Goal: Task Accomplishment & Management: Use online tool/utility

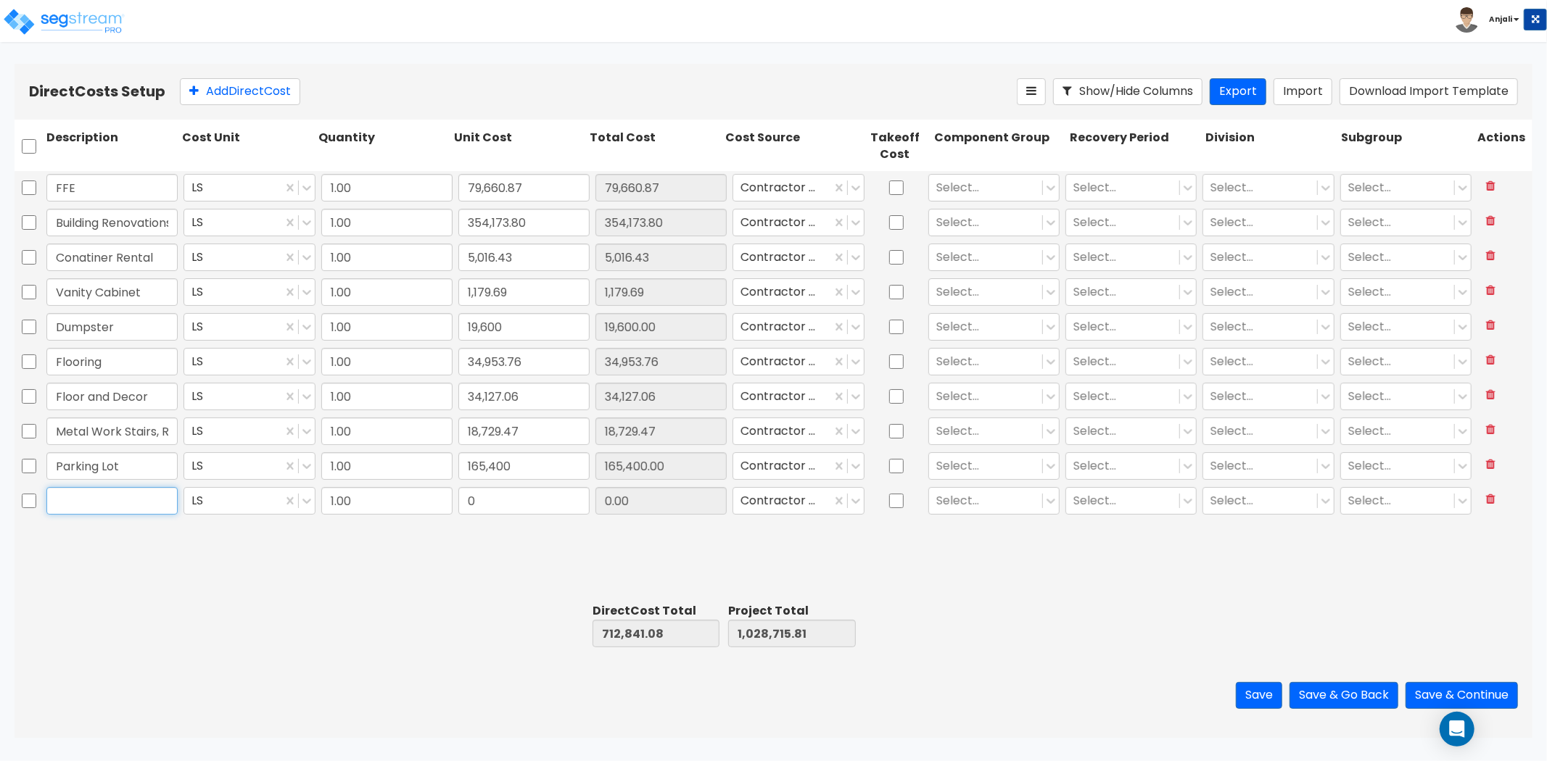
click at [107, 496] on input "text" at bounding box center [111, 501] width 131 height 28
paste input "Phone PBX System"
type input "Phone PBX System"
click at [544, 499] on input "0" at bounding box center [523, 501] width 131 height 28
type input "12,000"
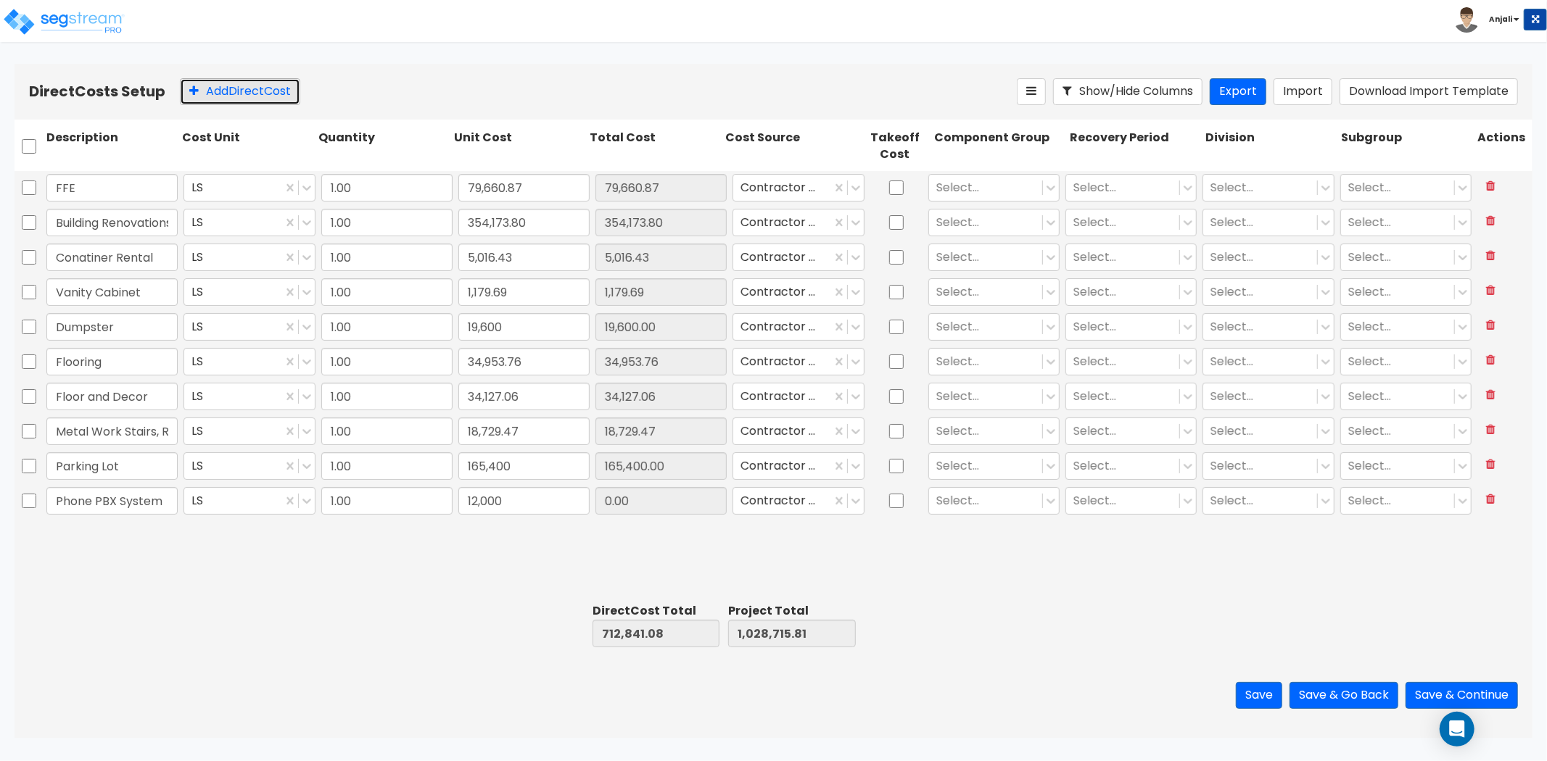
click at [270, 87] on button "Add Direct Cost" at bounding box center [240, 91] width 120 height 27
click at [133, 544] on input "text" at bounding box center [111, 536] width 131 height 28
paste input "Roof Replacement"
type input "Roof Replacement"
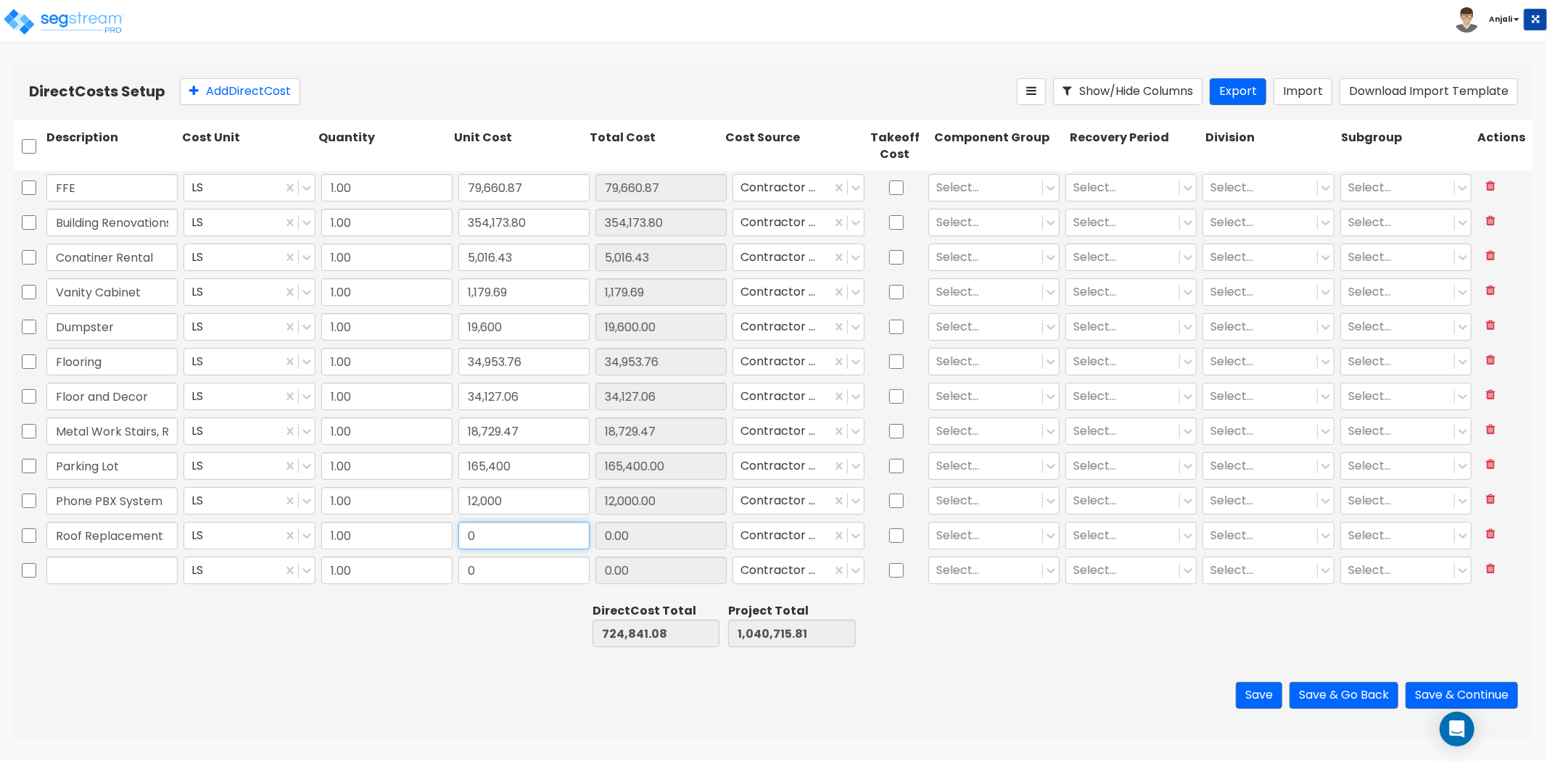
click at [525, 540] on input "0" at bounding box center [523, 536] width 131 height 28
type input "179,363.47"
click at [148, 575] on input "text" at bounding box center [111, 571] width 131 height 28
paste input "Water Heater Replacement"
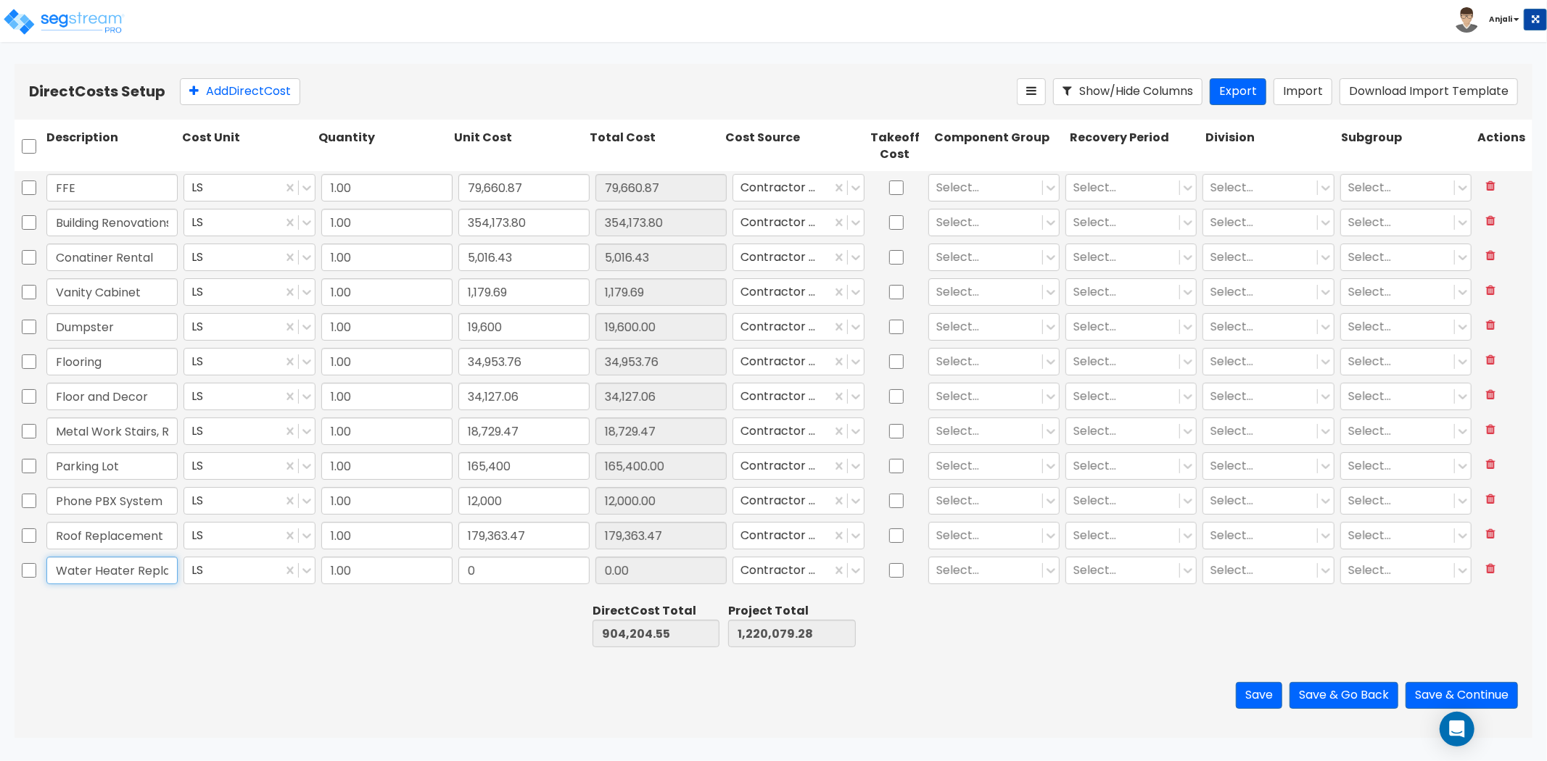
scroll to position [0, 45]
type input "Water Heater Replacement"
click at [540, 579] on input "0" at bounding box center [523, 571] width 131 height 28
type input "1,400"
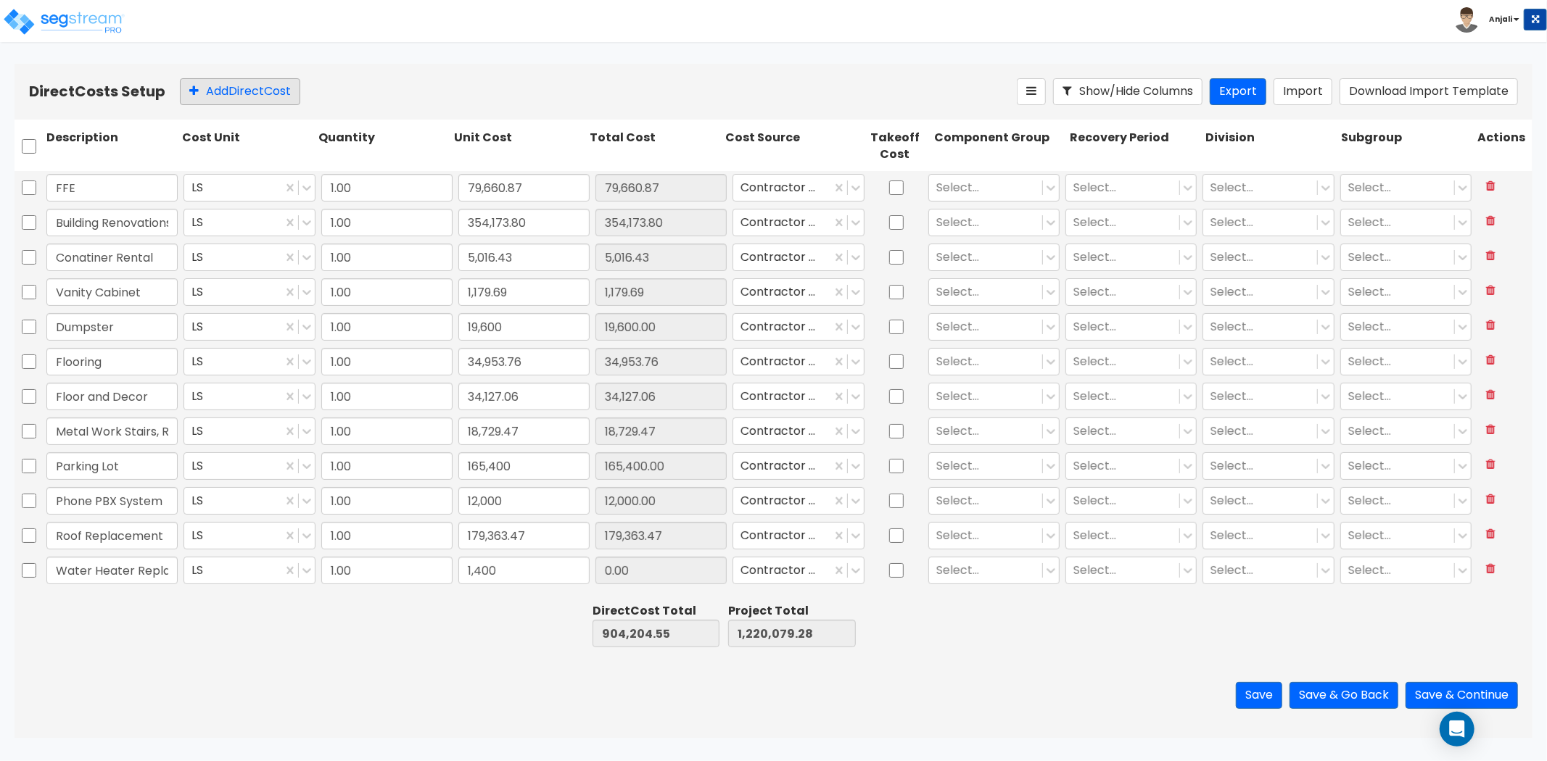
click at [208, 84] on button "Add Direct Cost" at bounding box center [240, 91] width 120 height 27
type input "1,400.00"
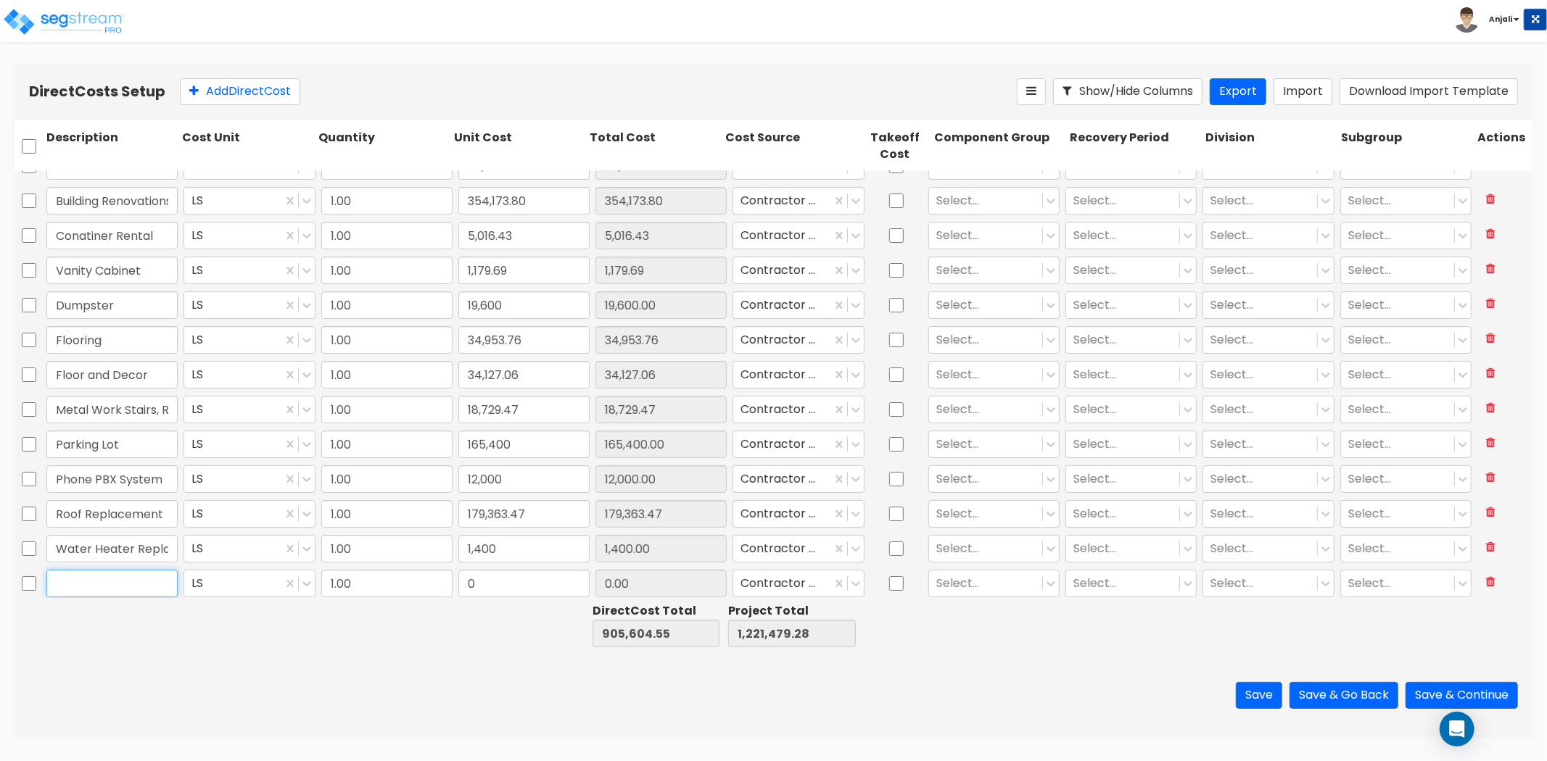
click at [132, 588] on input "text" at bounding box center [111, 584] width 131 height 28
paste input "Window Glass"
type input "Window Glass"
click at [503, 587] on input "0" at bounding box center [523, 584] width 131 height 28
type input "719.43"
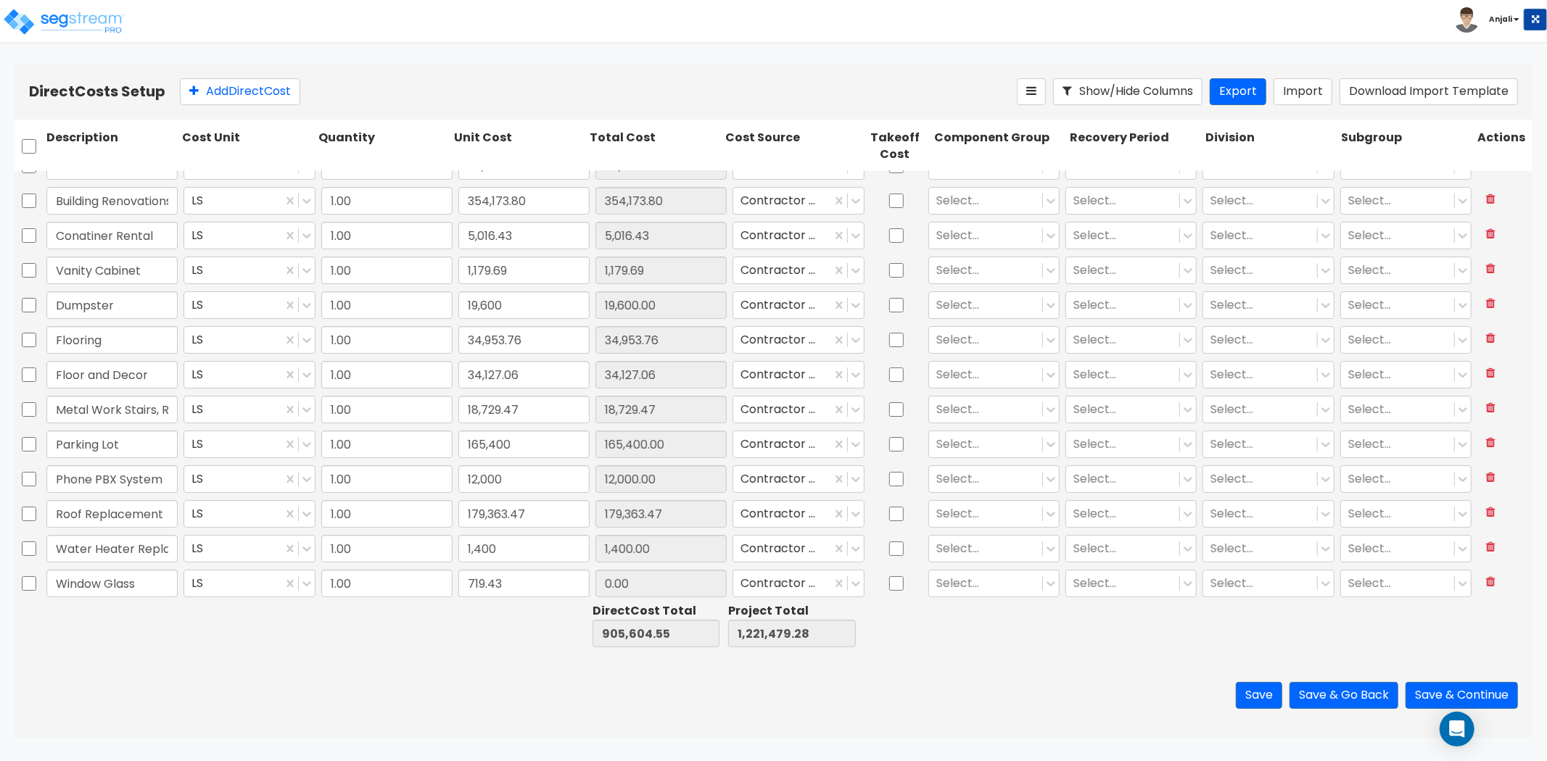
click at [423, 637] on div at bounding box center [383, 625] width 136 height 50
type input "719.43"
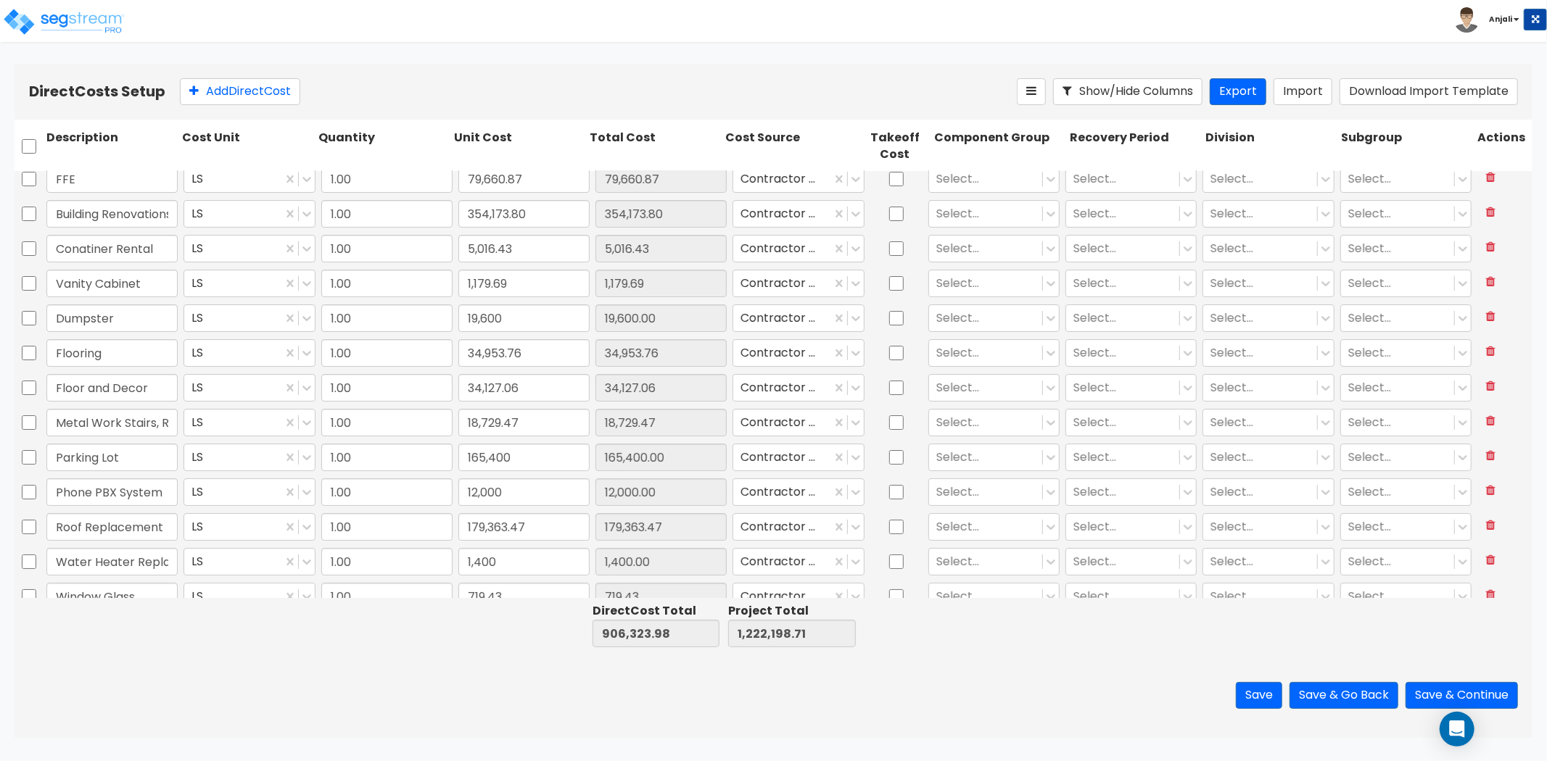
scroll to position [0, 0]
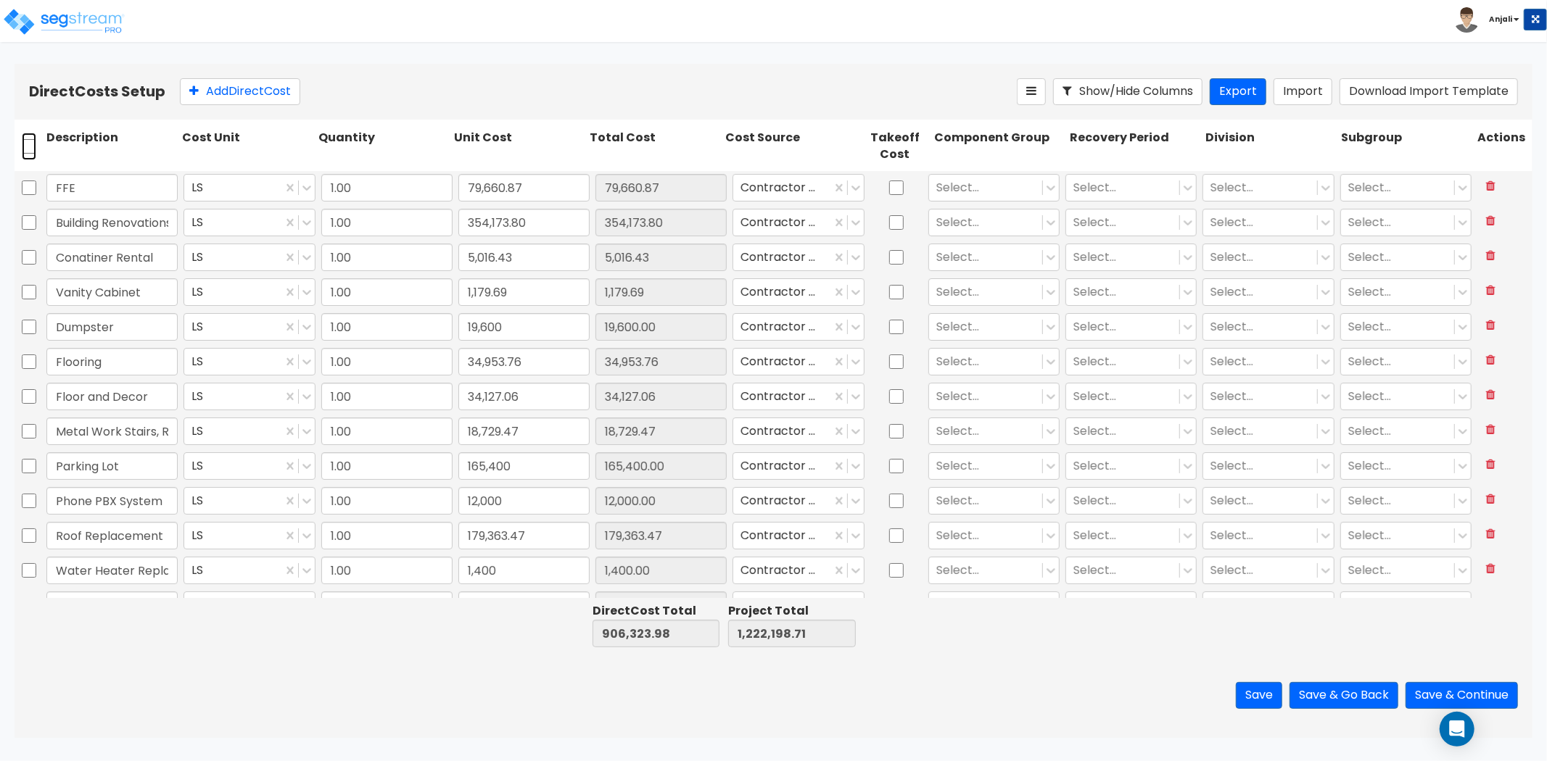
click at [33, 141] on input "checkbox" at bounding box center [29, 147] width 15 height 28
checkbox input "true"
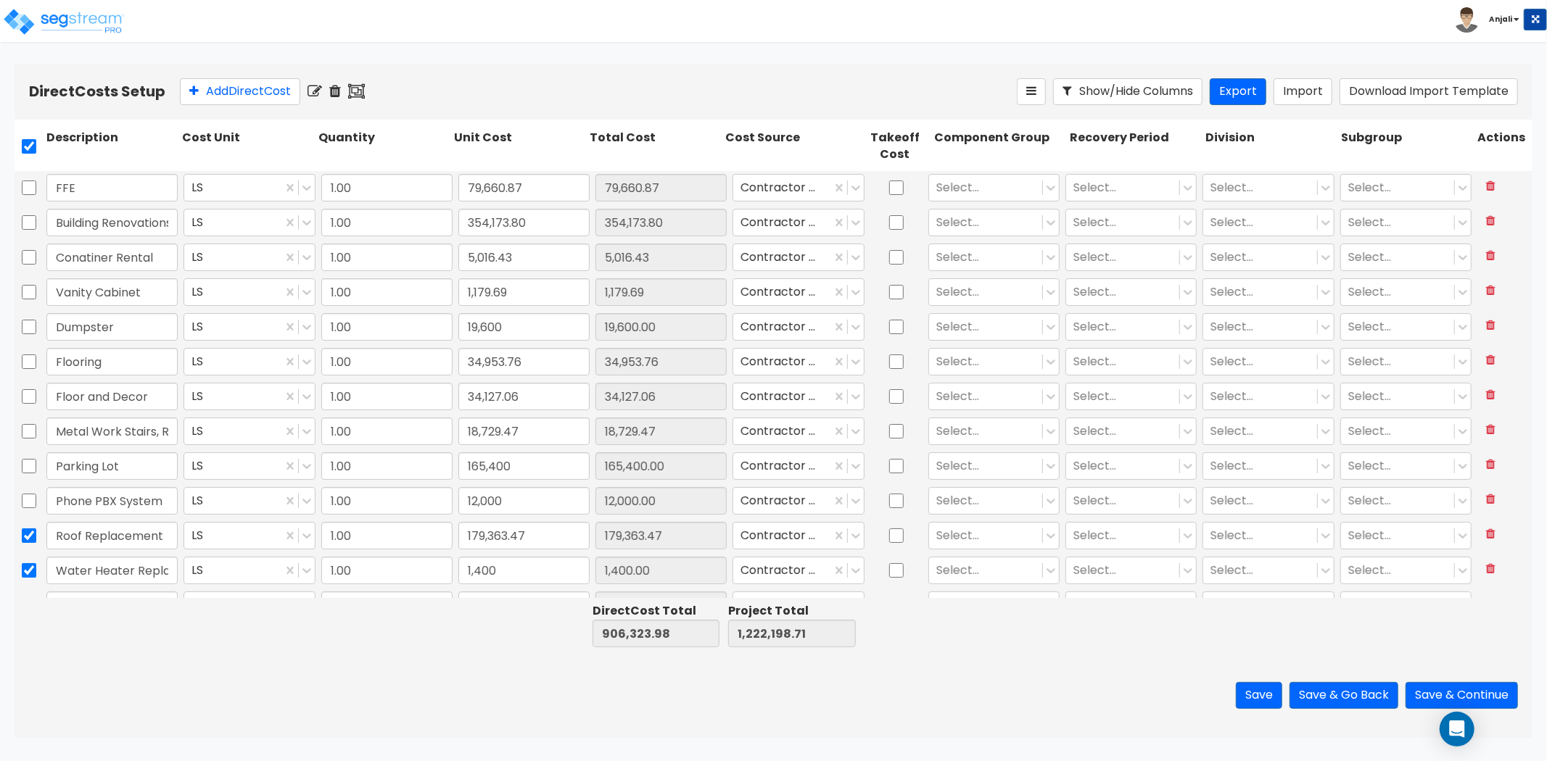
click at [321, 94] on icon at bounding box center [315, 91] width 15 height 15
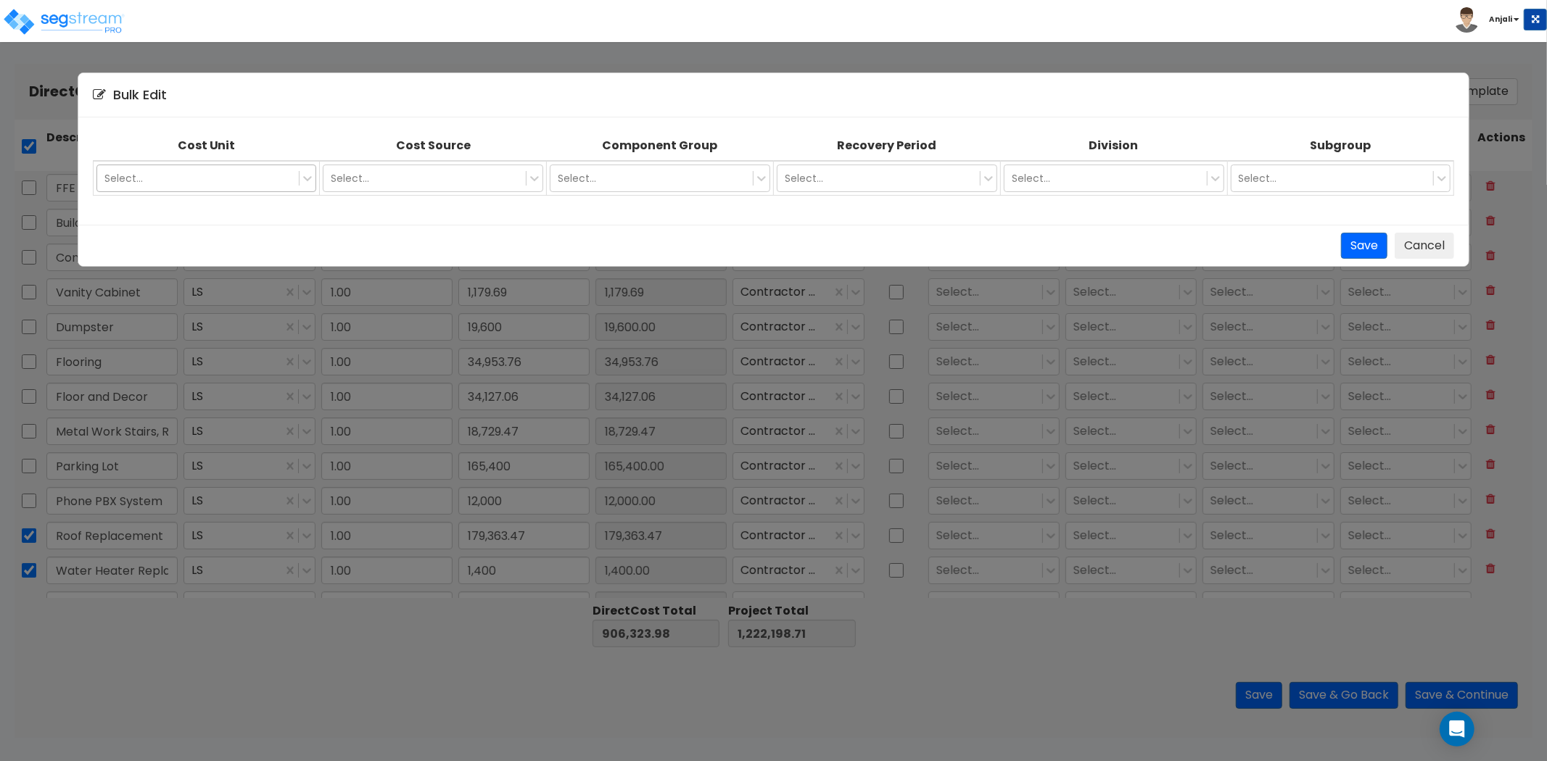
click at [239, 191] on div "Select..." at bounding box center [206, 179] width 220 height 28
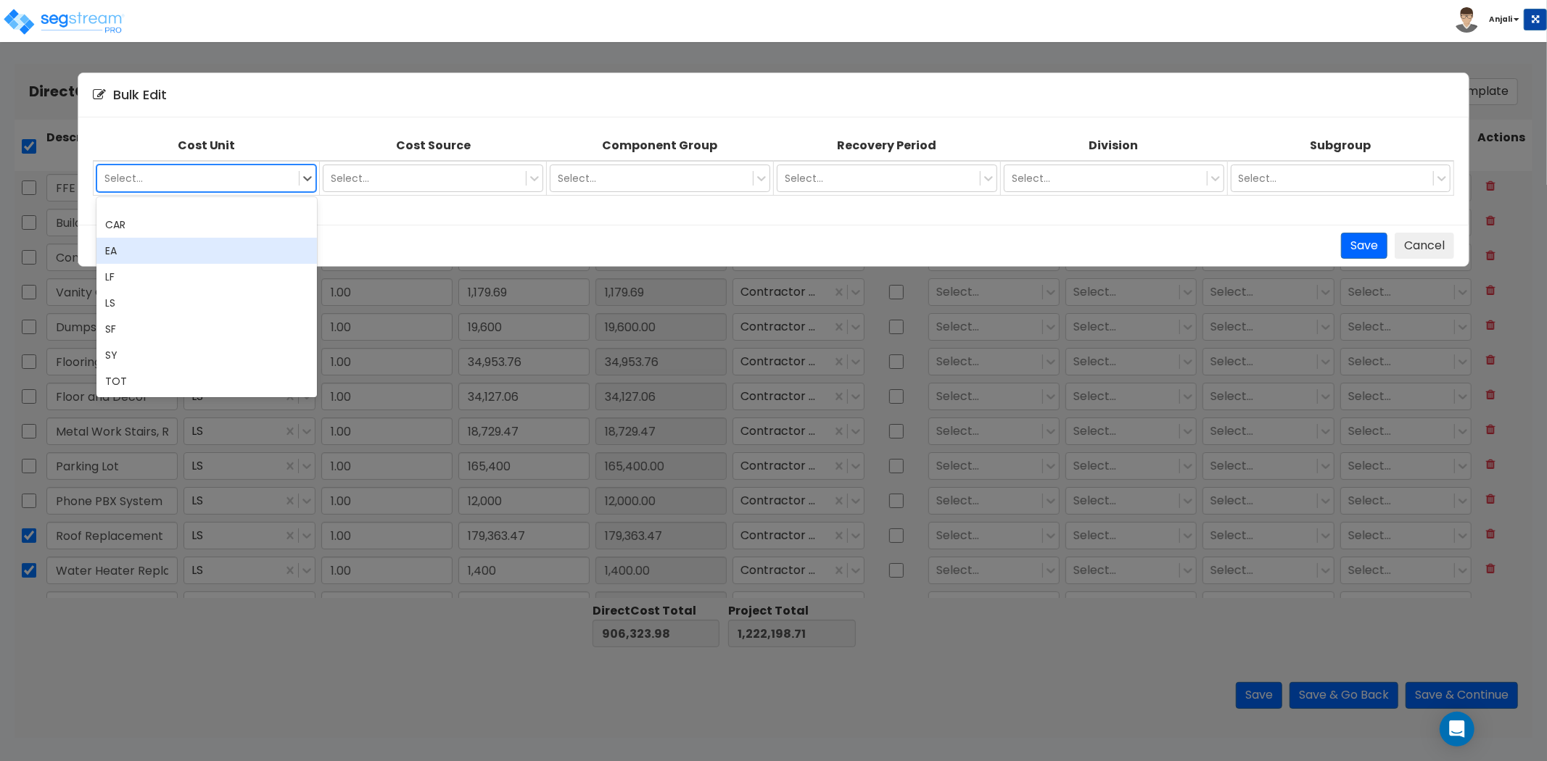
click at [197, 242] on div "EA" at bounding box center [206, 251] width 220 height 26
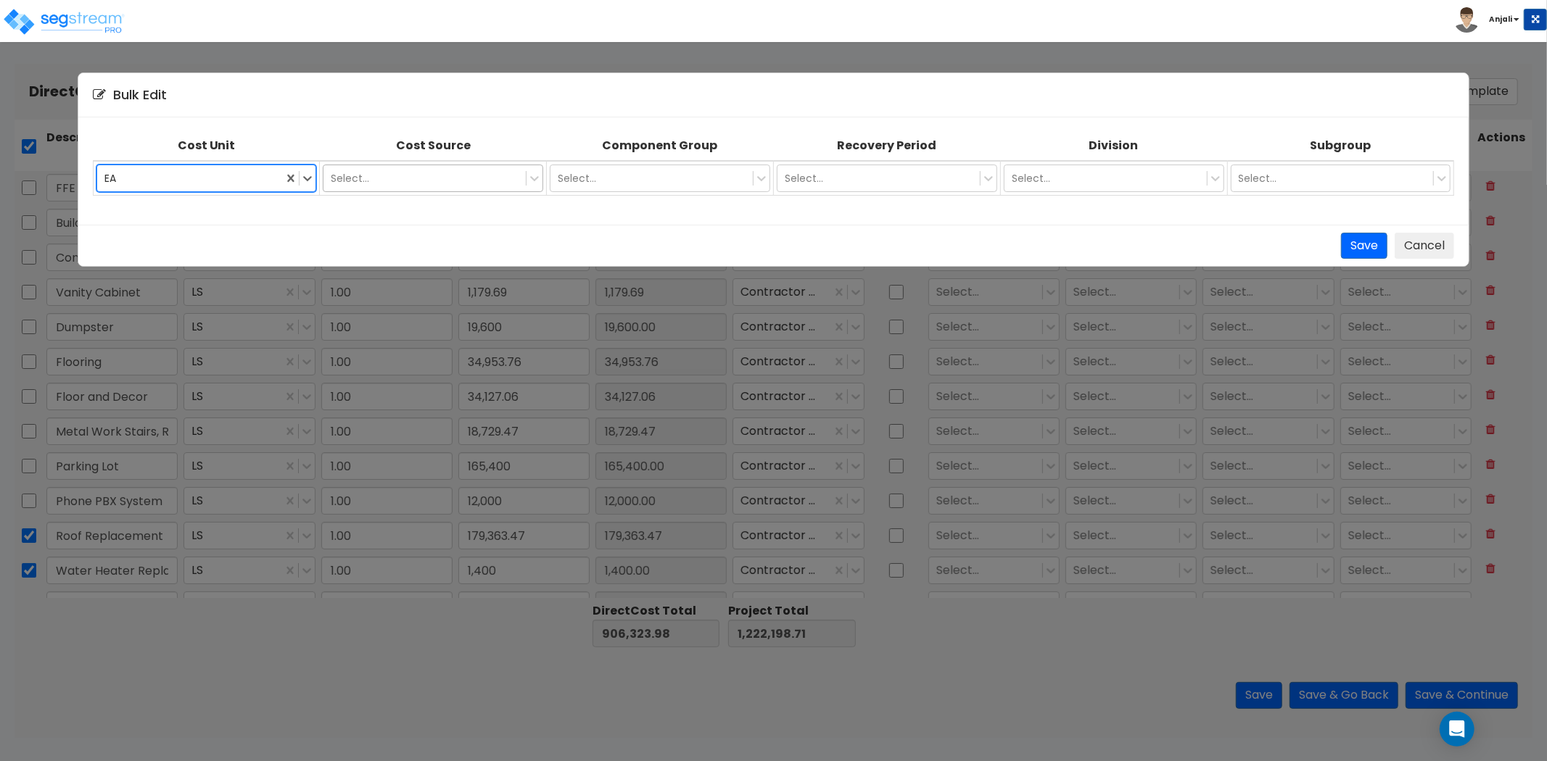
click at [467, 170] on div at bounding box center [425, 178] width 188 height 17
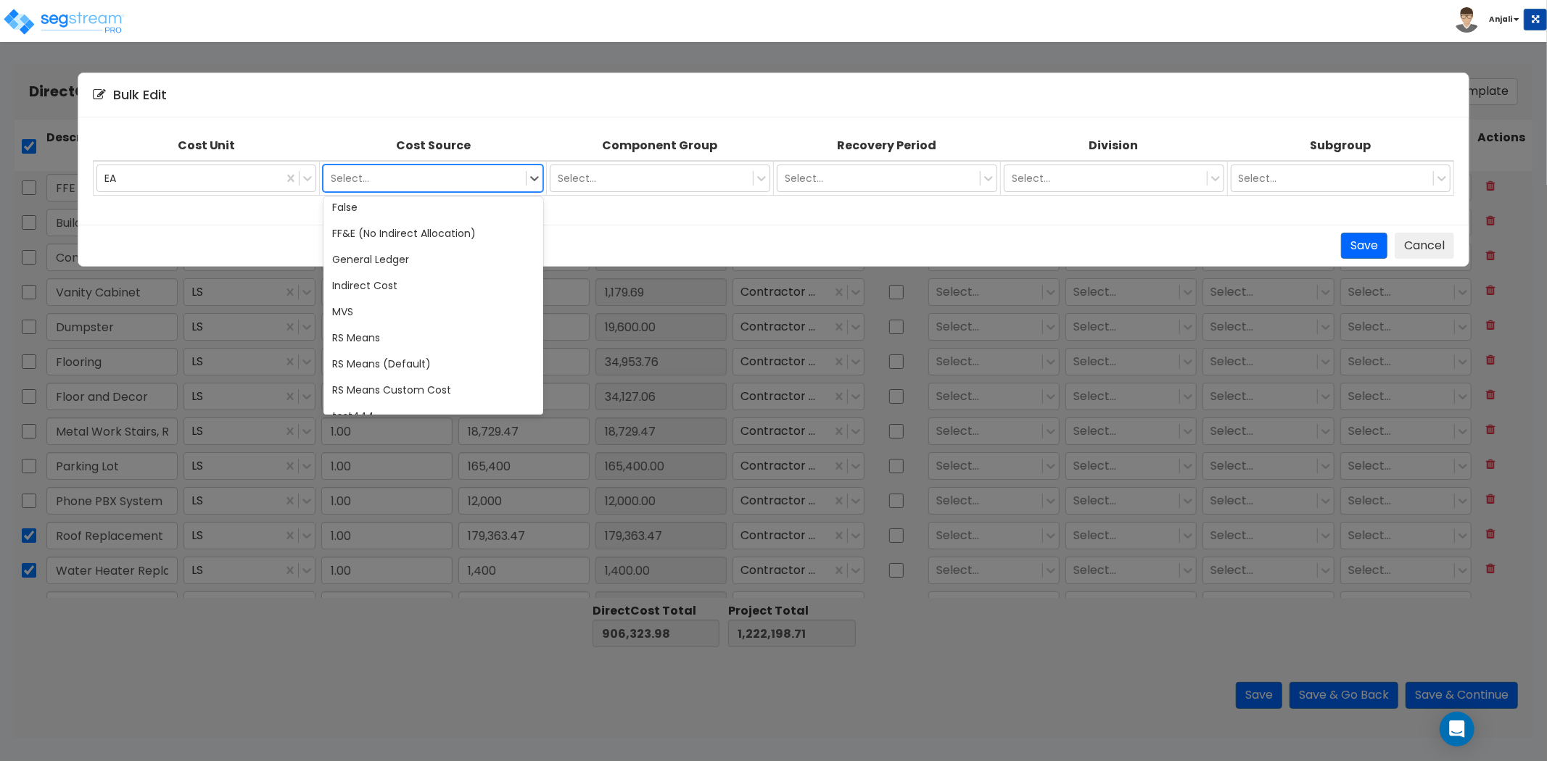
scroll to position [242, 0]
click at [379, 247] on div "General Ledger" at bounding box center [433, 259] width 220 height 26
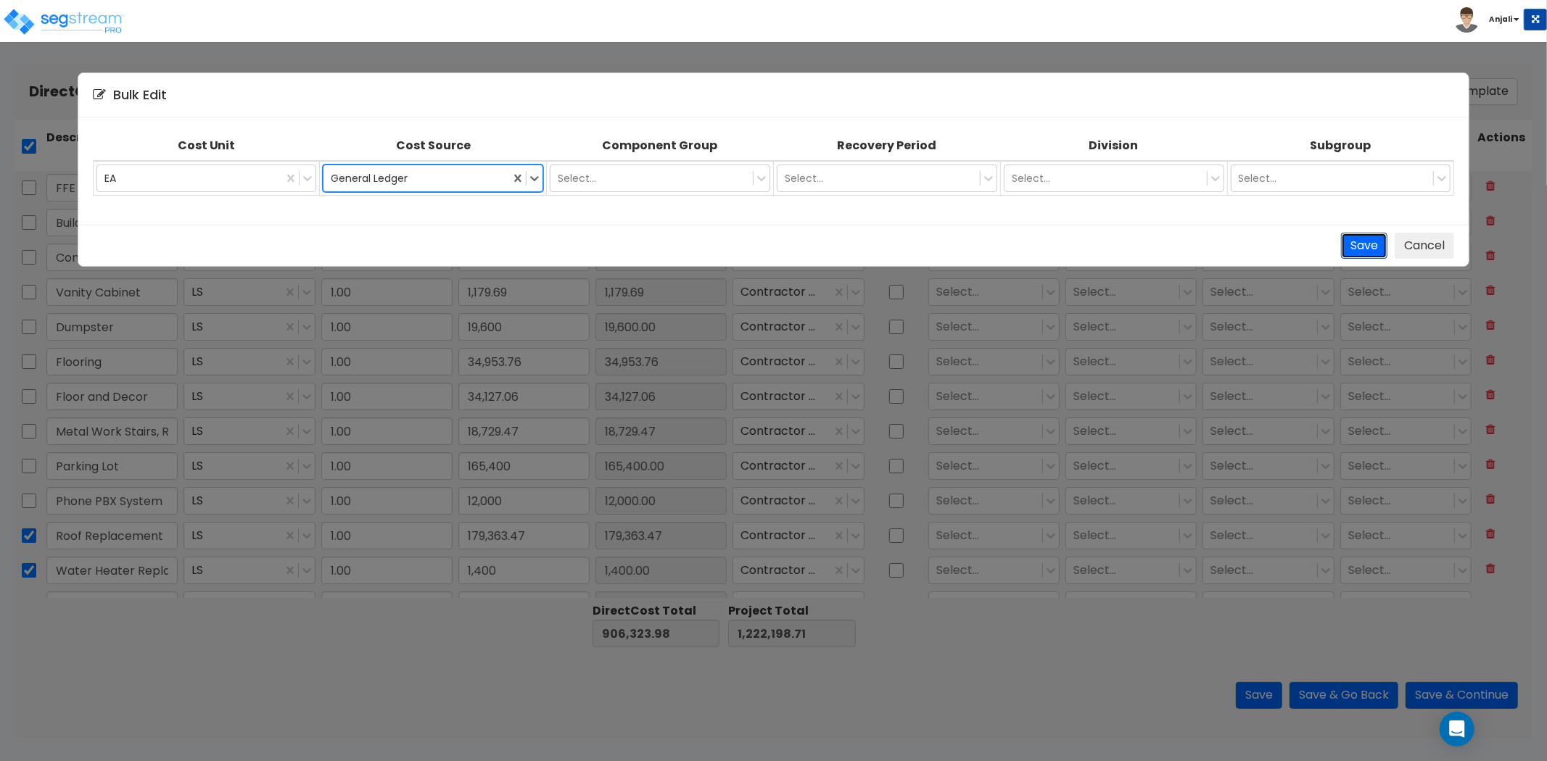
click at [1368, 240] on button "Save" at bounding box center [1364, 246] width 46 height 27
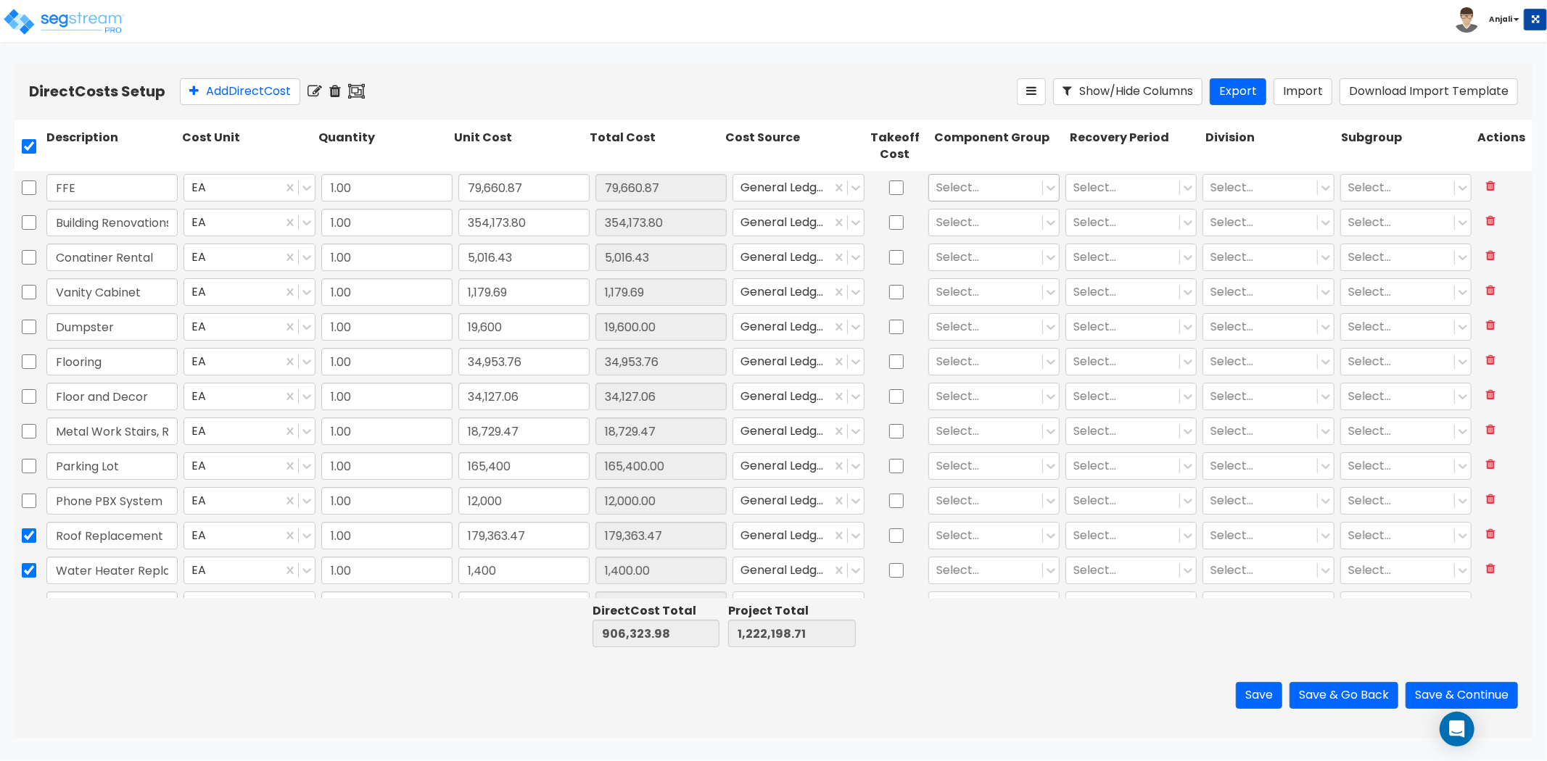
click at [983, 192] on div at bounding box center [985, 188] width 99 height 20
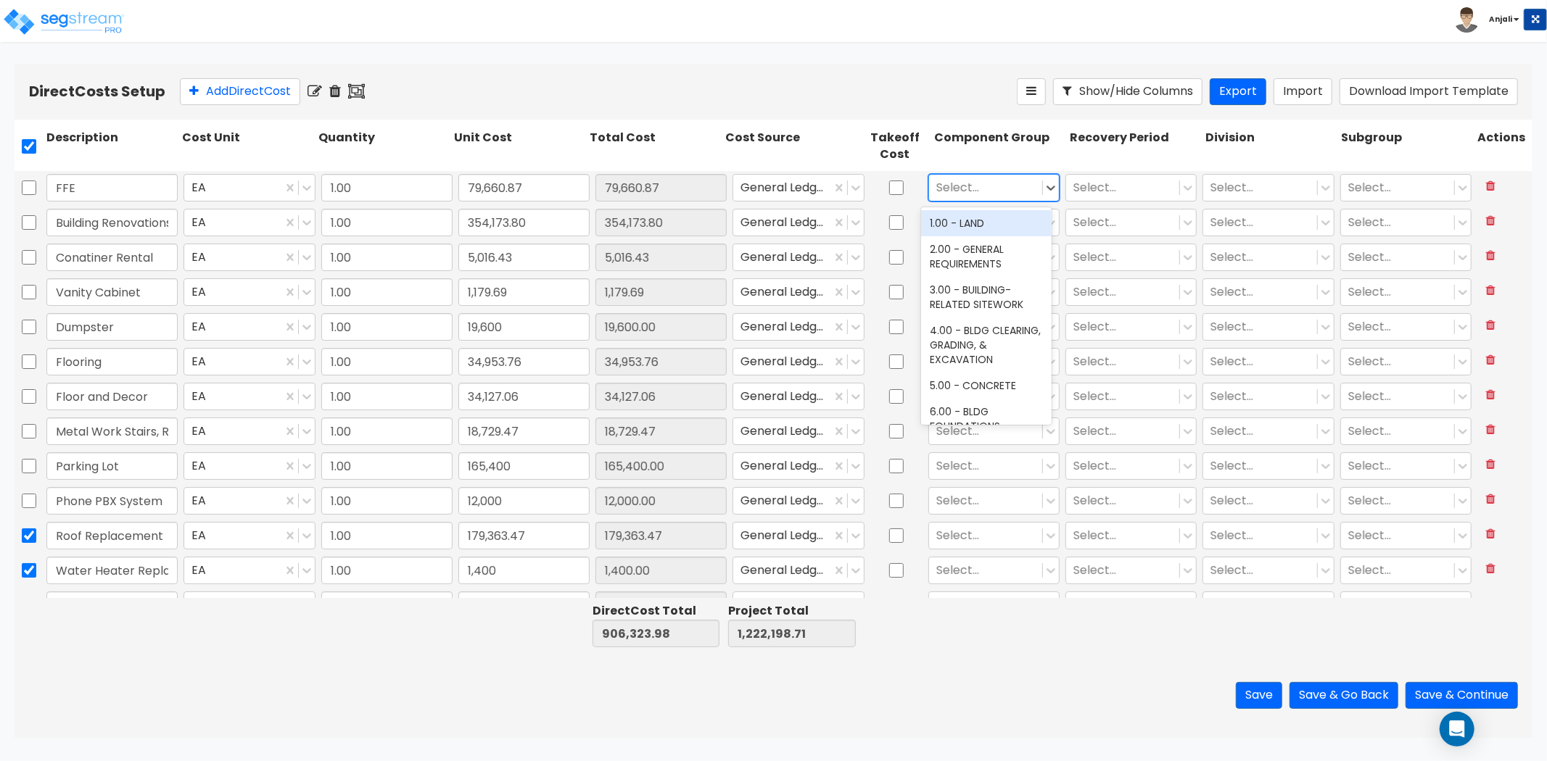
click at [978, 181] on div at bounding box center [985, 188] width 99 height 20
type input "fu"
click at [977, 250] on div "242.00 - FURNITURE, FIXTURES, & EQUIPMENT" at bounding box center [986, 237] width 131 height 55
click at [981, 218] on div at bounding box center [985, 222] width 99 height 20
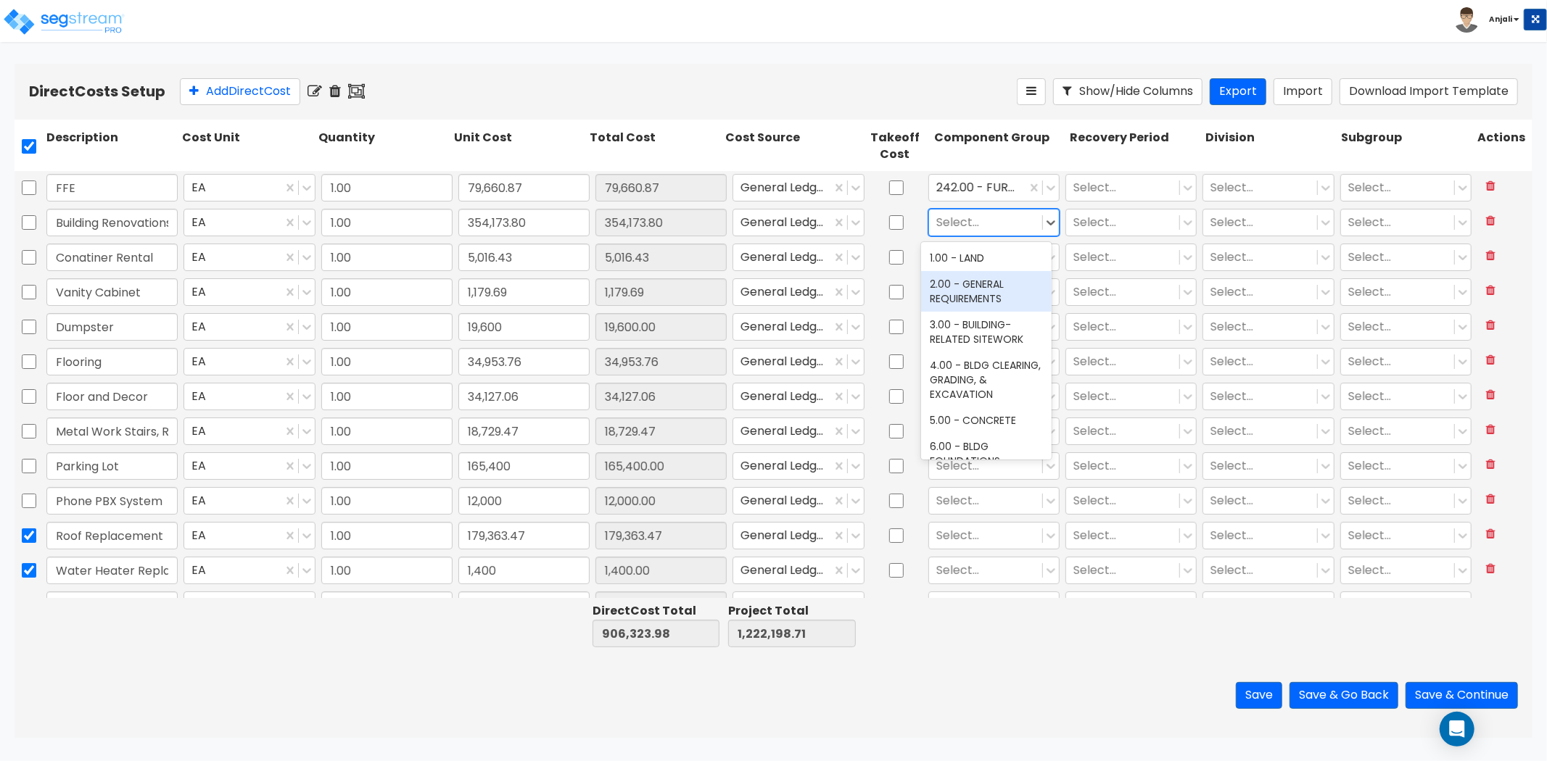
click at [991, 290] on div "2.00 - GENERAL REQUIREMENTS" at bounding box center [986, 291] width 131 height 41
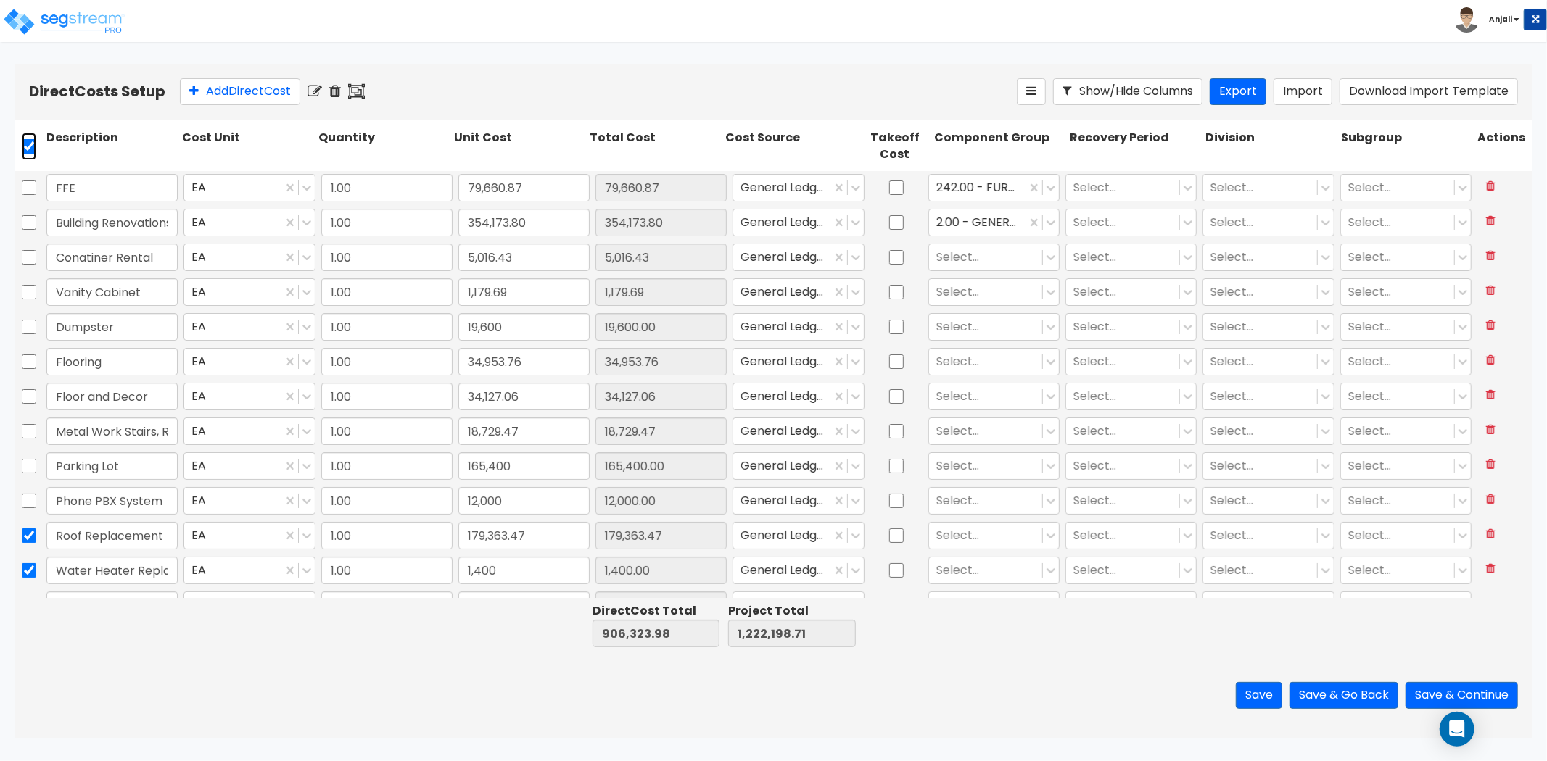
click at [31, 144] on input "checkbox" at bounding box center [29, 147] width 15 height 28
checkbox input "false"
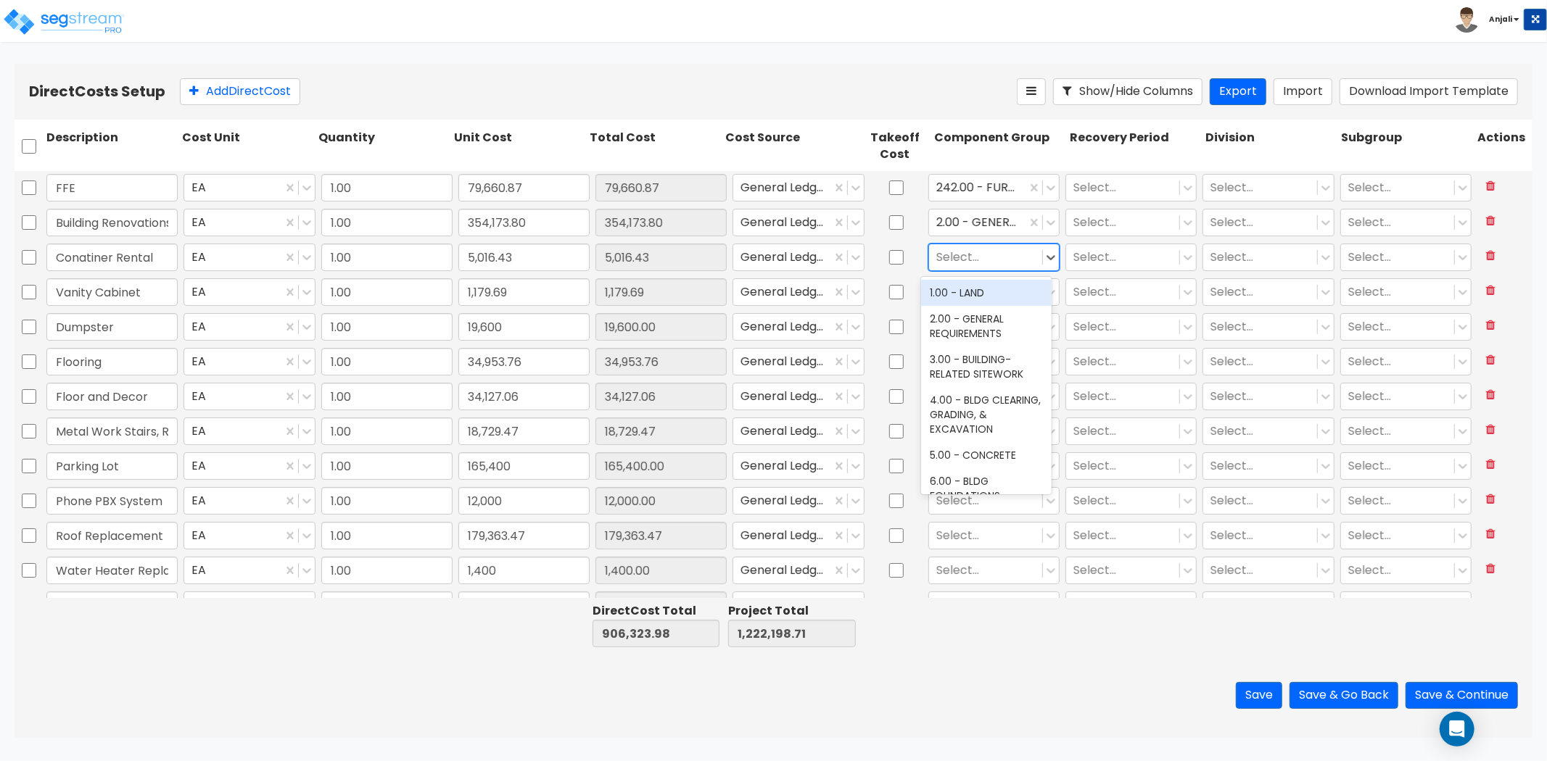
click at [983, 259] on div at bounding box center [985, 257] width 99 height 20
click at [984, 320] on div "2.00 - GENERAL REQUIREMENTS" at bounding box center [986, 326] width 131 height 41
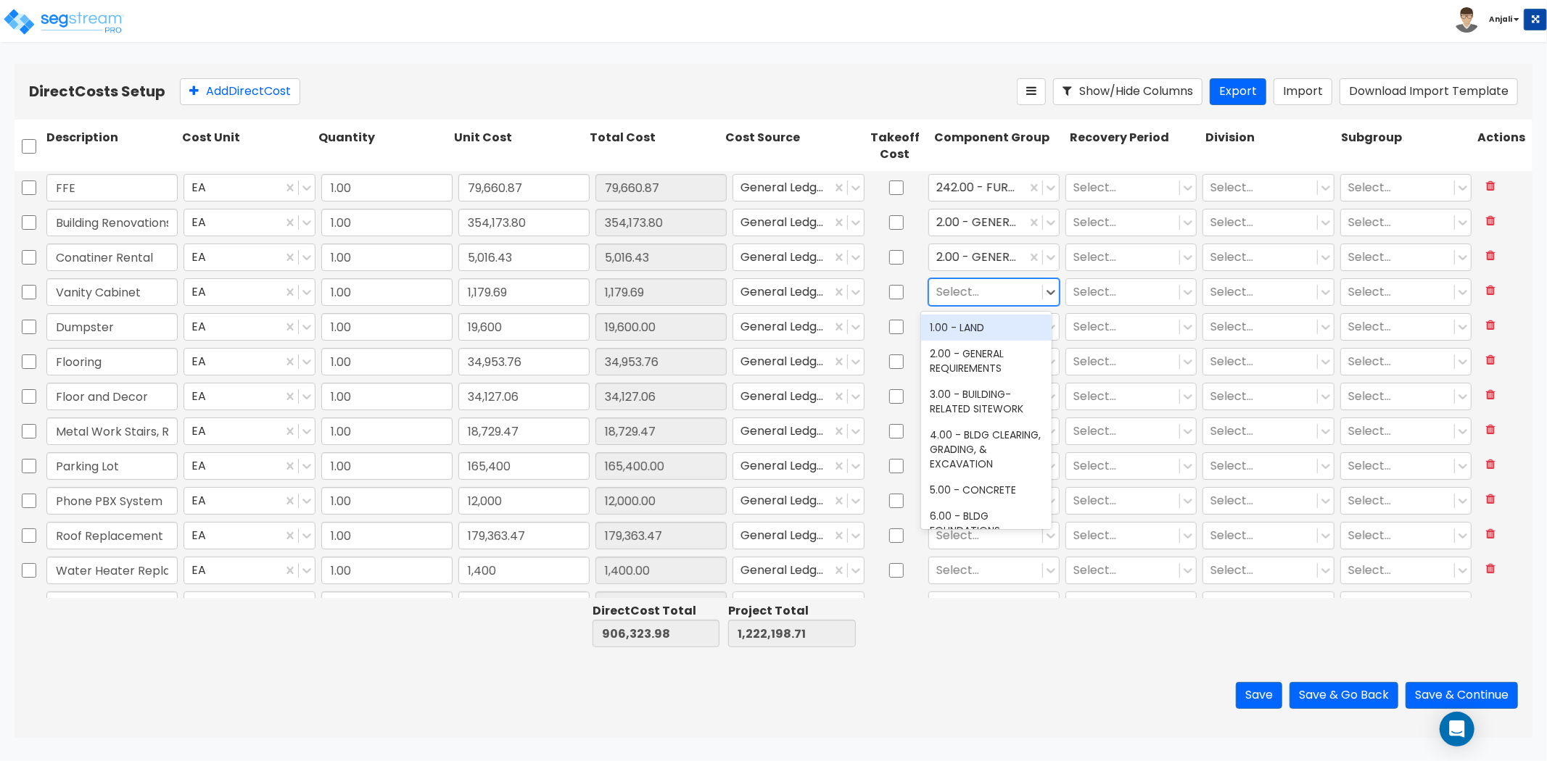
click at [988, 295] on div at bounding box center [985, 292] width 99 height 20
click at [980, 302] on div "Select..." at bounding box center [985, 291] width 113 height 25
click at [979, 294] on div at bounding box center [985, 292] width 99 height 20
type input "res"
click at [985, 335] on div "70.00 - RESTROOM ACCESSORIES" at bounding box center [986, 335] width 131 height 41
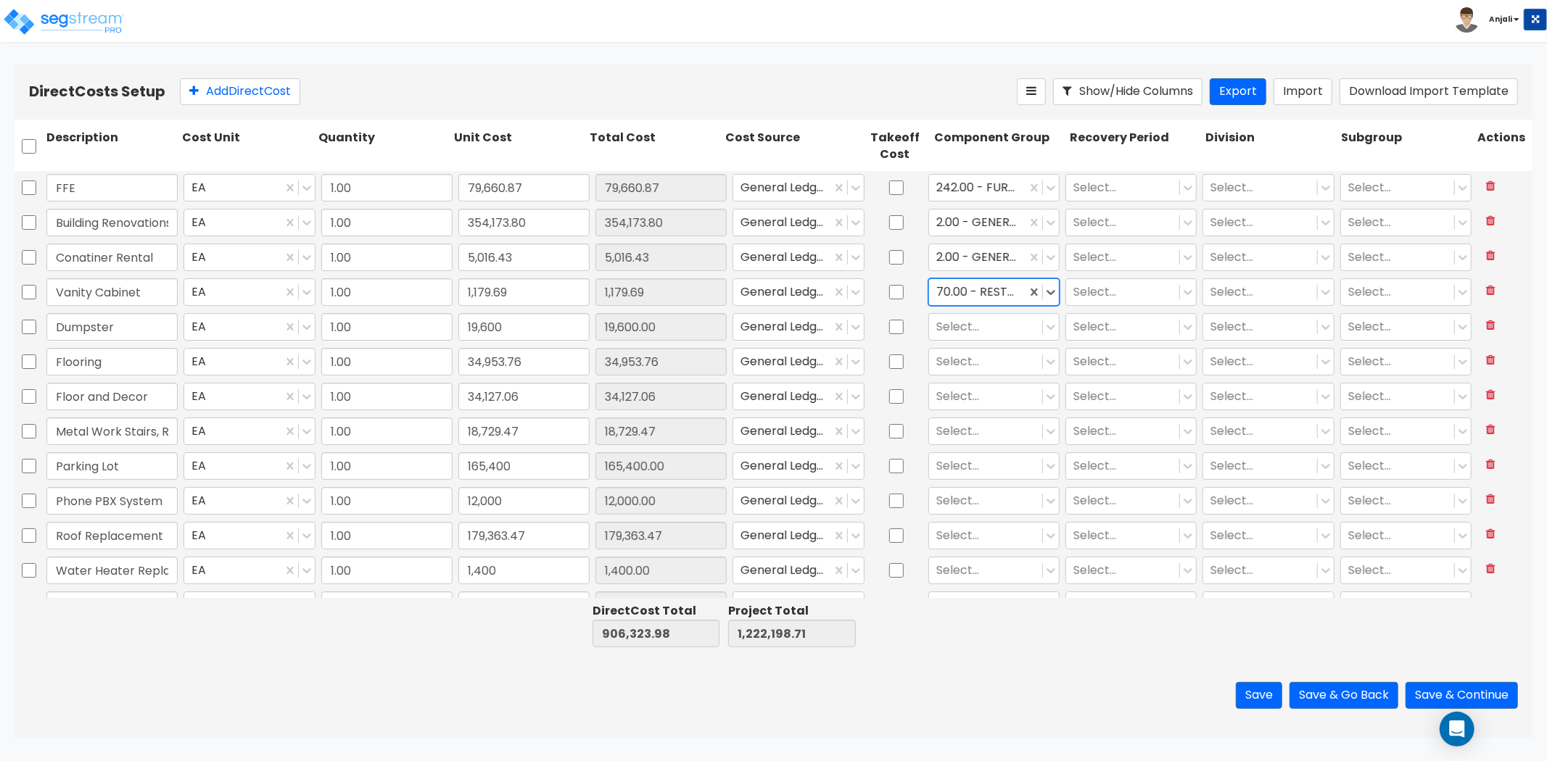
click at [986, 293] on div "res" at bounding box center [977, 292] width 83 height 20
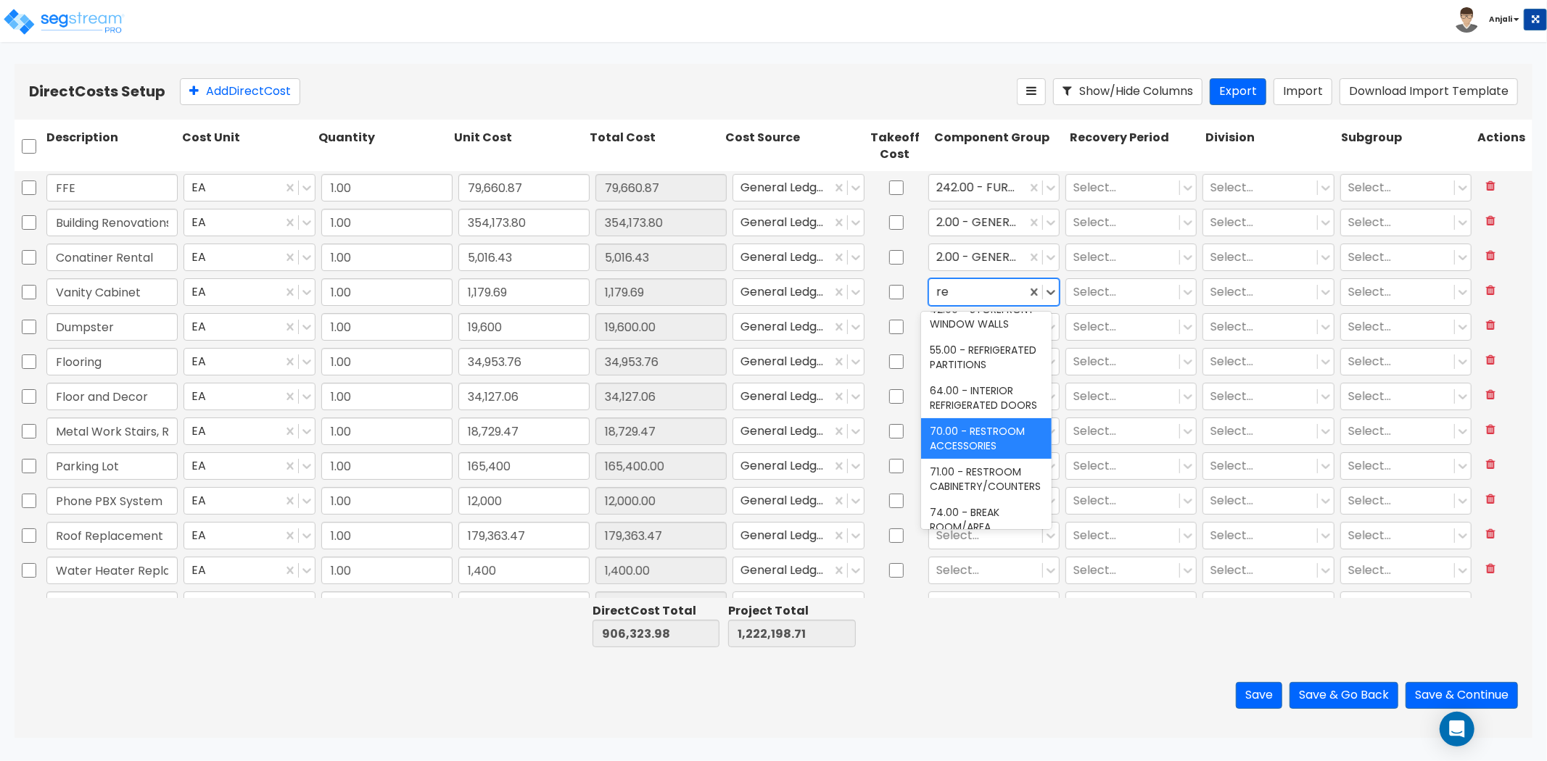
type input "res"
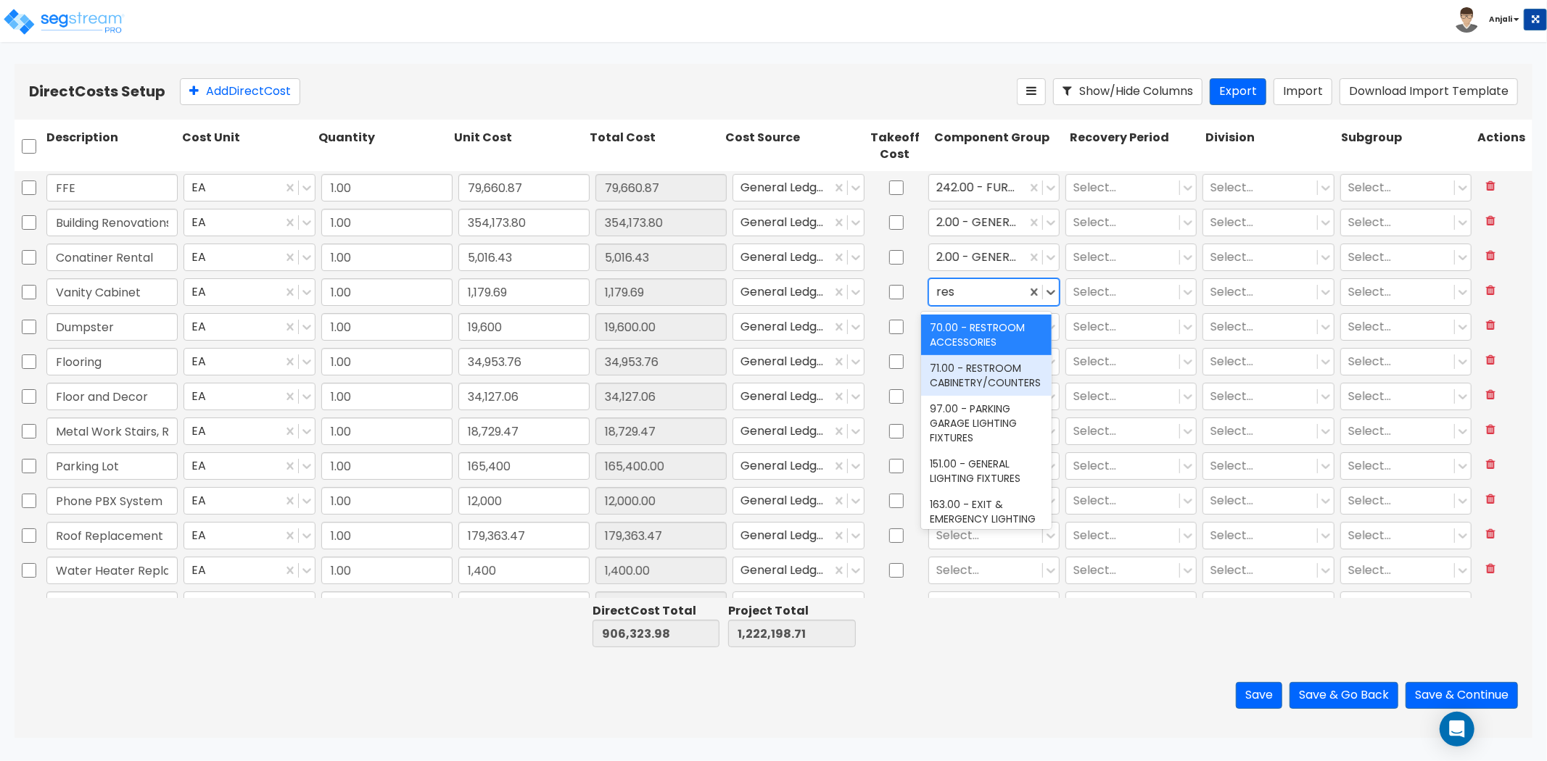
drag, startPoint x: 958, startPoint y: 384, endPoint x: 967, endPoint y: 377, distance: 11.3
click at [961, 381] on div "71.00 - RESTROOM CABINETRY/COUNTERS" at bounding box center [986, 375] width 131 height 41
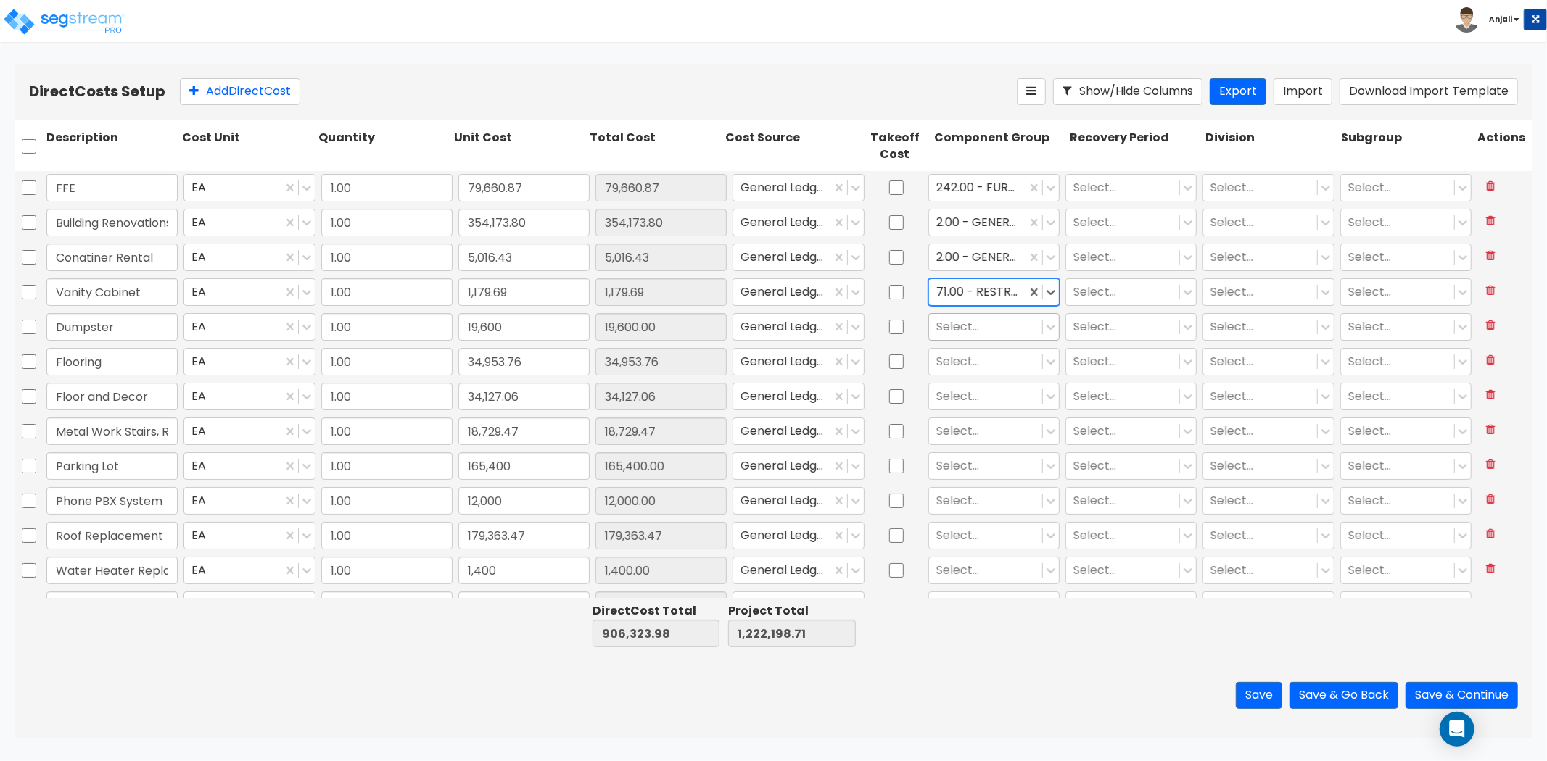
click at [979, 337] on div "Select..." at bounding box center [985, 326] width 113 height 25
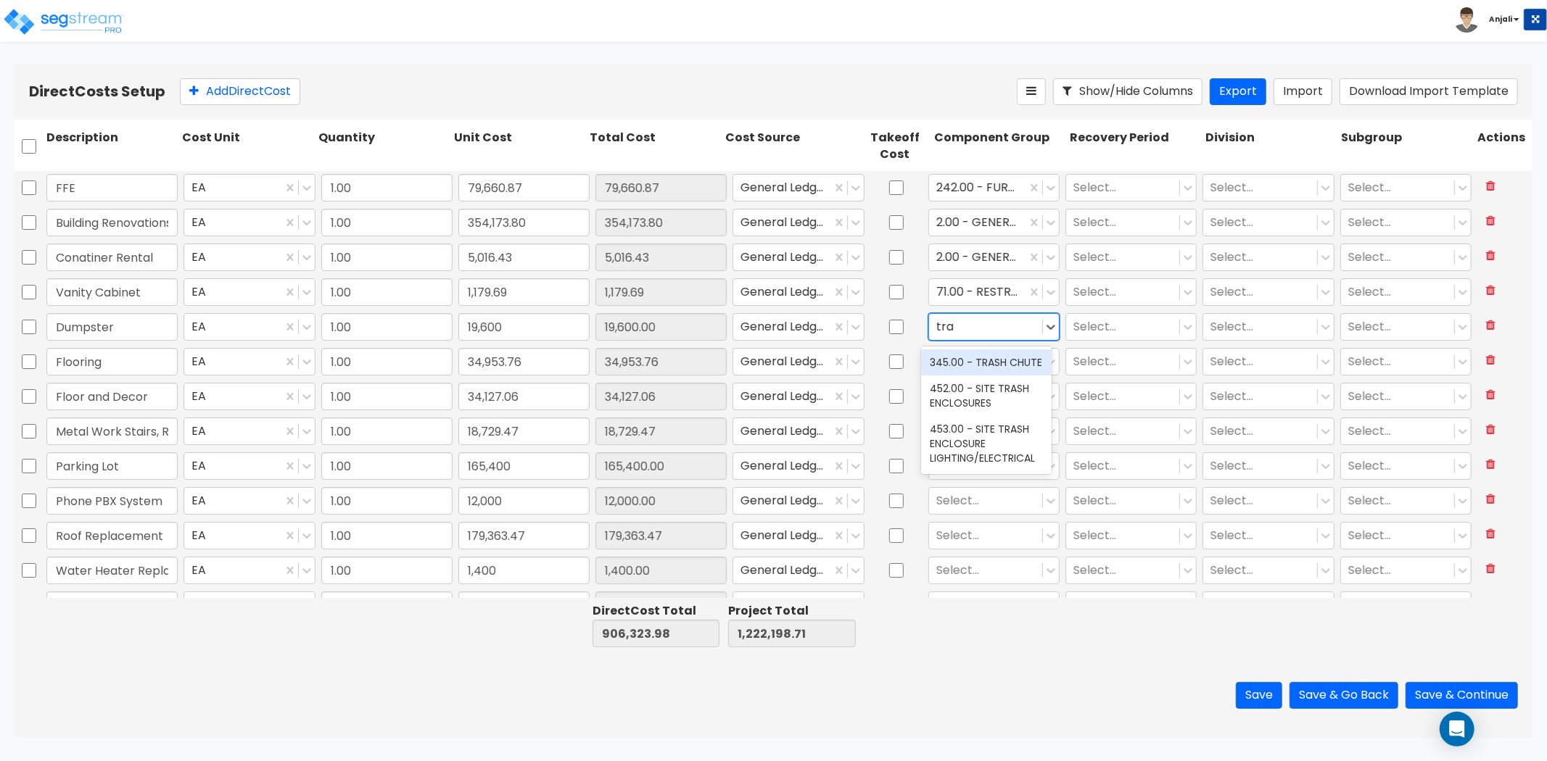
type input "tras"
click at [987, 388] on div "452.00 - SITE TRASH ENCLOSURES" at bounding box center [986, 396] width 131 height 41
click at [983, 360] on div at bounding box center [985, 362] width 99 height 20
click at [959, 366] on div at bounding box center [985, 362] width 99 height 20
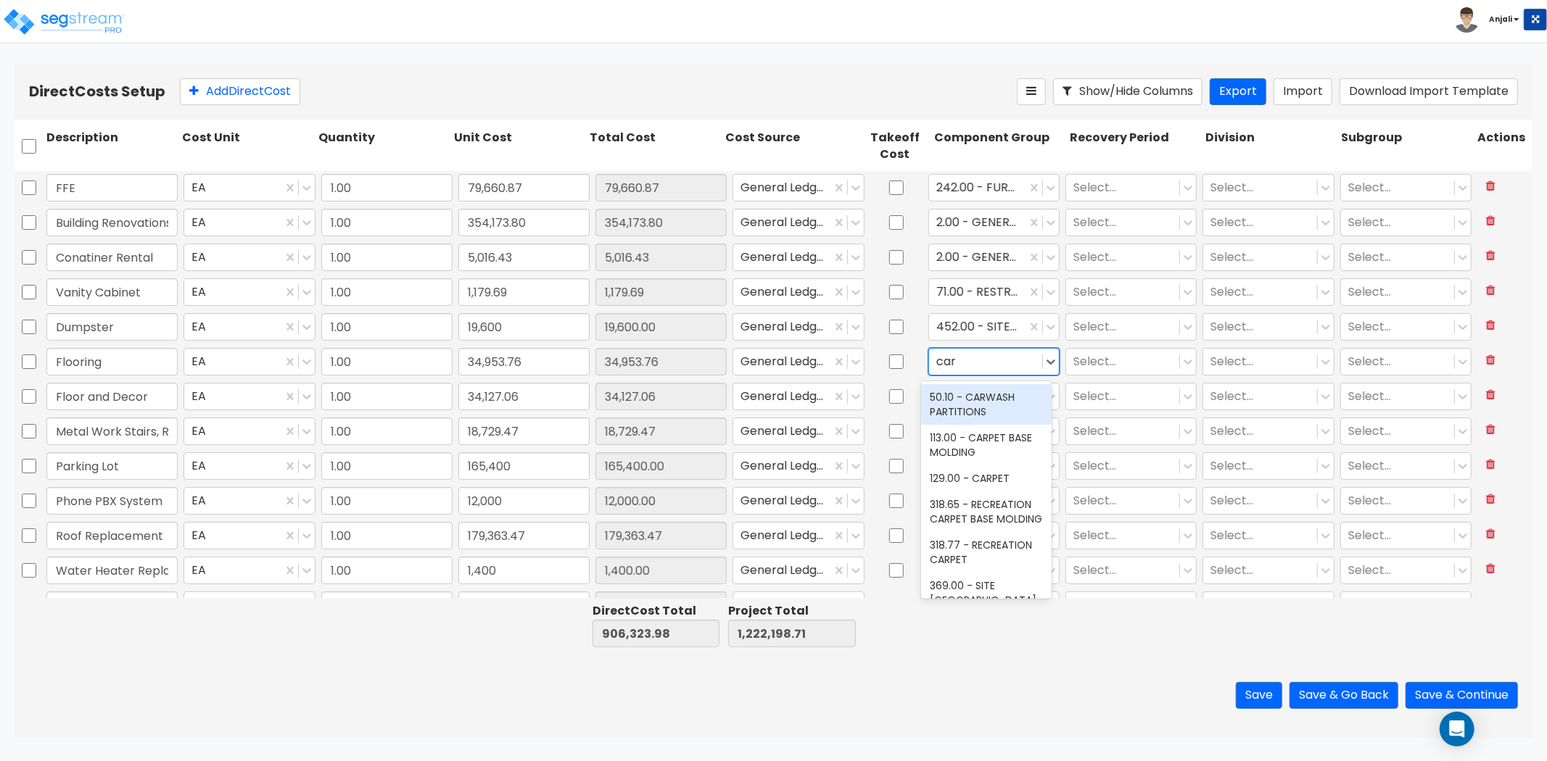
type input "carp"
click at [974, 399] on div "113.00 - CARPET BASE MOLDING" at bounding box center [986, 404] width 131 height 41
click at [980, 358] on div "carp" at bounding box center [977, 362] width 83 height 20
click at [968, 365] on div "carp" at bounding box center [985, 362] width 99 height 20
type input "carp"
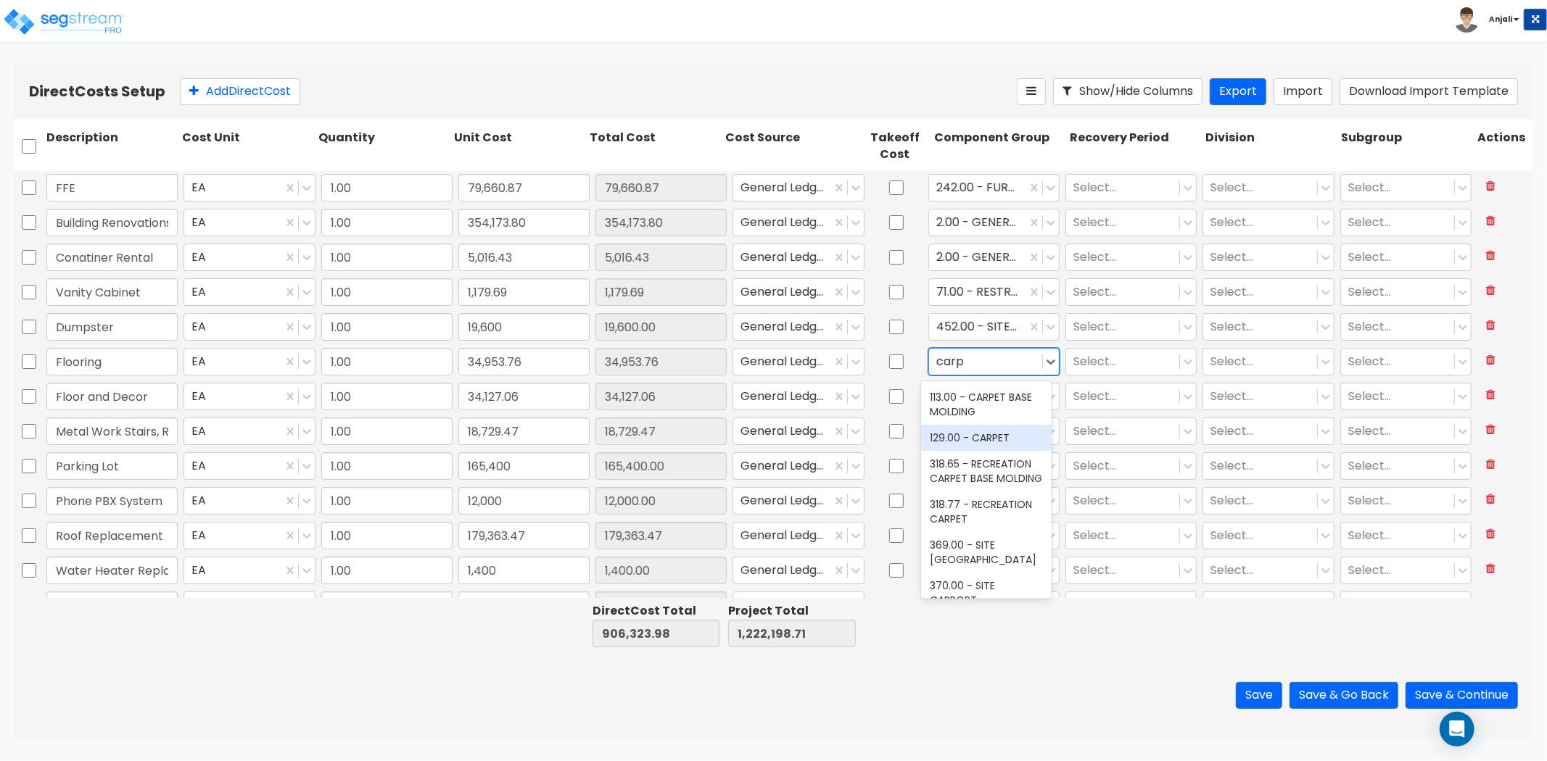
click at [997, 450] on div "129.00 - CARPET" at bounding box center [986, 438] width 131 height 26
click at [956, 407] on div "Select..." at bounding box center [985, 396] width 113 height 25
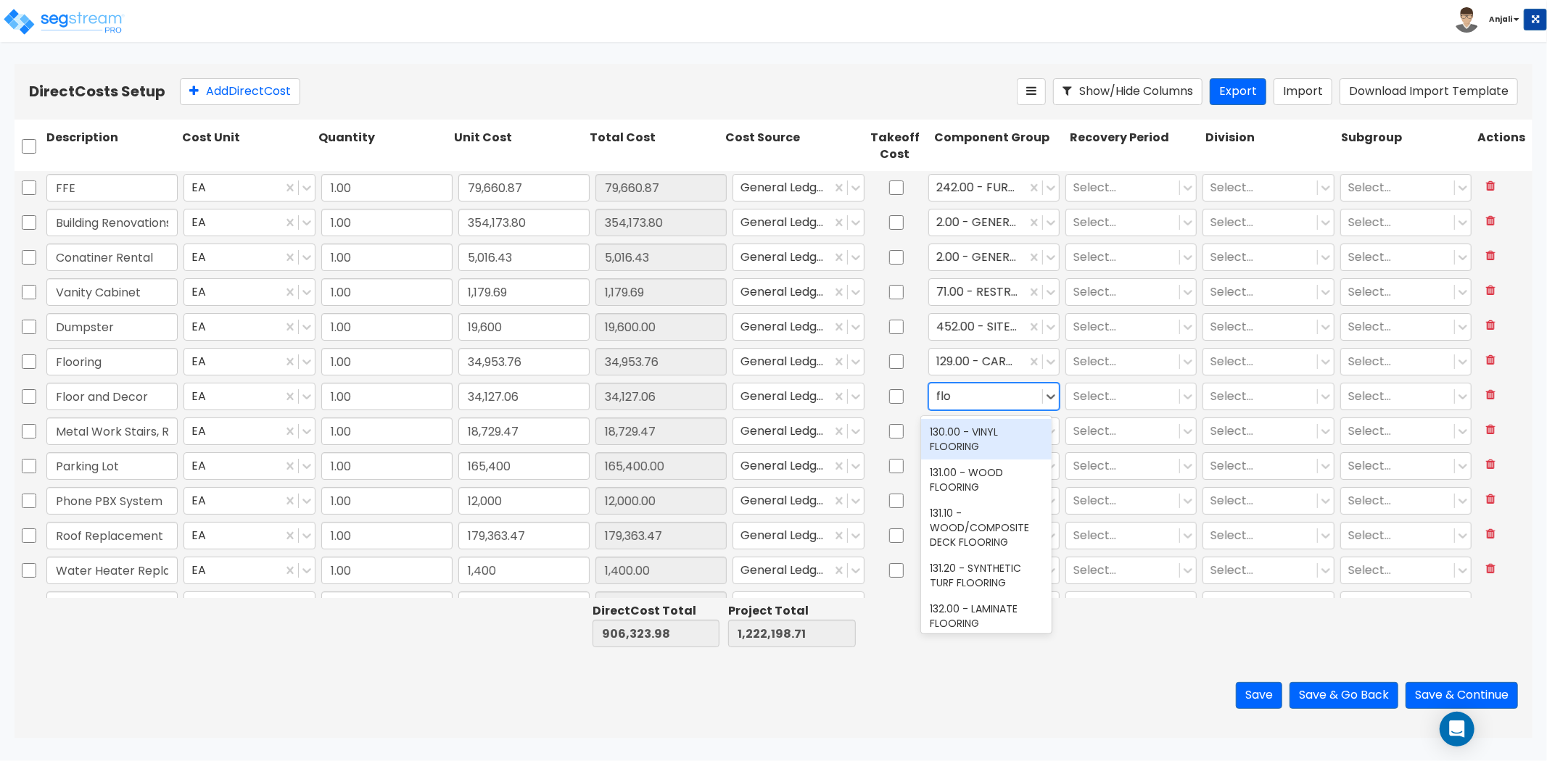
type input "floo"
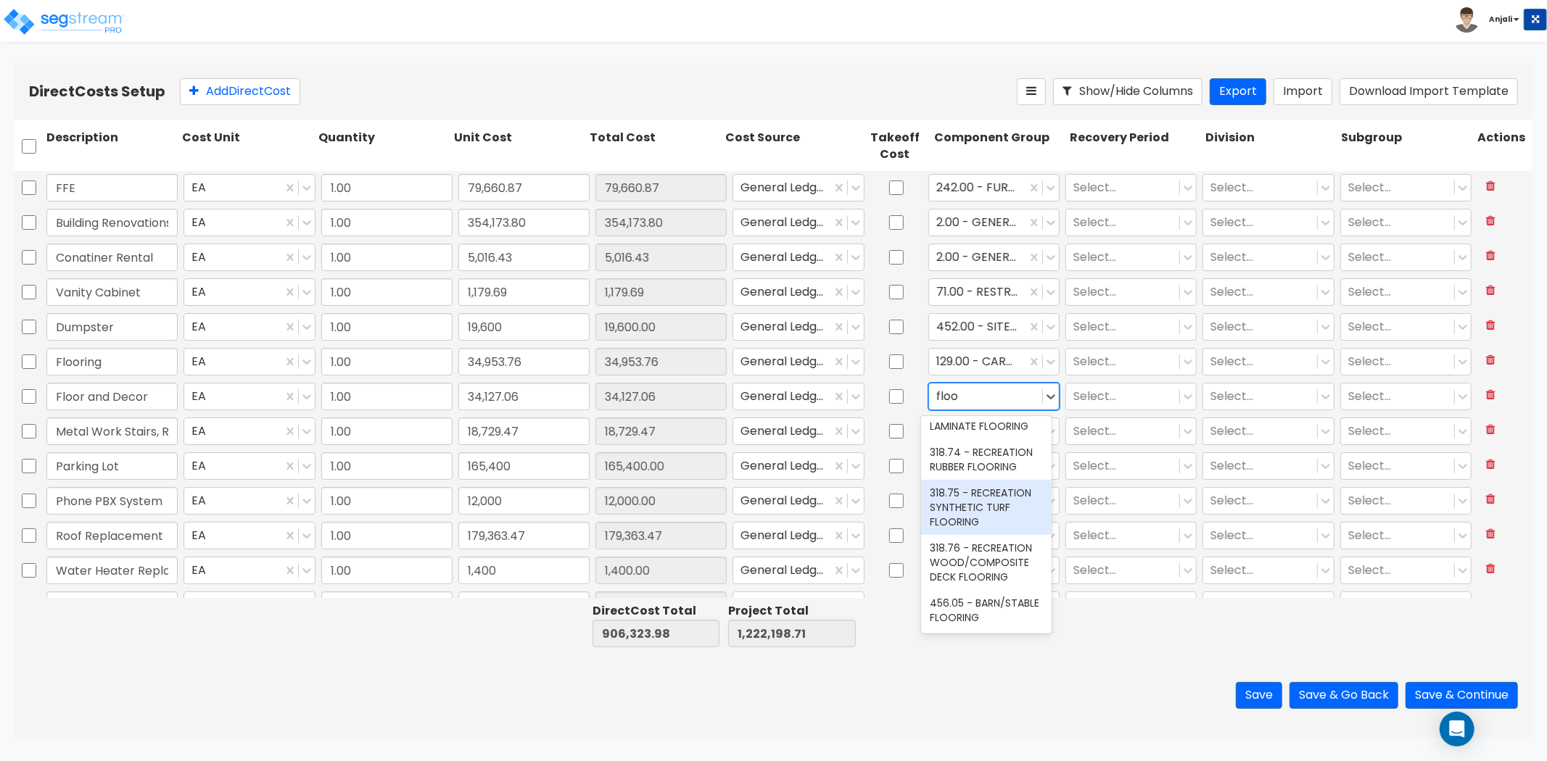
scroll to position [486, 0]
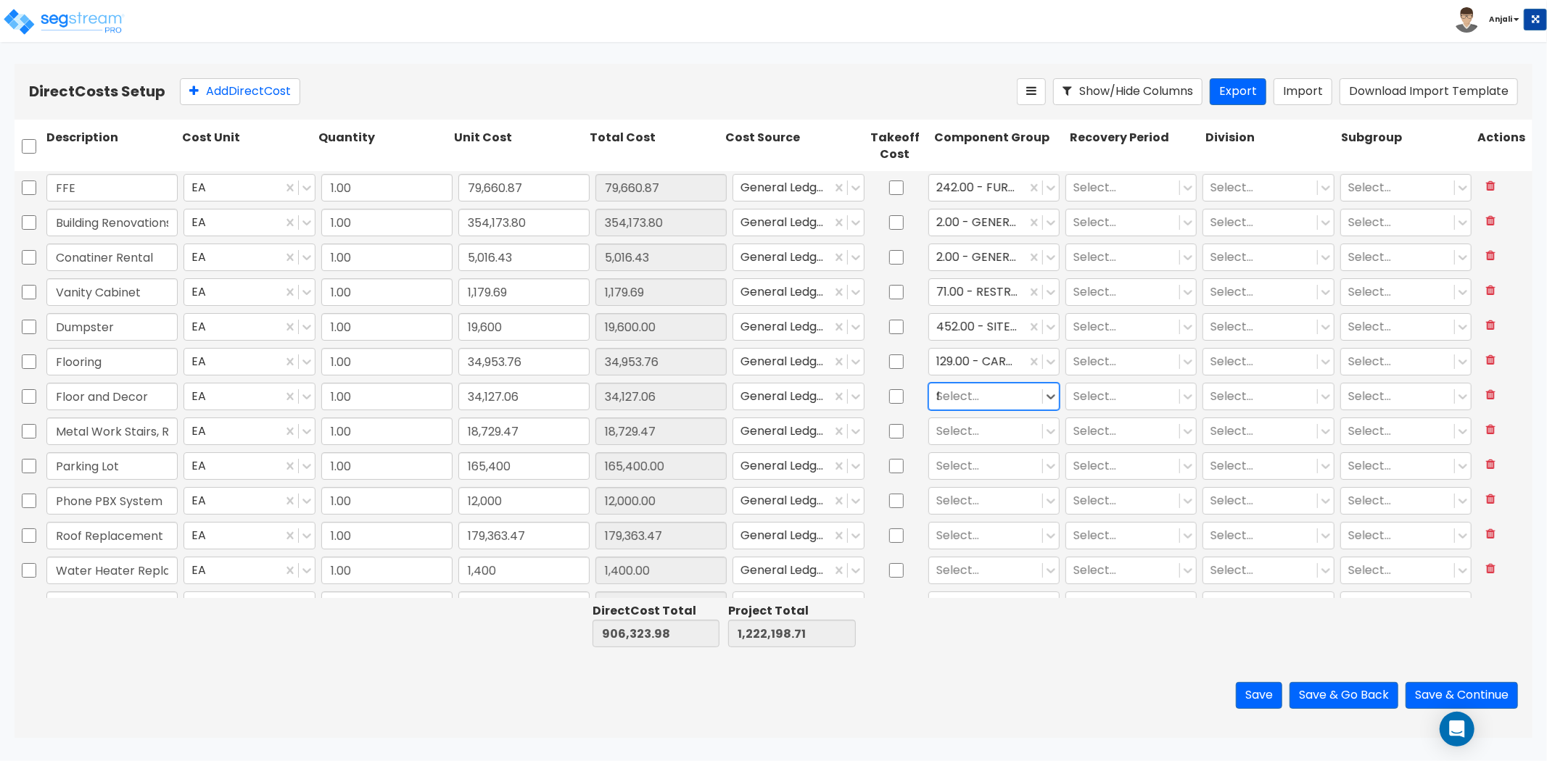
click at [965, 394] on div "floo" at bounding box center [985, 397] width 99 height 20
type input "car"
click at [982, 521] on div "318.77 - RECREATION CARPET" at bounding box center [986, 507] width 131 height 41
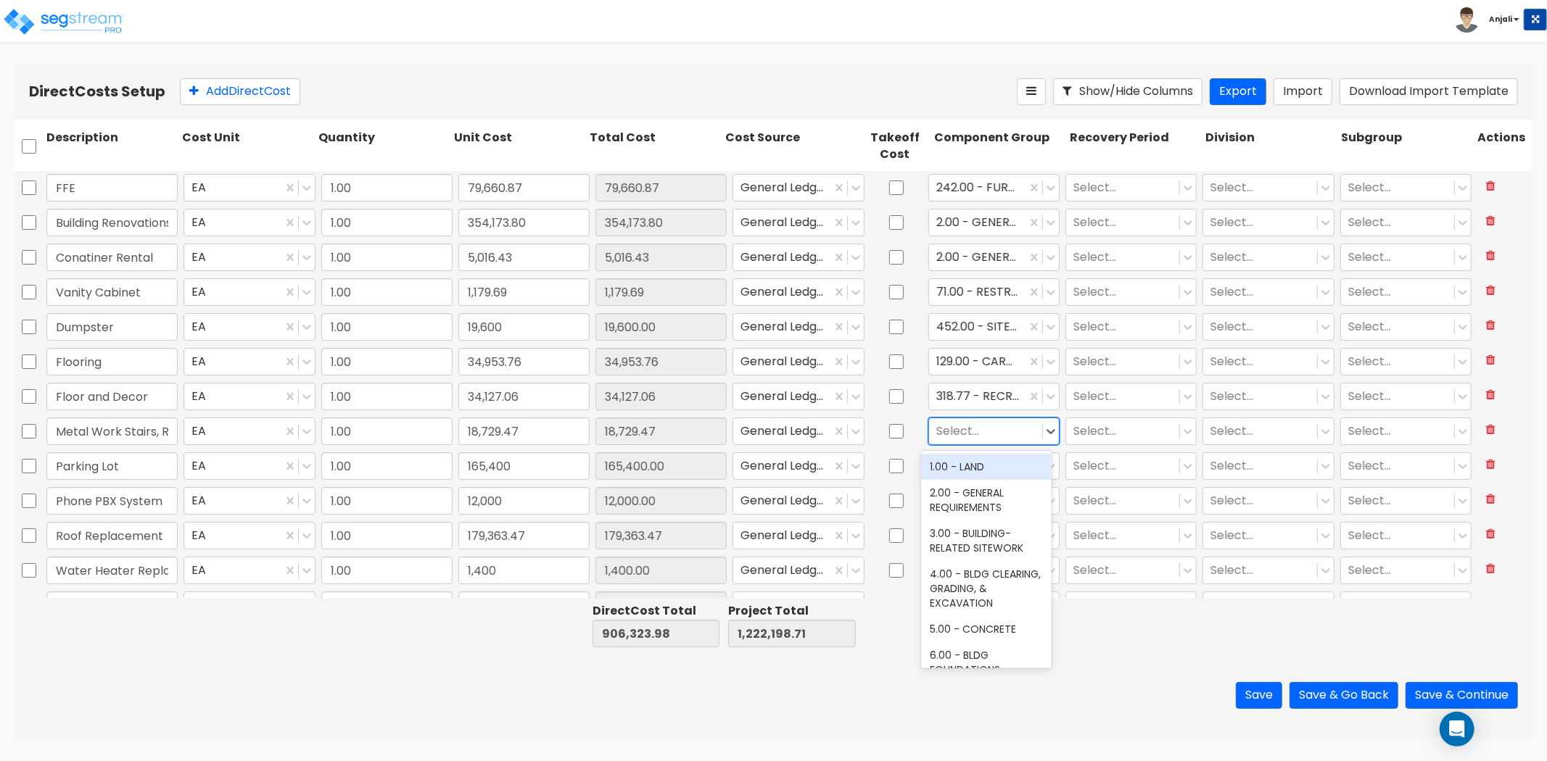
click at [973, 435] on div at bounding box center [985, 431] width 99 height 20
type input "met"
click at [983, 461] on div "11.00 - METALS" at bounding box center [986, 467] width 131 height 26
click at [996, 463] on div at bounding box center [985, 466] width 99 height 20
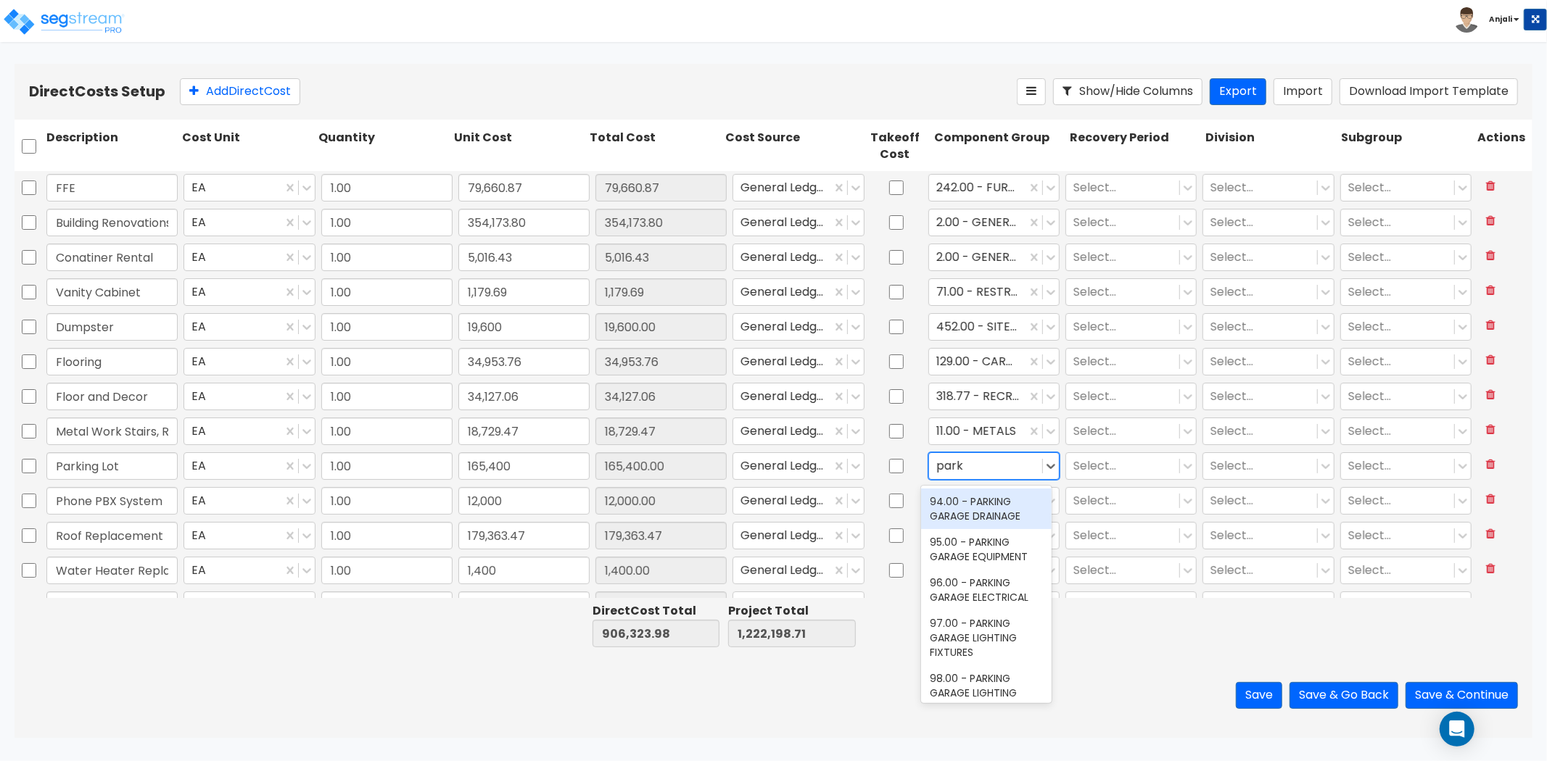
type input "parki"
click at [967, 462] on div "parki" at bounding box center [985, 466] width 99 height 20
type input "asp"
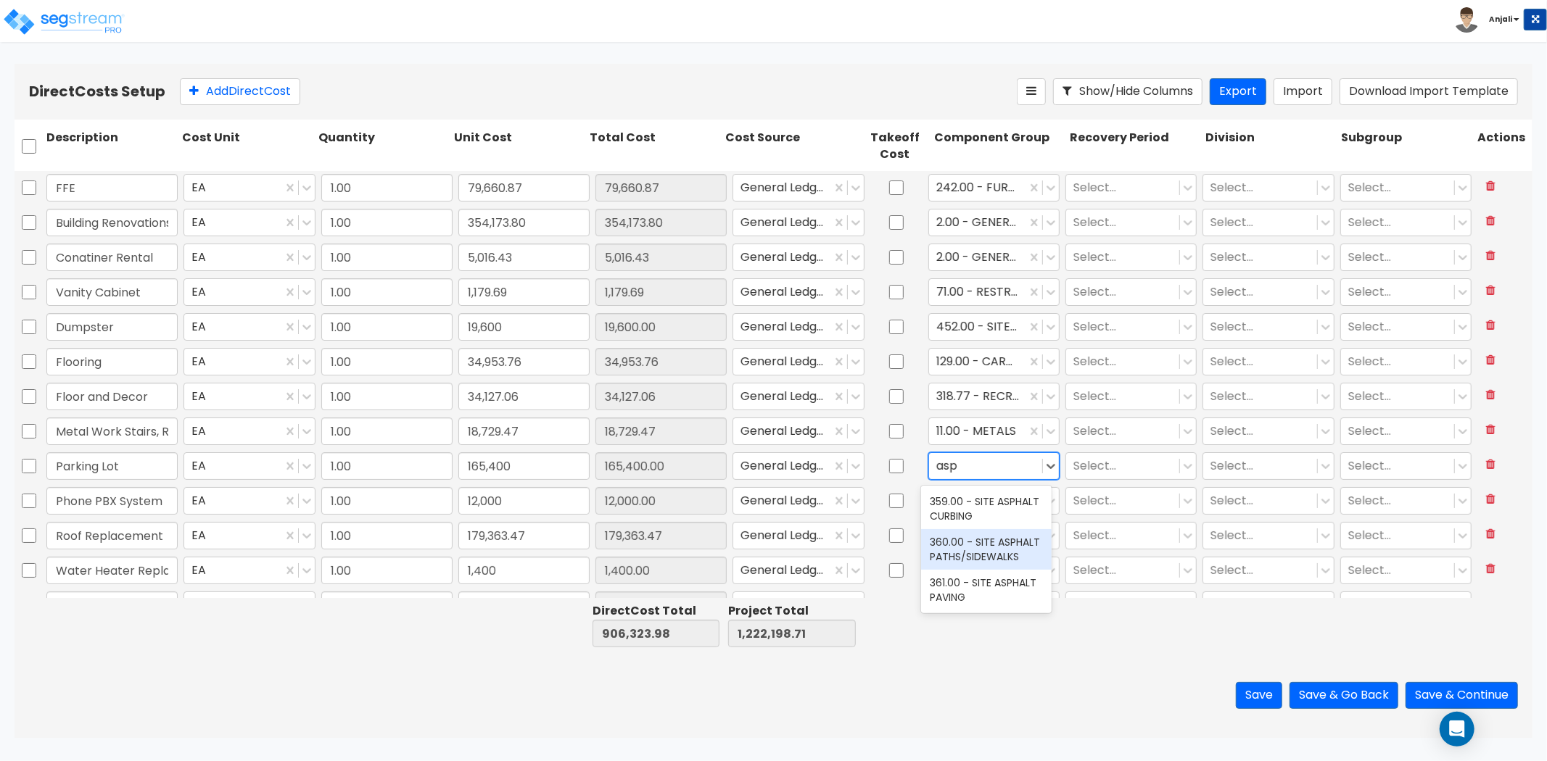
click at [961, 539] on div "360.00 - SITE ASPHALT PATHS/SIDEWALKS" at bounding box center [986, 549] width 131 height 41
type input "asph"
click at [987, 577] on div "361.00 - SITE ASPHALT PAVING" at bounding box center [986, 590] width 131 height 41
click at [1009, 503] on div at bounding box center [985, 501] width 99 height 20
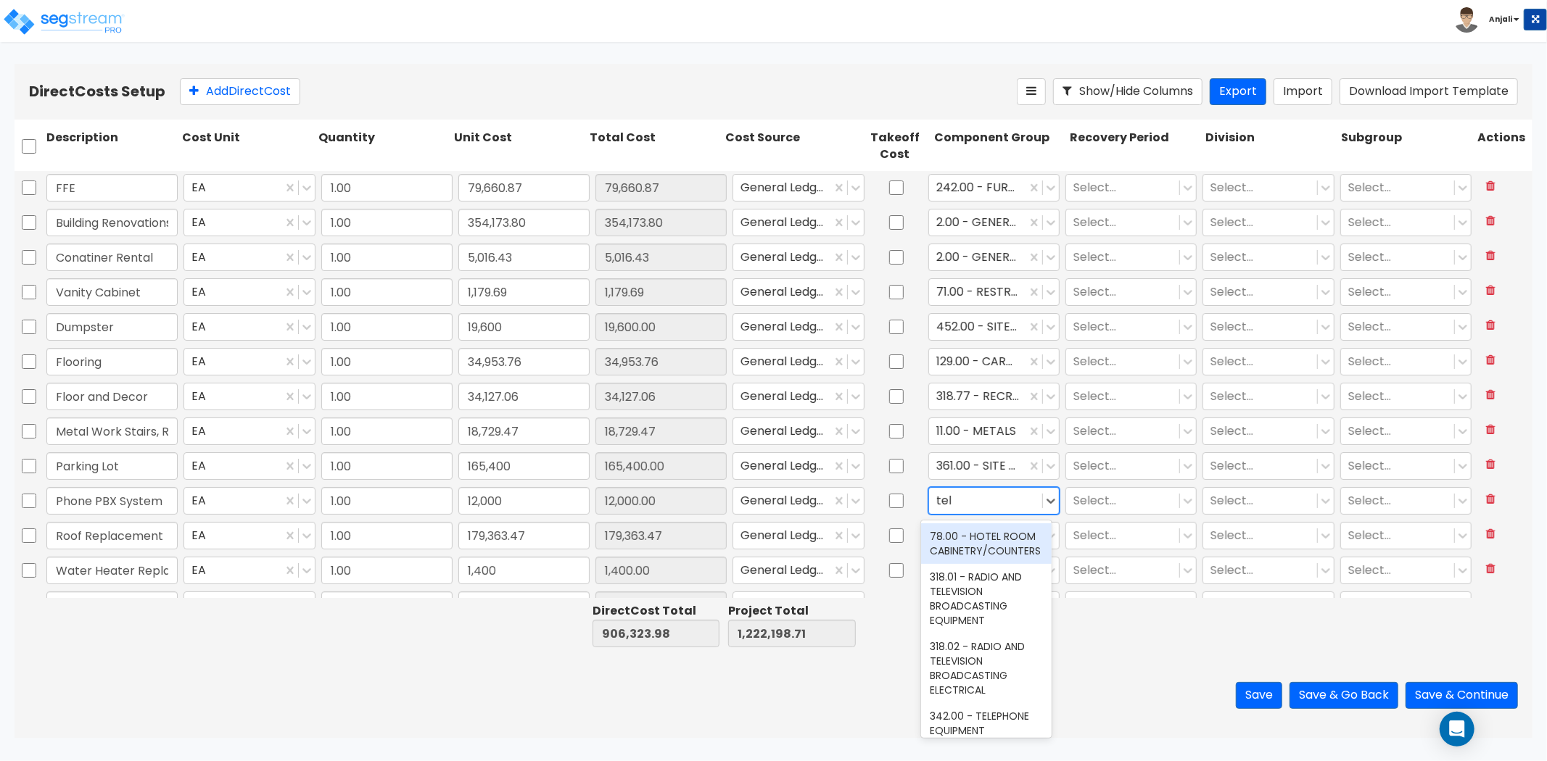
type input "tele"
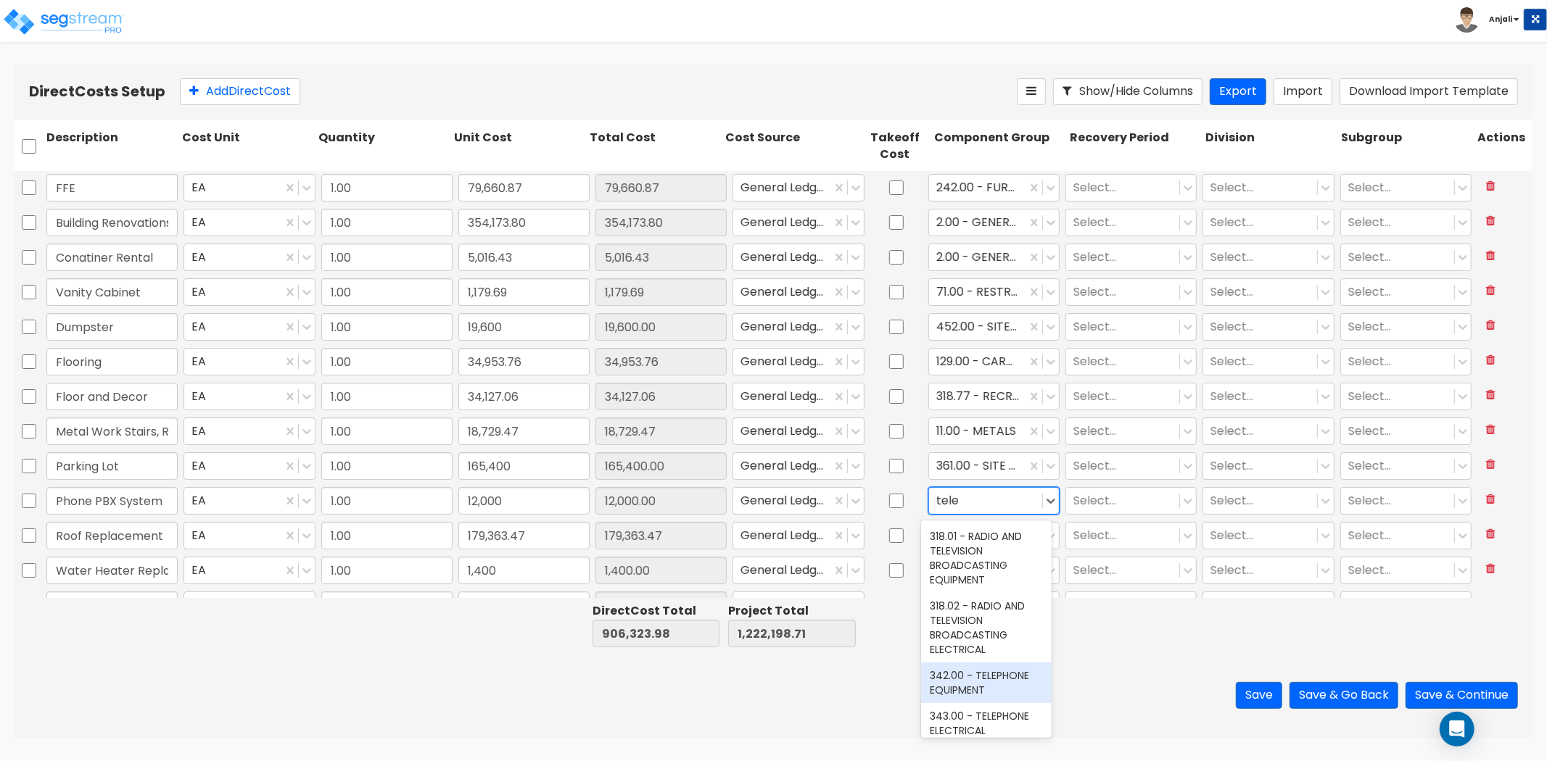
click at [985, 683] on div "342.00 - TELEPHONE EQUIPMENT" at bounding box center [986, 683] width 131 height 41
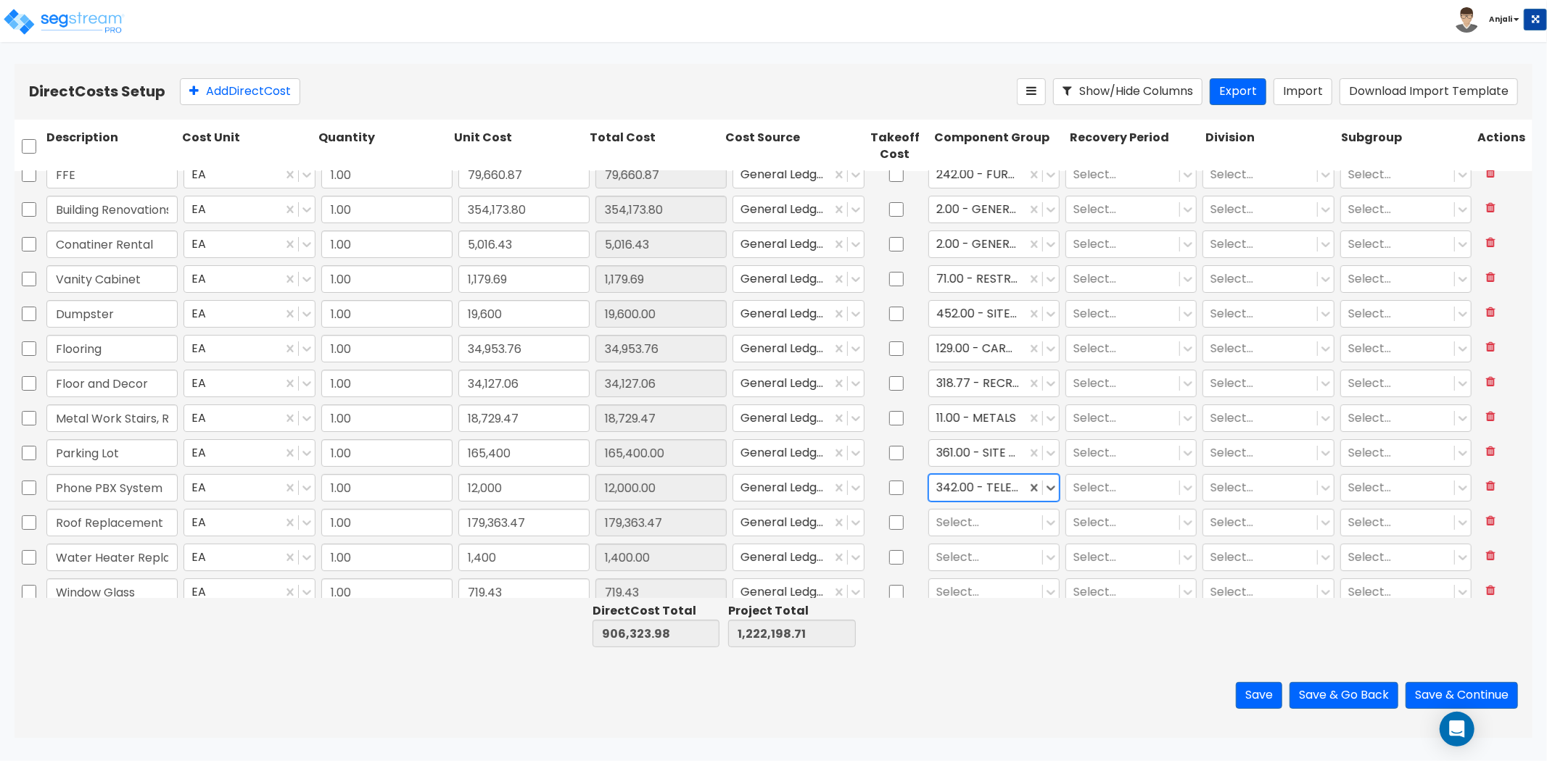
scroll to position [26, 0]
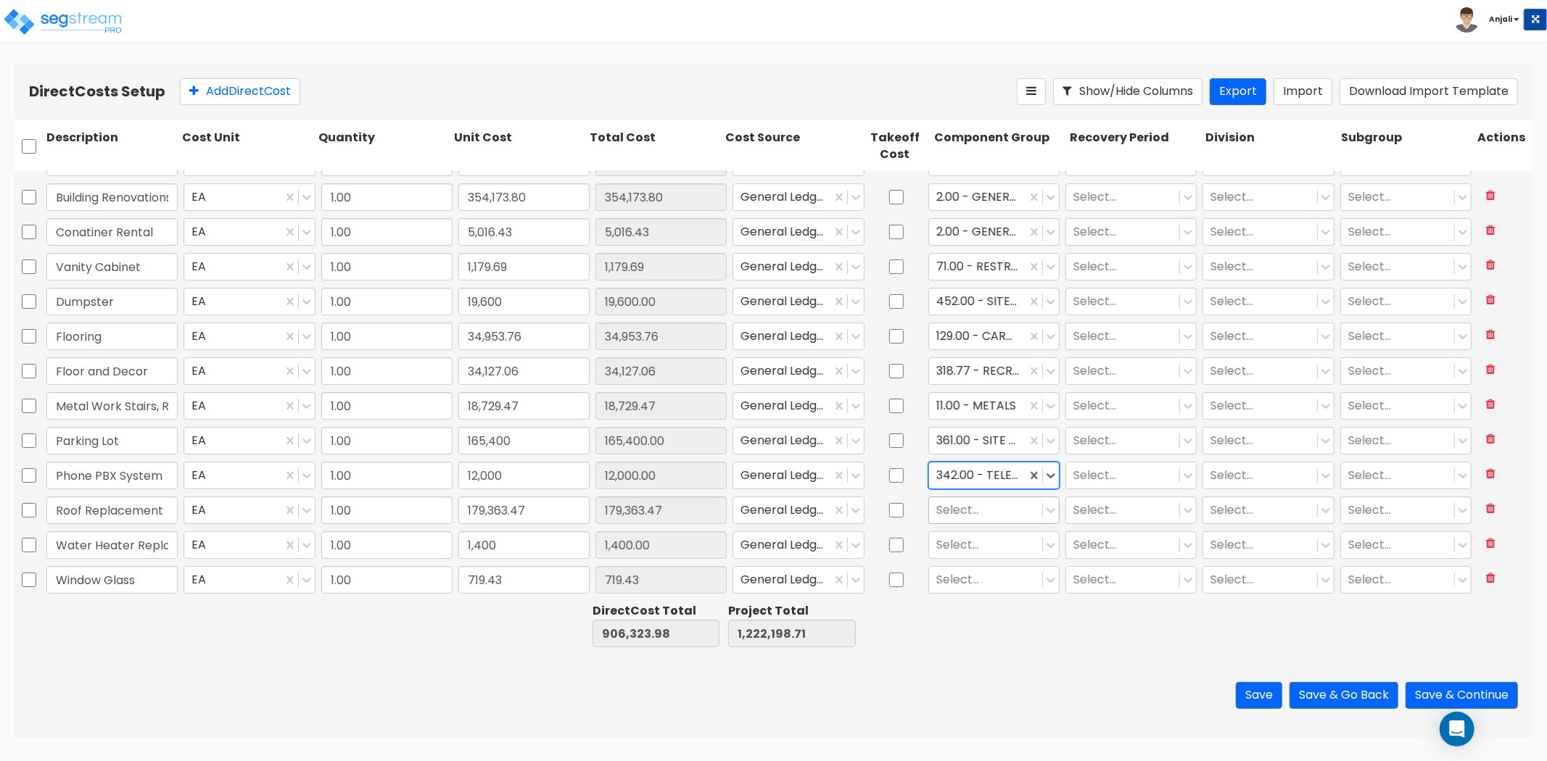
click at [983, 512] on div at bounding box center [985, 510] width 99 height 20
type input "e"
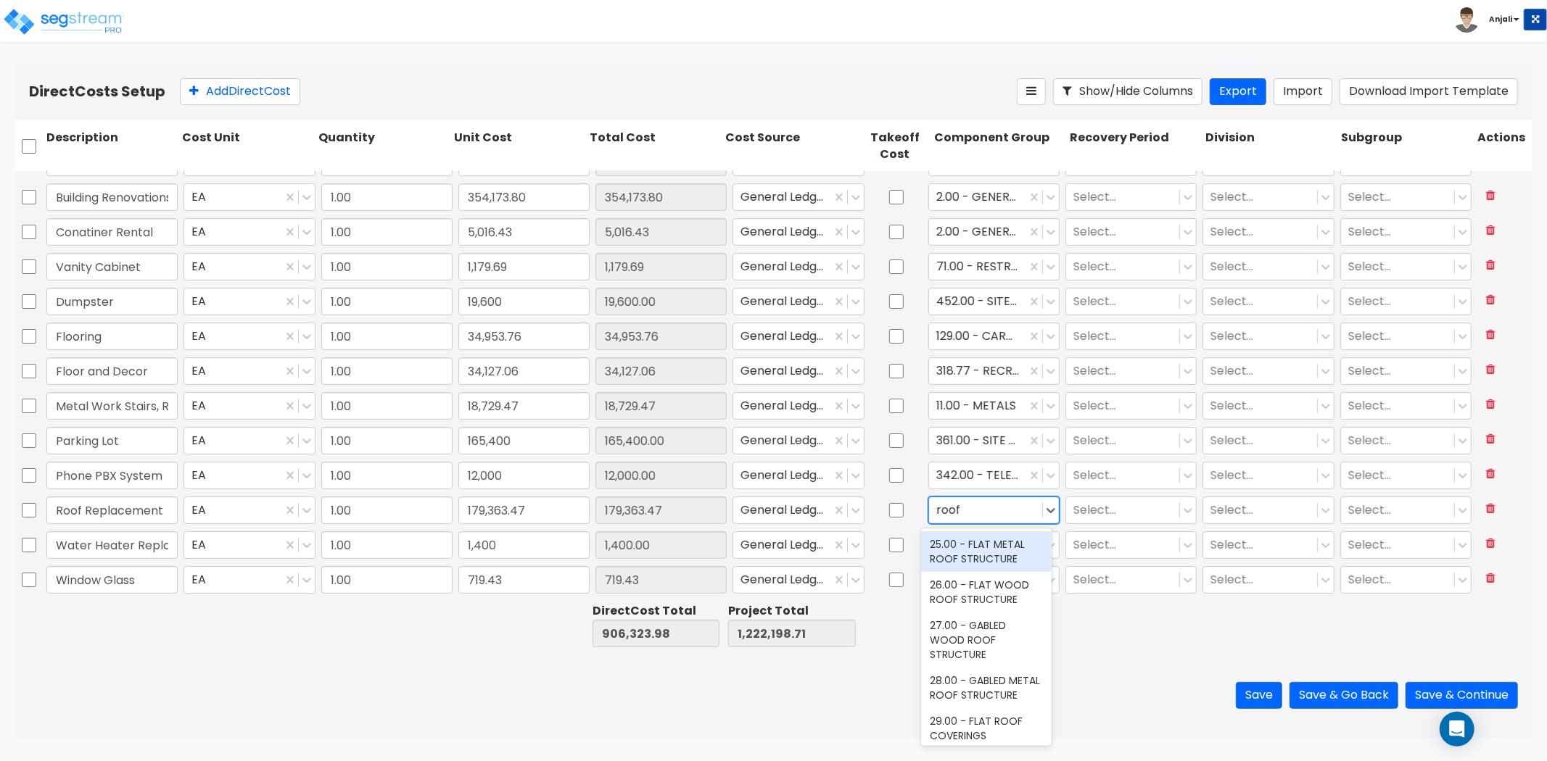
type input "roof"
click at [999, 616] on div "28.00 - GABLED METAL ROOF STRUCTURE" at bounding box center [986, 607] width 131 height 41
click at [976, 545] on div at bounding box center [985, 545] width 99 height 20
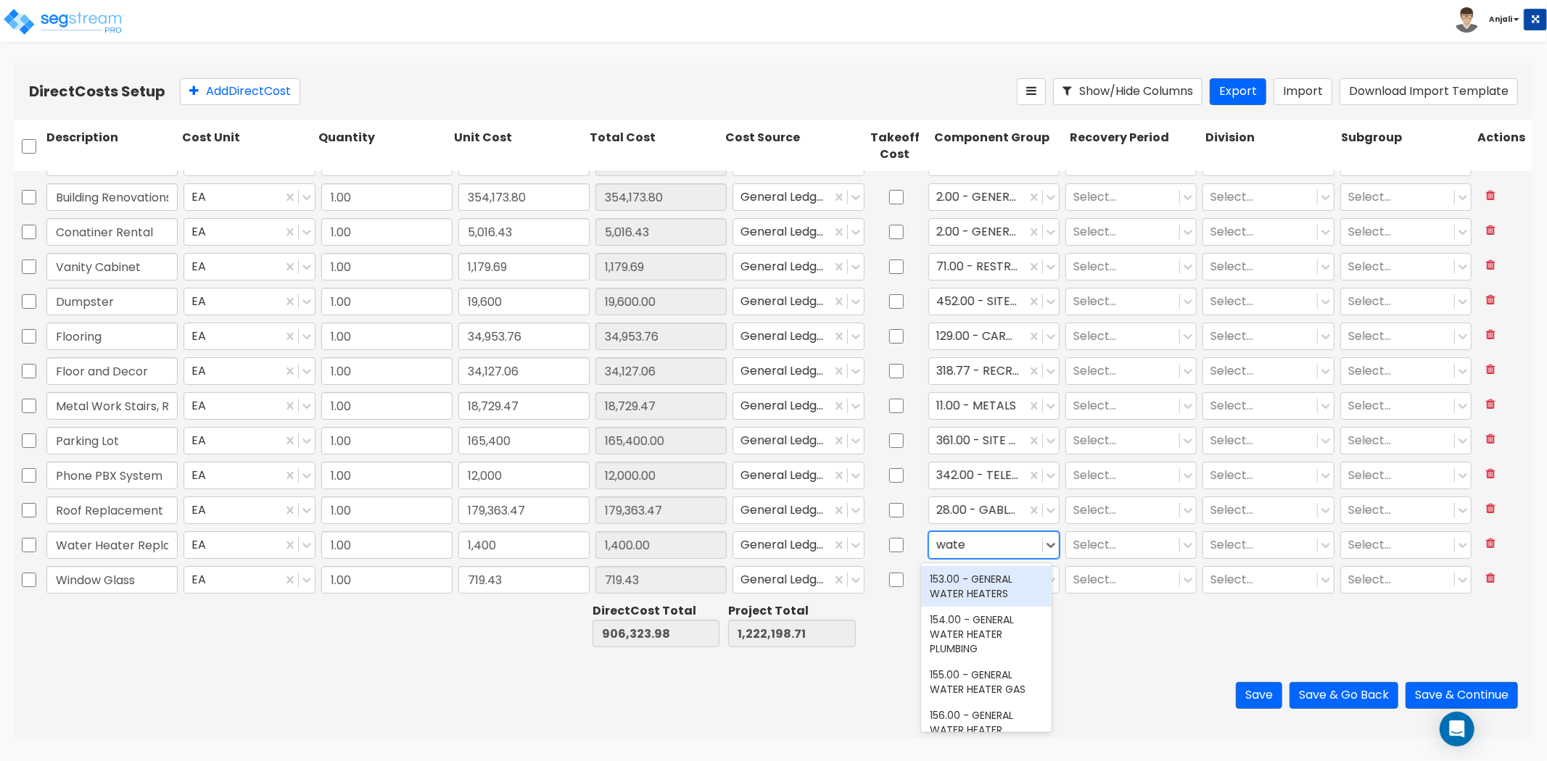
type input "water"
click at [992, 583] on div "153.00 - GENERAL WATER HEATERS" at bounding box center [986, 586] width 131 height 41
click at [979, 582] on div at bounding box center [985, 580] width 99 height 20
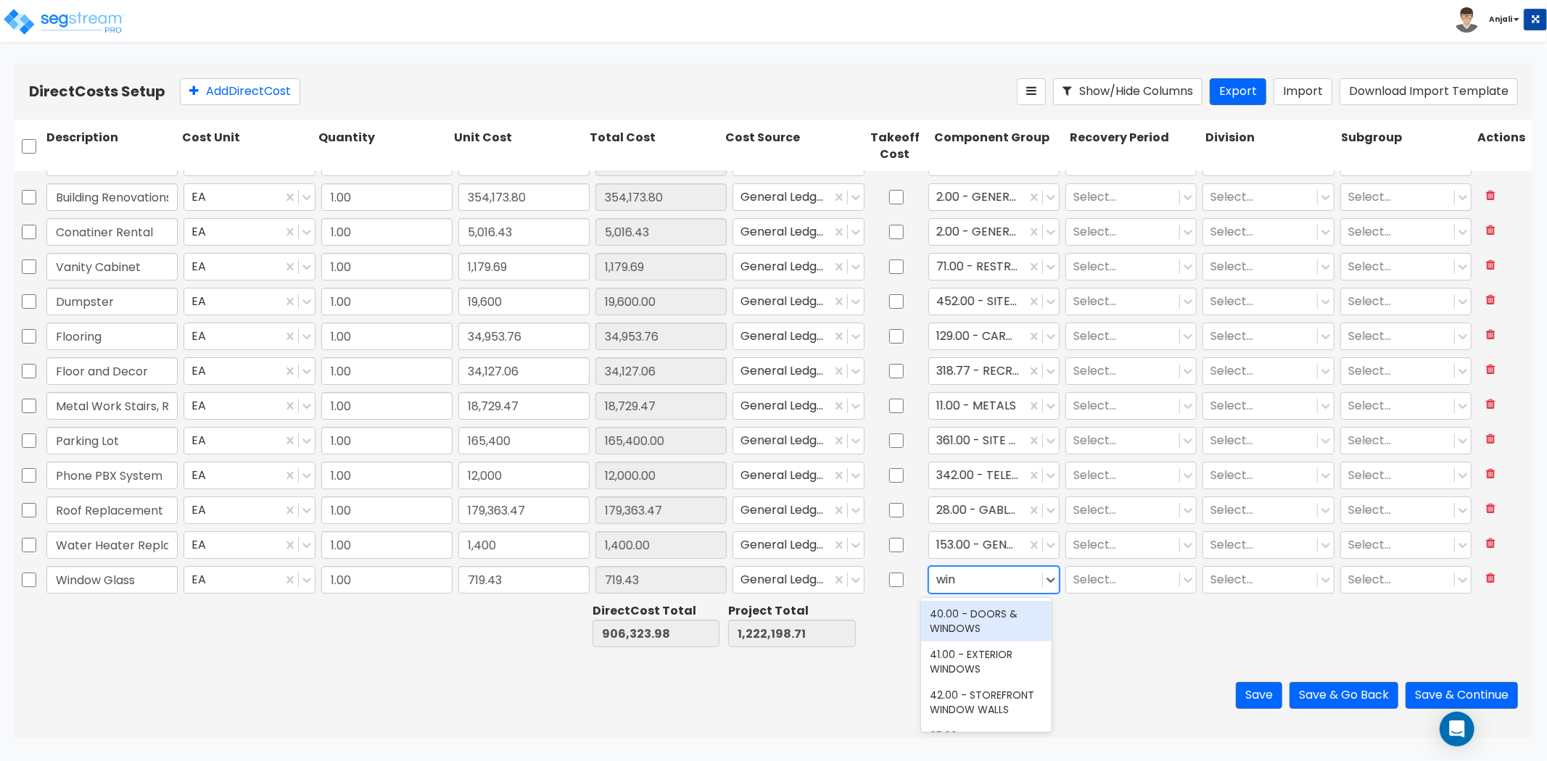
type input "wind"
drag, startPoint x: 978, startPoint y: 577, endPoint x: 924, endPoint y: 578, distance: 53.7
click at [929, 578] on div "Select..." at bounding box center [985, 579] width 113 height 25
type input "gla"
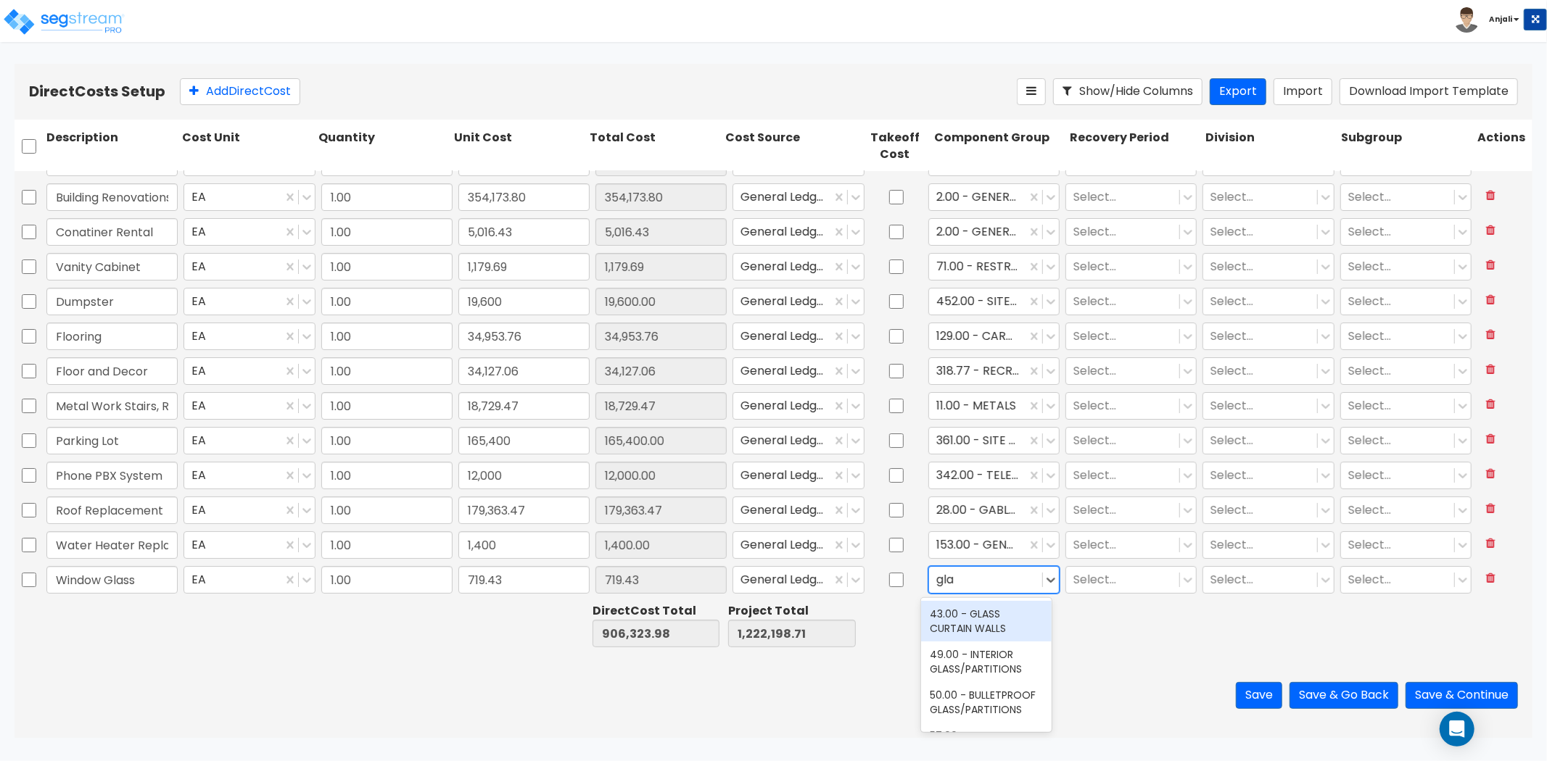
click at [1004, 632] on div "43.00 - GLASS CURTAIN WALLS" at bounding box center [986, 621] width 131 height 41
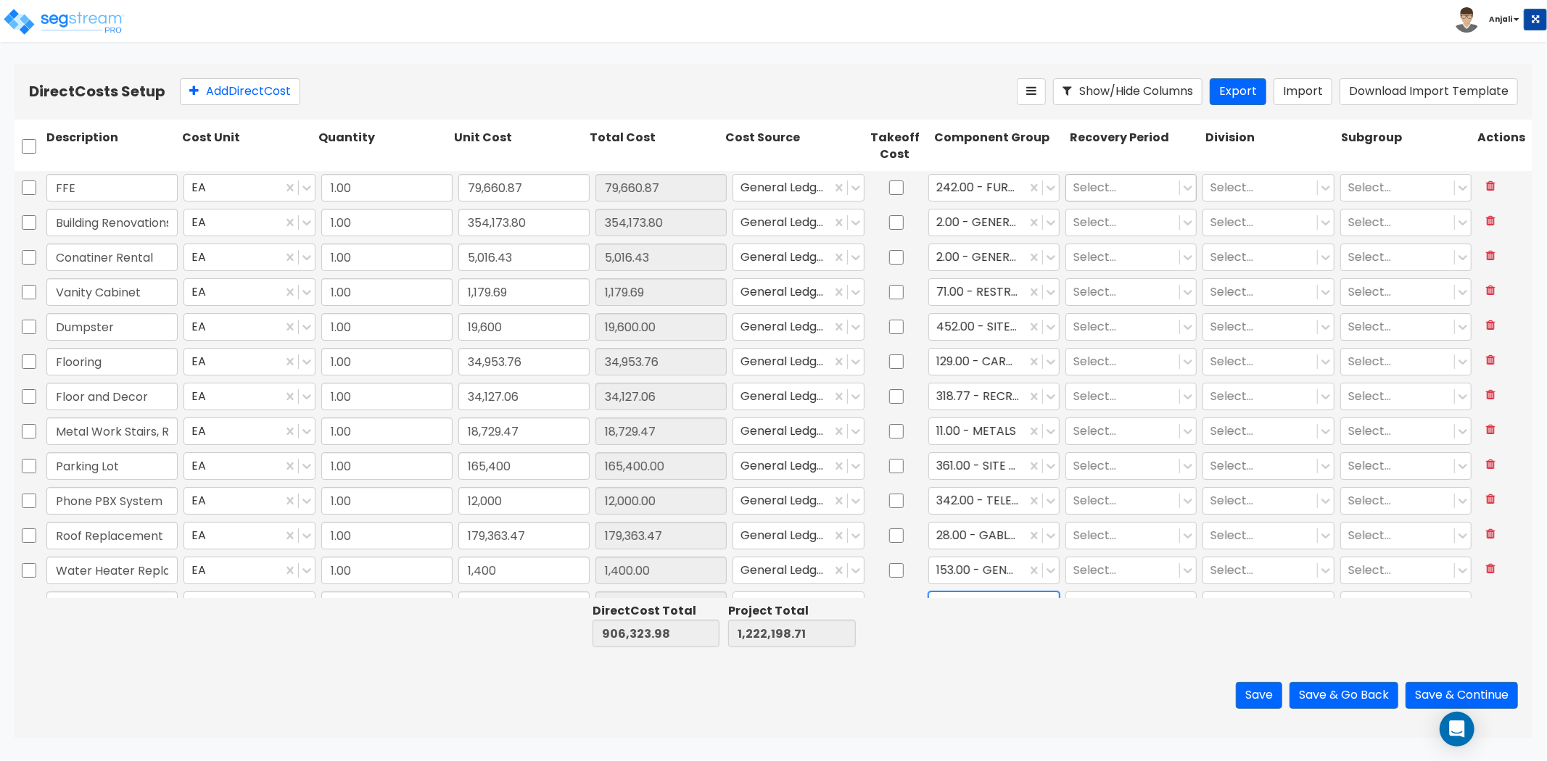
click at [1134, 185] on div at bounding box center [1122, 188] width 99 height 20
click at [1105, 226] on div "5 Years" at bounding box center [1122, 223] width 131 height 26
click at [1105, 226] on div at bounding box center [1122, 222] width 99 height 20
click at [1101, 327] on div "15 Year QIP" at bounding box center [1122, 336] width 131 height 26
click at [1111, 262] on div at bounding box center [1122, 257] width 99 height 20
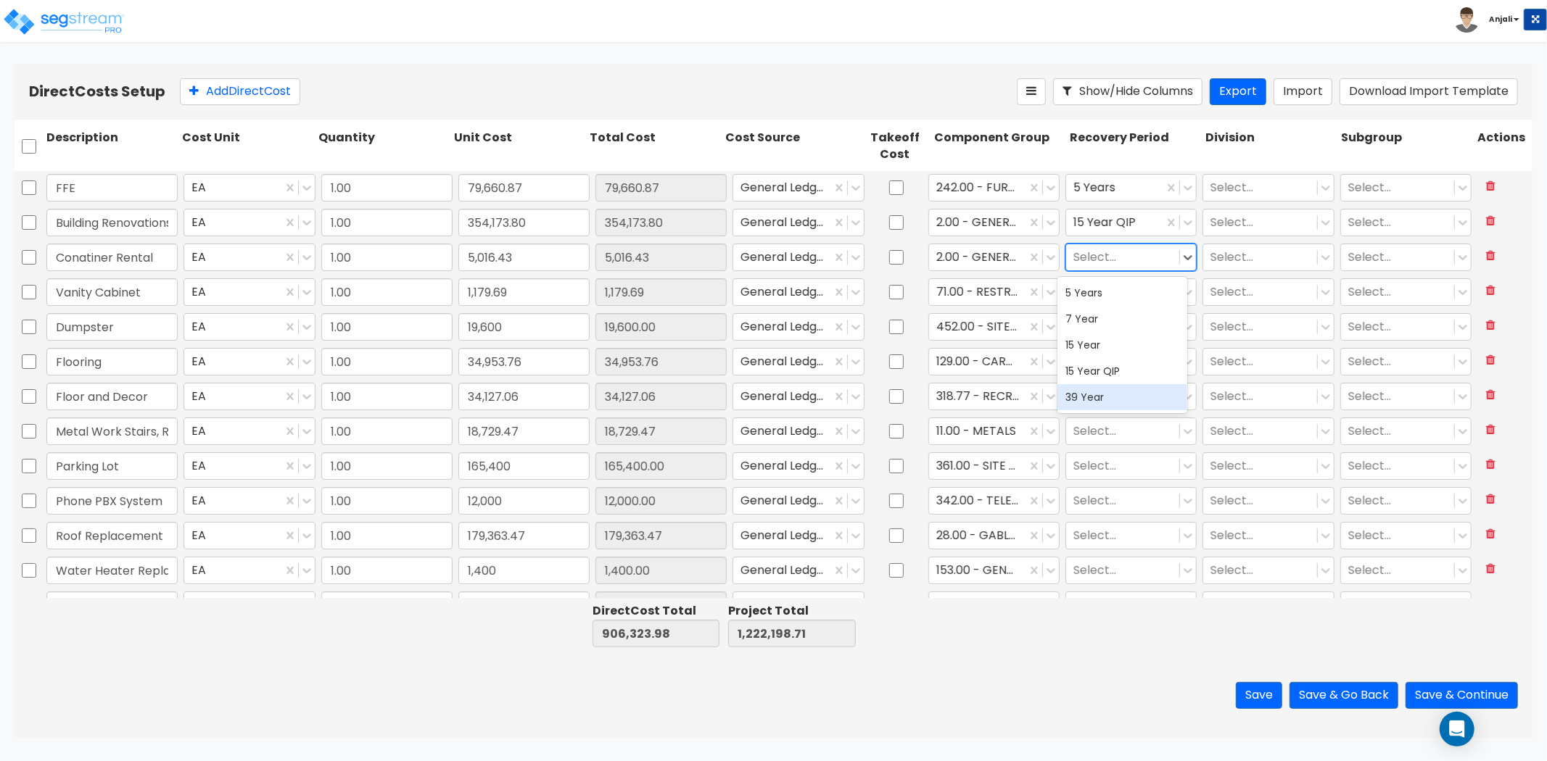
click at [1110, 396] on div "39 Year" at bounding box center [1122, 397] width 131 height 26
click at [1106, 293] on div at bounding box center [1122, 292] width 99 height 20
click at [1103, 401] on div "15 Year QIP" at bounding box center [1122, 406] width 131 height 26
click at [1094, 332] on div at bounding box center [1122, 327] width 99 height 20
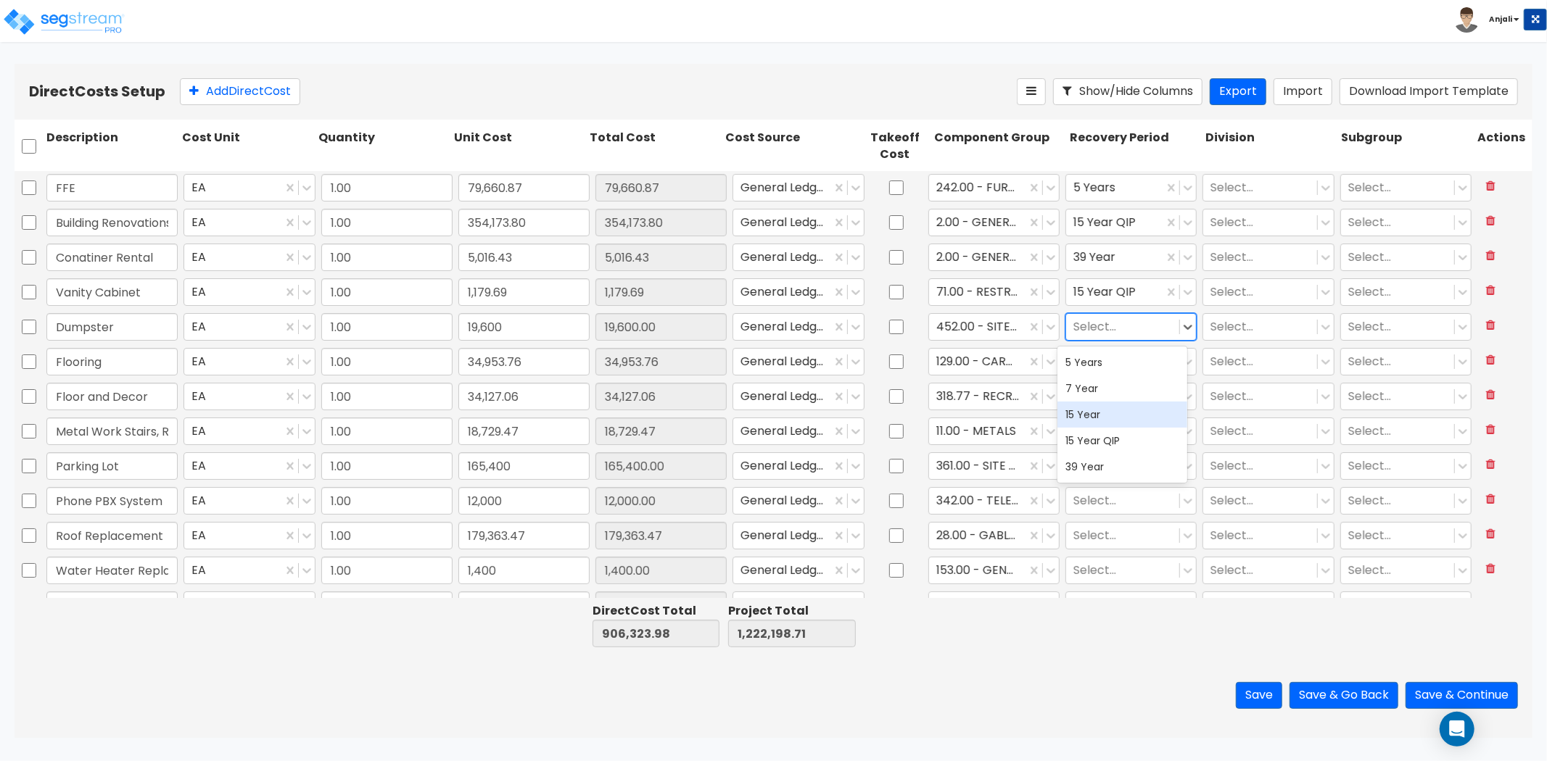
click at [1097, 421] on div "15 Year" at bounding box center [1122, 415] width 131 height 26
click at [1115, 365] on div at bounding box center [1122, 362] width 99 height 20
click at [1096, 396] on div "5 Years" at bounding box center [1122, 397] width 131 height 26
click at [1113, 393] on div at bounding box center [1122, 397] width 99 height 20
click at [1110, 435] on div "5 Years" at bounding box center [1122, 432] width 131 height 26
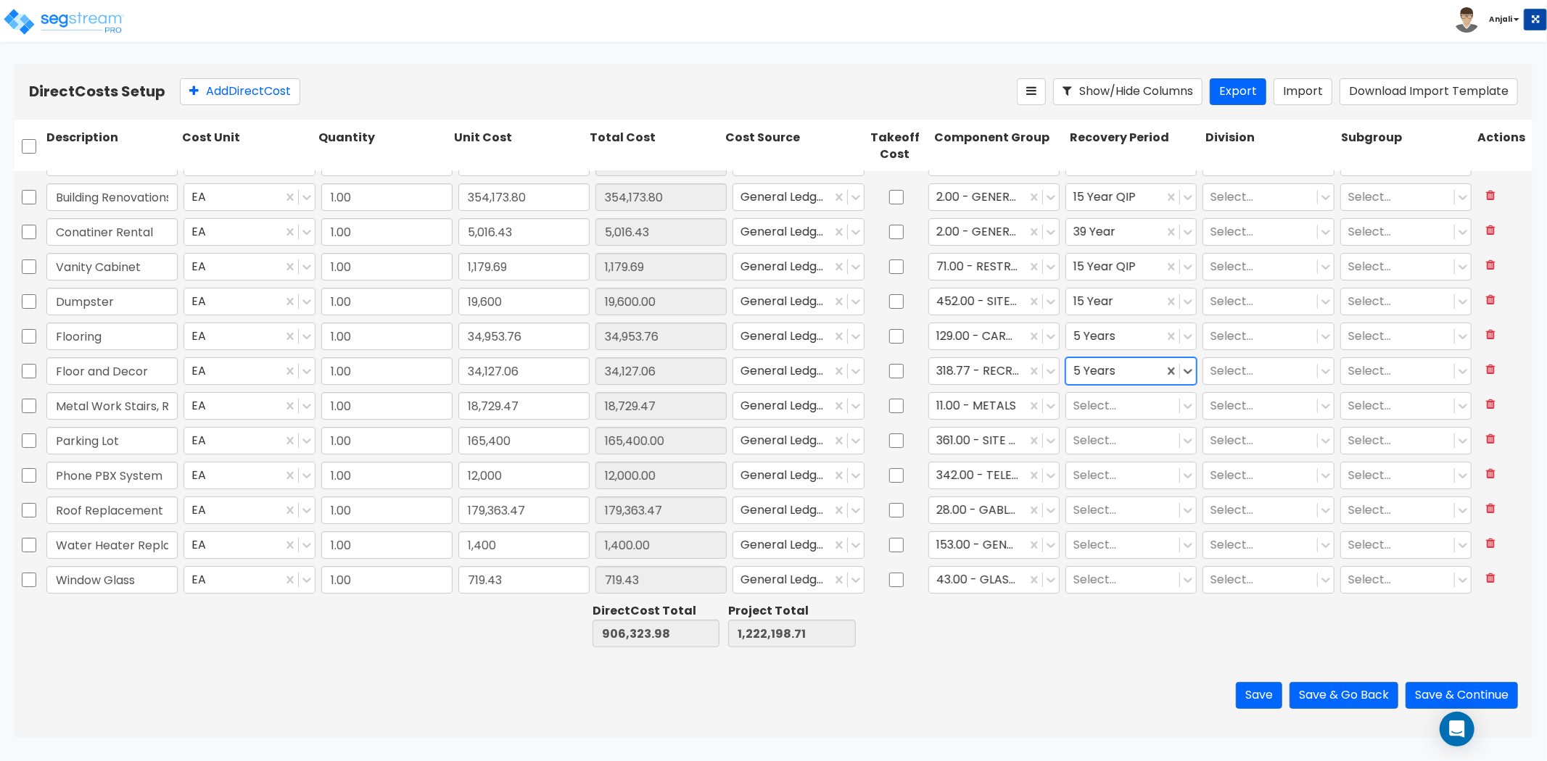
scroll to position [26, 0]
click at [1093, 405] on div at bounding box center [1122, 406] width 99 height 20
click at [1092, 548] on div "39 Year" at bounding box center [1122, 545] width 131 height 26
click at [1107, 444] on div at bounding box center [1122, 441] width 99 height 20
click at [1093, 537] on div "15 Year" at bounding box center [1122, 527] width 131 height 26
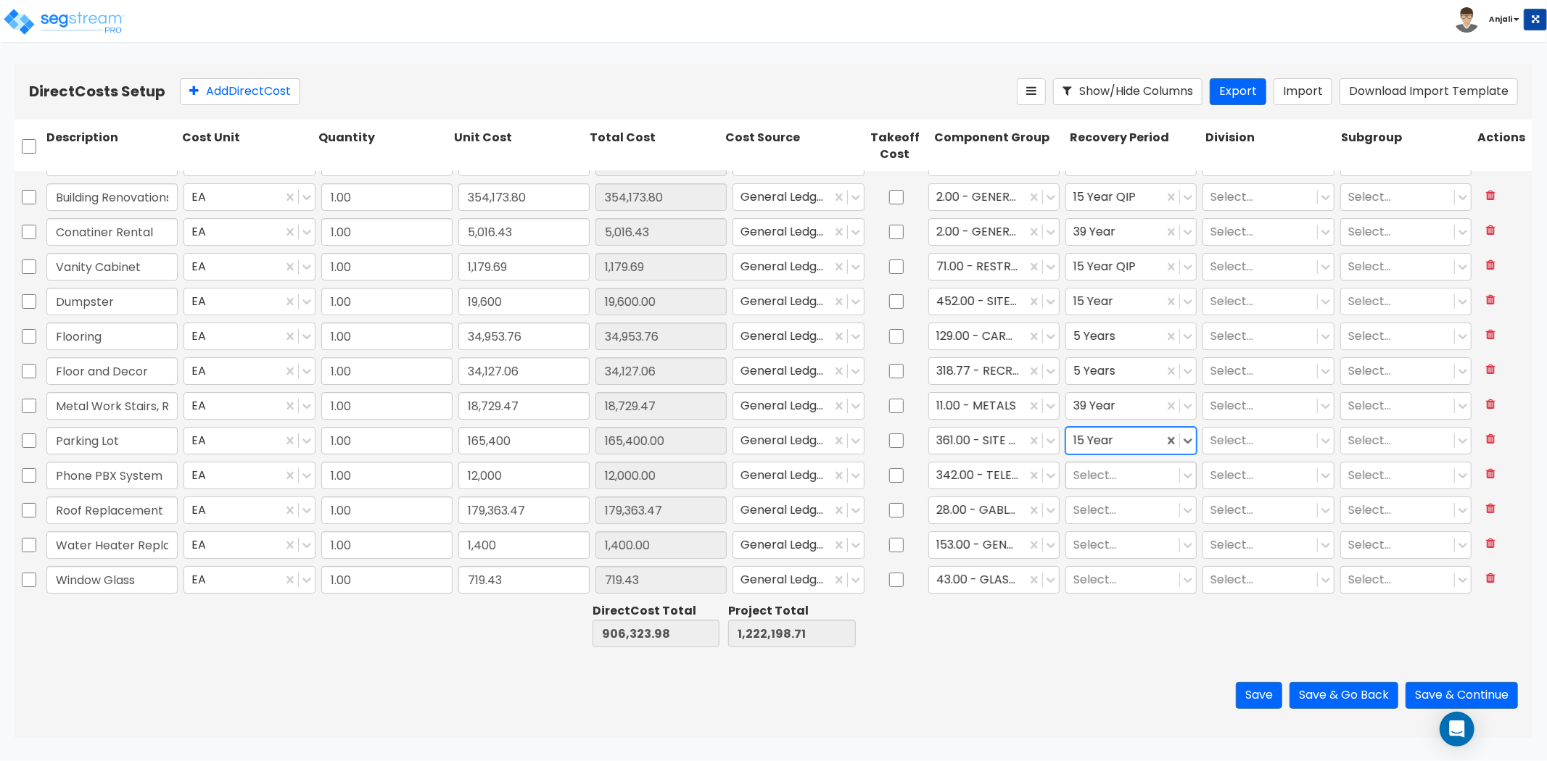
click at [1105, 483] on div at bounding box center [1122, 476] width 99 height 20
click at [1099, 502] on div "5 Years" at bounding box center [1122, 510] width 131 height 26
click at [1100, 505] on div at bounding box center [1122, 510] width 99 height 20
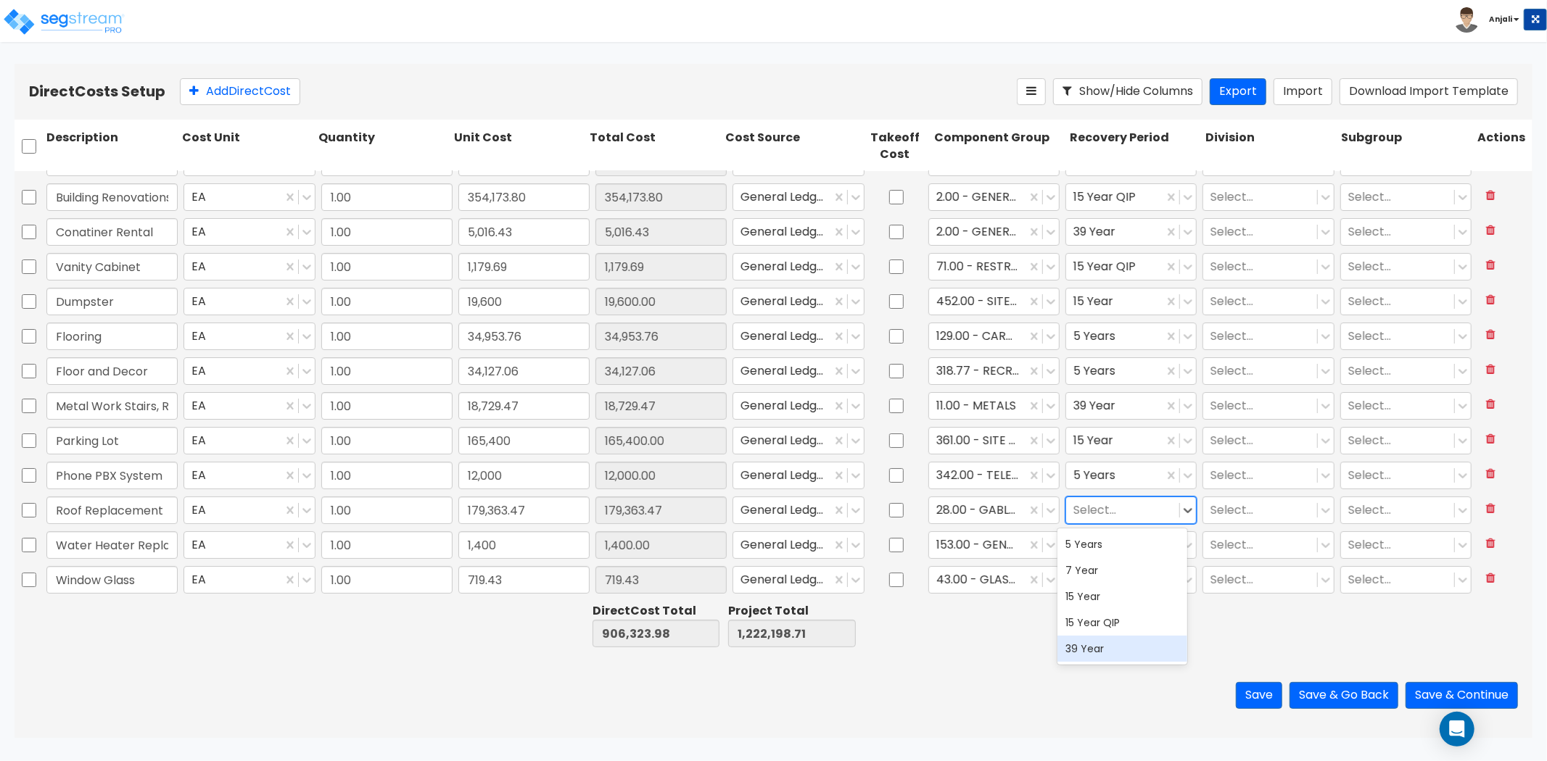
click at [1092, 643] on div "39 Year" at bounding box center [1122, 649] width 131 height 26
click at [1106, 545] on div at bounding box center [1122, 545] width 99 height 20
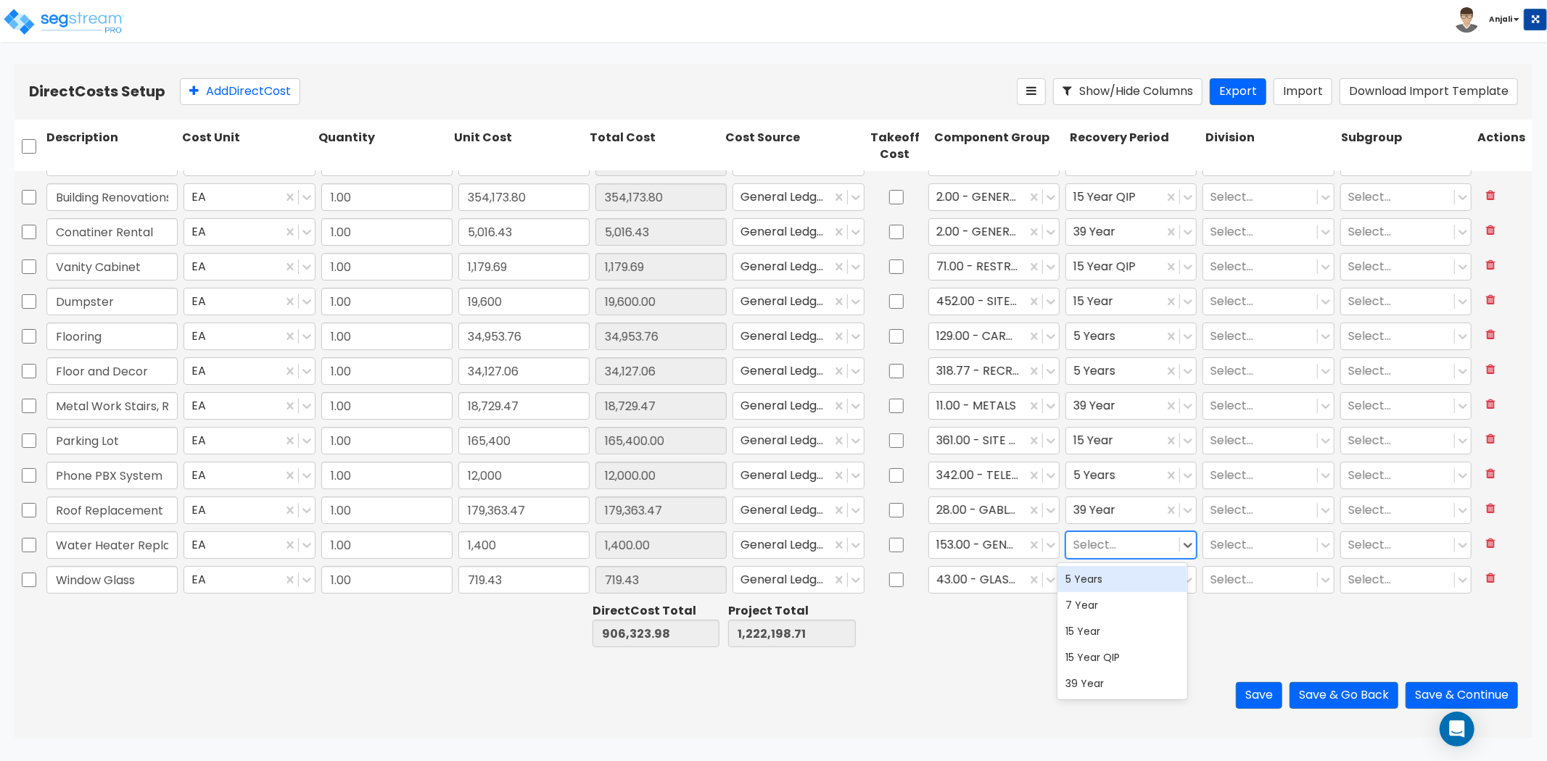
click at [1115, 585] on div "5 Years" at bounding box center [1122, 579] width 131 height 26
click at [1115, 585] on div at bounding box center [1122, 580] width 99 height 20
click at [1089, 716] on div "39 Year" at bounding box center [1122, 719] width 131 height 26
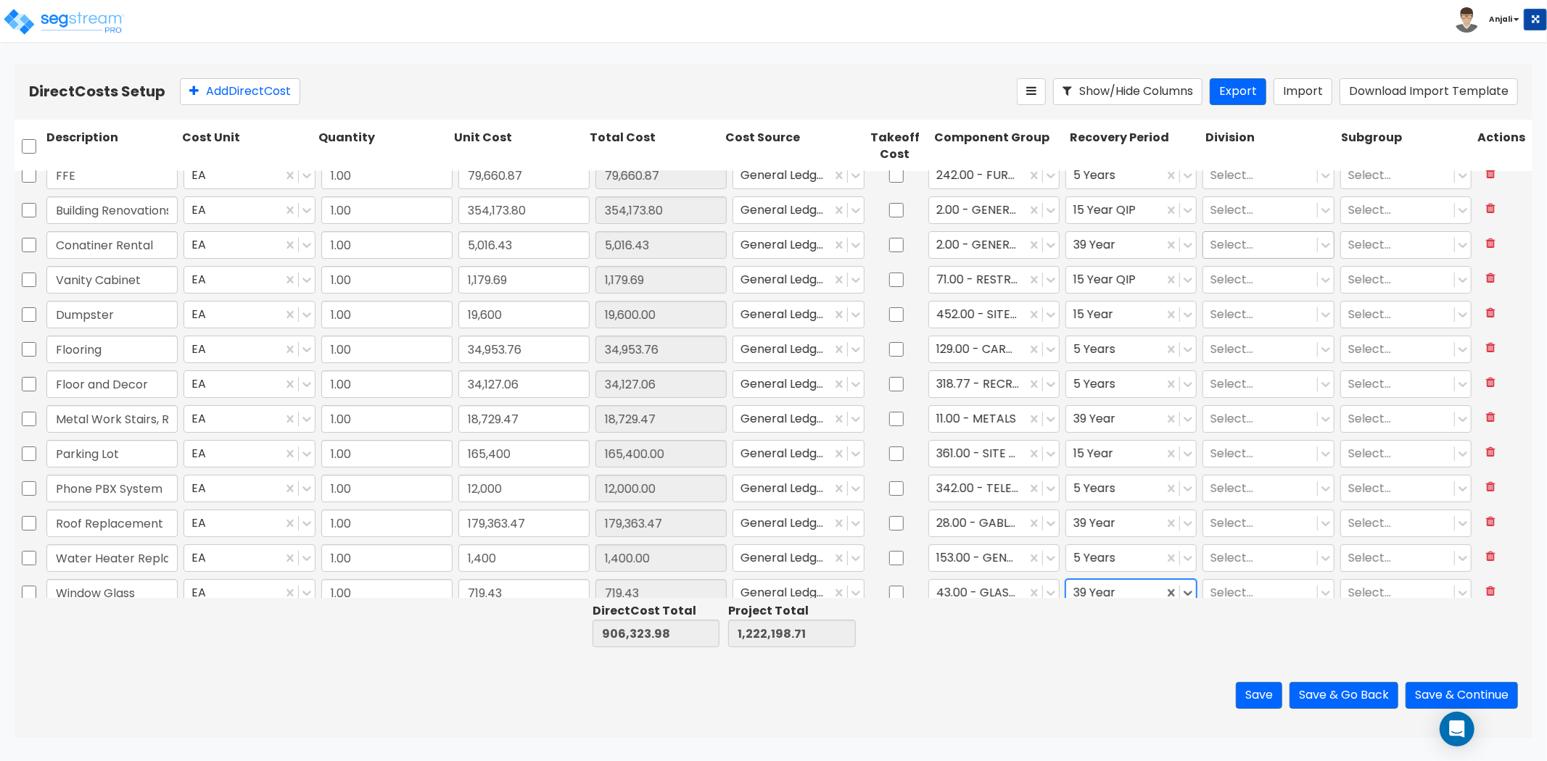
scroll to position [0, 0]
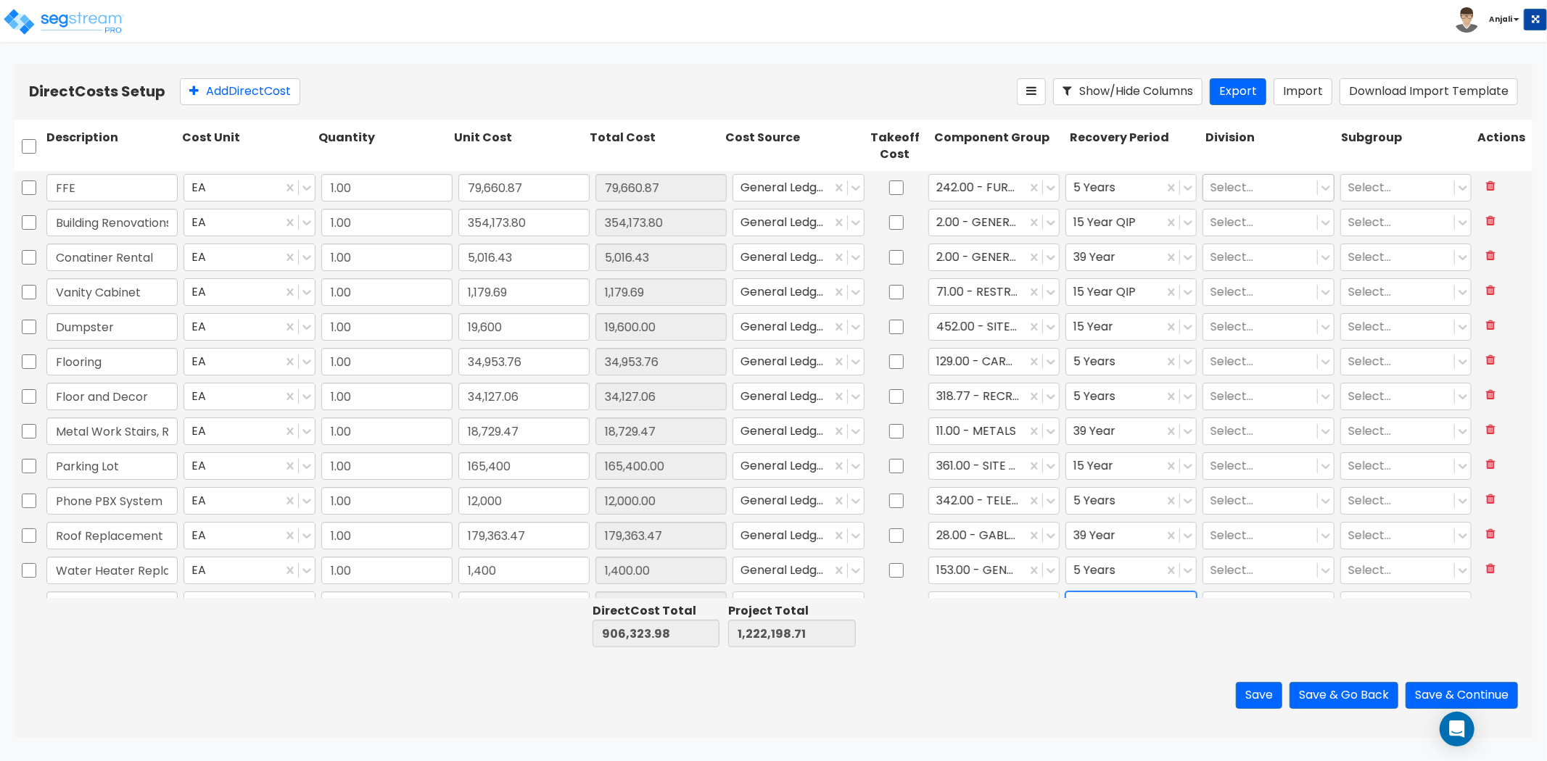
click at [1258, 178] on div at bounding box center [1259, 188] width 99 height 20
type input "fu"
click at [1245, 220] on div "12. Furnishings" at bounding box center [1258, 223] width 131 height 26
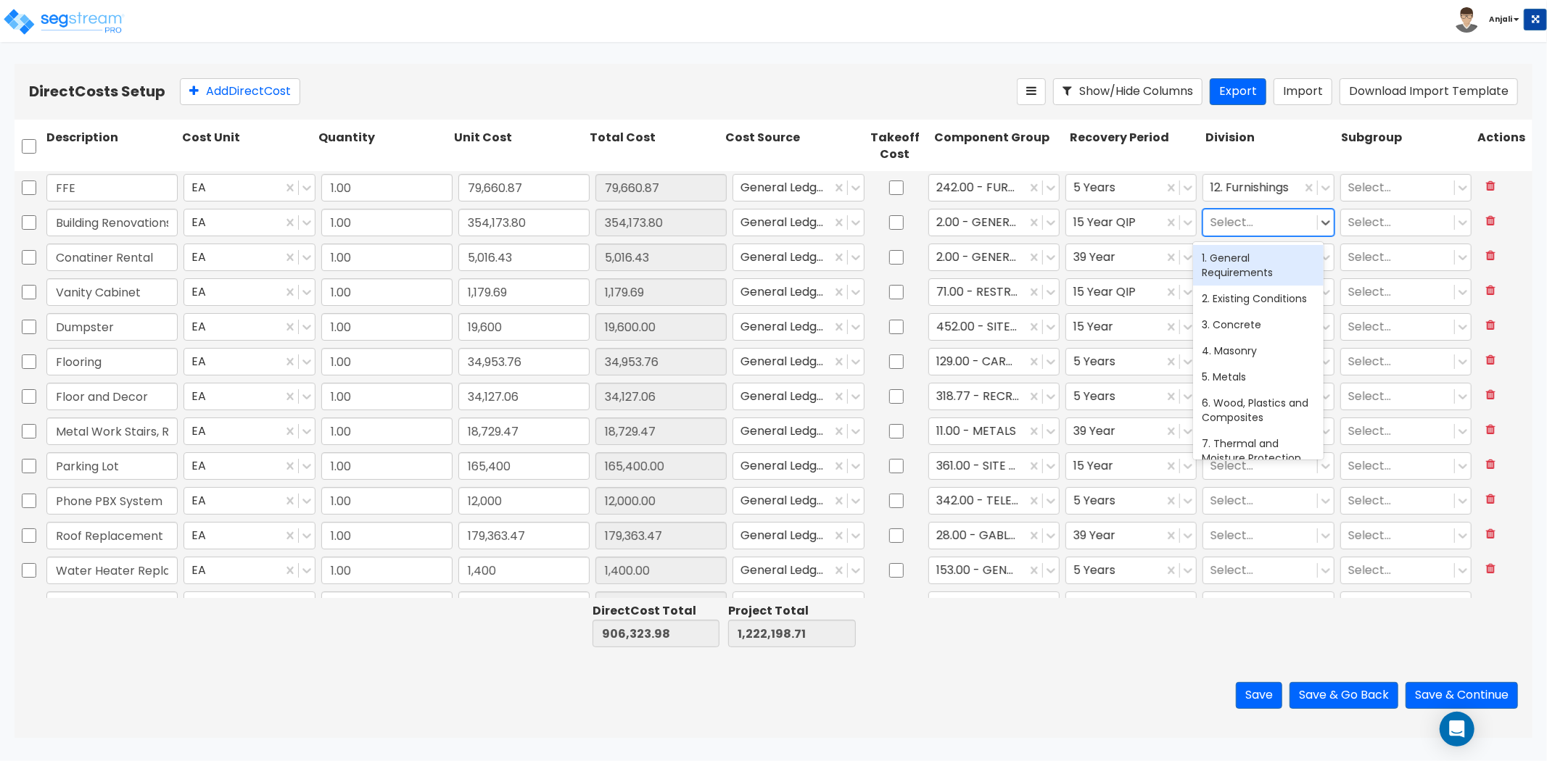
click at [1241, 223] on div at bounding box center [1259, 222] width 99 height 20
click at [1245, 312] on div "2. Existing Conditions" at bounding box center [1258, 299] width 131 height 26
click at [1239, 252] on div at bounding box center [1259, 257] width 99 height 20
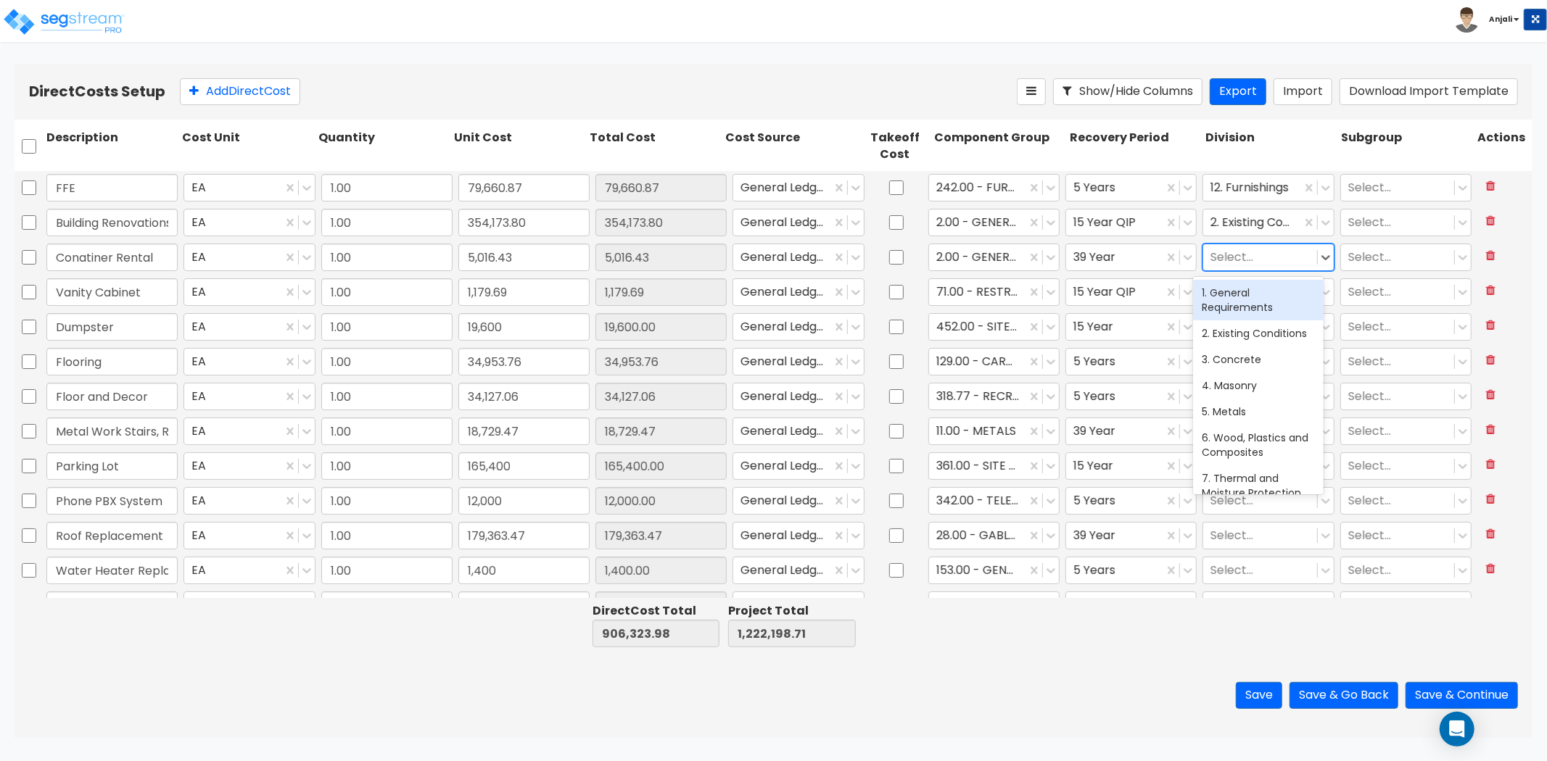
click at [1237, 290] on div "1. General Requirements" at bounding box center [1258, 300] width 131 height 41
click at [1250, 286] on div at bounding box center [1259, 292] width 99 height 20
type input "fi"
click at [1252, 330] on div "9. Finishes" at bounding box center [1258, 328] width 131 height 26
click at [1247, 327] on div at bounding box center [1259, 327] width 99 height 20
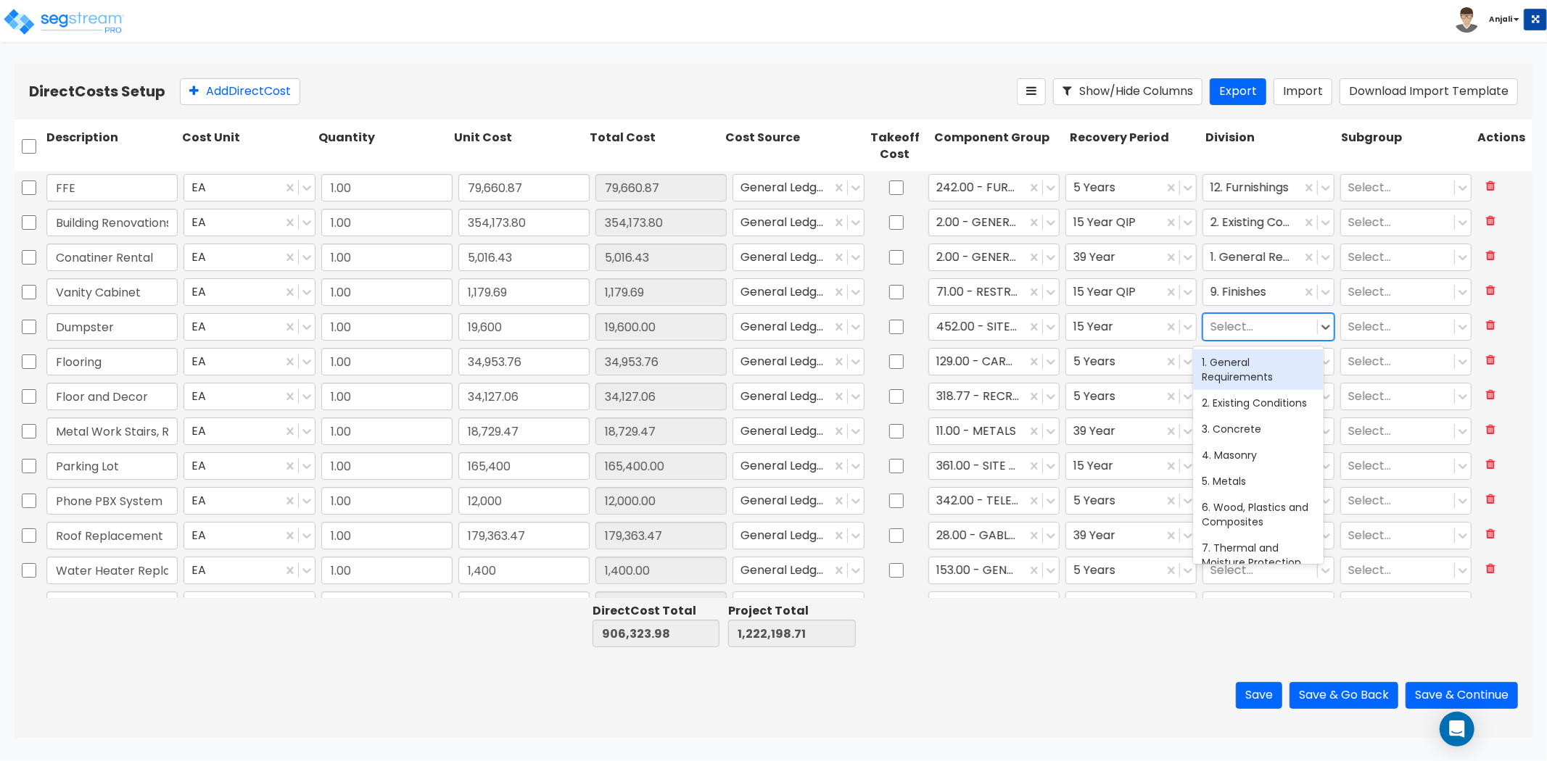
type input "w"
type input "ext"
click at [1251, 379] on div "32. Exterior Improvements" at bounding box center [1258, 370] width 131 height 41
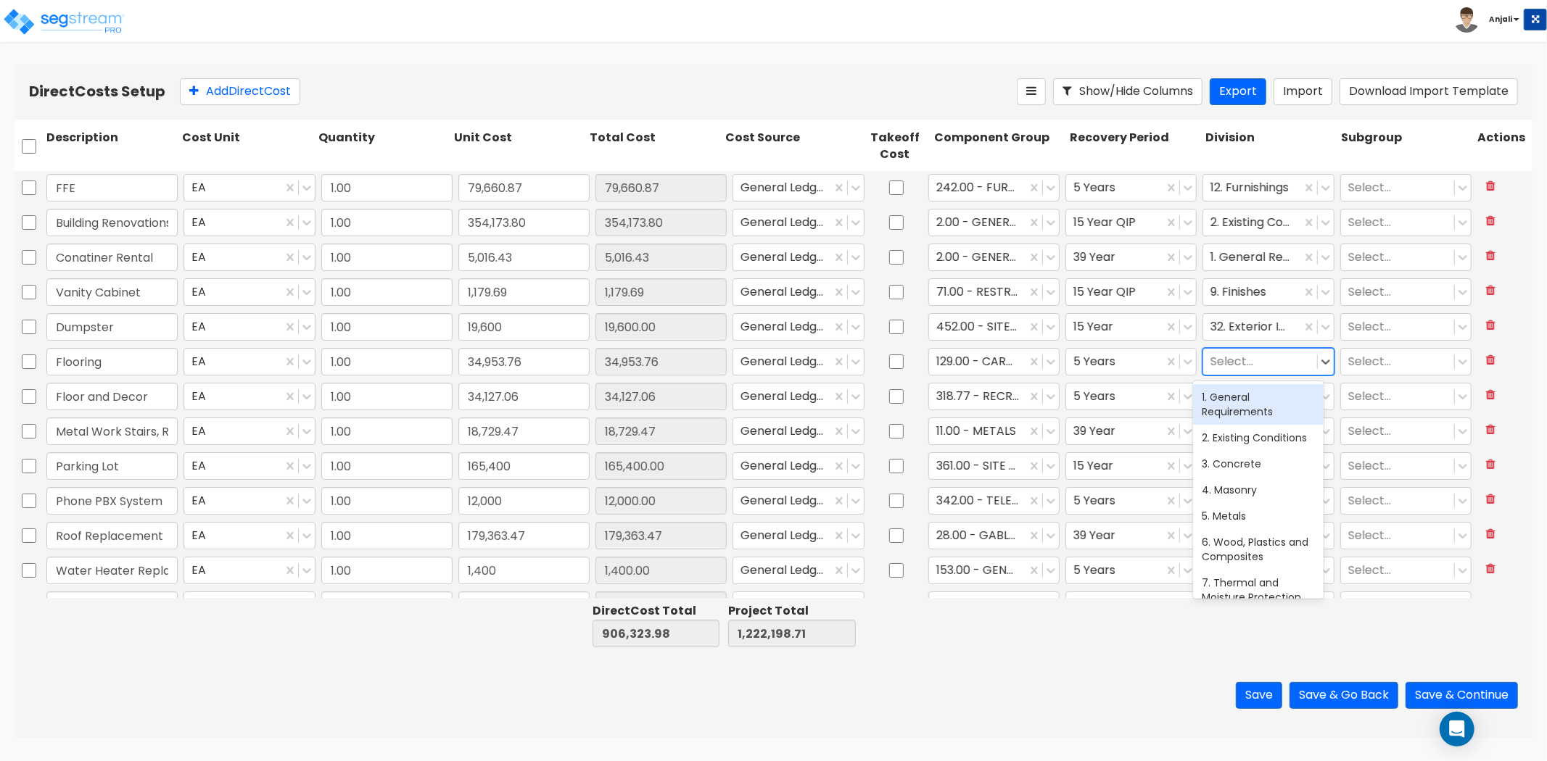
click at [1237, 360] on div at bounding box center [1259, 362] width 99 height 20
type input "fin"
click at [1252, 392] on div "9. Finishes" at bounding box center [1258, 397] width 131 height 26
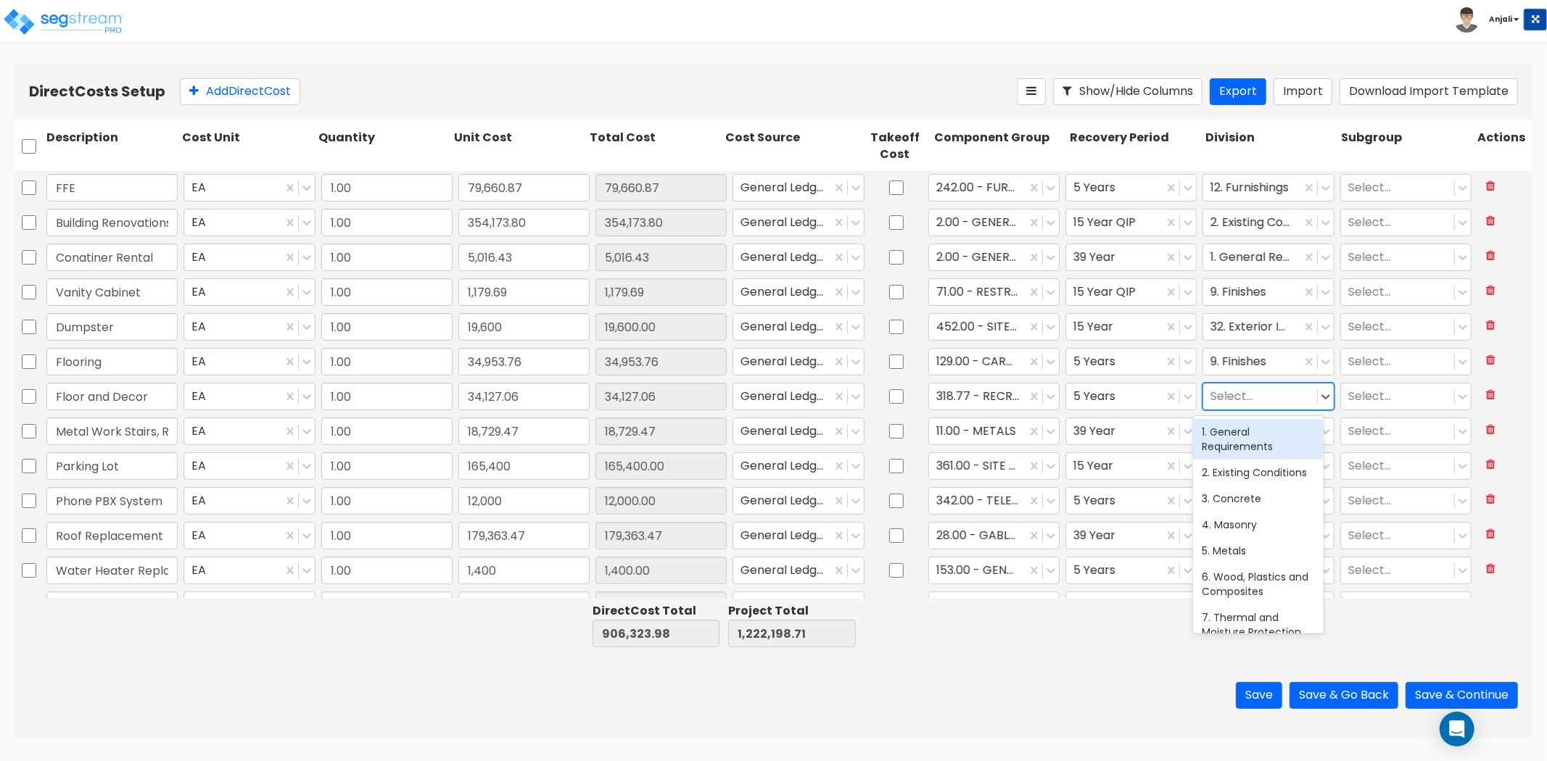
click at [1242, 395] on div at bounding box center [1259, 397] width 99 height 20
type input "fi"
click at [1244, 422] on div "9. Finishes" at bounding box center [1258, 432] width 131 height 26
click at [1238, 432] on div at bounding box center [1259, 431] width 99 height 20
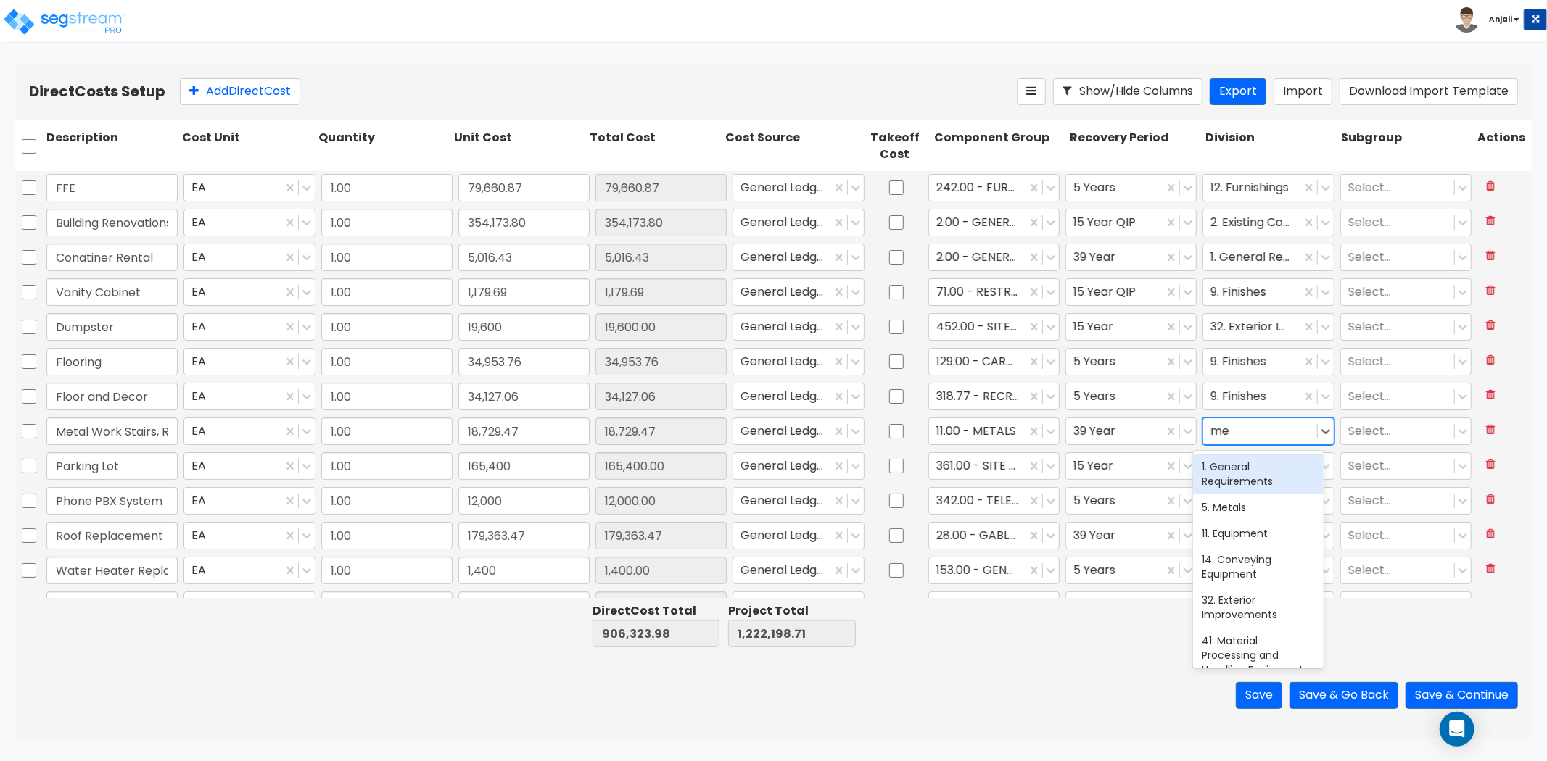
type input "met"
click at [1241, 462] on div "5. Metals" at bounding box center [1258, 467] width 131 height 26
click at [1234, 467] on div at bounding box center [1259, 466] width 99 height 20
type input "ex"
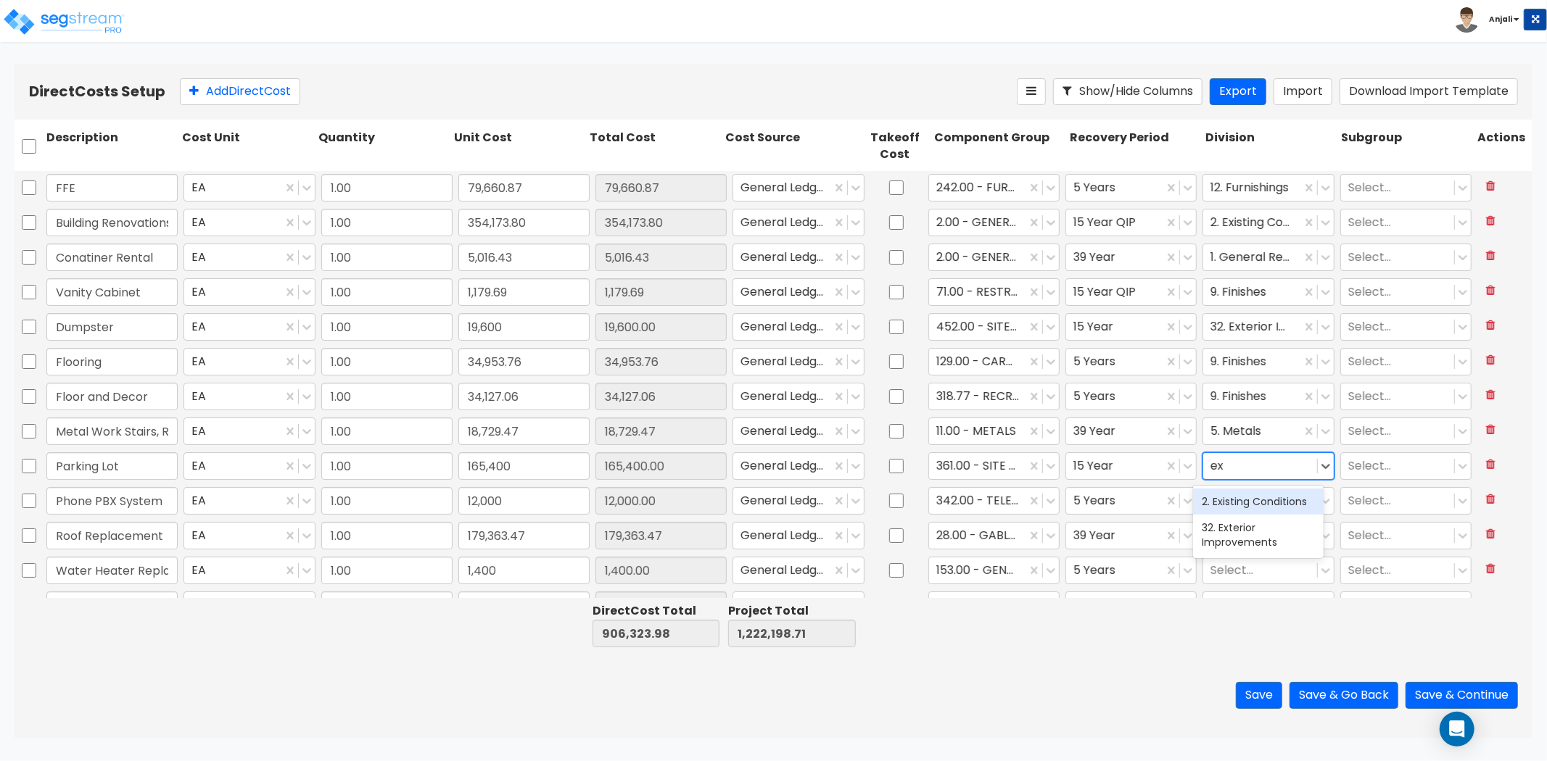
click at [1245, 502] on div "2. Existing Conditions" at bounding box center [1258, 502] width 131 height 26
click at [1243, 464] on div "ex" at bounding box center [1259, 466] width 99 height 20
type input "ext"
click at [1249, 503] on div "32. Exterior Improvements" at bounding box center [1258, 509] width 131 height 41
click at [1245, 497] on div at bounding box center [1259, 501] width 99 height 20
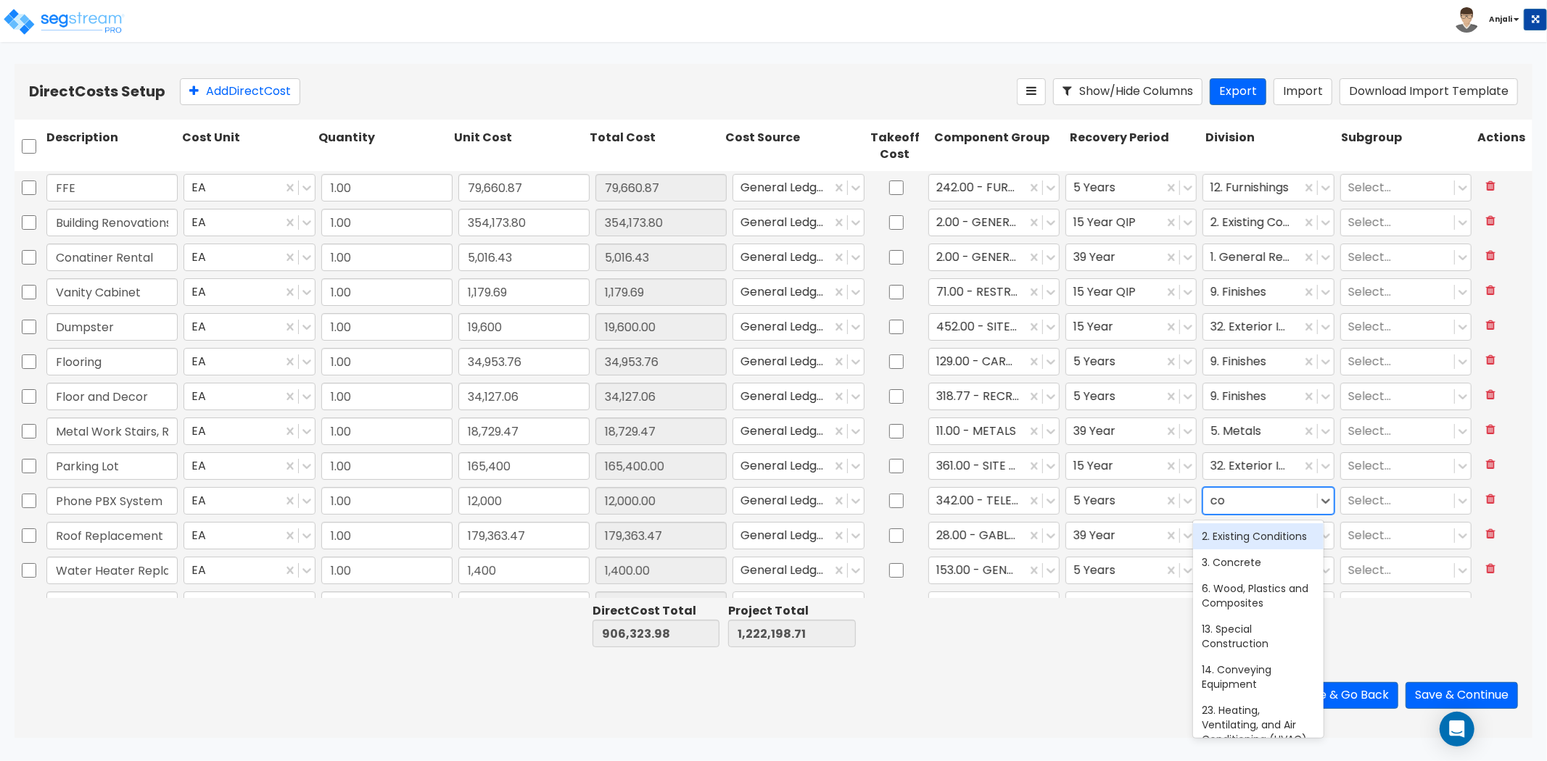
type input "com"
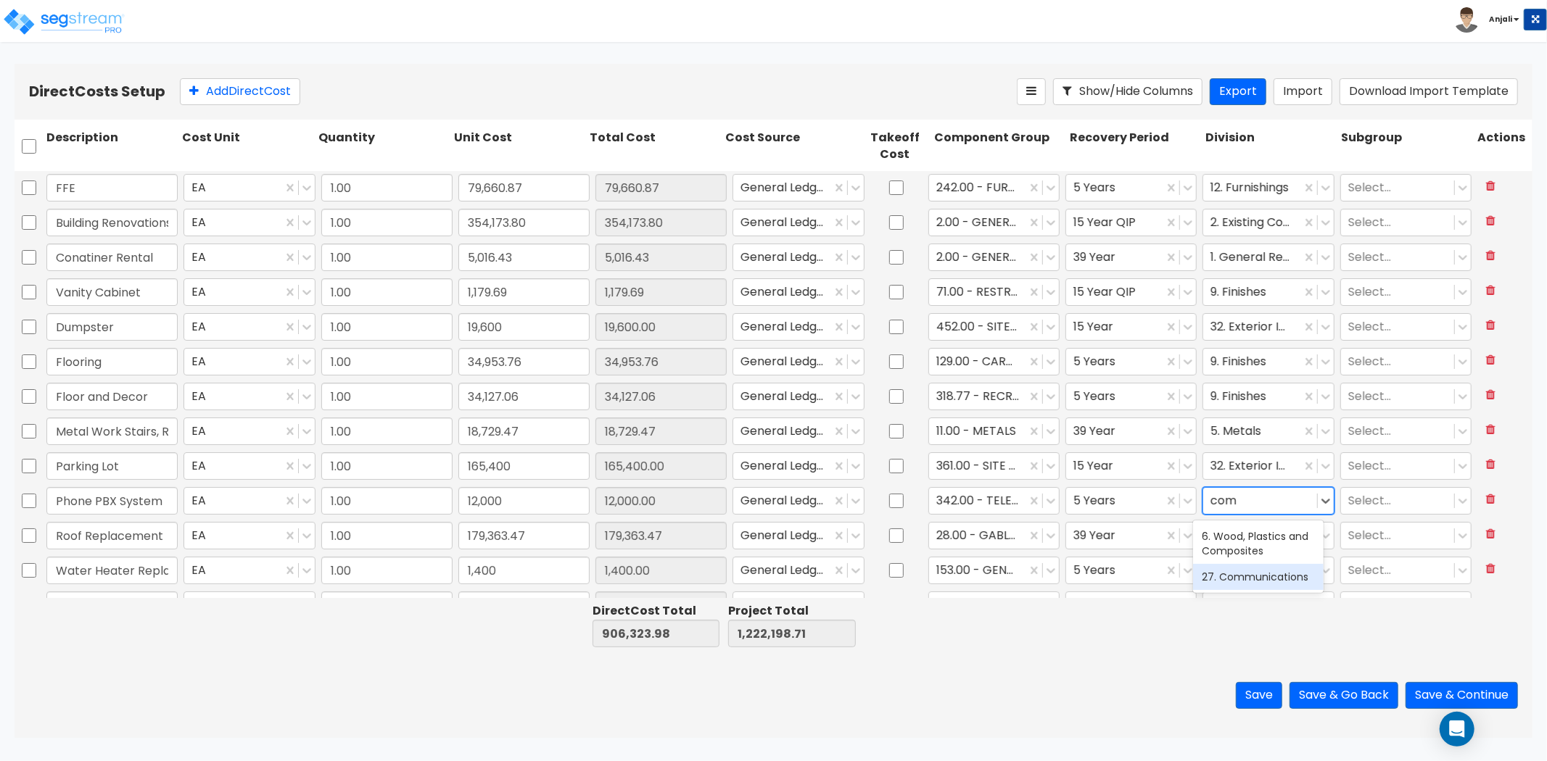
click at [1263, 573] on div "27. Communications" at bounding box center [1258, 577] width 131 height 26
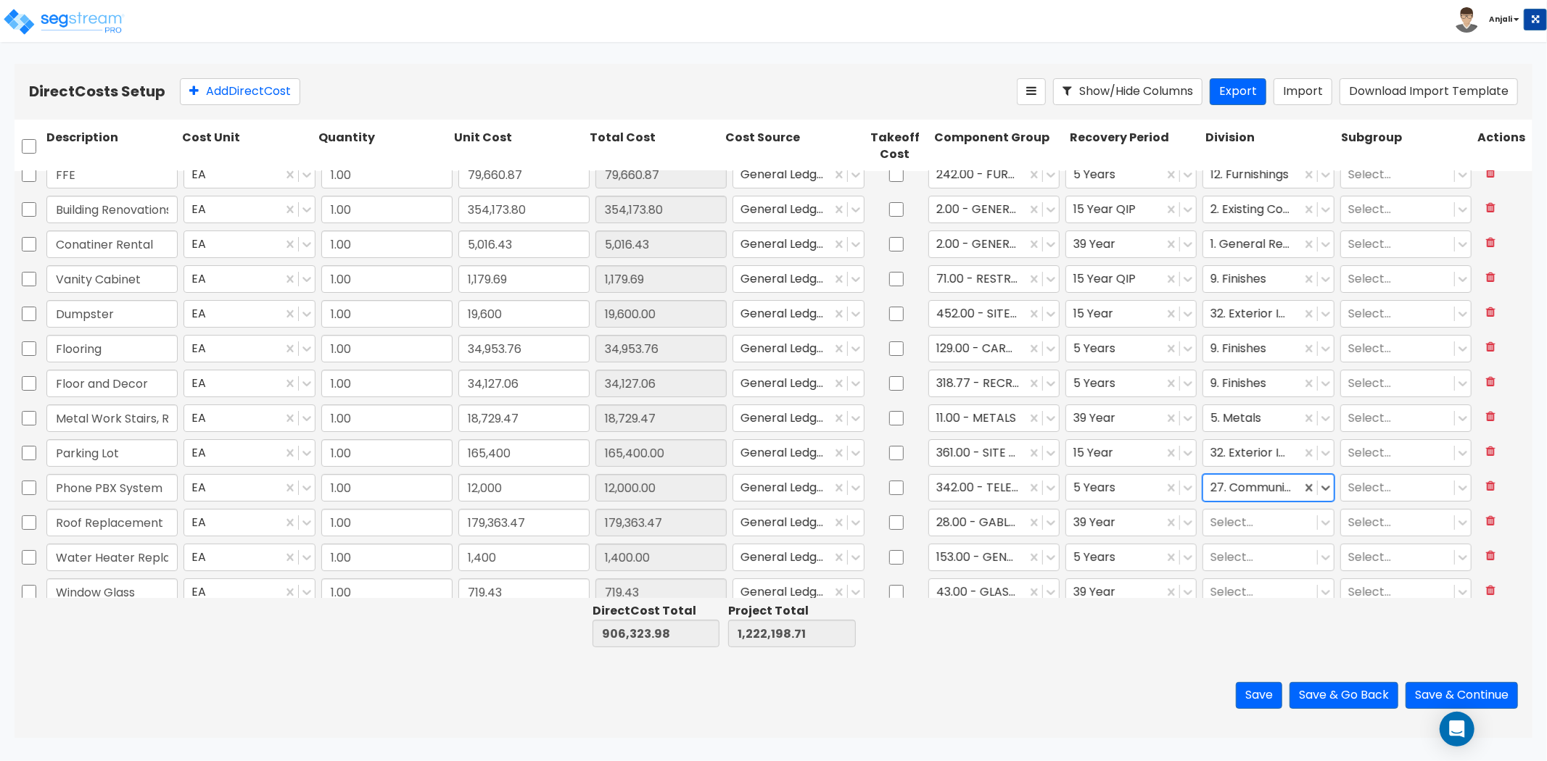
scroll to position [26, 0]
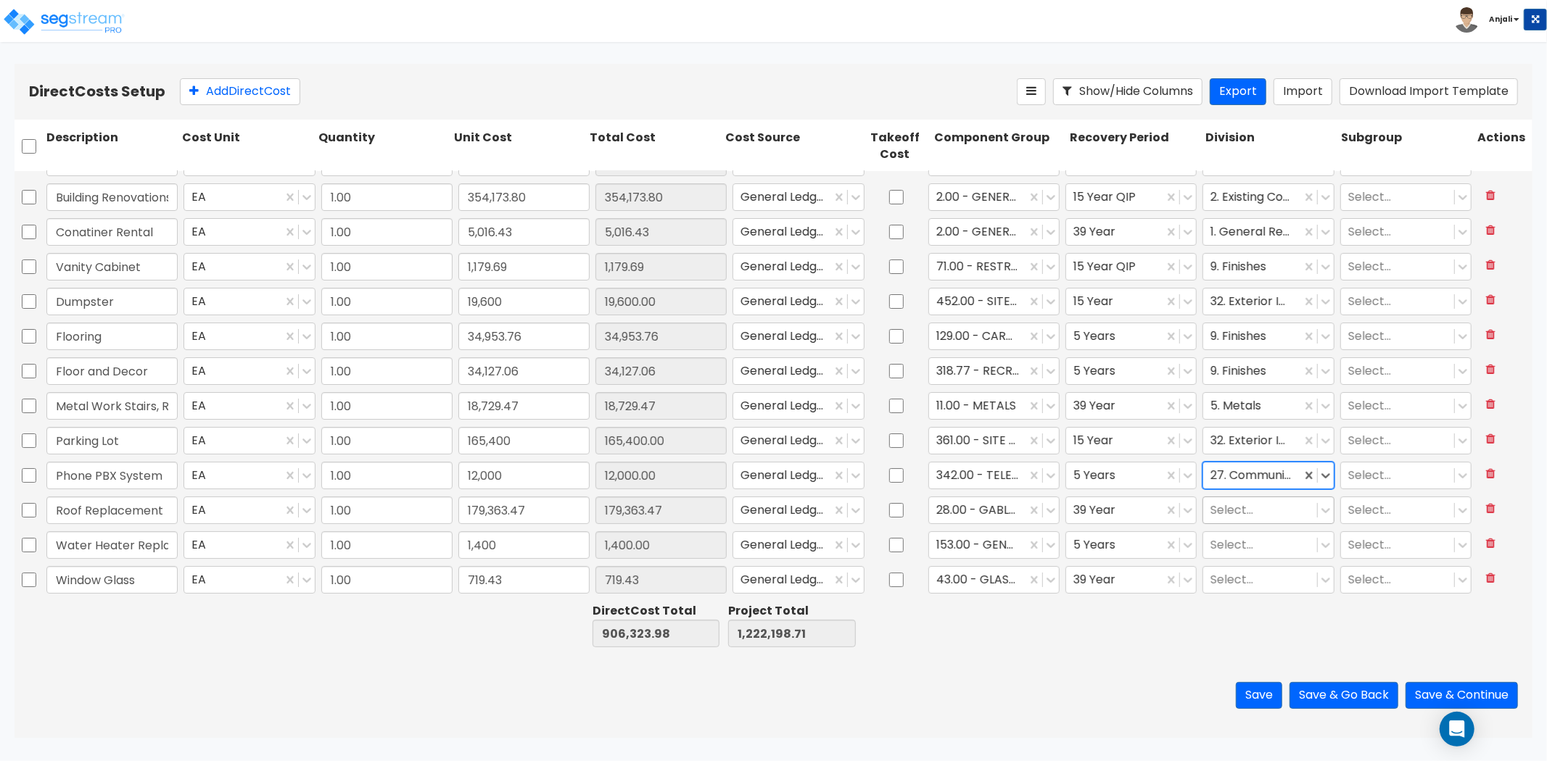
click at [1223, 509] on div at bounding box center [1259, 510] width 99 height 20
type input "fin"
click at [1250, 560] on div "9. Finishes" at bounding box center [1258, 545] width 131 height 32
click at [1250, 549] on div "9. Finishes" at bounding box center [1258, 545] width 131 height 26
click at [1224, 549] on div at bounding box center [1259, 545] width 99 height 20
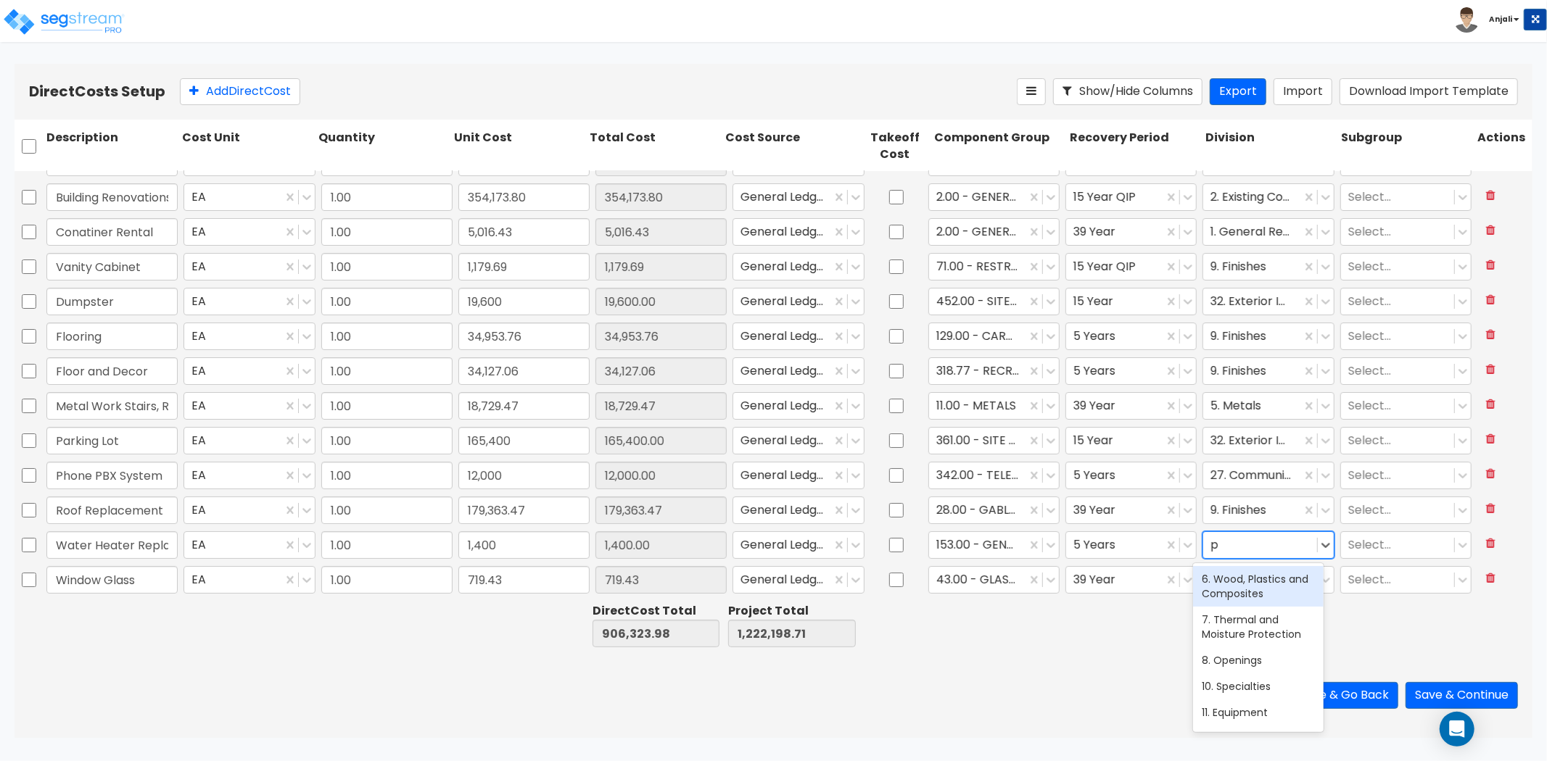
type input "pl"
drag, startPoint x: 1245, startPoint y: 614, endPoint x: 1244, endPoint y: 599, distance: 15.3
click at [1245, 614] on div "22. Plumbing" at bounding box center [1258, 620] width 131 height 26
click at [1230, 578] on div at bounding box center [1259, 580] width 99 height 20
type input "op"
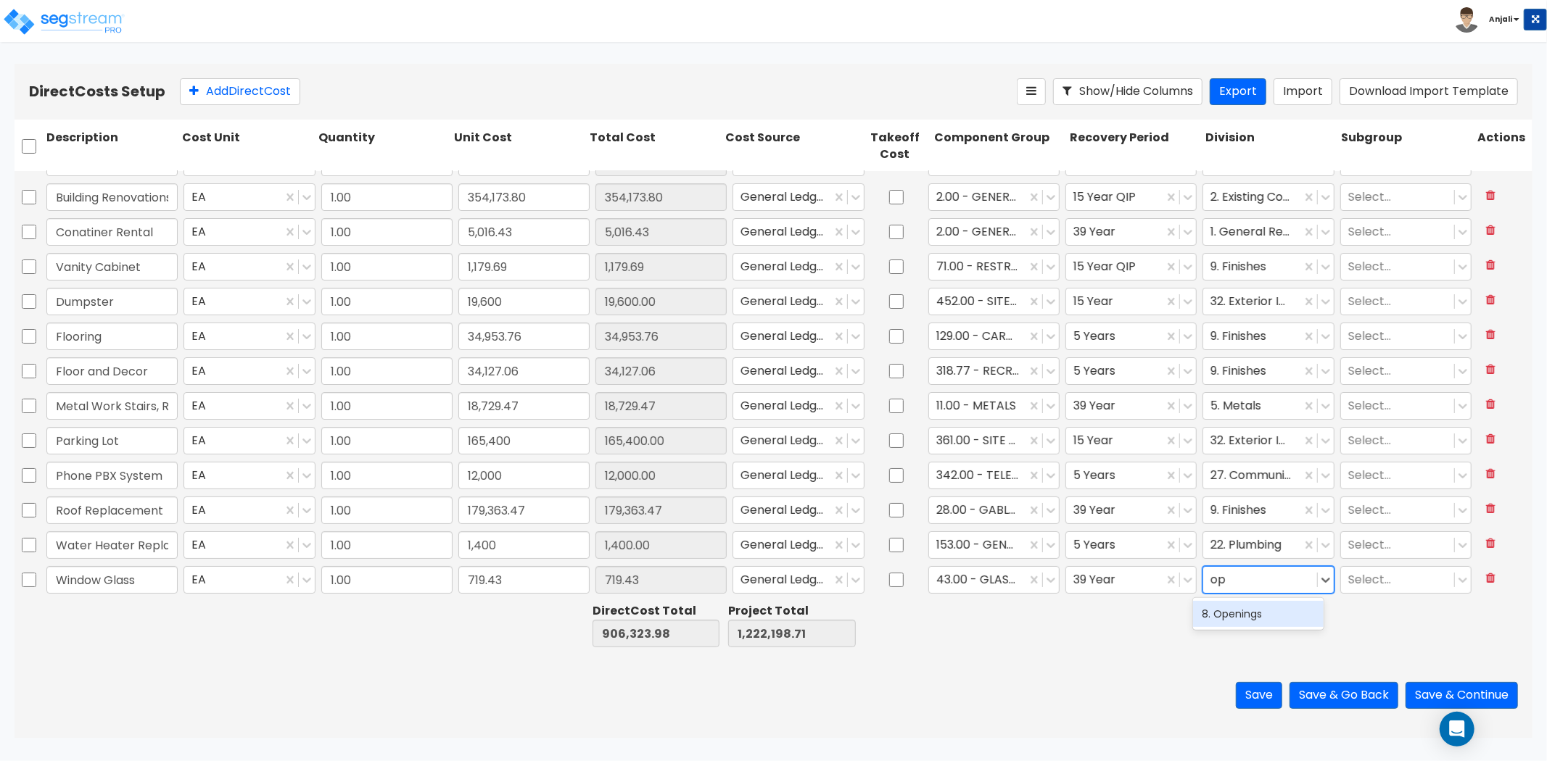
click at [1229, 612] on div "8. Openings" at bounding box center [1258, 614] width 131 height 26
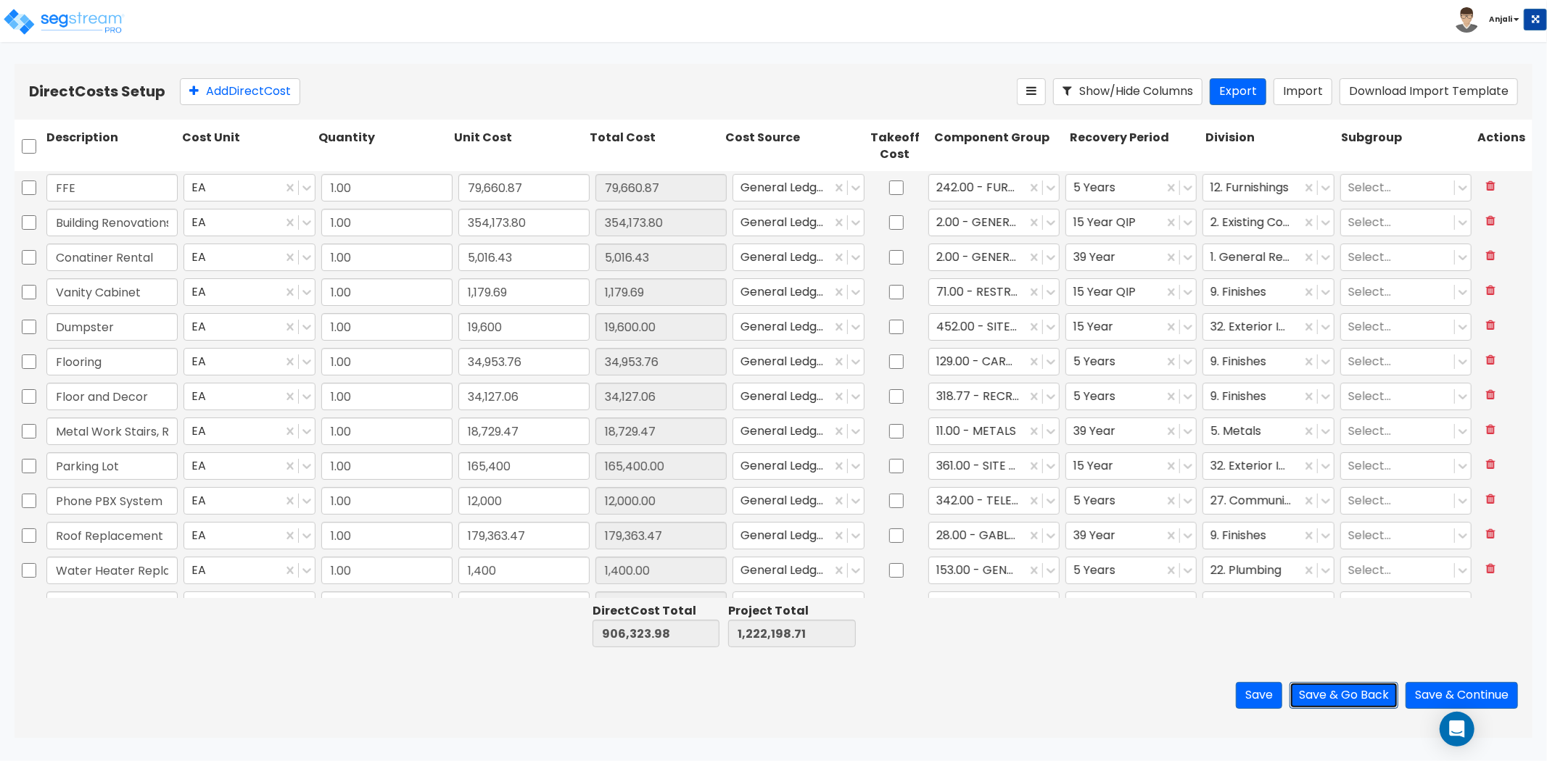
click at [1331, 695] on button "Save & Go Back" at bounding box center [1343, 695] width 109 height 27
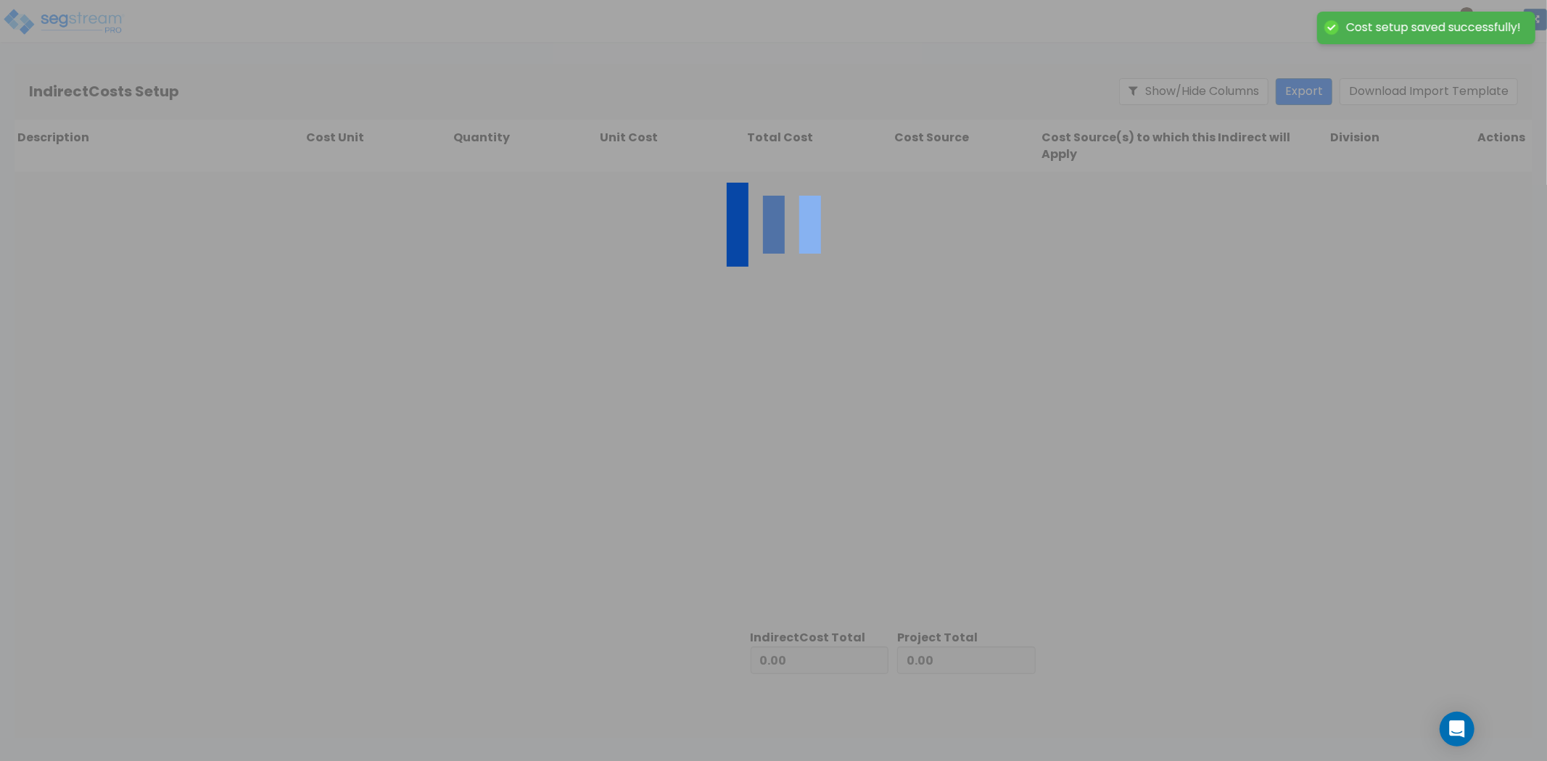
type input "906,323.98"
type input "315,874.73"
type input "1,222,198.71"
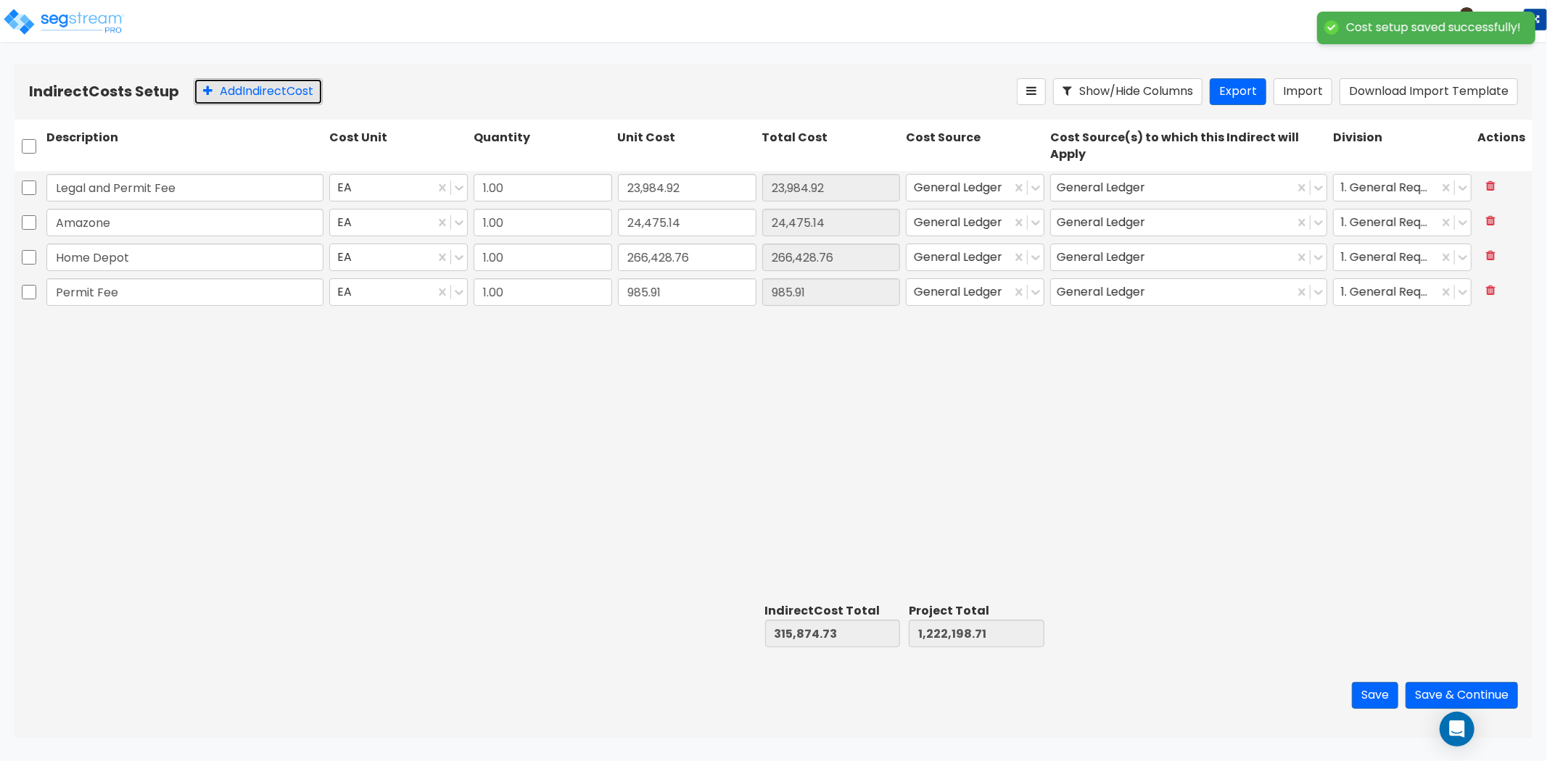
click at [232, 83] on button "Add Indirect Cost" at bounding box center [258, 91] width 129 height 27
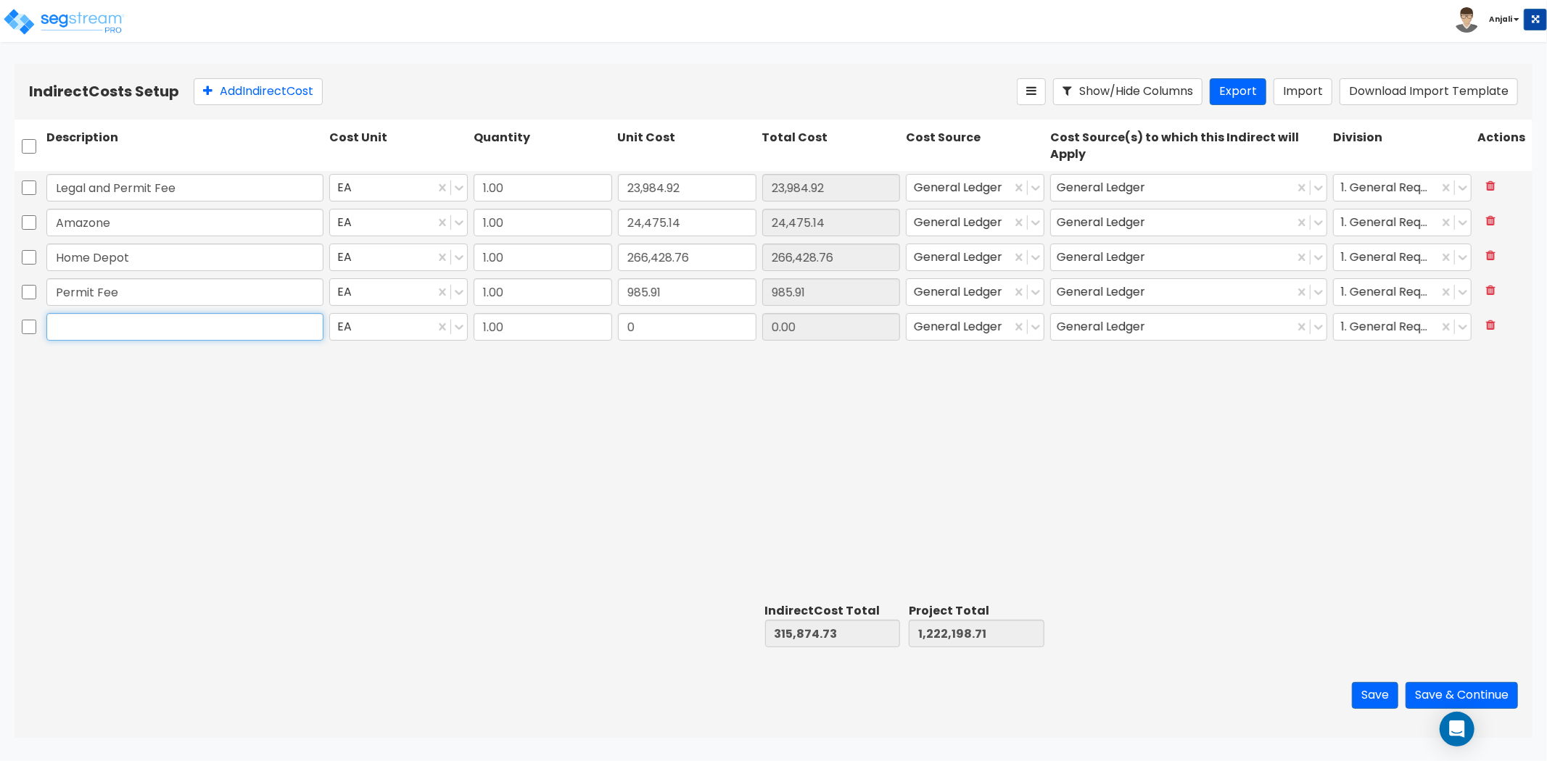
click at [77, 318] on input "text" at bounding box center [184, 327] width 277 height 28
paste input "Lowes"
type input "Lowes"
click at [643, 330] on input "0" at bounding box center [687, 327] width 139 height 28
type input "42,374.77"
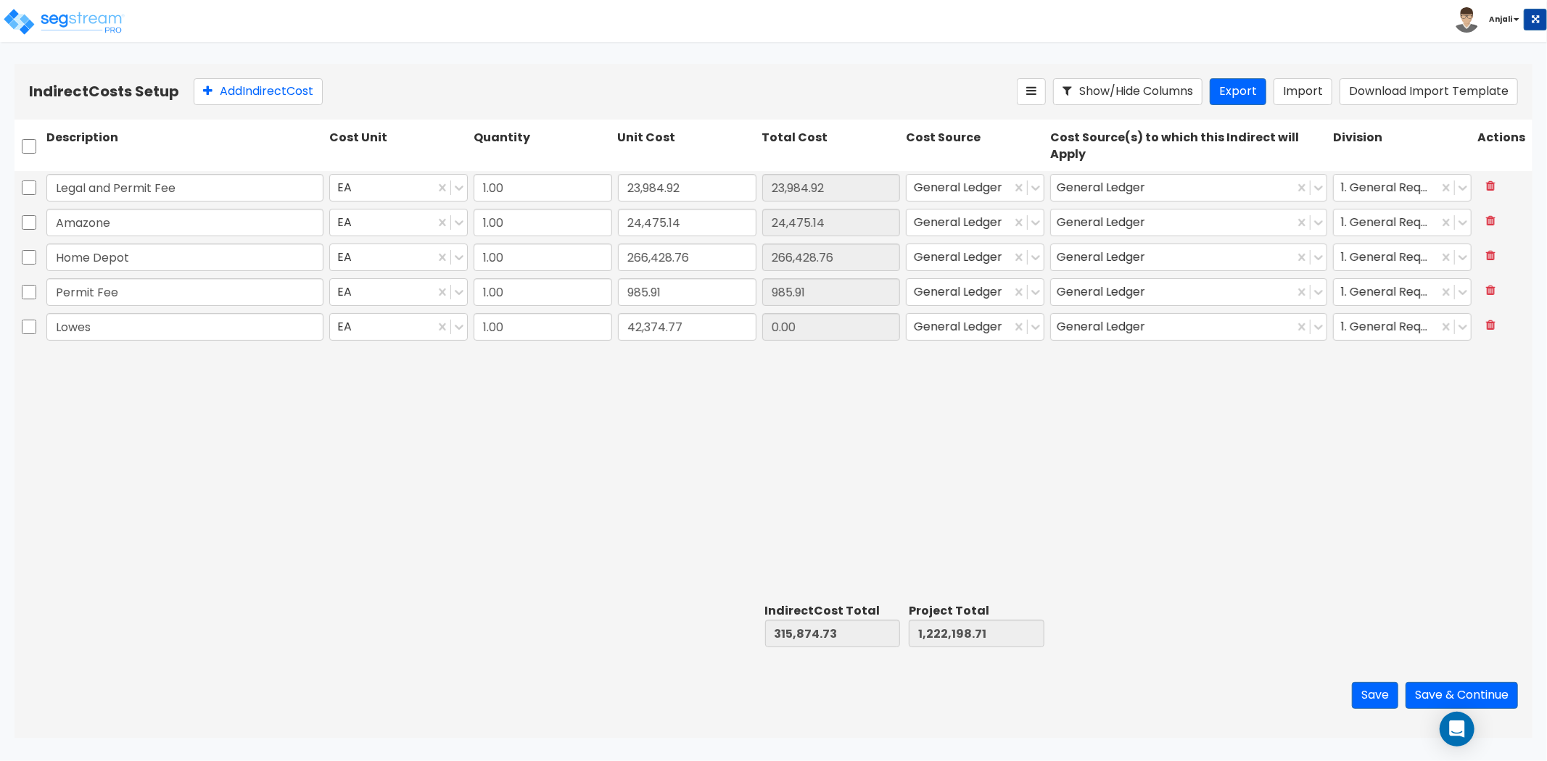
type input "358,249.50"
type input "1,264,573.48"
type input "42,374.77"
click at [598, 416] on div "Legal and Permit Fee EA 1.00 23,984.92 23,984.92 General Ledger General Ledger …" at bounding box center [774, 384] width 1518 height 427
click at [233, 102] on button "Add Indirect Cost" at bounding box center [258, 91] width 129 height 27
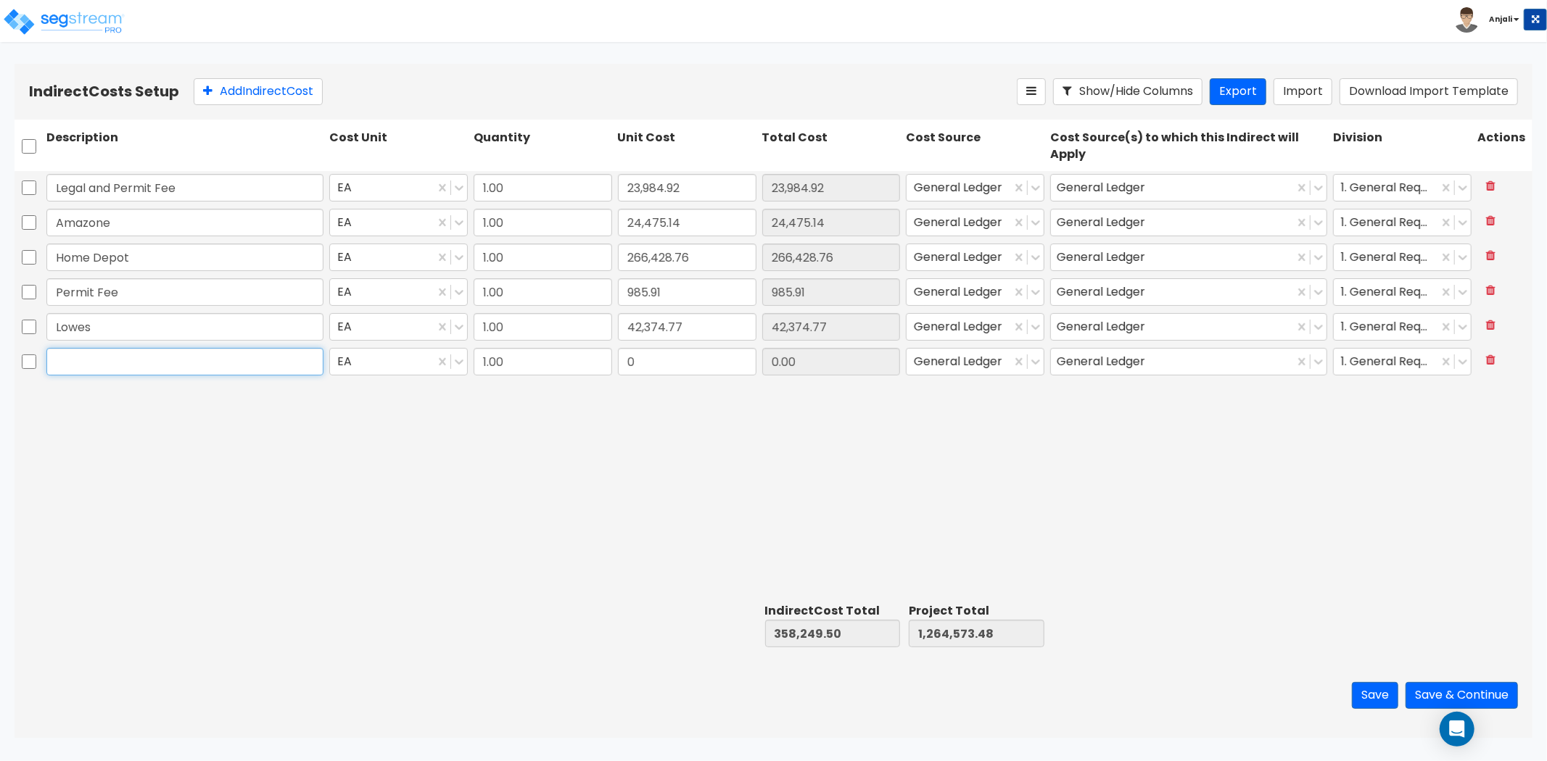
click at [75, 359] on input "text" at bounding box center [184, 362] width 277 height 28
paste input "Shwewin Williams"
type input "Shwewin Williams"
click at [662, 363] on input "0" at bounding box center [687, 362] width 139 height 28
type input "19,072.44"
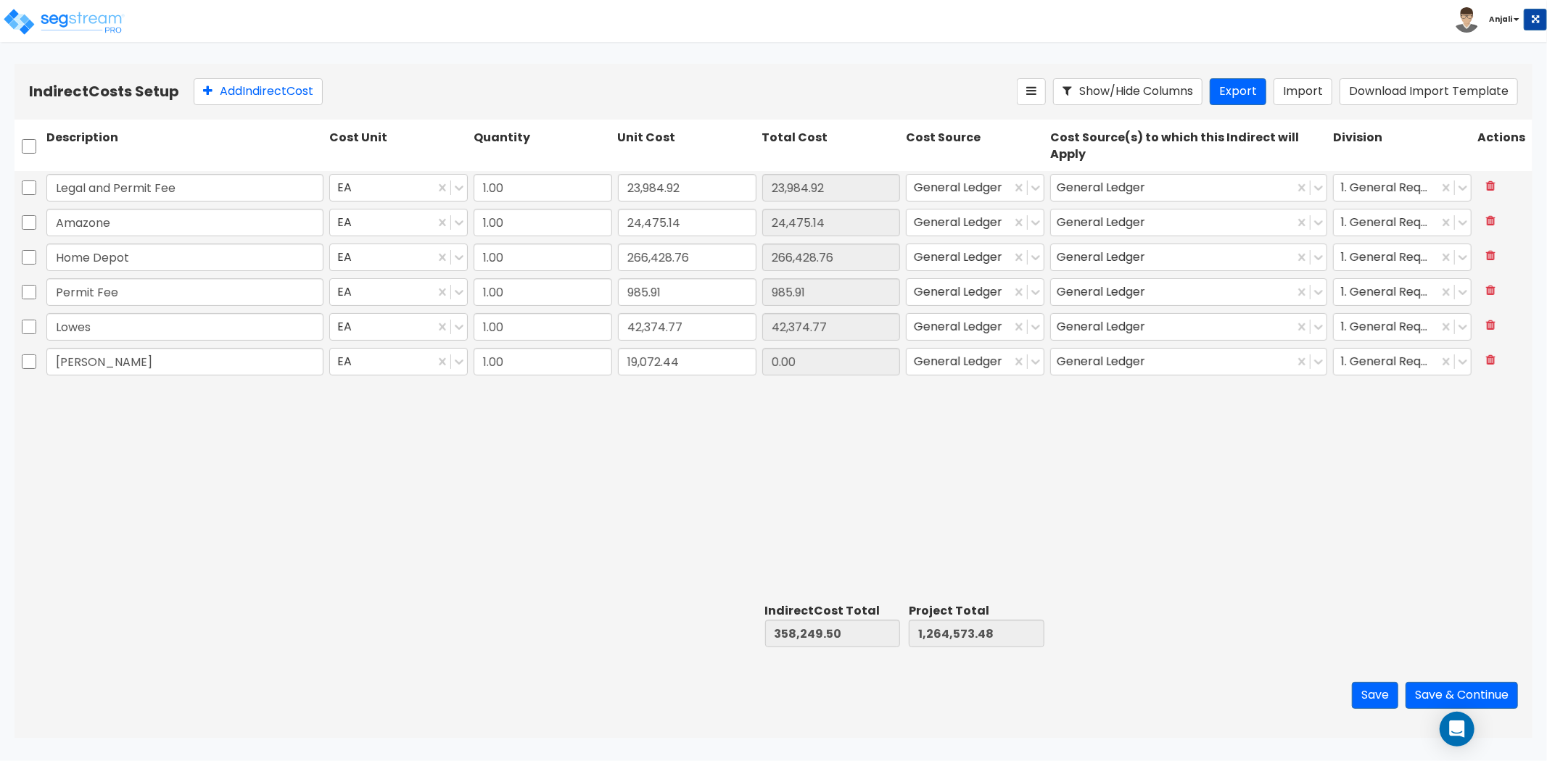
type input "377,321.94"
type input "1,283,645.92"
type input "19,072.44"
click at [607, 458] on div "Legal and Permit Fee EA 1.00 23,984.92 23,984.92 General Ledger General Ledger …" at bounding box center [774, 384] width 1518 height 427
click at [1474, 695] on button "Save & Continue" at bounding box center [1462, 695] width 112 height 27
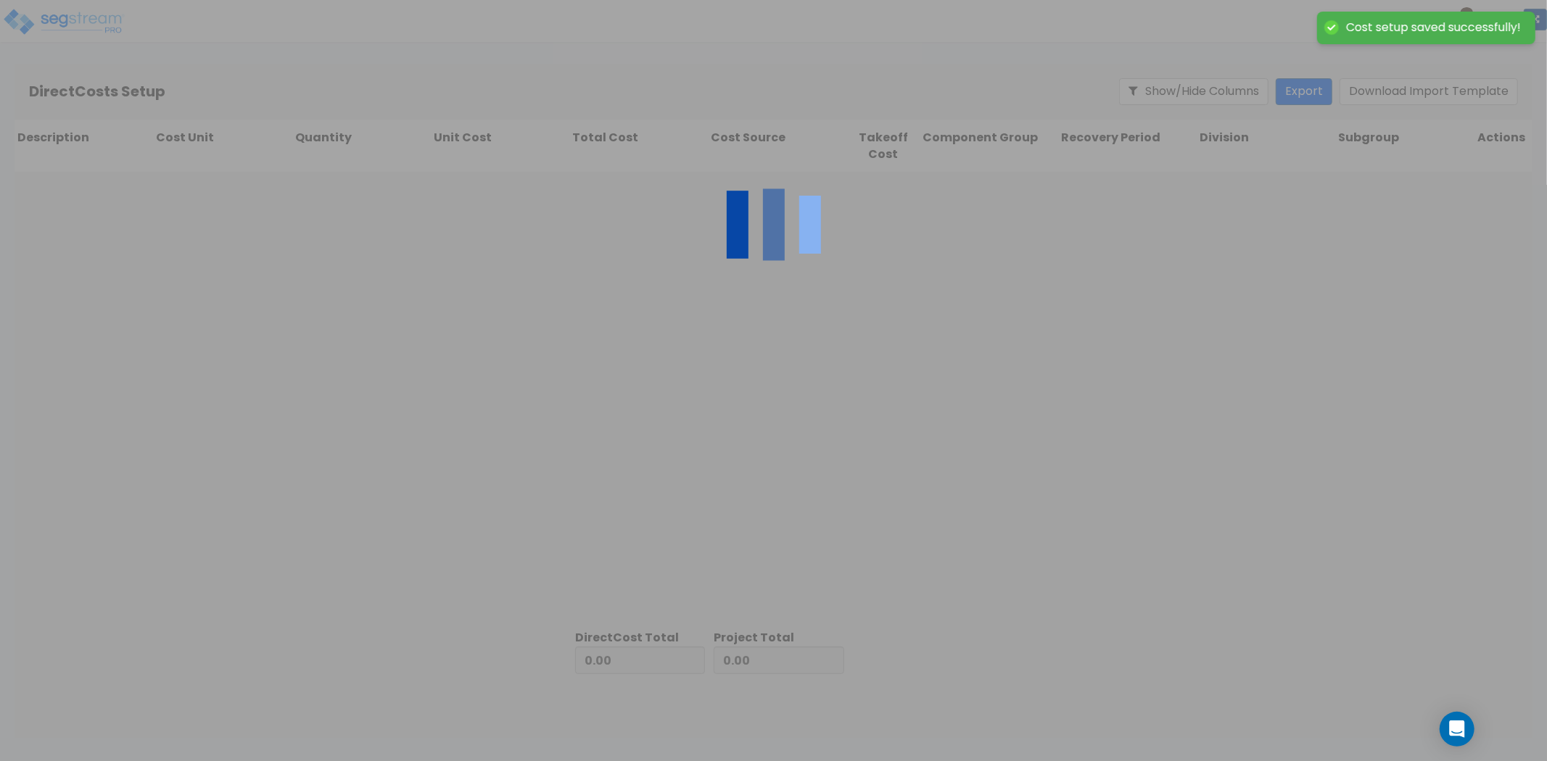
type input "377,321.94"
type input "906,323.98"
type input "1,283,645.92"
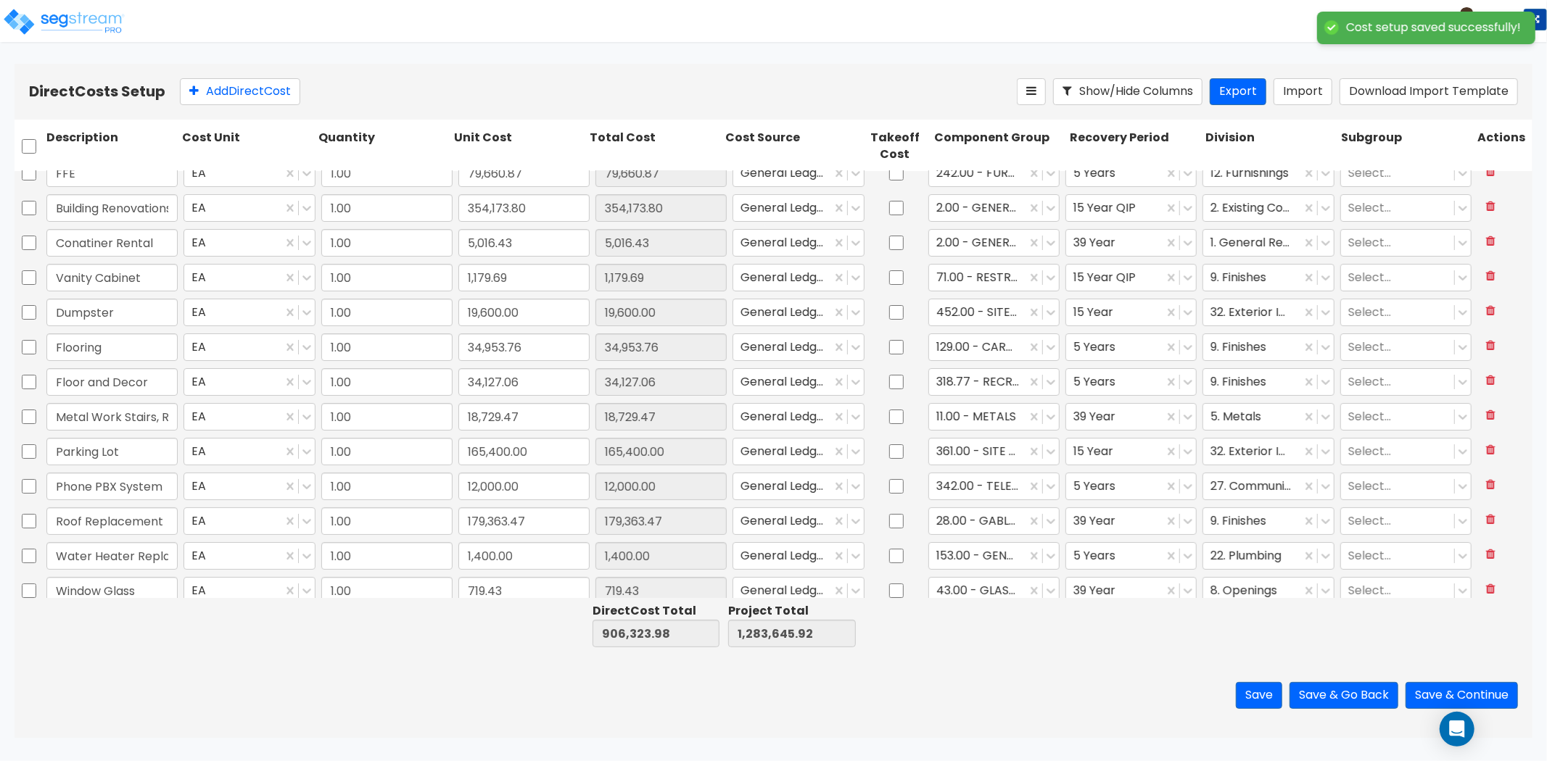
scroll to position [26, 0]
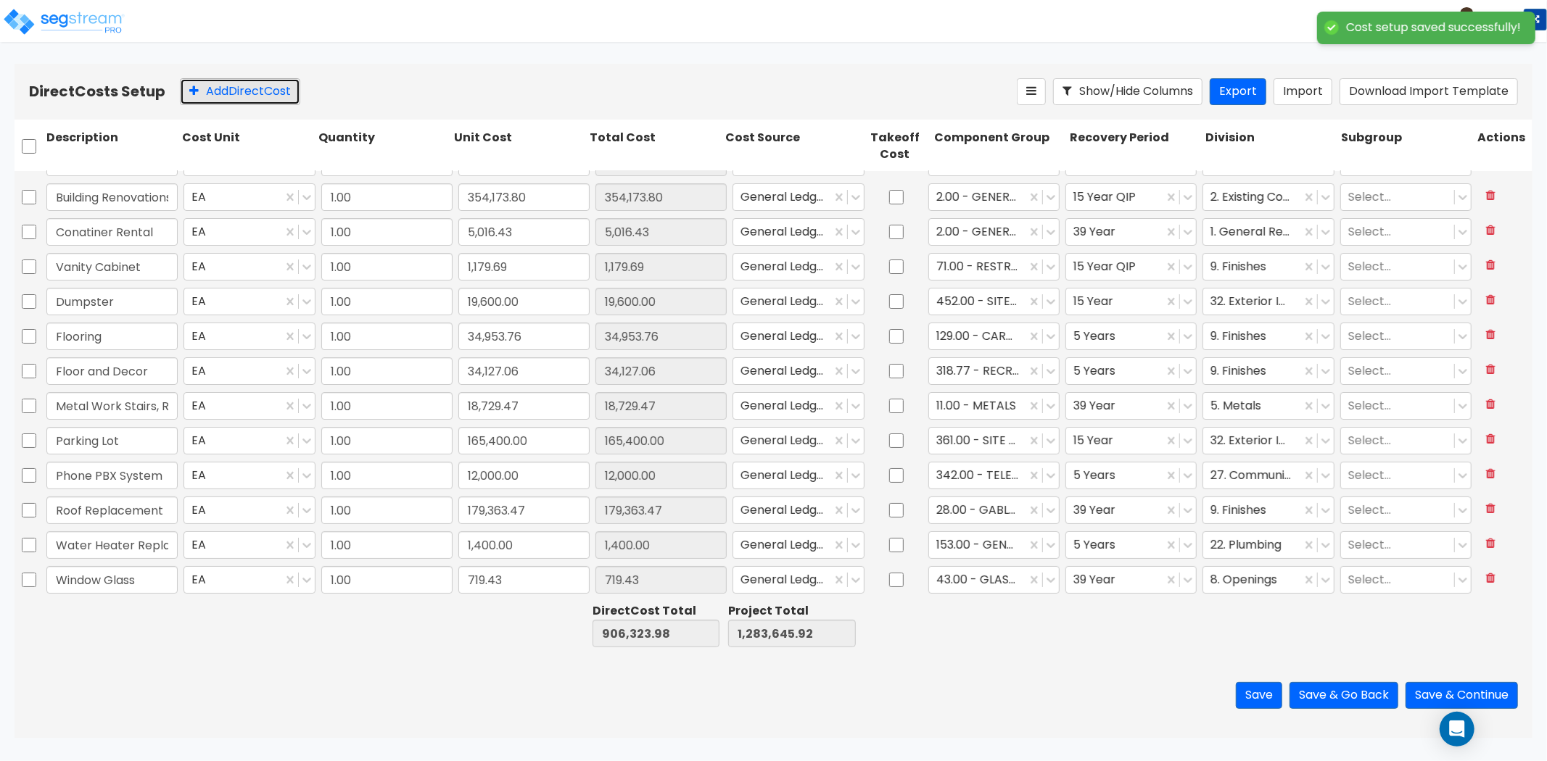
click at [240, 91] on button "Add Direct Cost" at bounding box center [240, 91] width 120 height 27
type input "1.00"
type input "0"
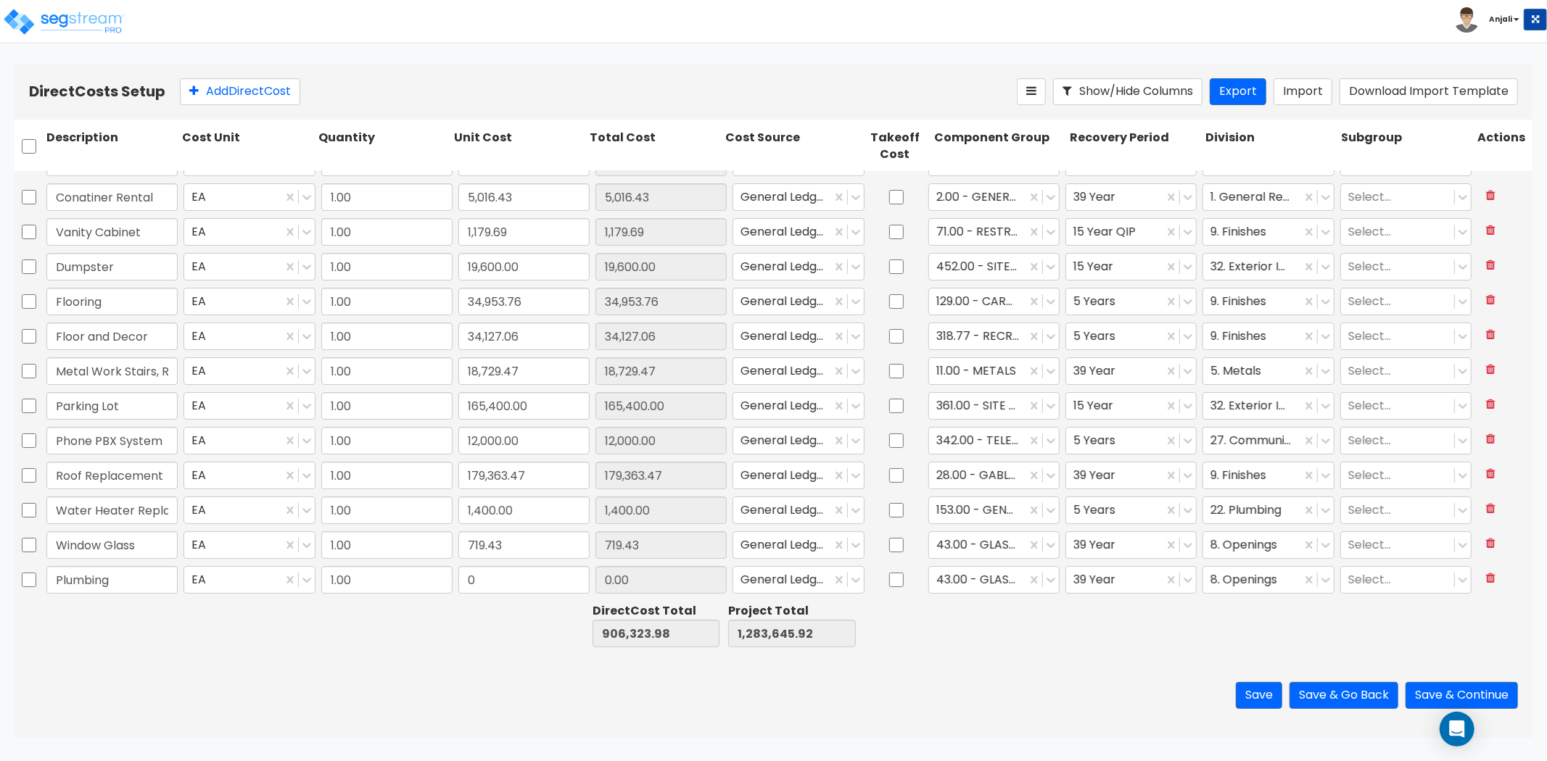
type input "Plumbing"
click at [524, 577] on input "0" at bounding box center [523, 580] width 131 height 28
type input "10,775"
click at [999, 580] on div at bounding box center [977, 580] width 83 height 20
type input "917,098.98"
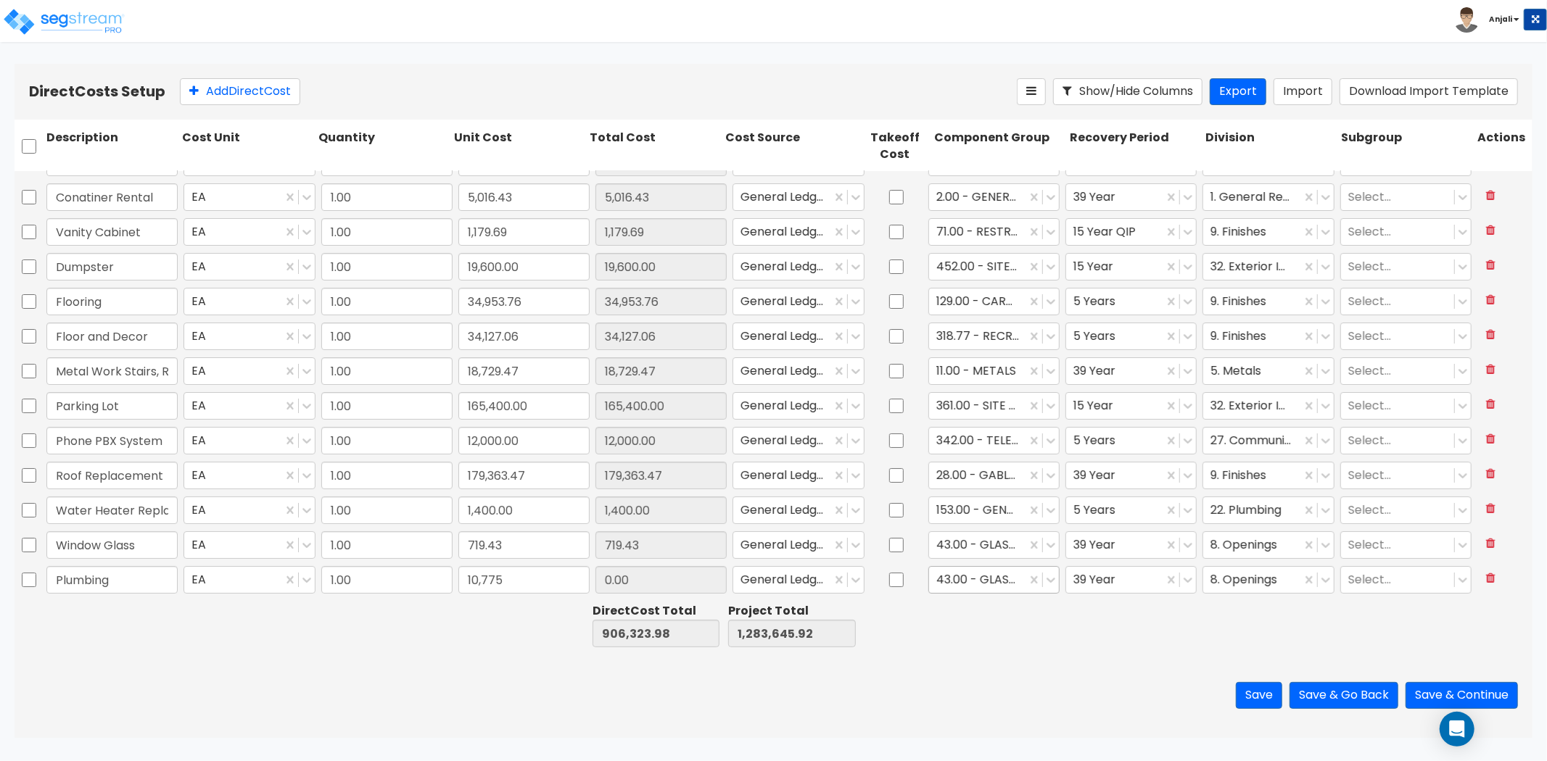
type input "1,294,420.92"
type input "10,775.00"
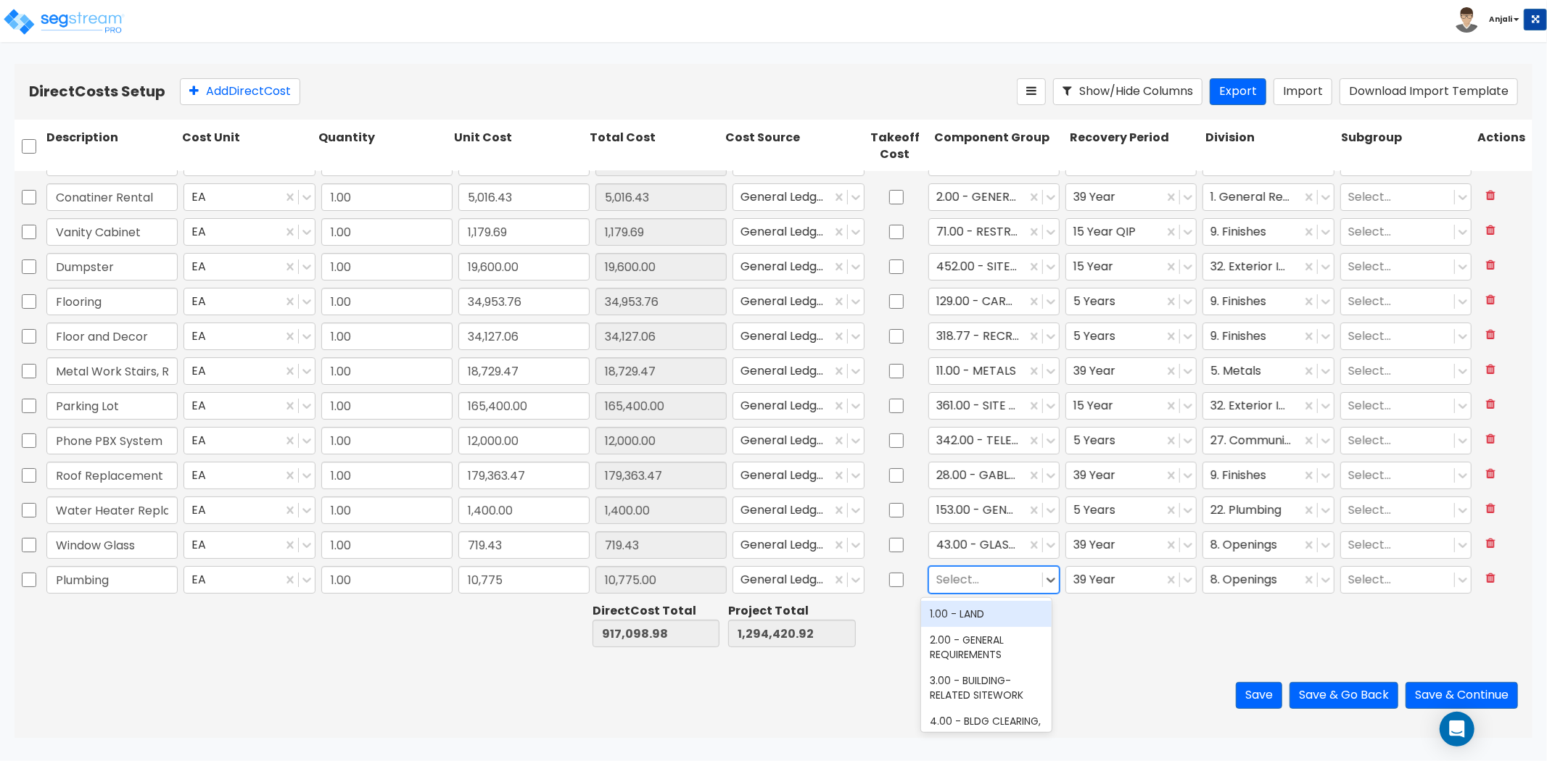
click at [981, 578] on div at bounding box center [985, 580] width 99 height 20
type input "plum"
click at [988, 611] on div "144.00 - GENERAL PLUMBING" at bounding box center [986, 621] width 131 height 41
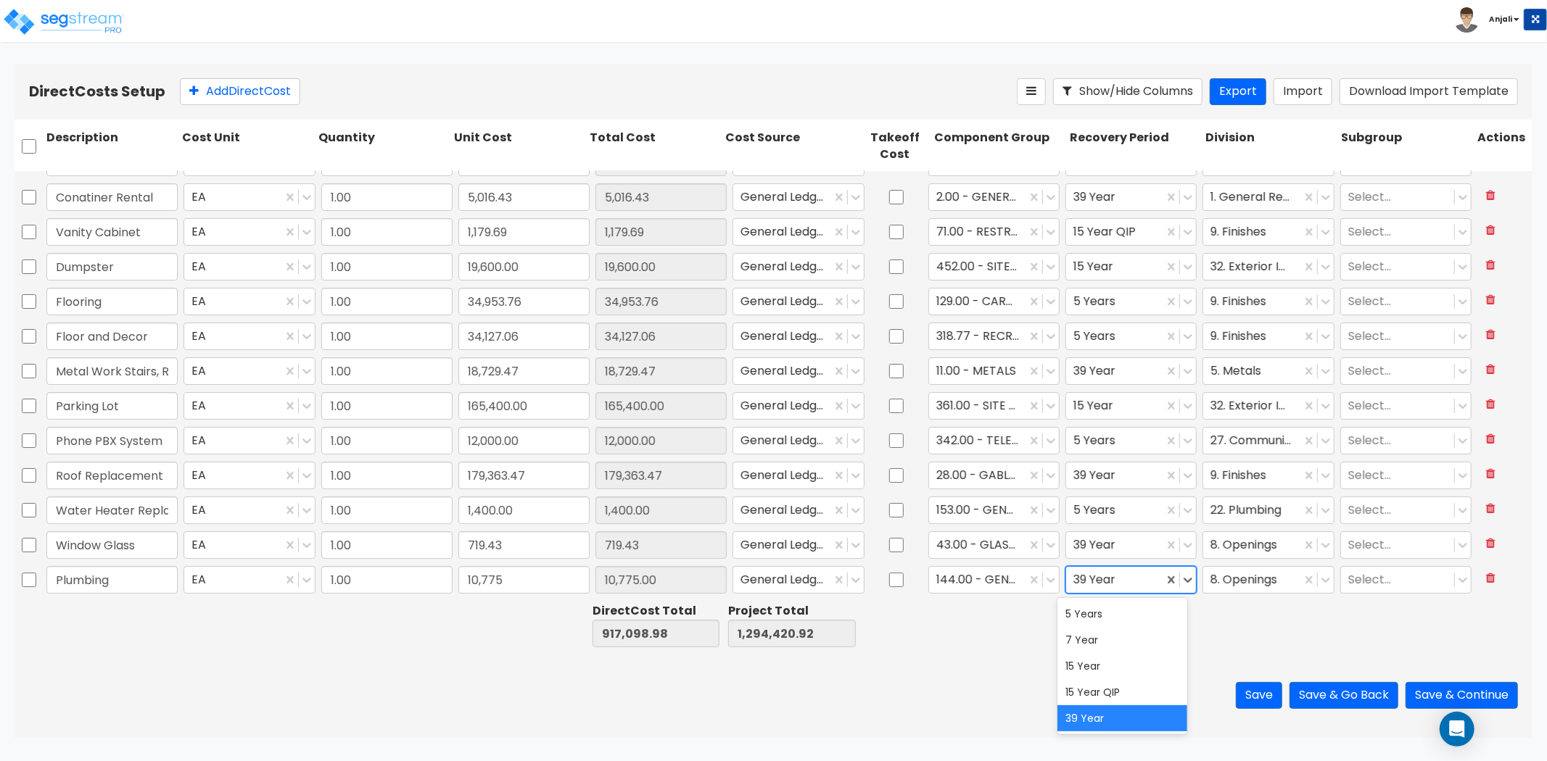
click at [1128, 578] on div at bounding box center [1114, 580] width 83 height 20
click at [1086, 685] on div "15 Year QIP" at bounding box center [1122, 693] width 131 height 26
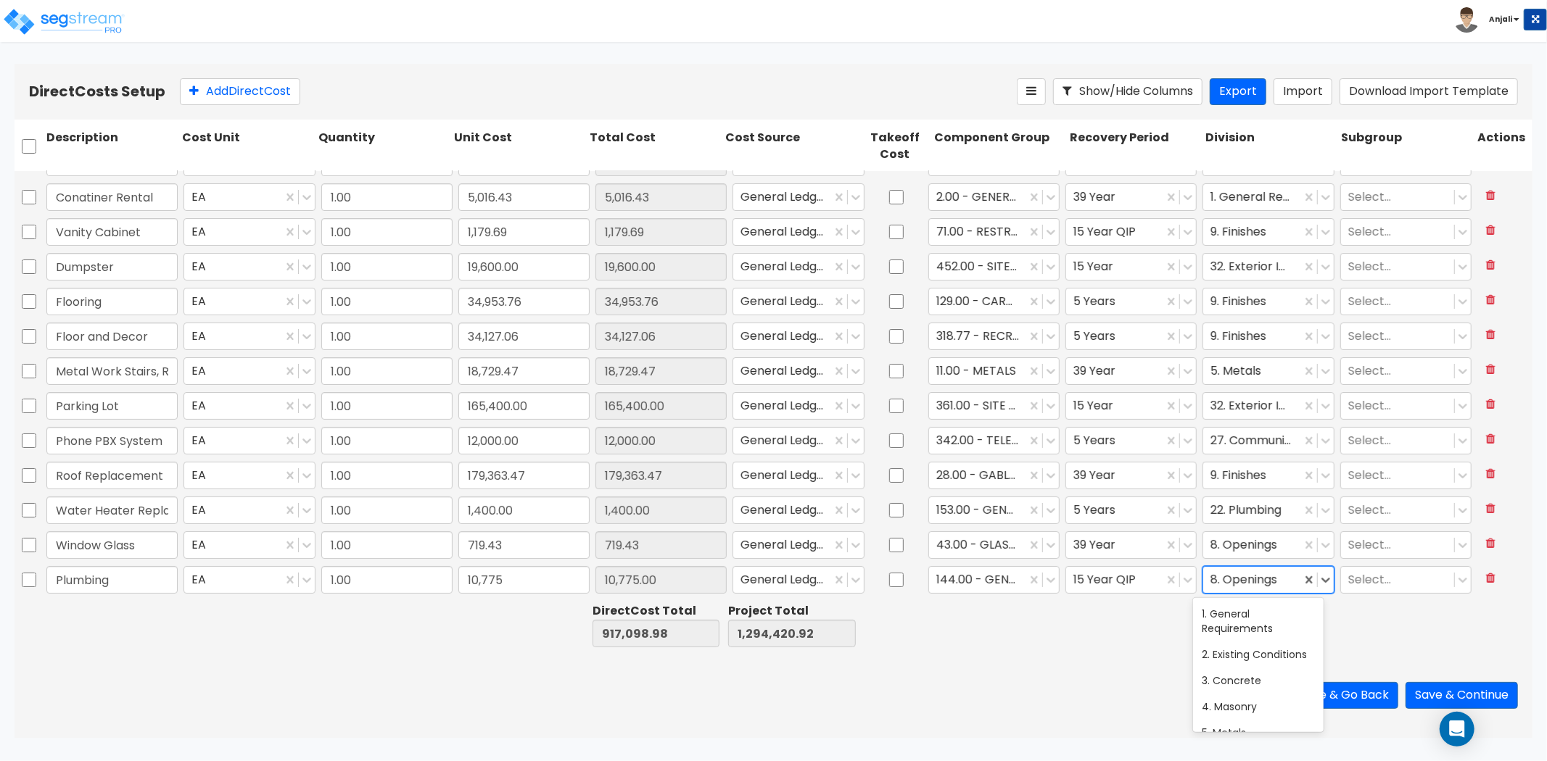
click at [1231, 578] on div at bounding box center [1251, 580] width 83 height 20
click at [1222, 570] on div at bounding box center [1259, 580] width 99 height 20
type input "pl"
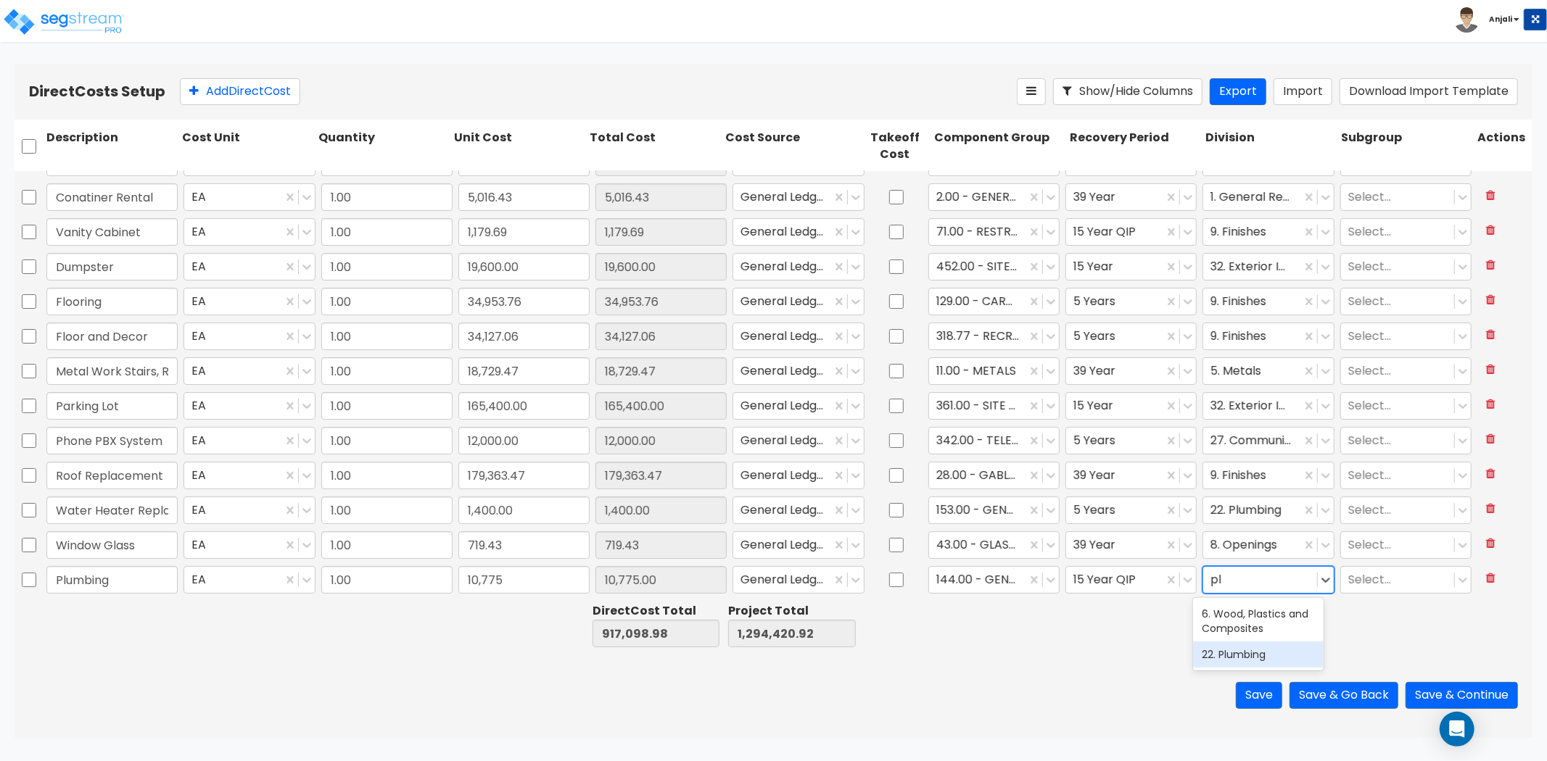
click at [1239, 655] on div "22. Plumbing" at bounding box center [1258, 655] width 131 height 26
click at [1076, 655] on div "Save Save & Go Back Save & Continue" at bounding box center [774, 695] width 1518 height 85
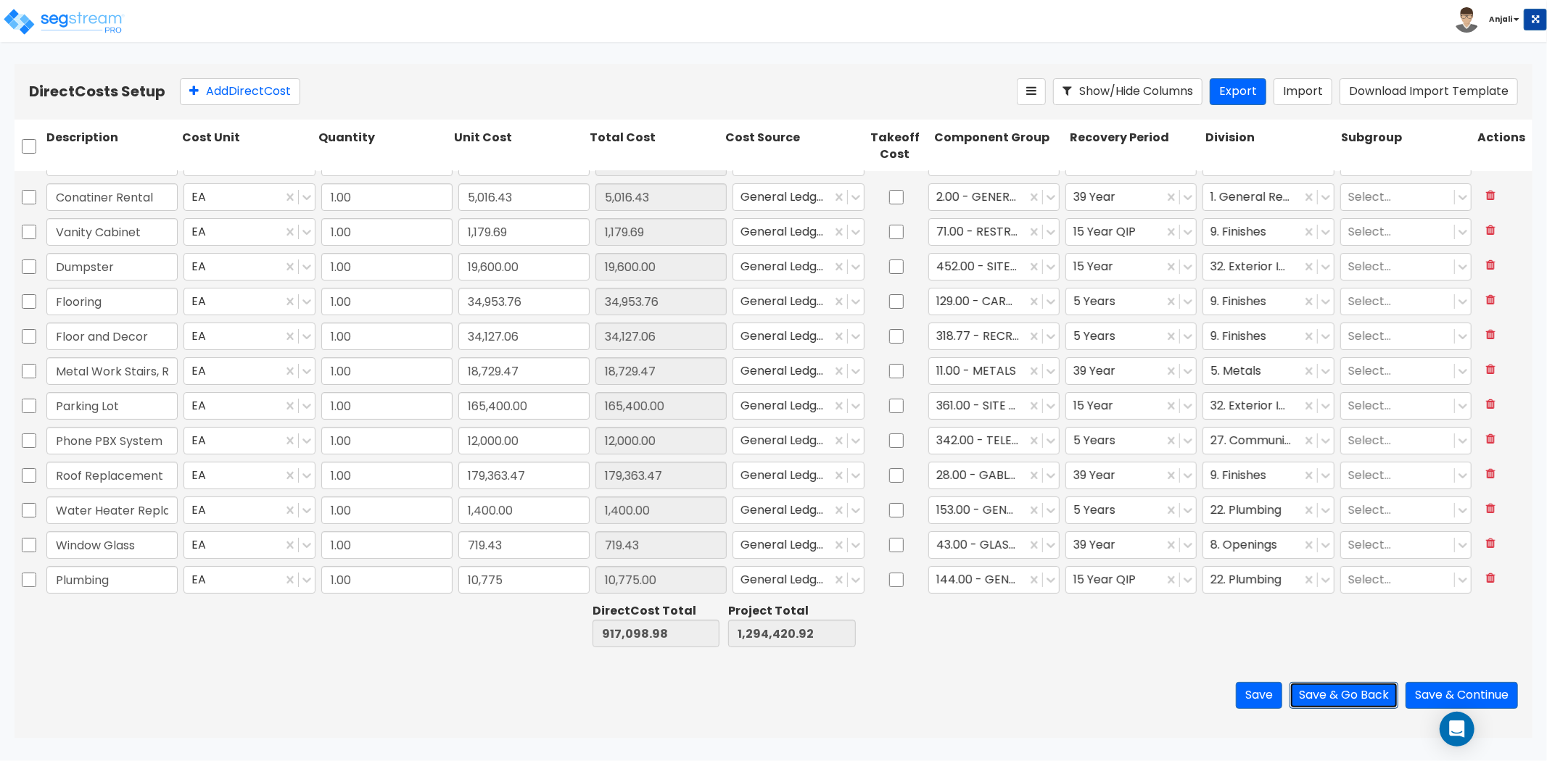
click at [1340, 698] on button "Save & Go Back" at bounding box center [1343, 695] width 109 height 27
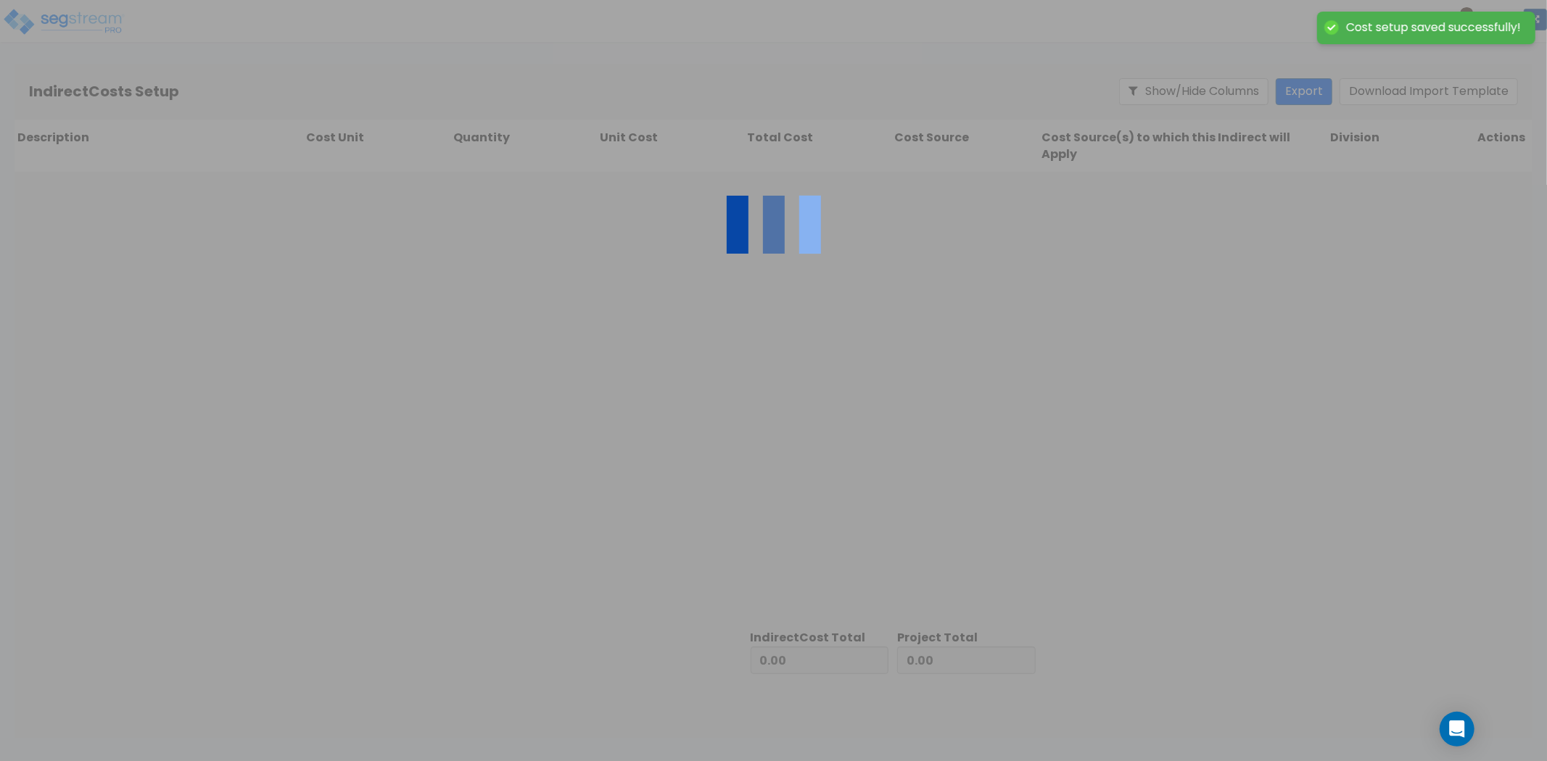
type input "917,098.98"
type input "377,321.94"
type input "1,294,420.92"
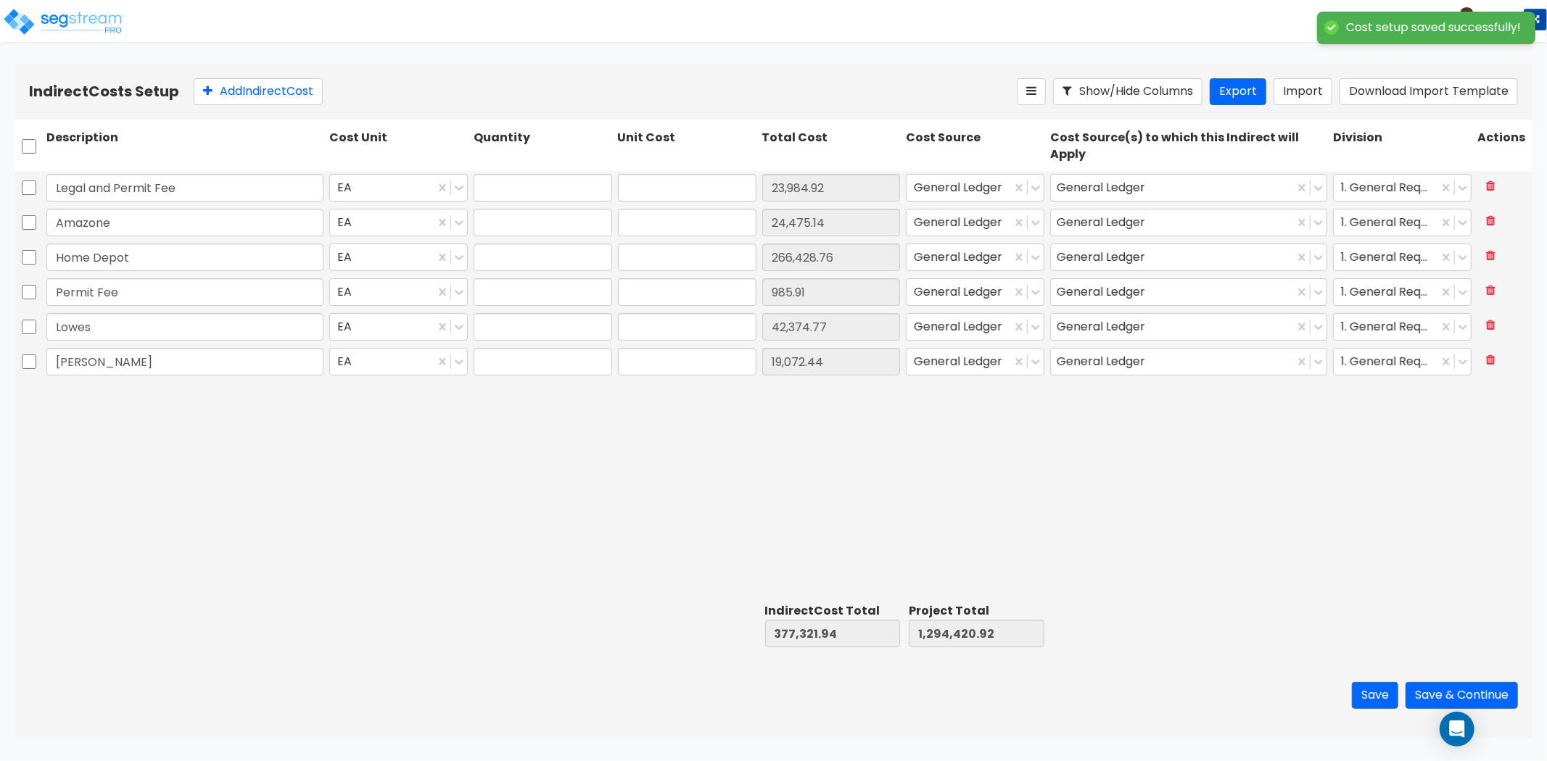
type input "1.00"
type input "23,984.92"
type input "1.00"
type input "24,475.14"
type input "1.00"
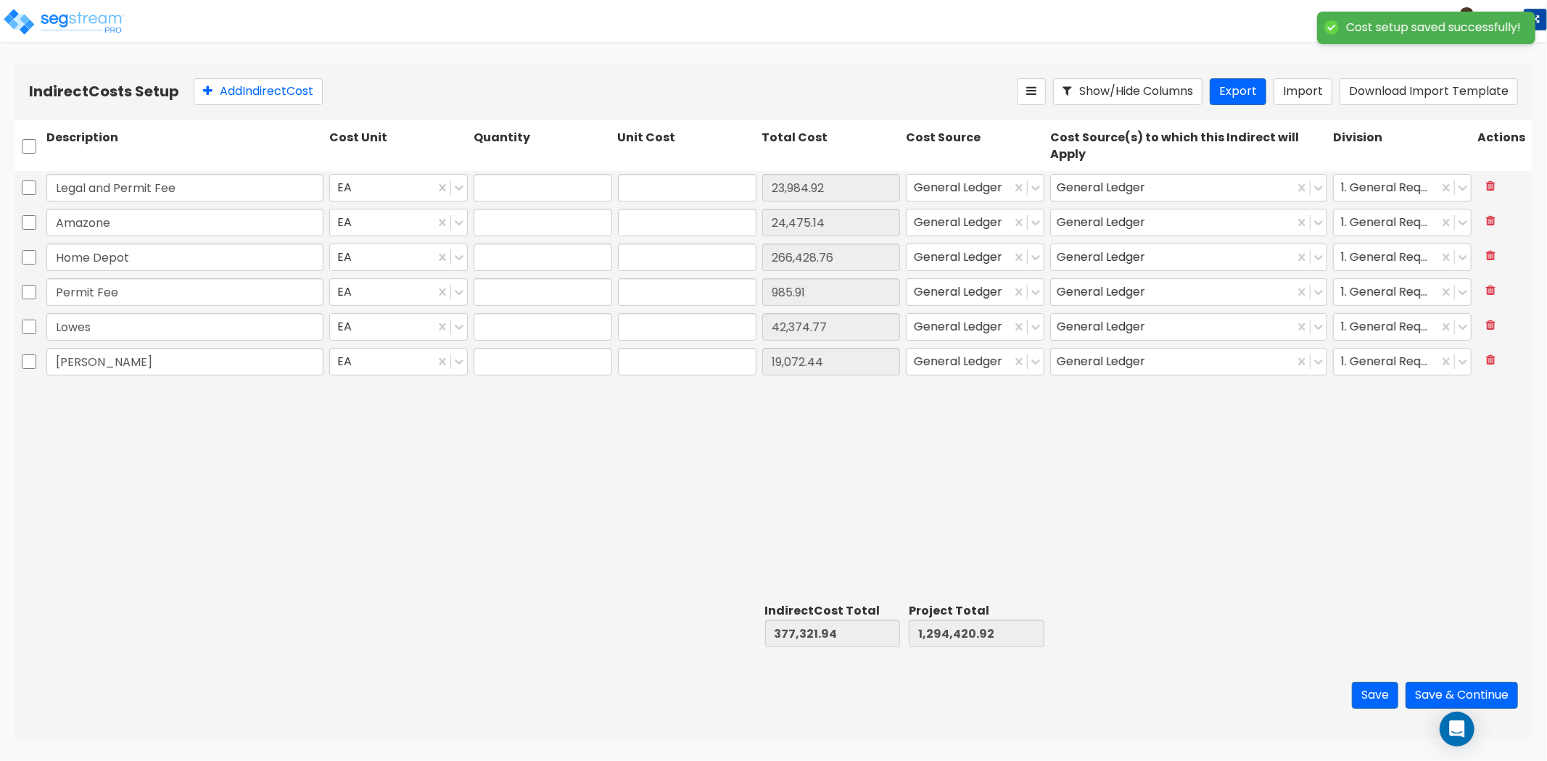
type input "266,428.76"
type input "1.00"
type input "985.91"
type input "1.00"
type input "42,374.77"
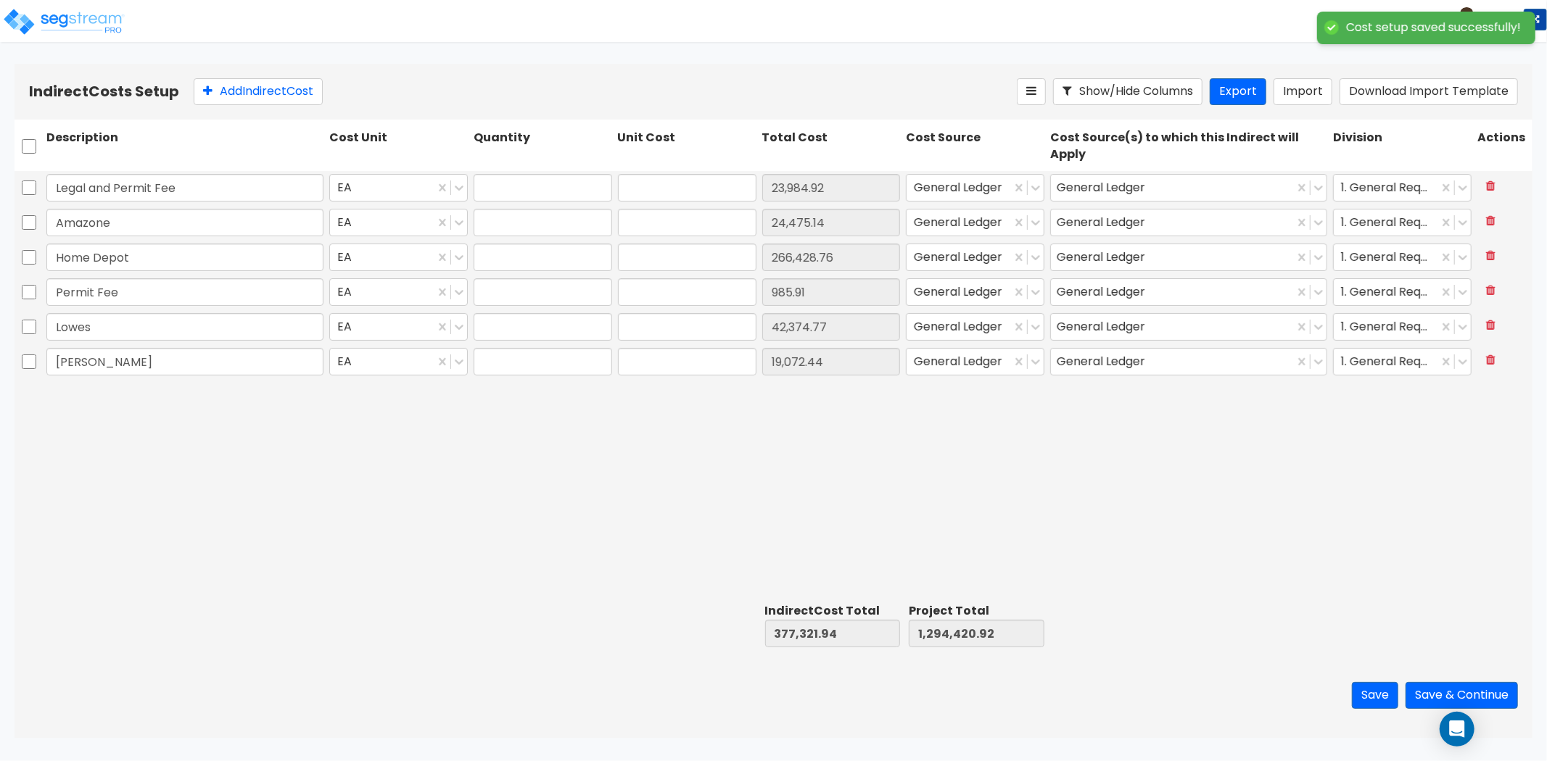
type input "1.00"
type input "19,072.44"
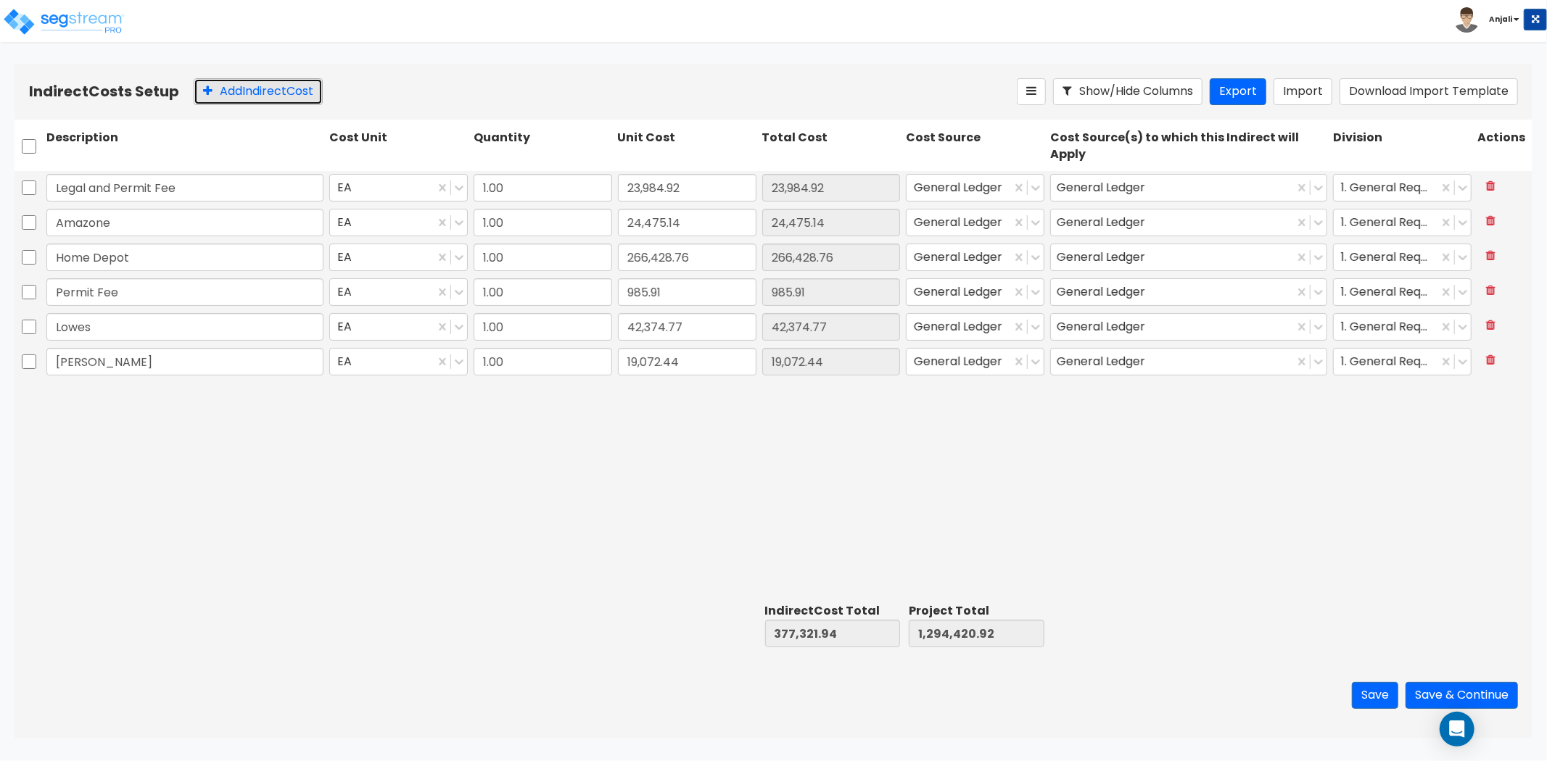
click at [254, 88] on button "Add Indirect Cost" at bounding box center [258, 91] width 129 height 27
click at [136, 383] on input "text" at bounding box center [184, 397] width 277 height 28
type input "Costco"
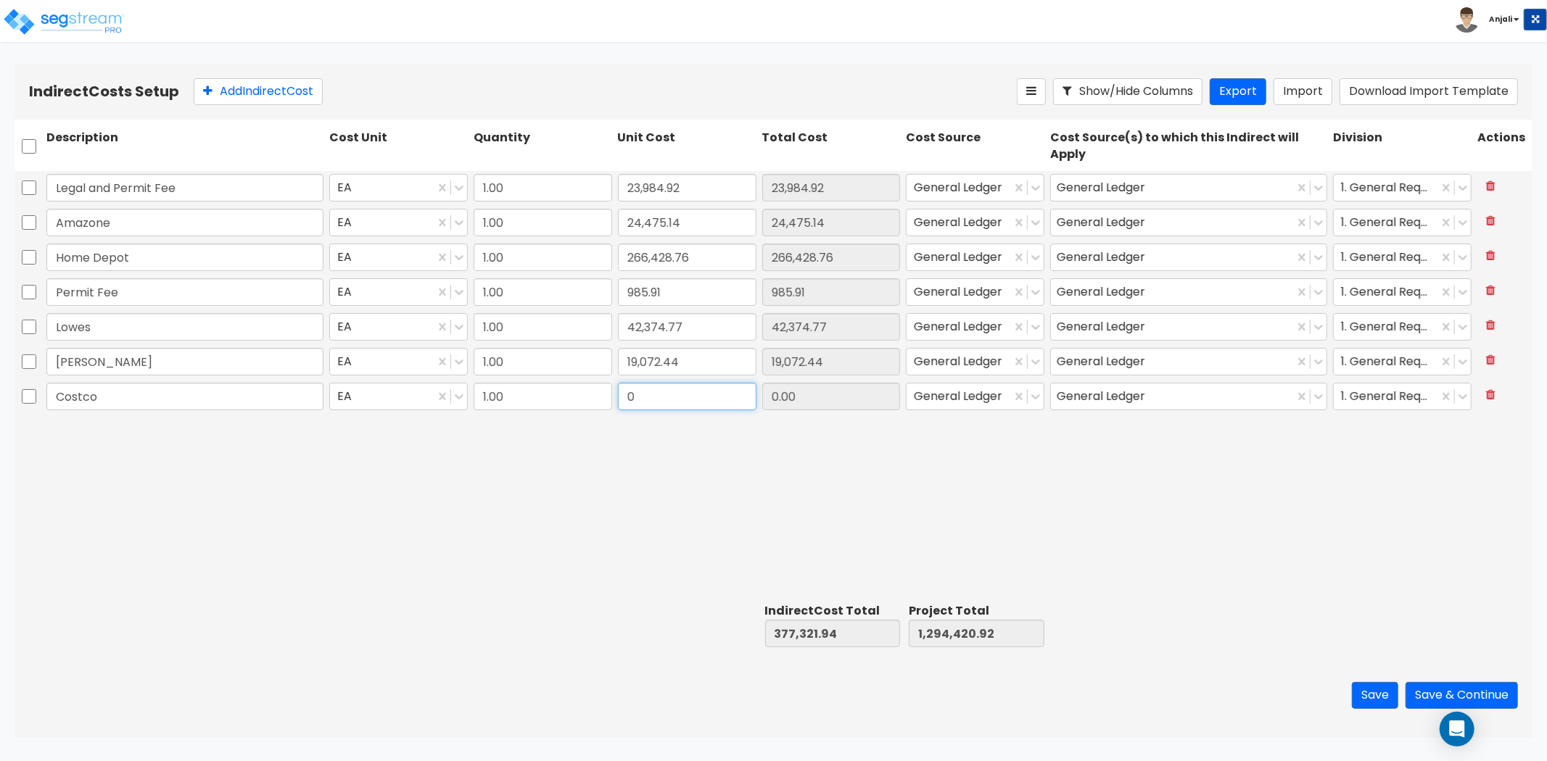
click at [712, 396] on input "0" at bounding box center [687, 397] width 139 height 28
type input "1,179.69"
type input "378,501.63"
type input "1,295,600.61"
type input "1,179.69"
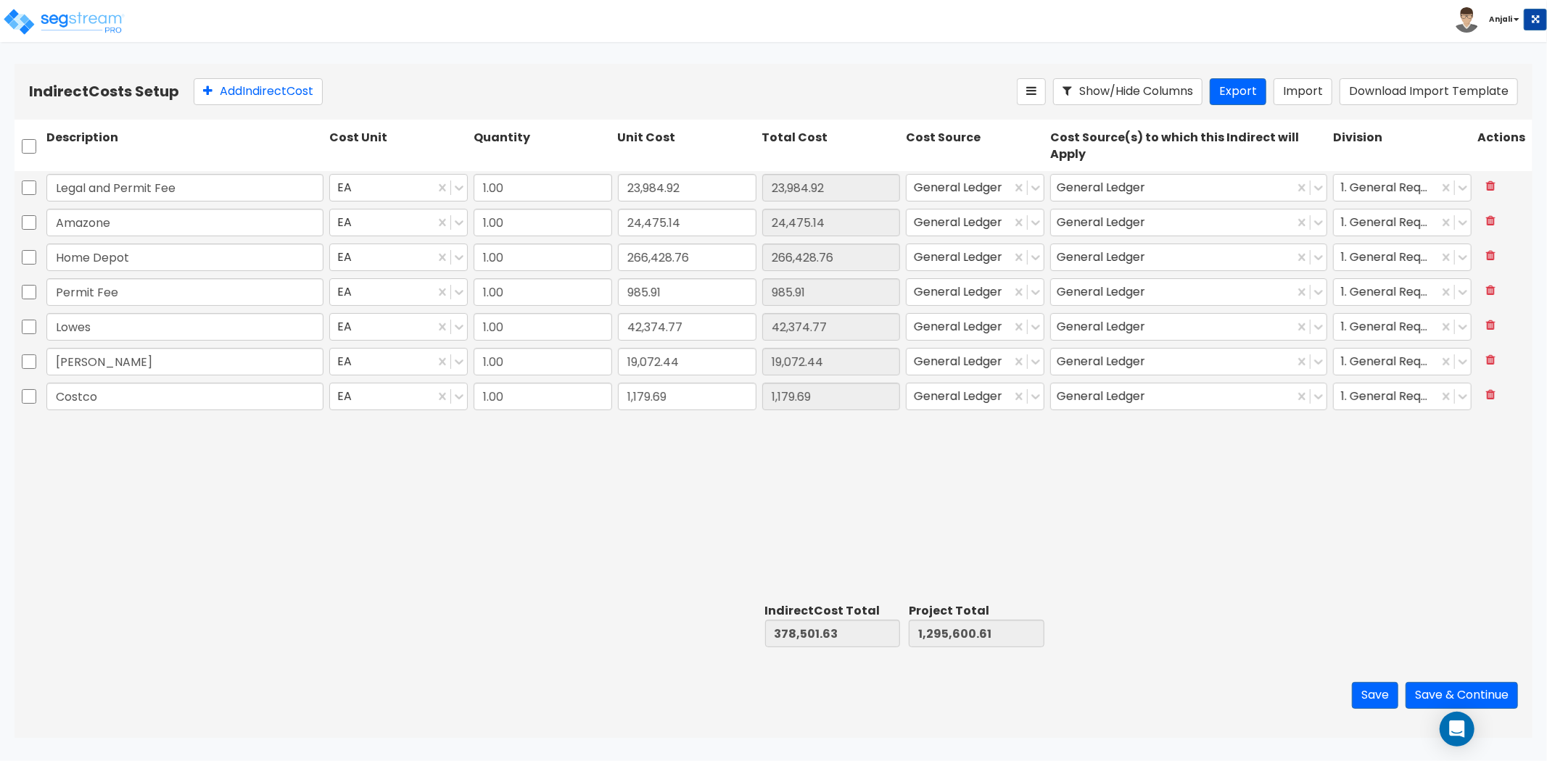
click at [499, 441] on div "Legal and Permit Fee EA 1.00 23,984.92 23,984.92 General Ledger General Ledger …" at bounding box center [774, 384] width 1518 height 427
click at [1469, 693] on button "Save & Continue" at bounding box center [1462, 695] width 112 height 27
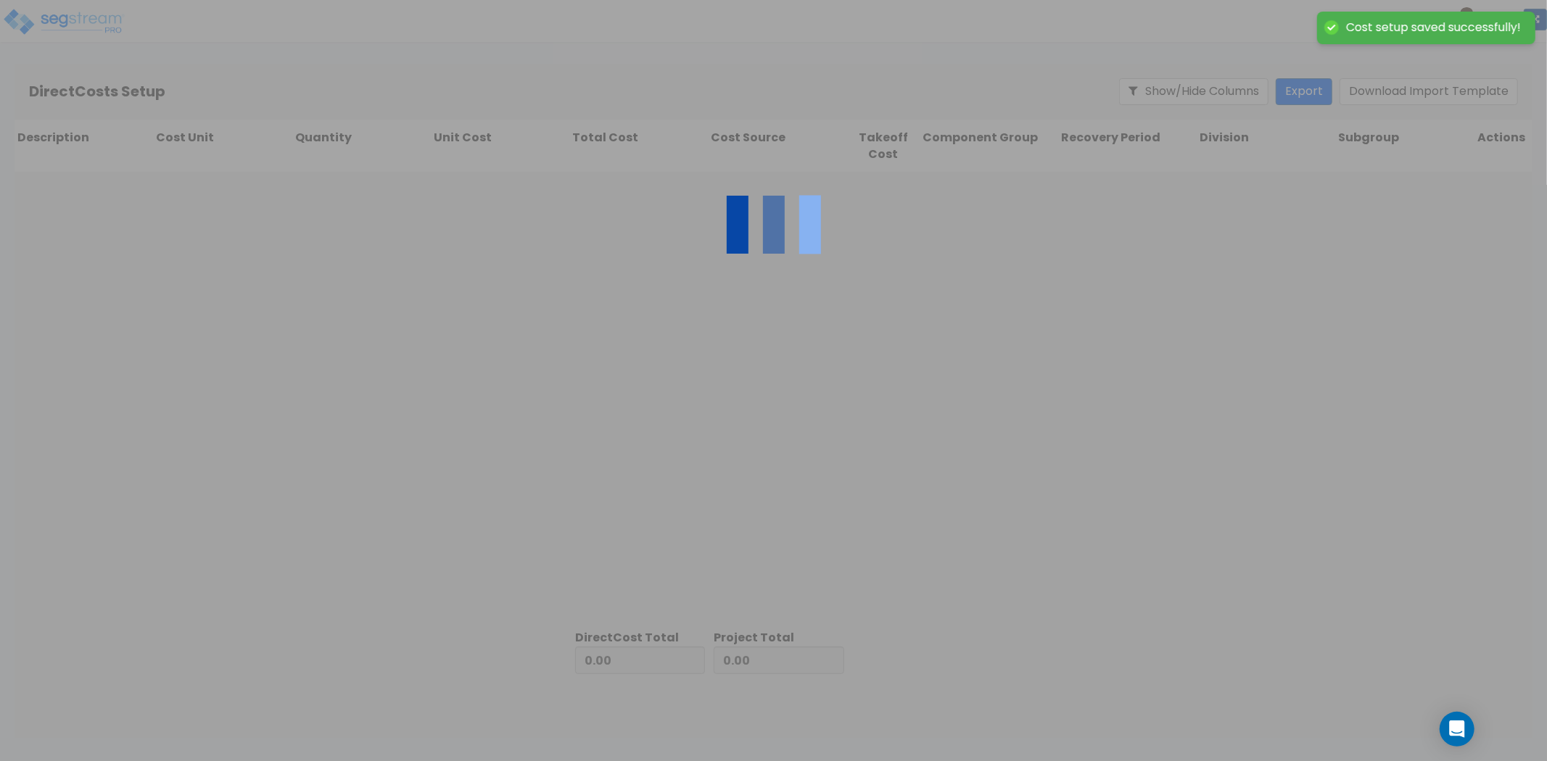
type input "378,501.63"
type input "917,098.98"
type input "1,295,600.61"
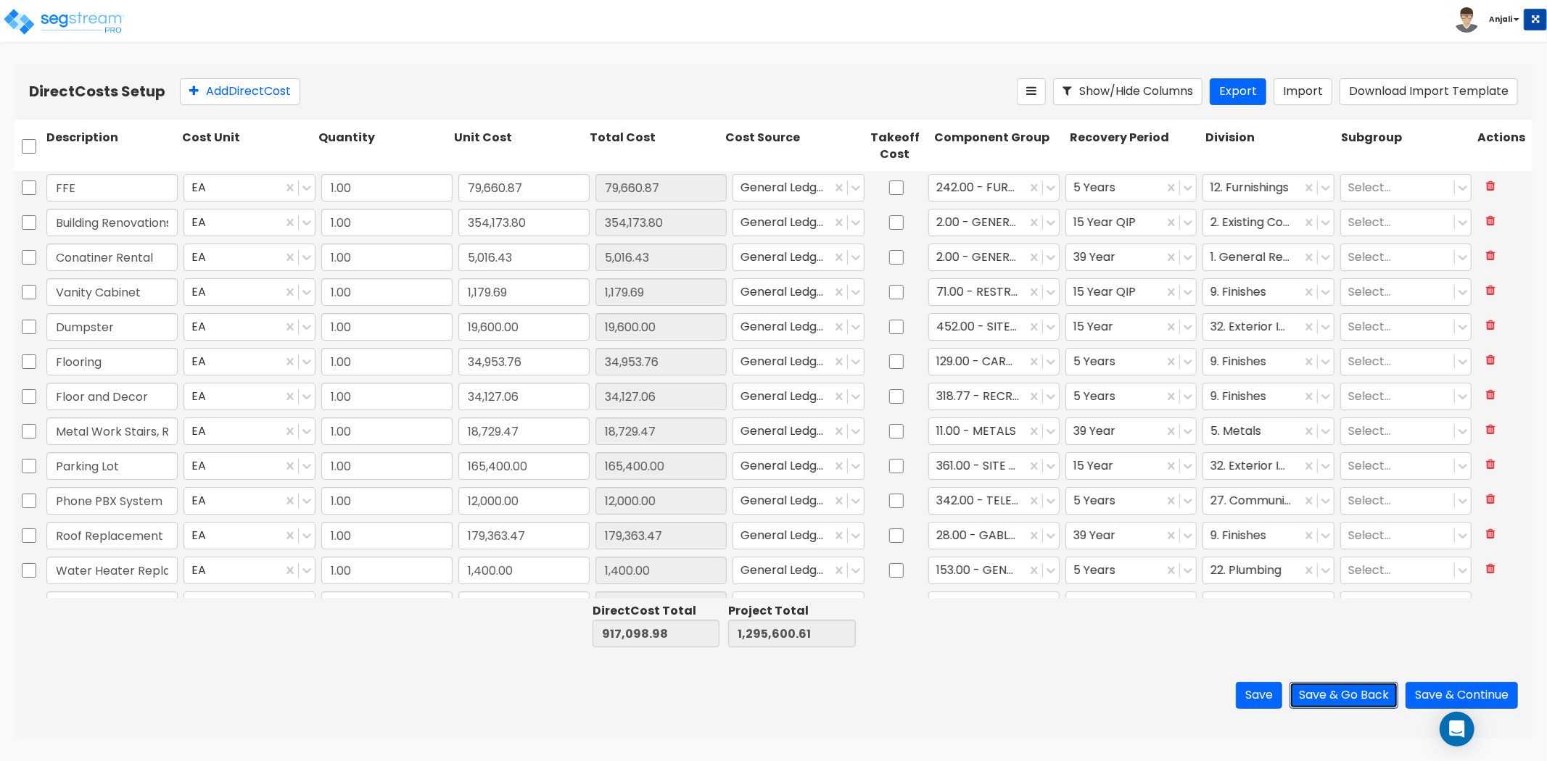
click at [1315, 706] on button "Save & Go Back" at bounding box center [1343, 695] width 109 height 27
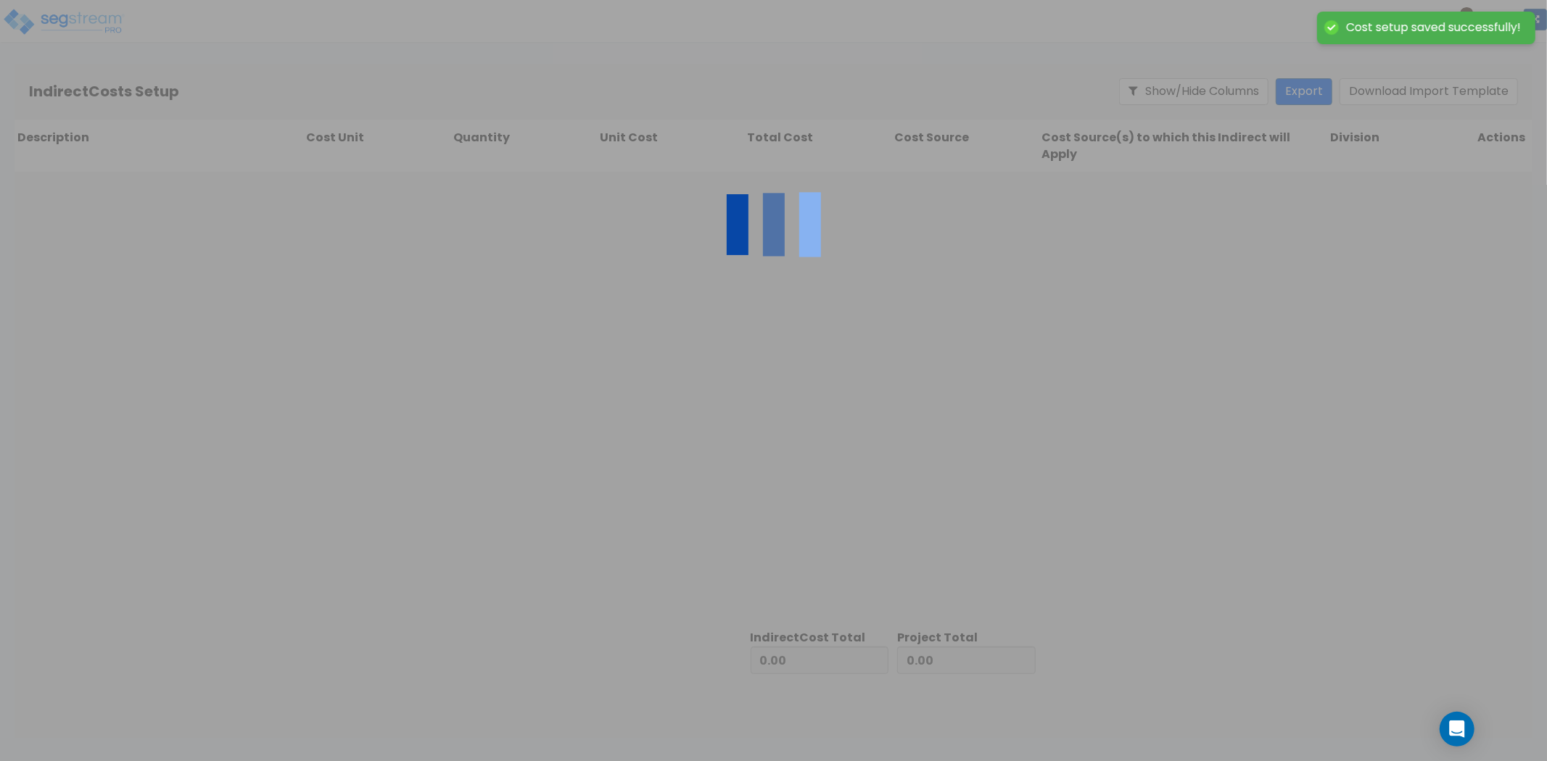
type input "917,098.98"
type input "378,501.63"
type input "1,295,600.61"
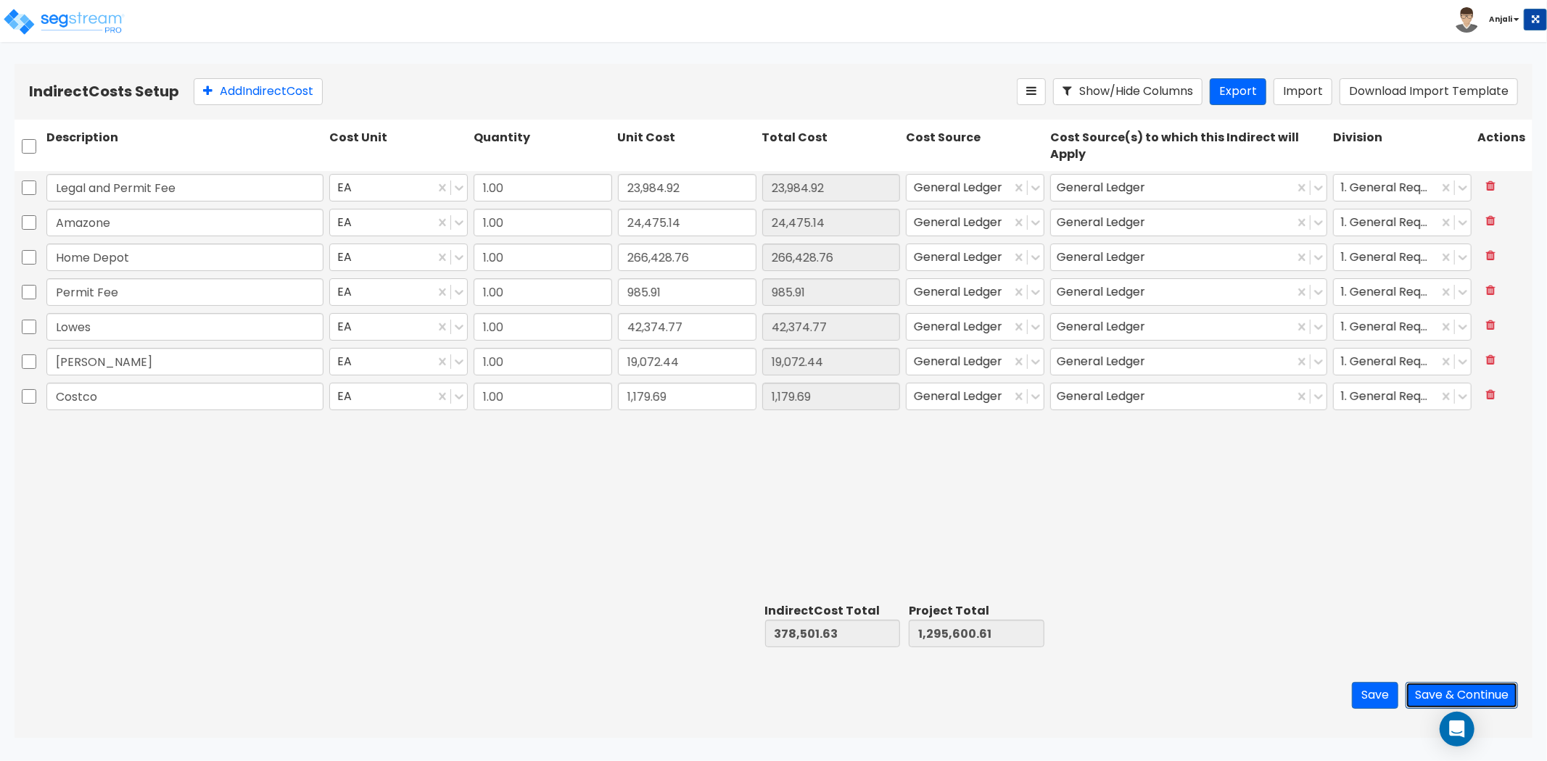
click at [1451, 694] on button "Save & Continue" at bounding box center [1462, 695] width 112 height 27
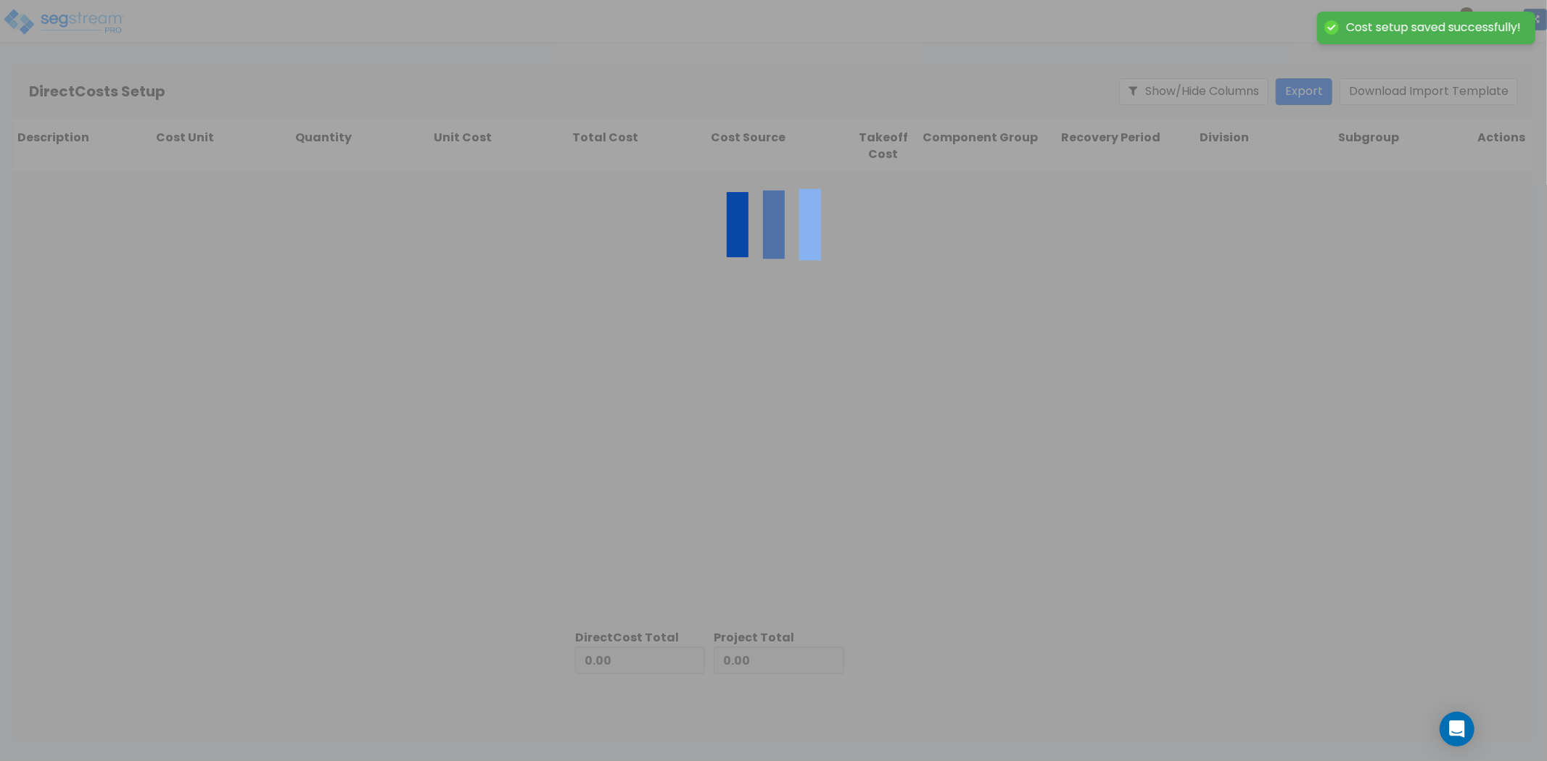
type input "378,501.63"
type input "917,098.98"
type input "1,295,600.61"
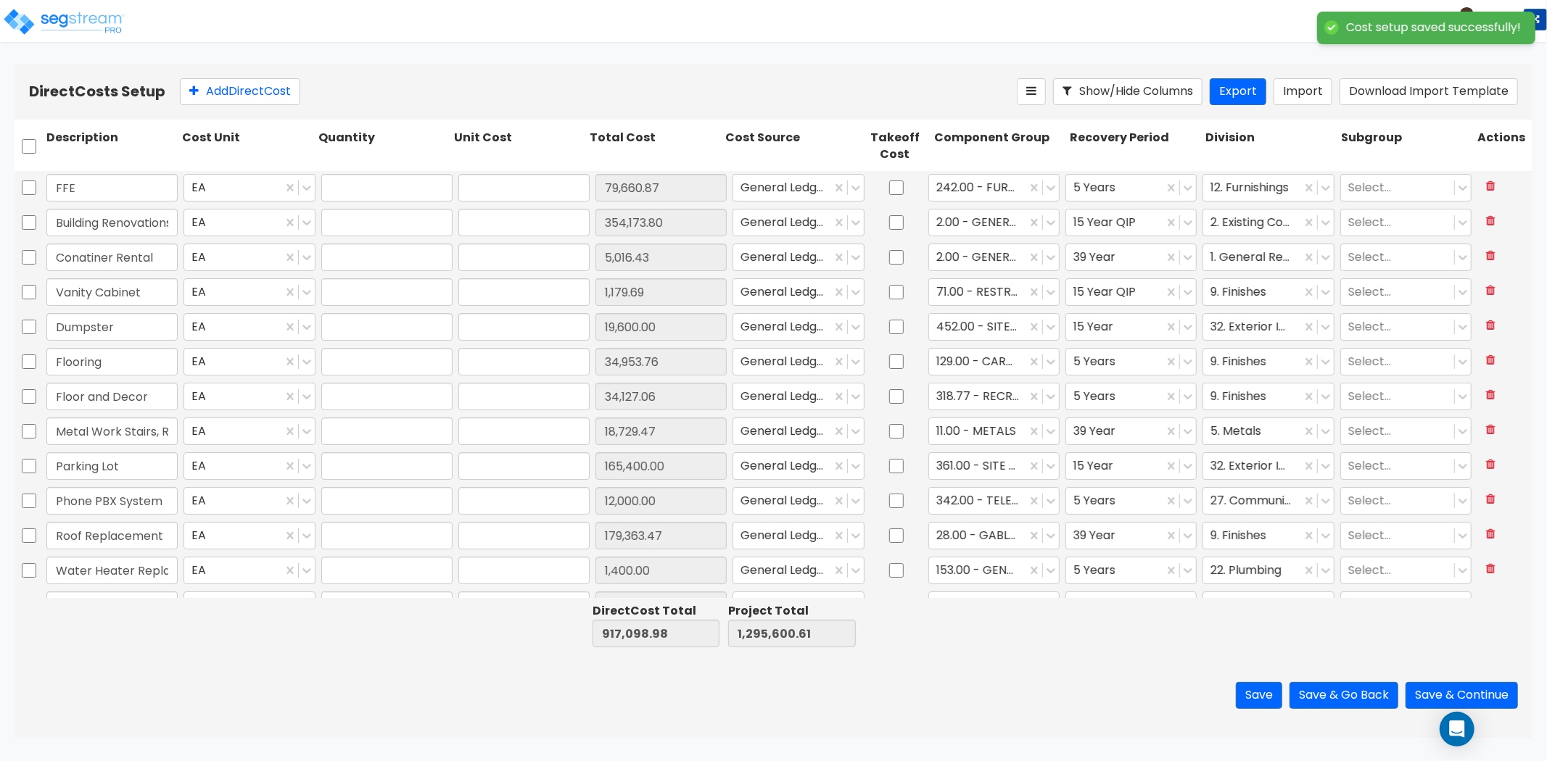
type input "1.00"
type input "79,660.87"
type input "1.00"
type input "354,173.80"
type input "1.00"
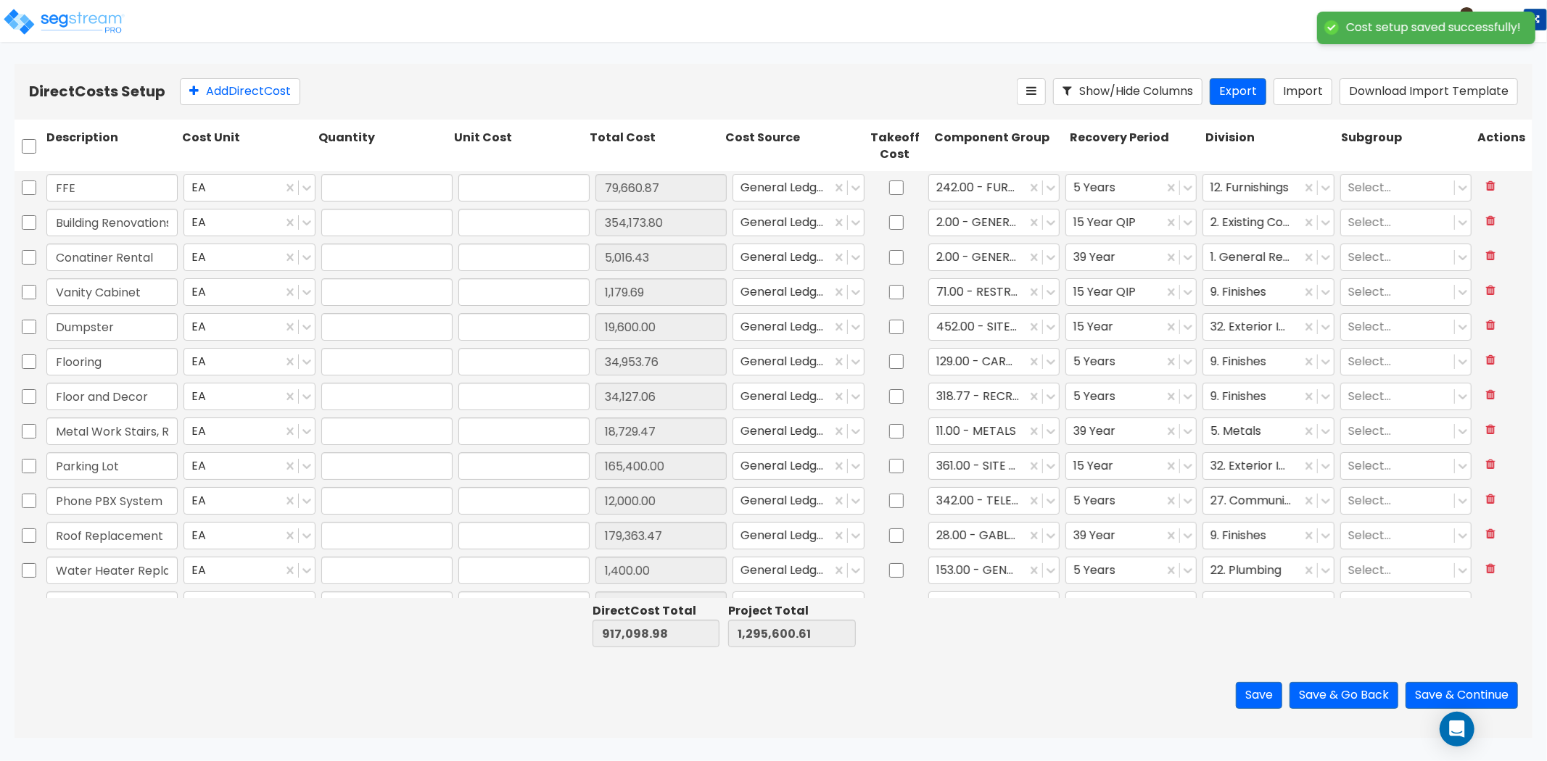
type input "5,016.43"
type input "1.00"
type input "1,179.69"
type input "1.00"
type input "19,600.00"
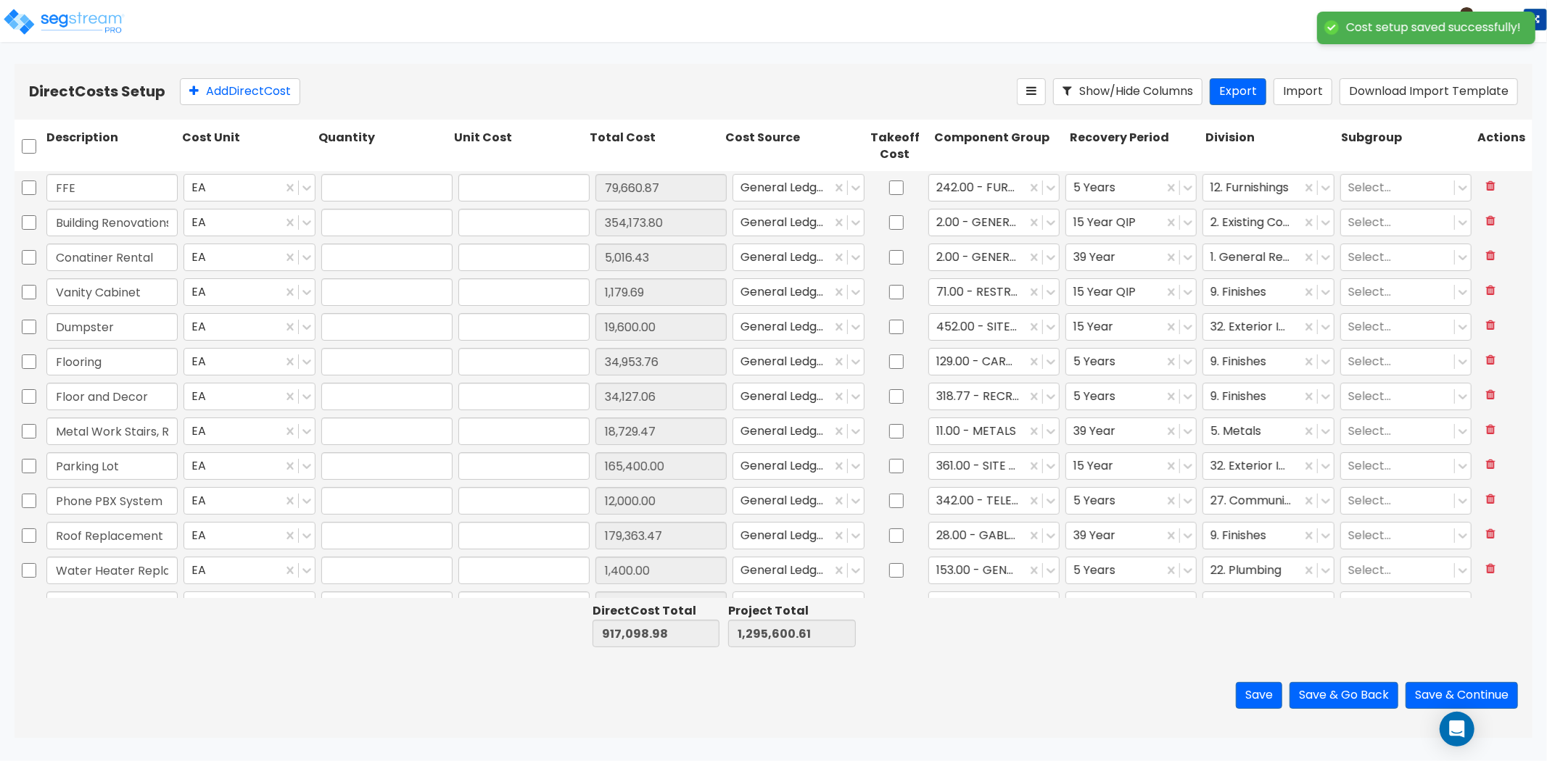
type input "1.00"
type input "34,953.76"
type input "1.00"
type input "34,127.06"
type input "1.00"
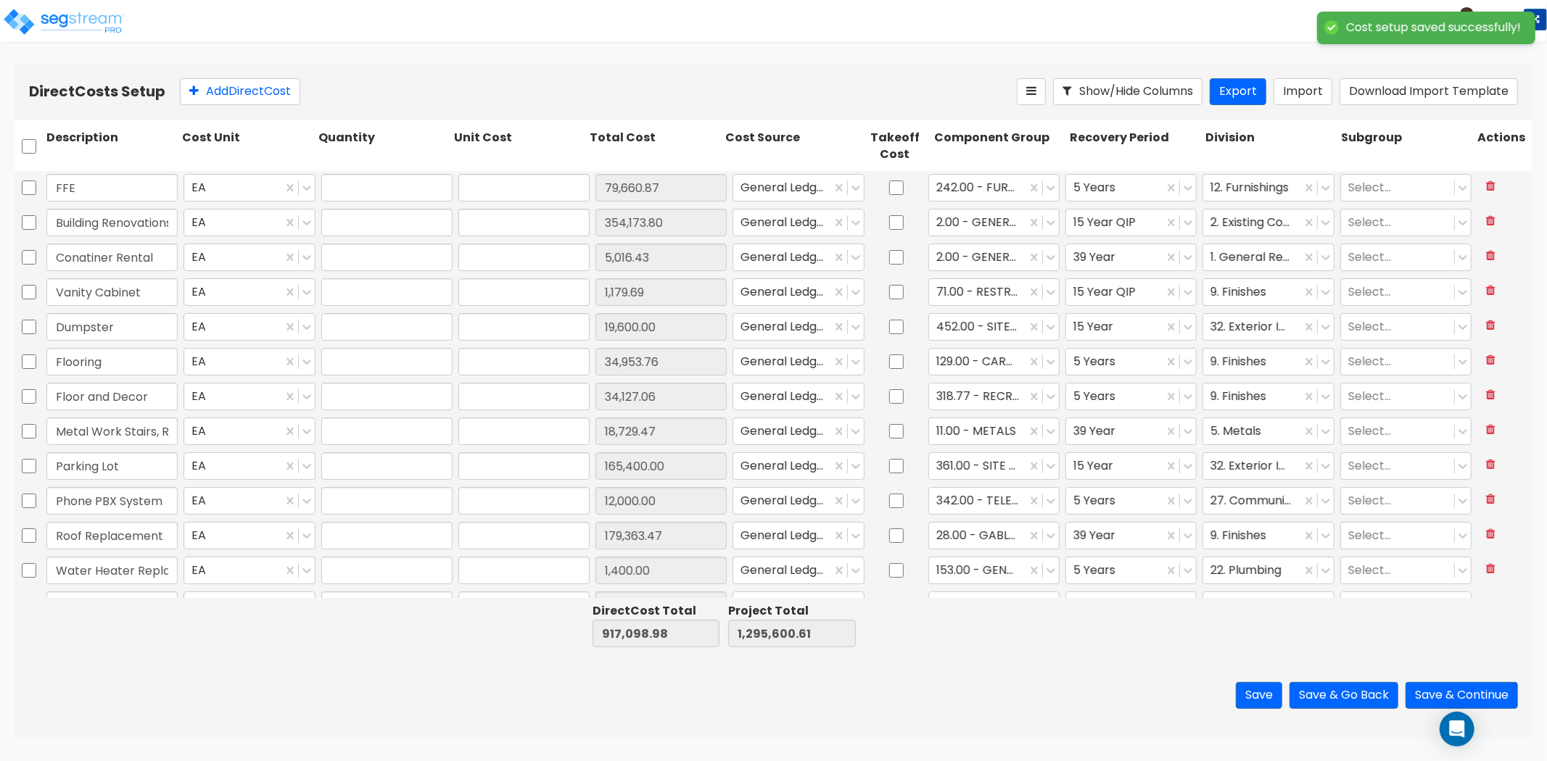
type input "18,729.47"
type input "1.00"
type input "165,400.00"
type input "1.00"
type input "12,000.00"
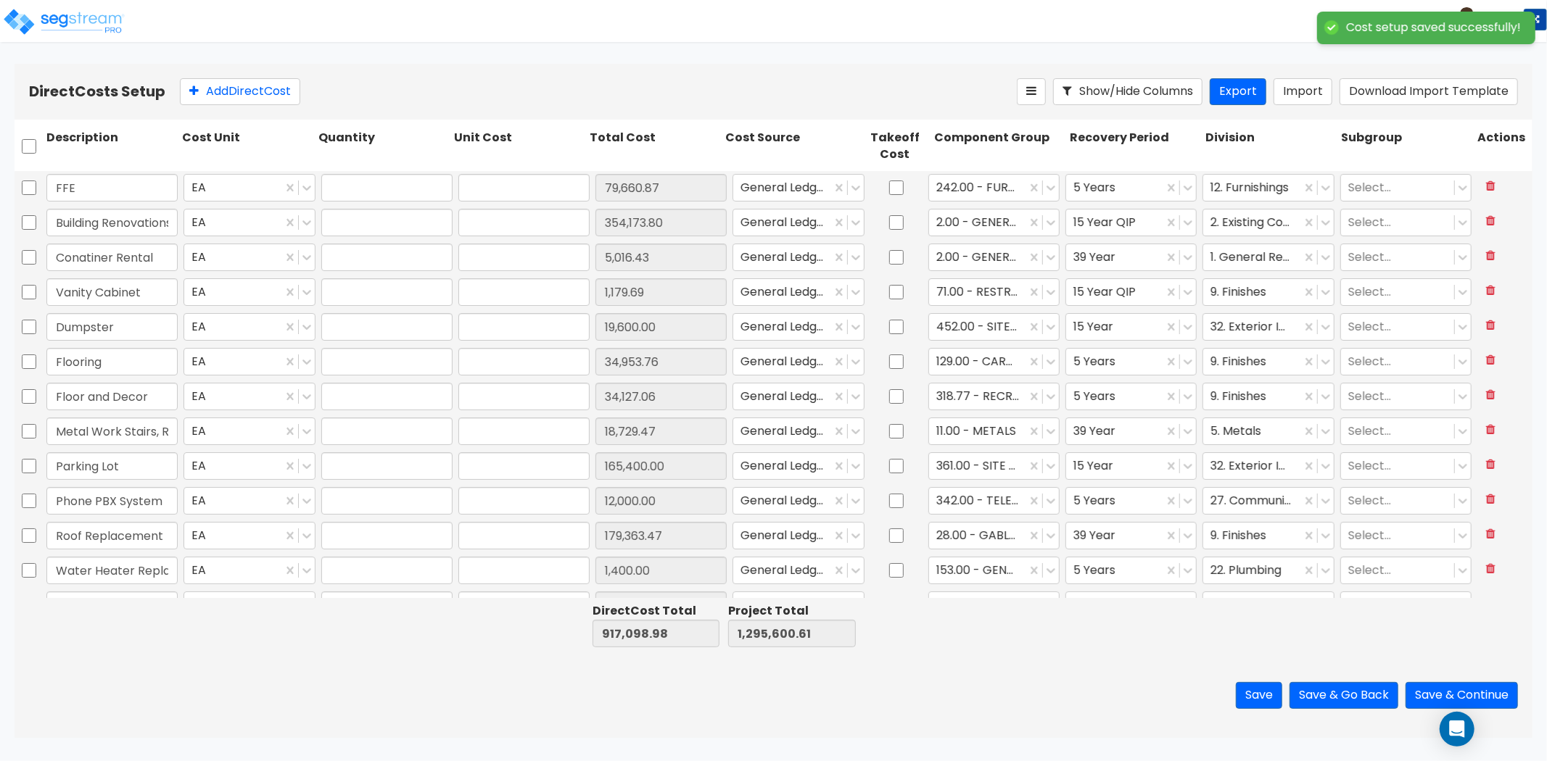
type input "1.00"
type input "179,363.47"
type input "1.00"
type input "1,400.00"
type input "1.00"
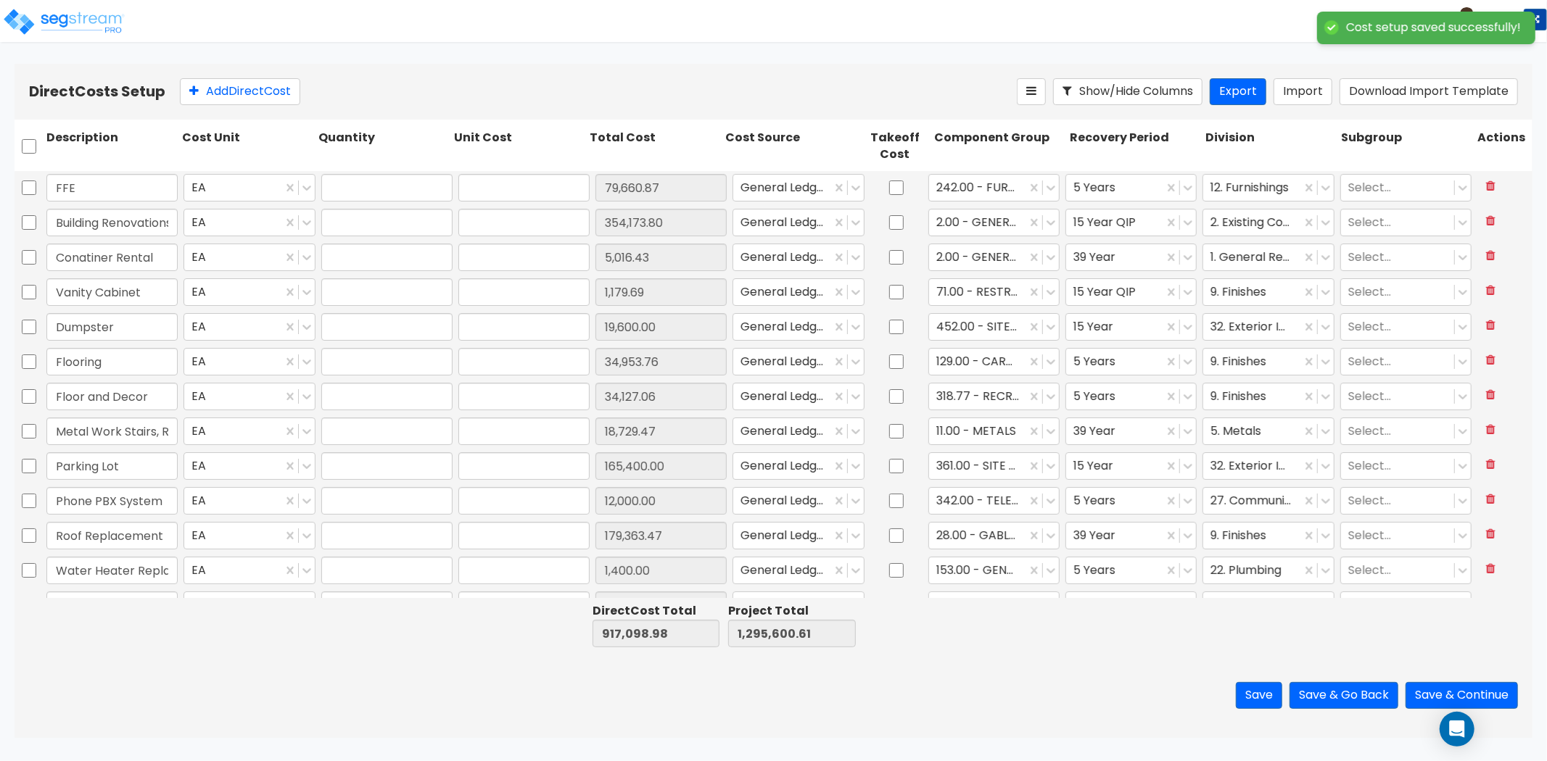
type input "719.43"
type input "1.00"
type input "10,775.00"
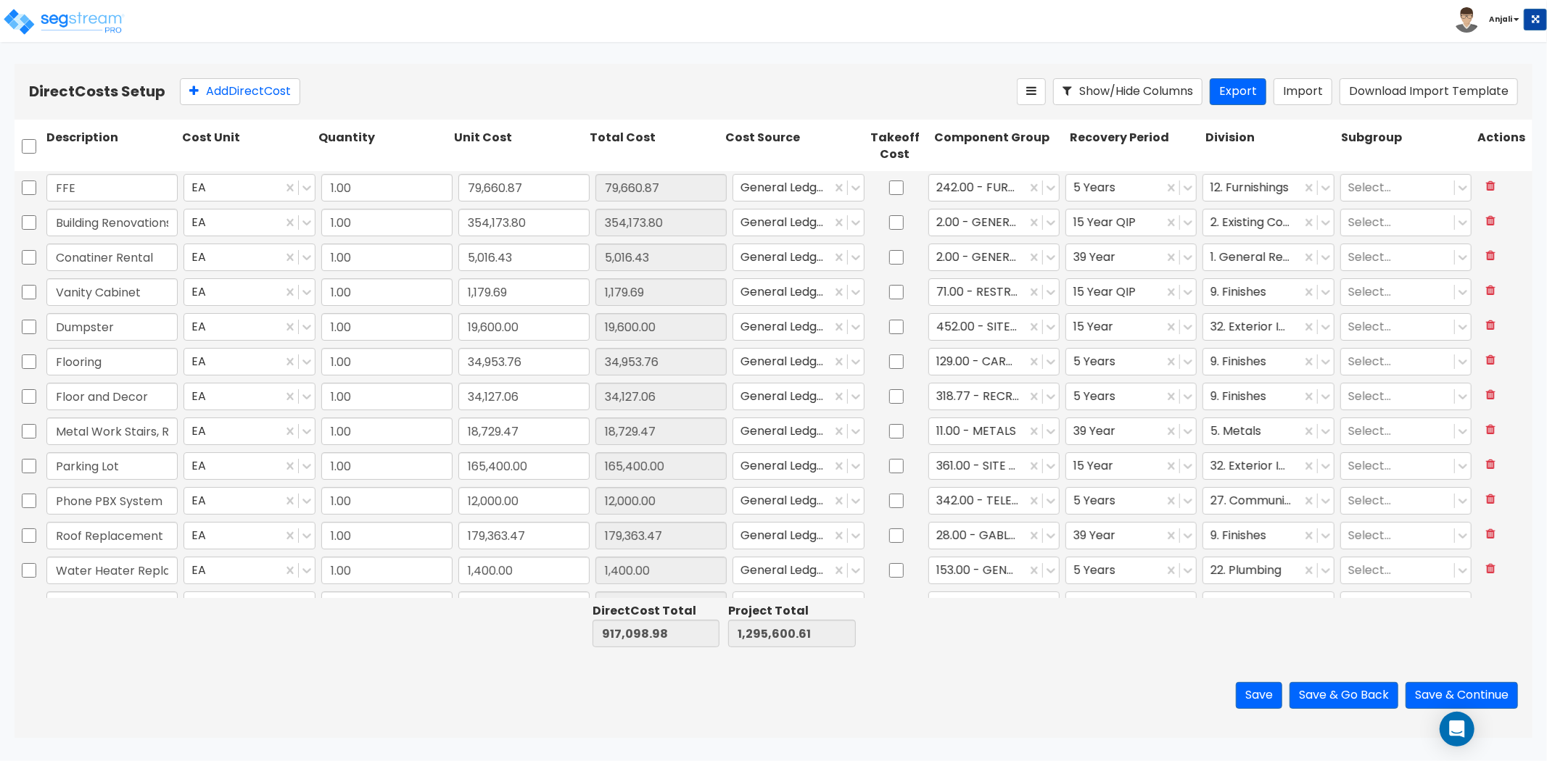
scroll to position [61, 0]
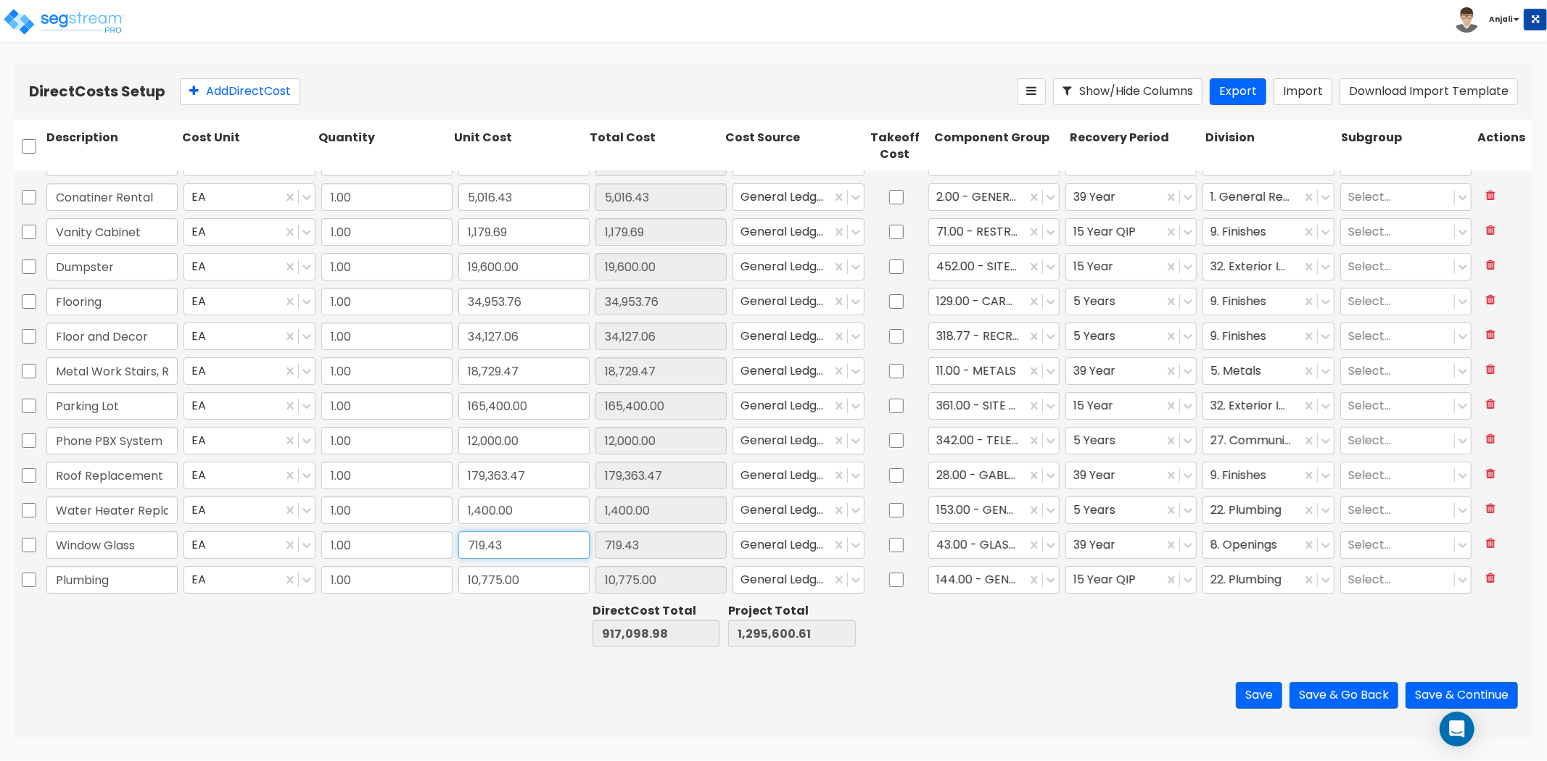
click at [522, 547] on input "719.43" at bounding box center [523, 546] width 131 height 28
type input "1,438.87"
click at [408, 648] on div at bounding box center [383, 625] width 136 height 50
type input "917,818.42"
type input "1,296,320.05"
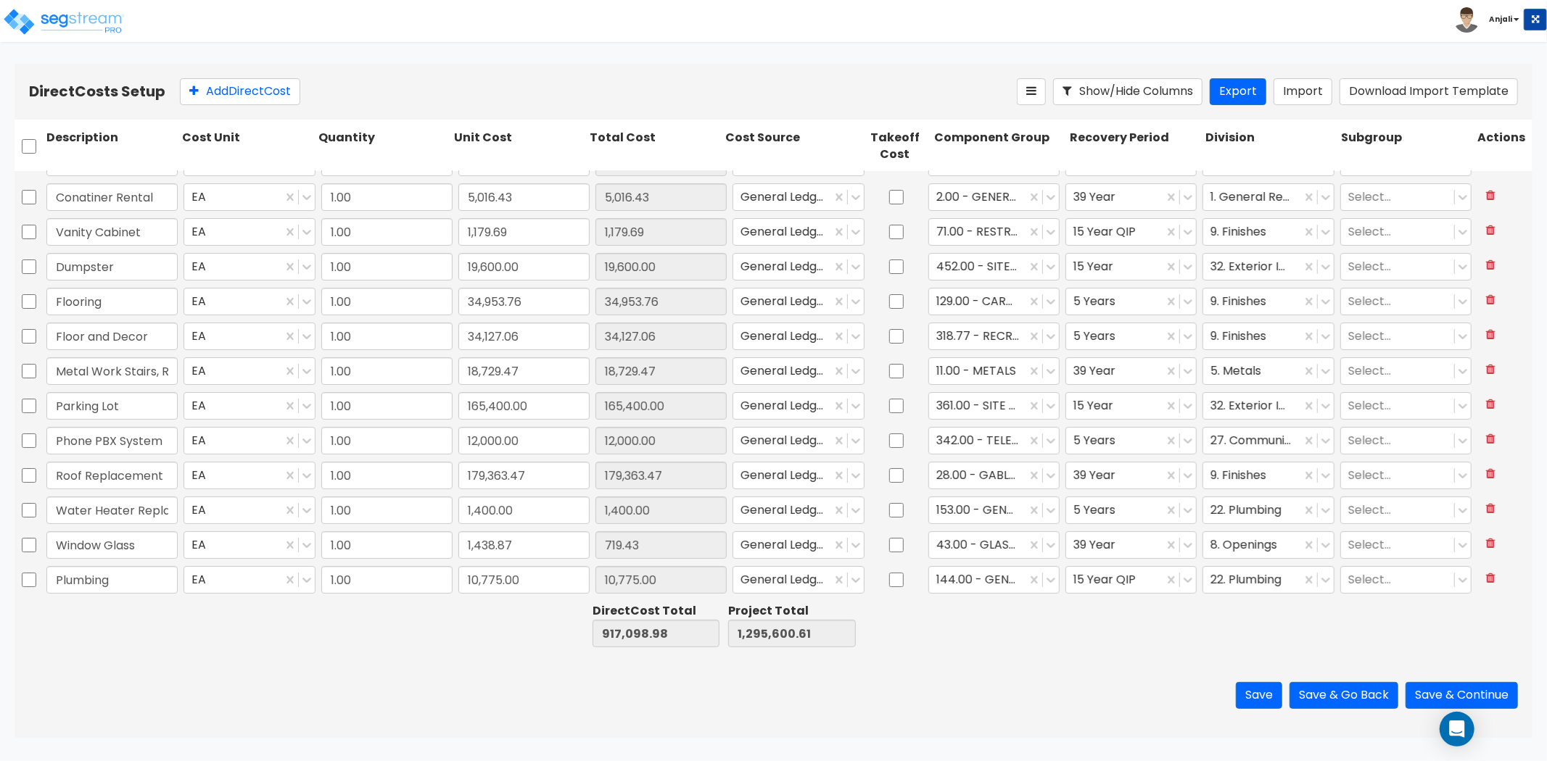
type input "1,438.87"
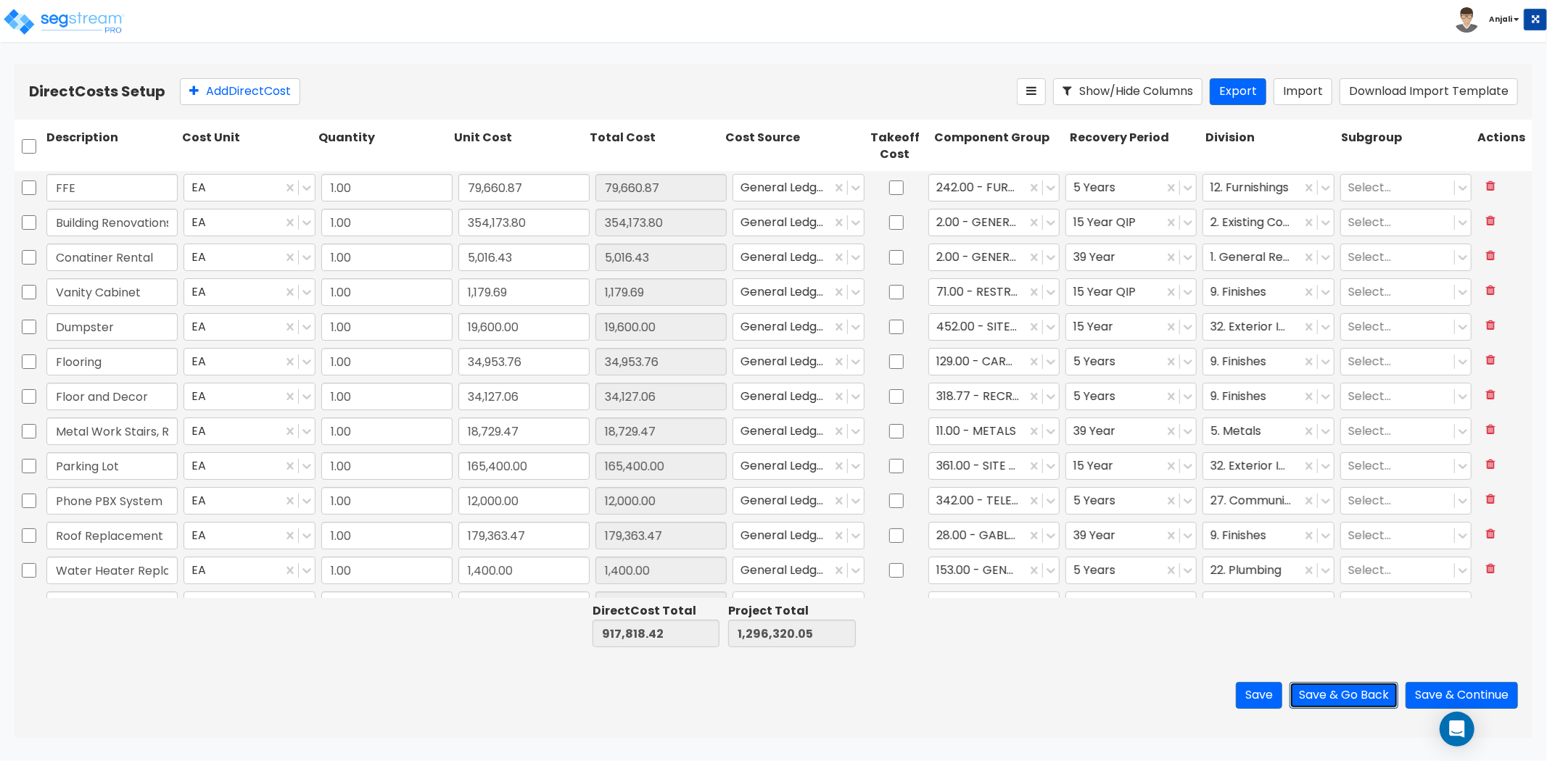
click at [1367, 691] on button "Save & Go Back" at bounding box center [1343, 695] width 109 height 27
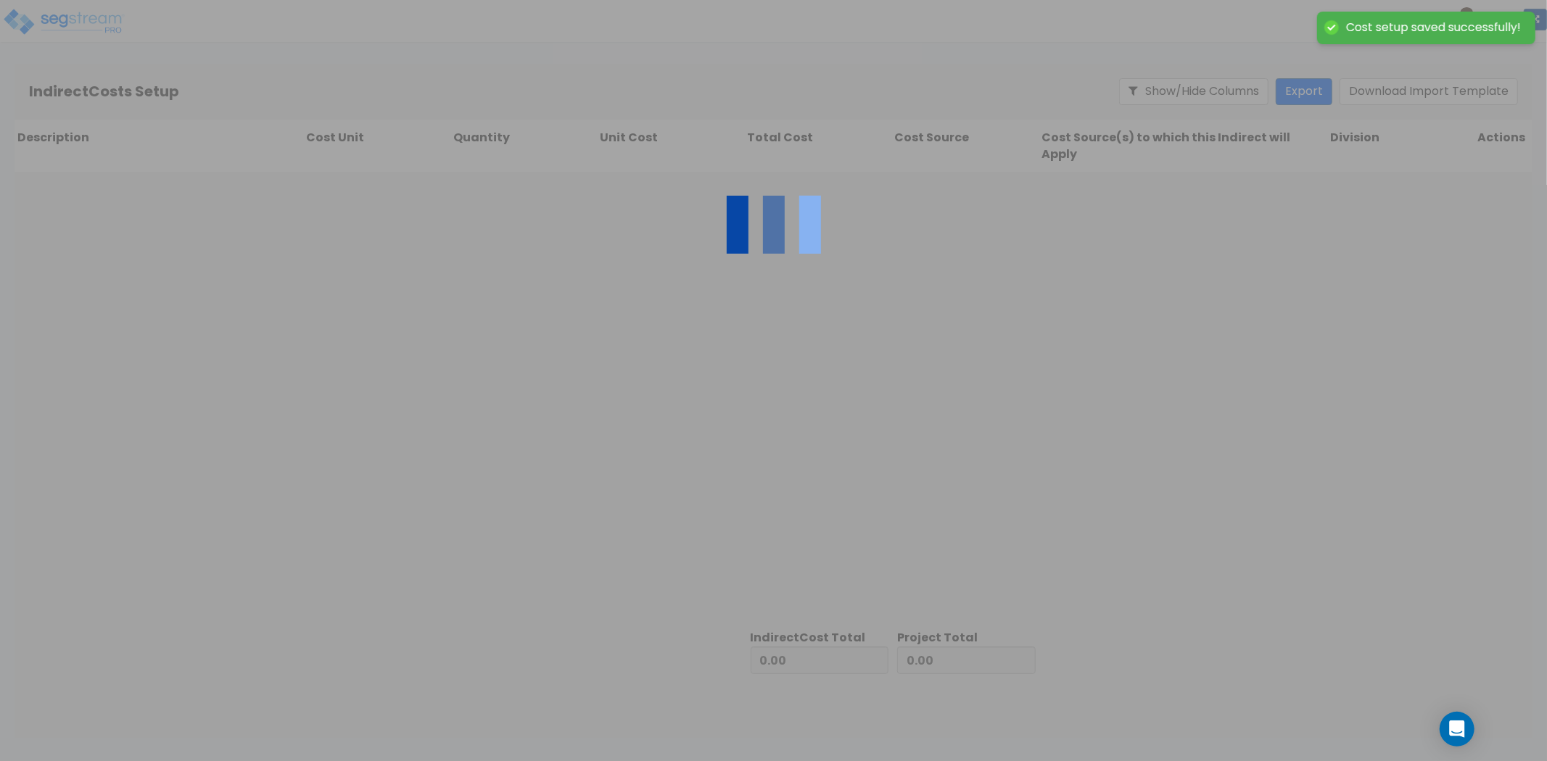
type input "917,818.42"
type input "378,501.63"
type input "1,296,320.05"
type input "1.00"
type input "23,984.92"
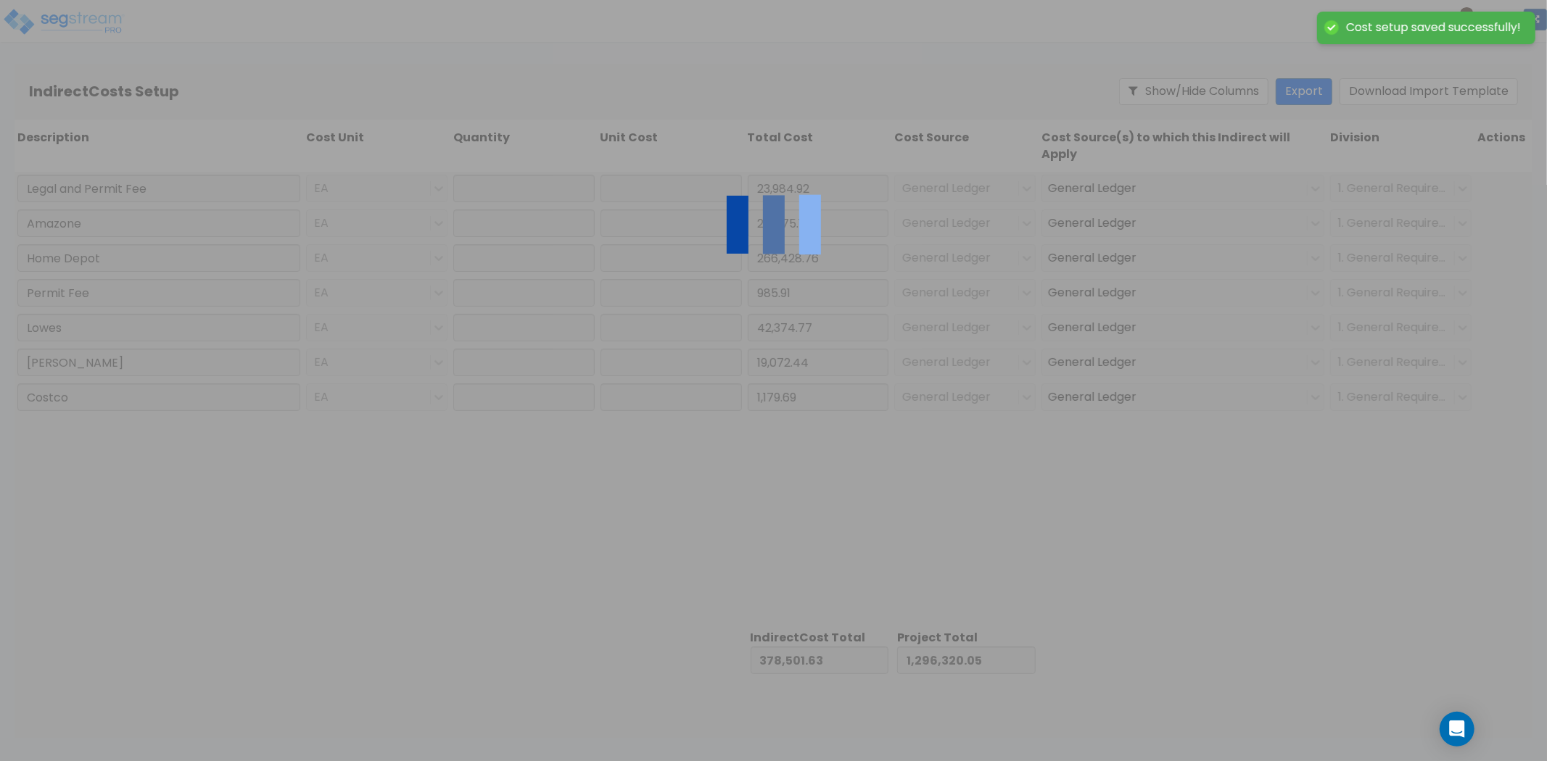
type input "1.00"
type input "24,475.14"
type input "1.00"
type input "266,428.76"
type input "1.00"
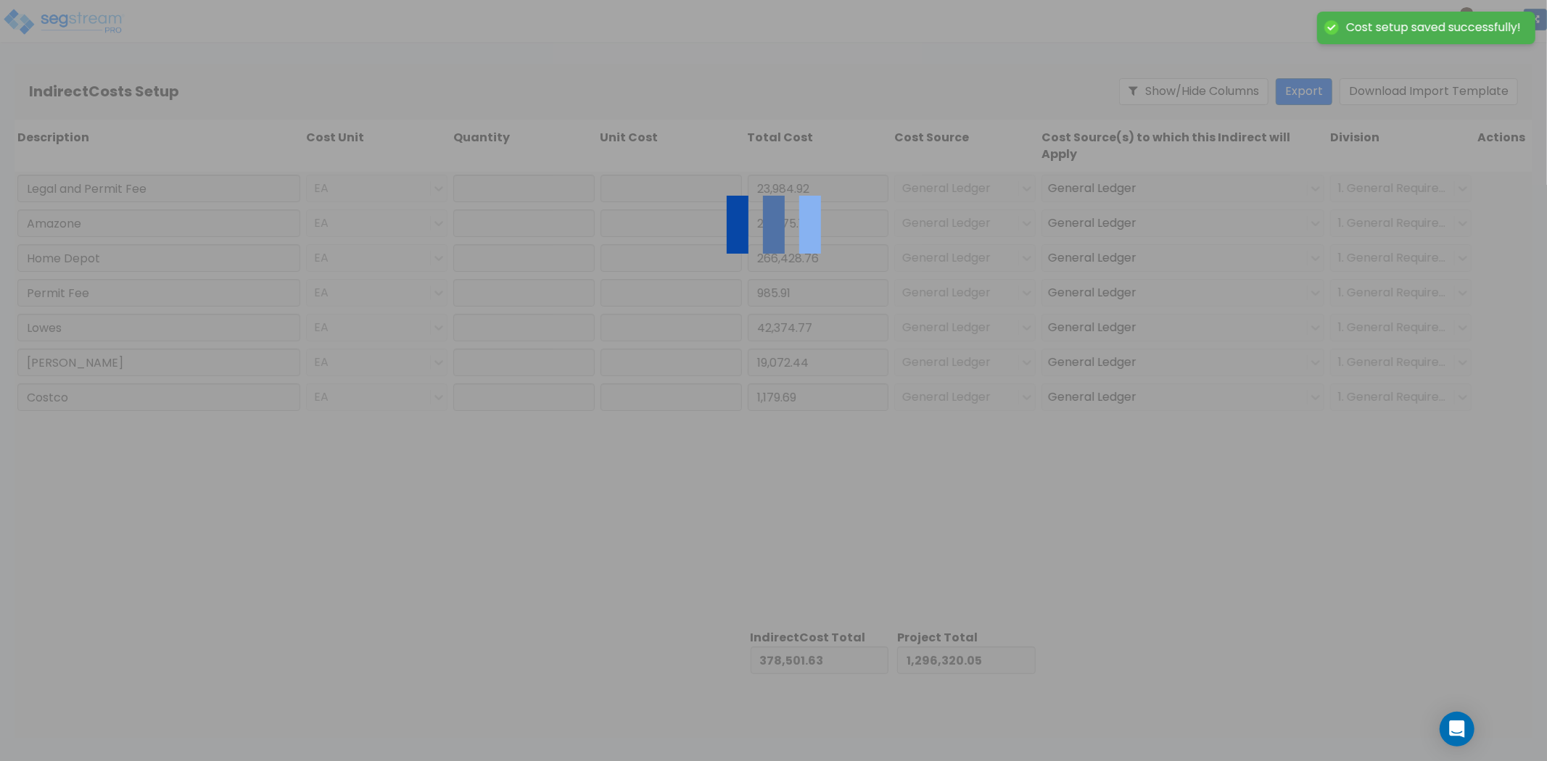
type input "985.91"
type input "1.00"
type input "42,374.77"
type input "1.00"
type input "19,072.44"
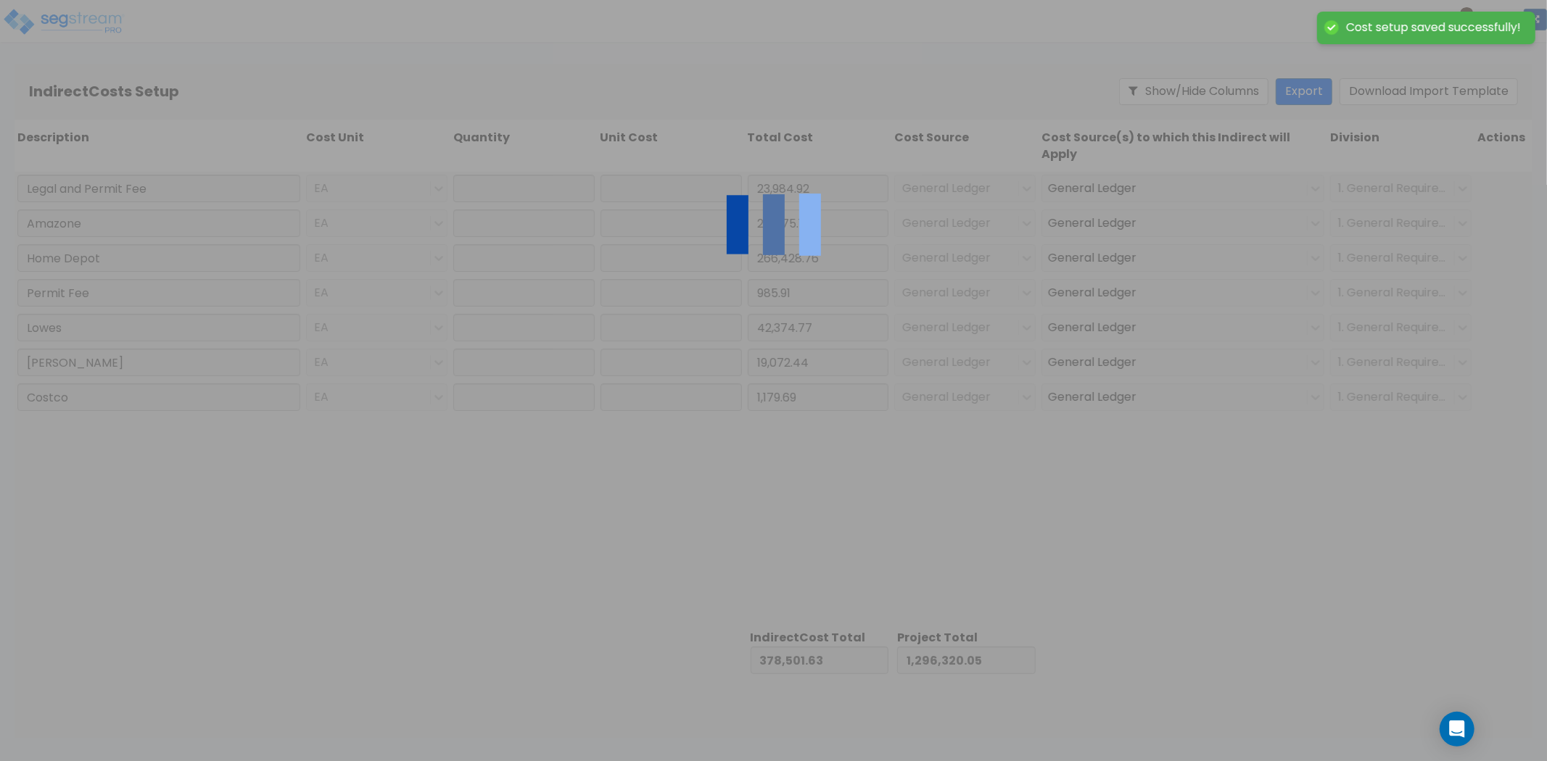
type input "1.00"
type input "1,179.69"
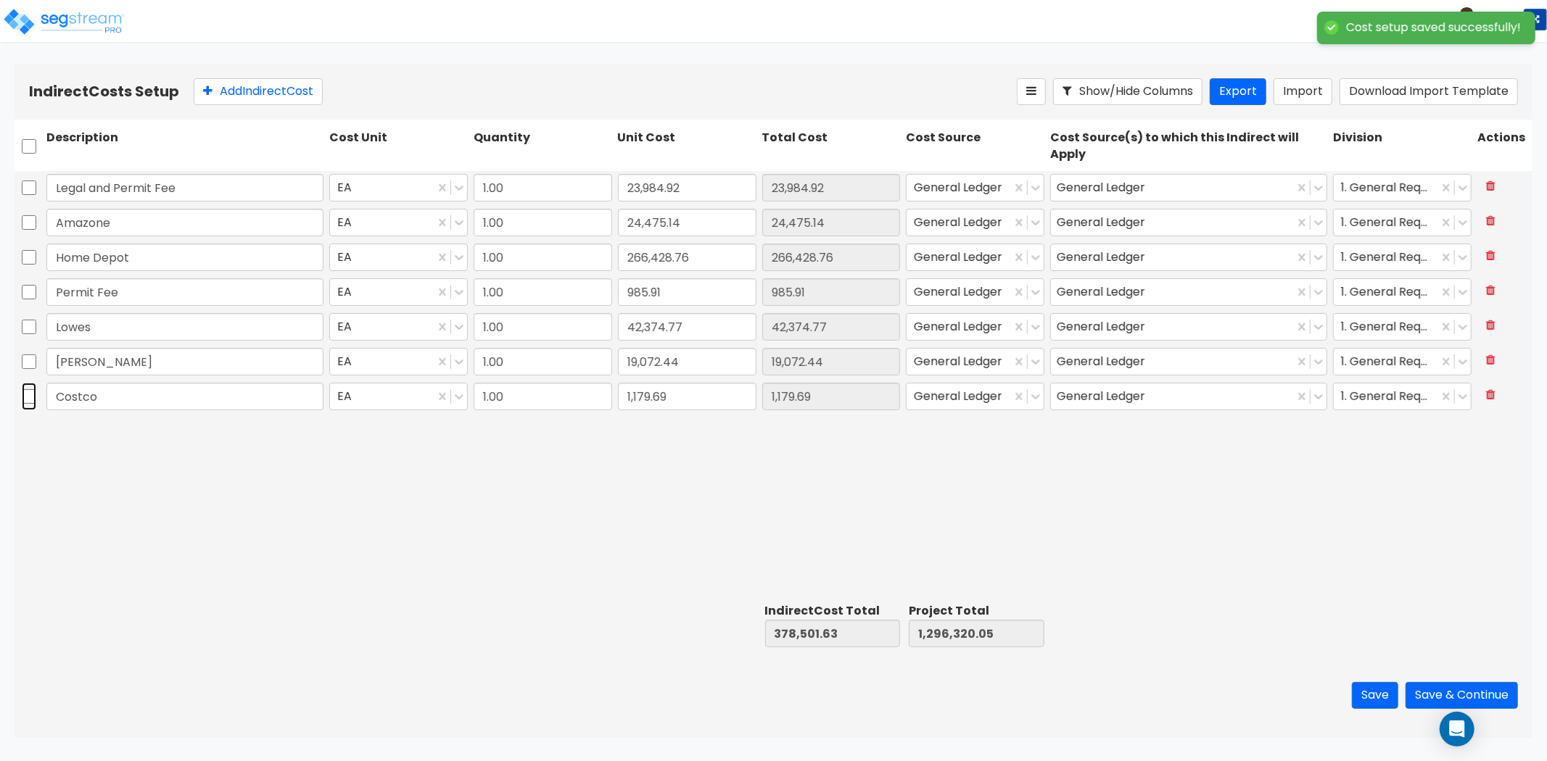
click at [24, 389] on input "checkbox" at bounding box center [29, 397] width 15 height 28
checkbox input "true"
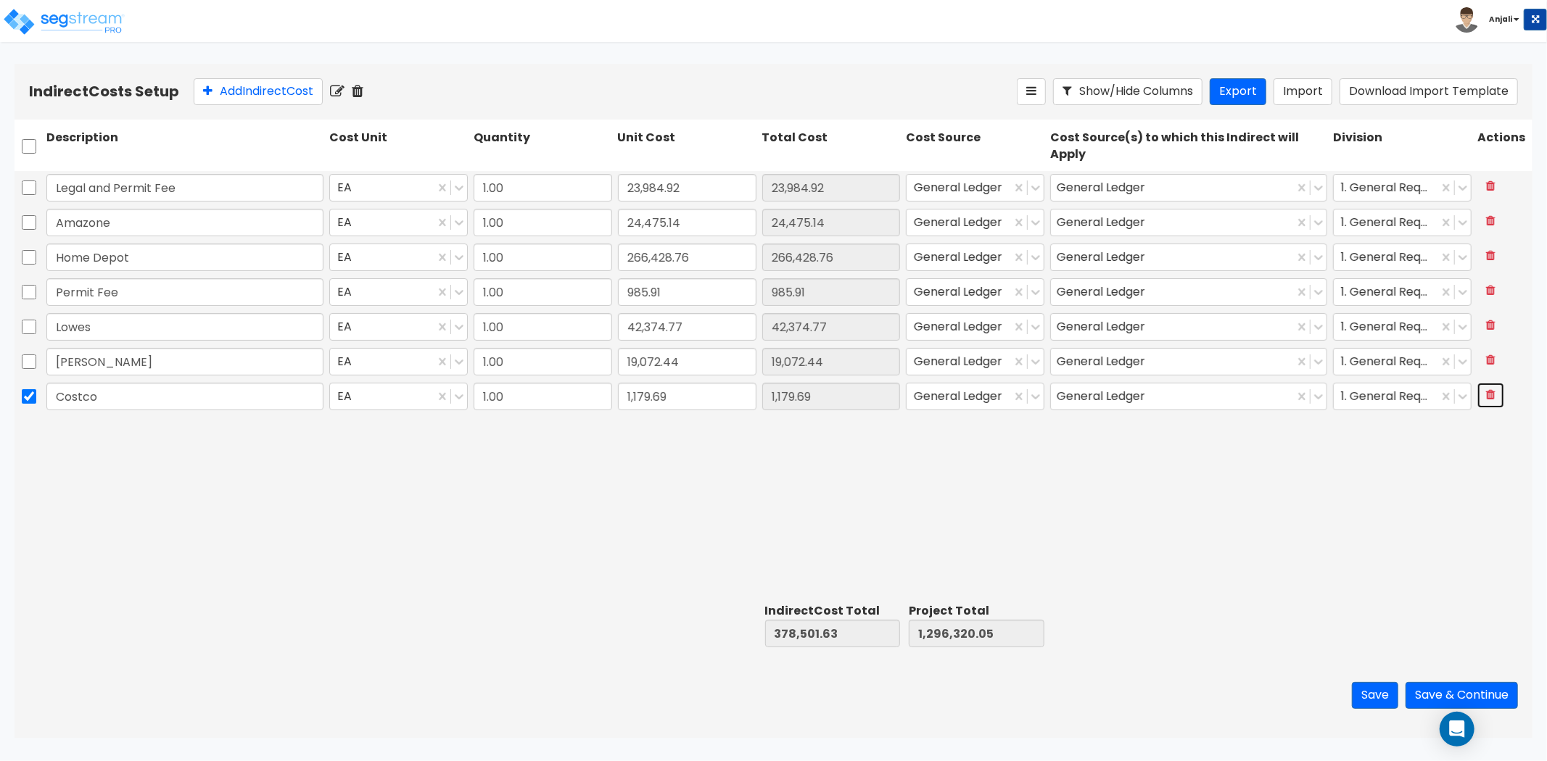
click at [1490, 395] on icon at bounding box center [1490, 395] width 9 height 12
type input "377,321.94"
type input "1,295,140.36"
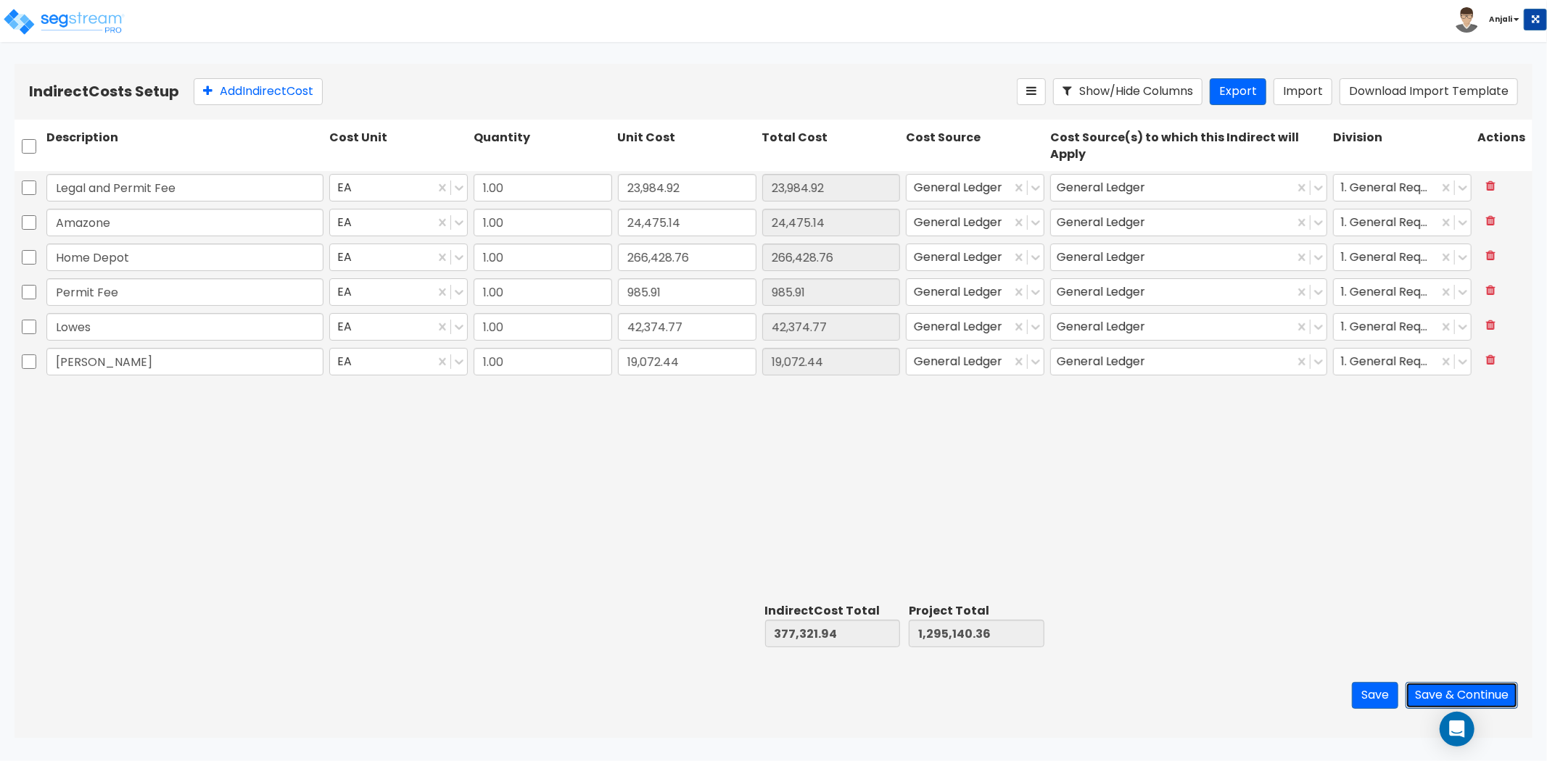
click at [1496, 696] on button "Save & Continue" at bounding box center [1462, 695] width 112 height 27
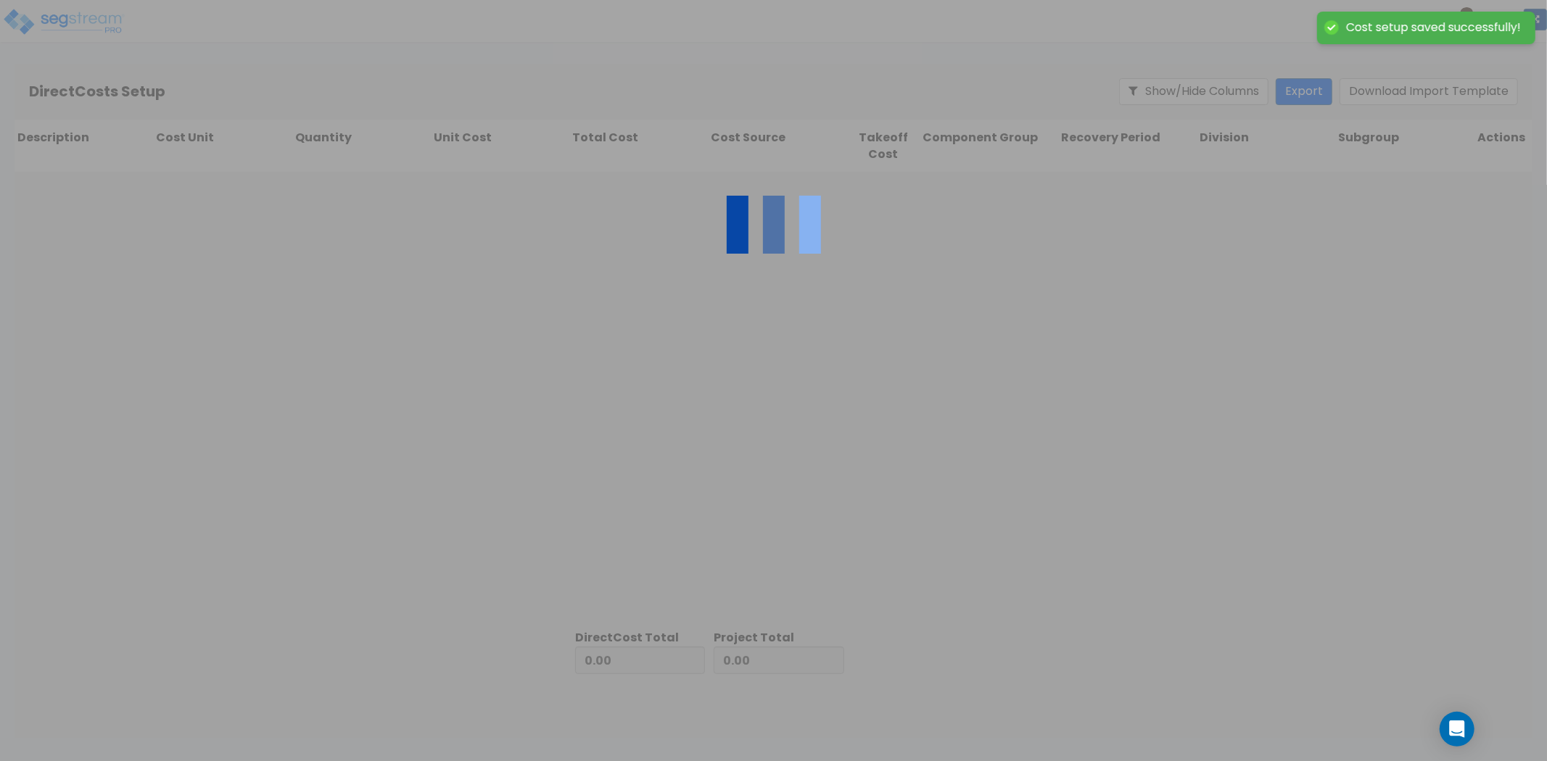
type input "377,321.94"
type input "917,818.42"
type input "1,295,140.36"
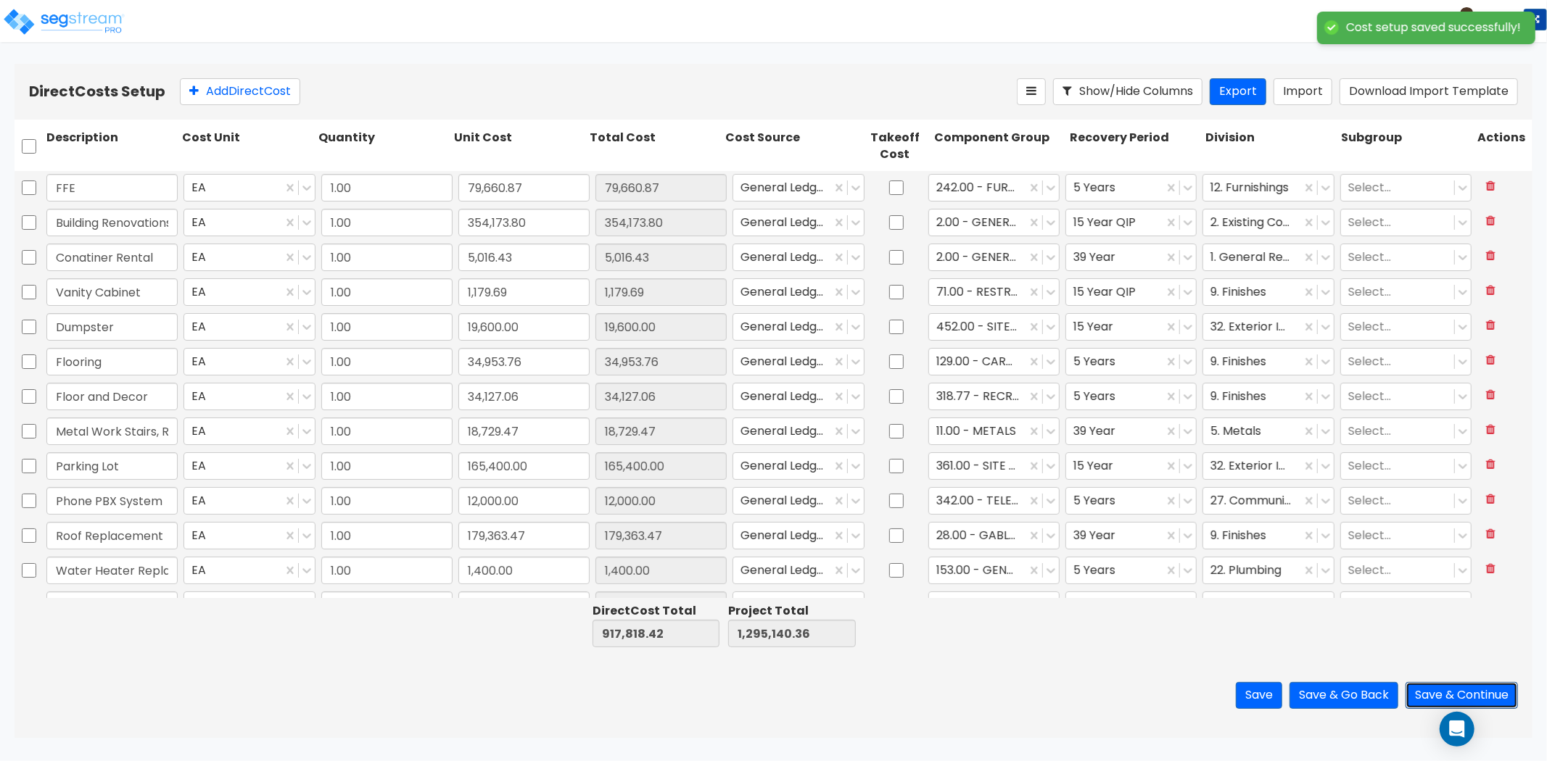
click at [1456, 698] on button "Save & Continue" at bounding box center [1462, 695] width 112 height 27
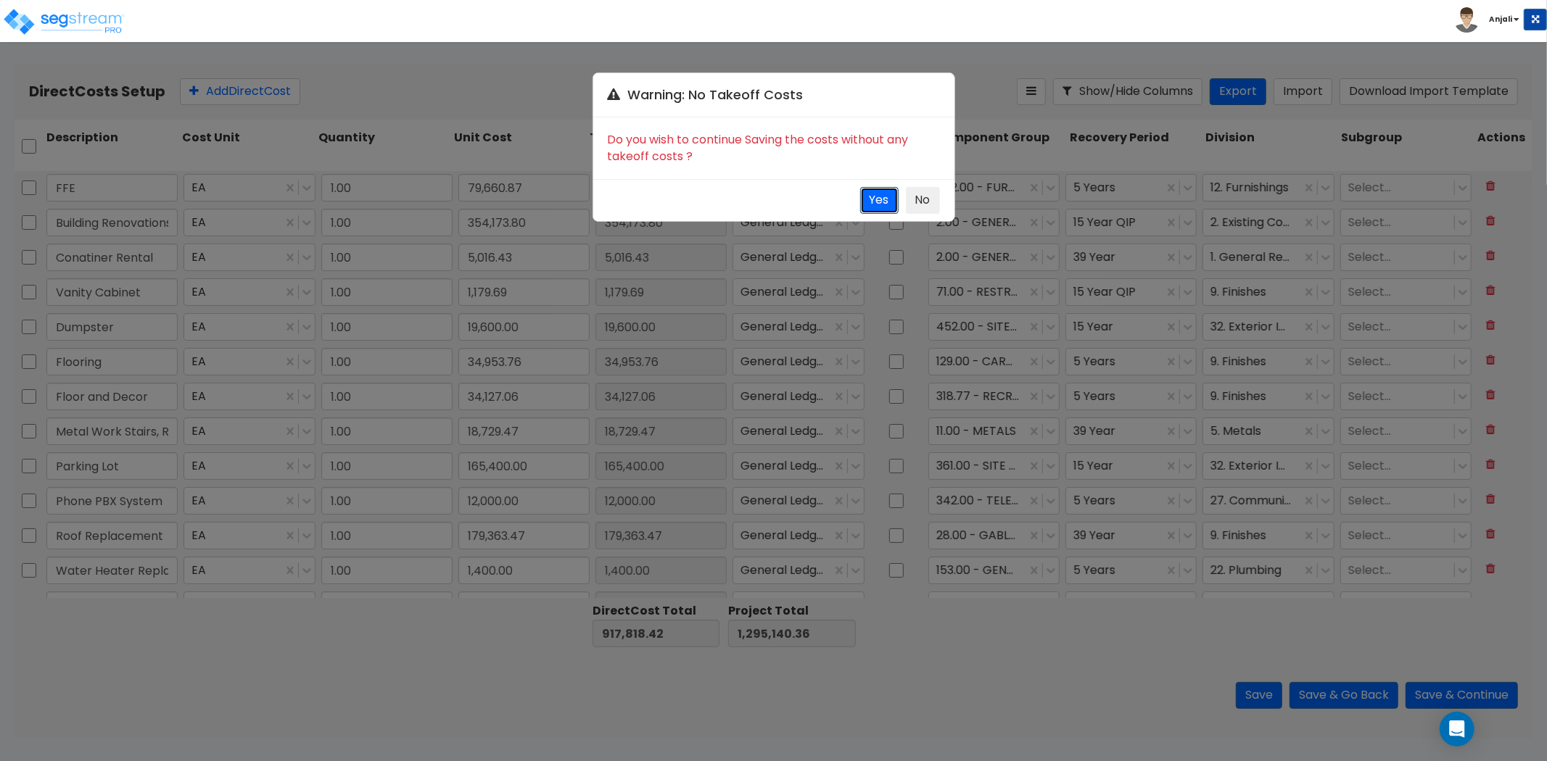
click at [882, 200] on button "Yes" at bounding box center [879, 200] width 38 height 27
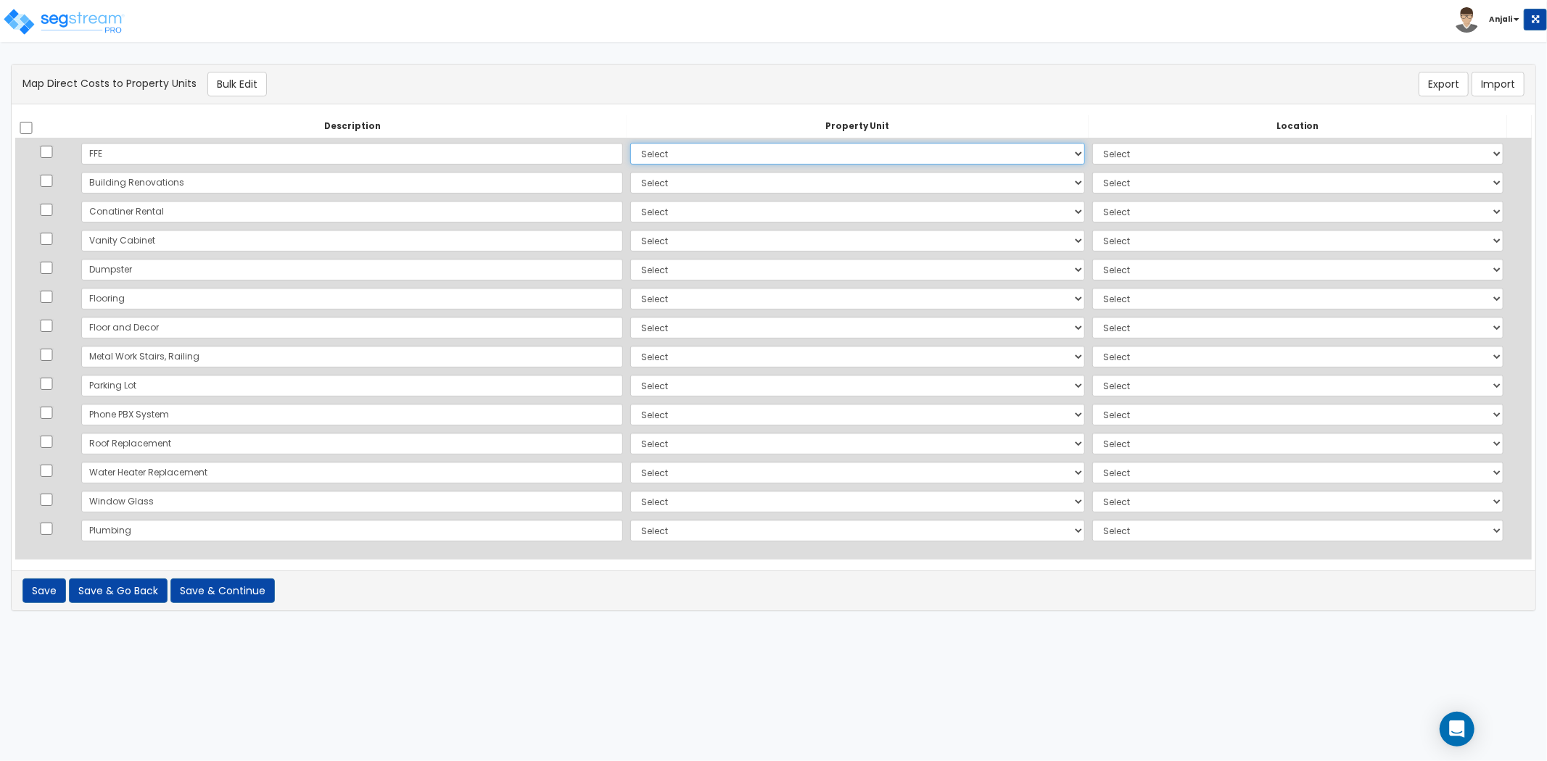
click at [738, 151] on select "Select Add Additional Property Unit" at bounding box center [857, 154] width 455 height 22
select select "_additional"
click at [630, 143] on select "Select Add Additional Property Unit" at bounding box center [857, 154] width 455 height 22
select select
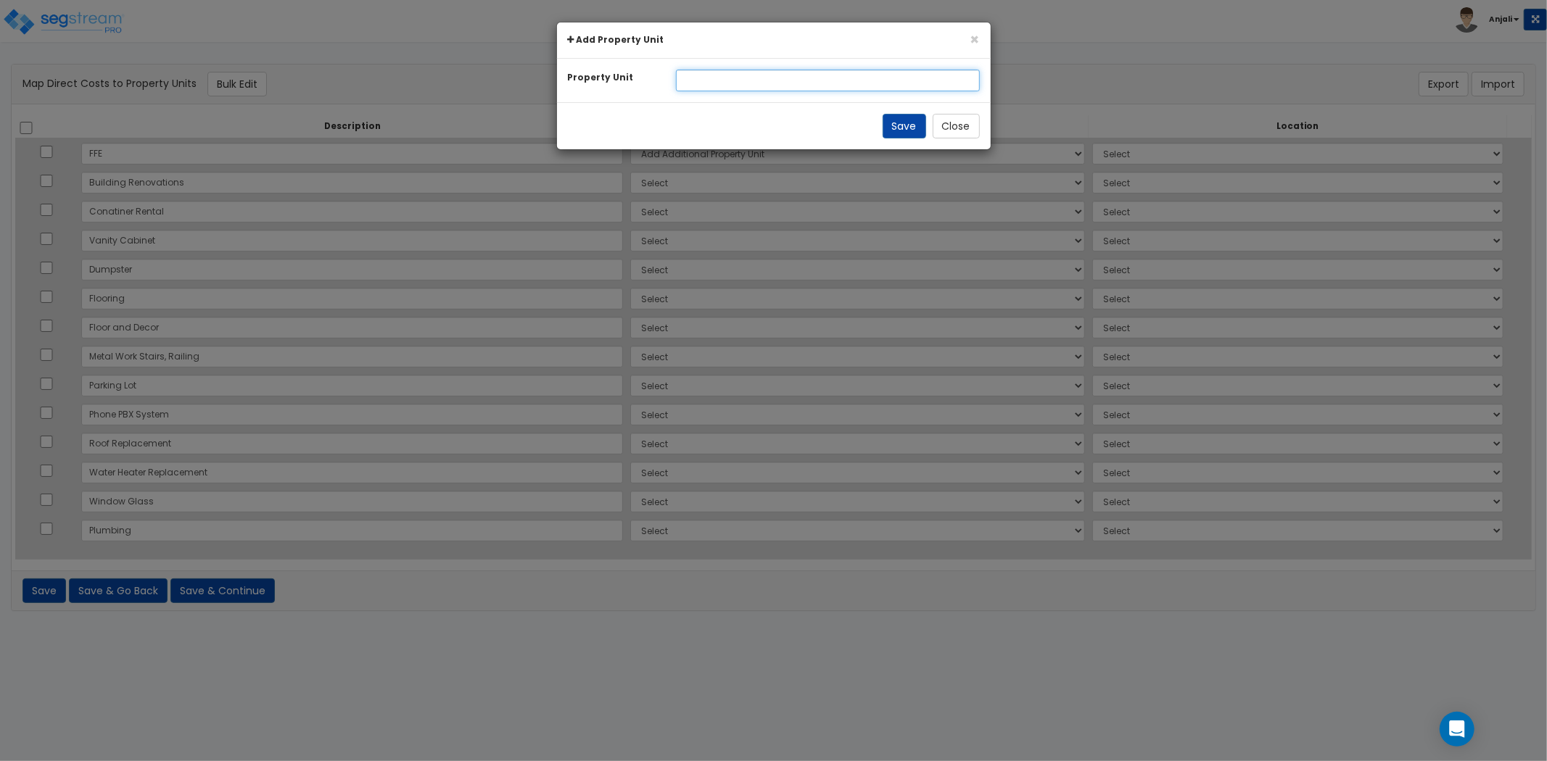
click at [752, 83] on input "text" at bounding box center [828, 81] width 304 height 22
type input "Building"
click at [907, 127] on button "Save" at bounding box center [905, 126] width 44 height 25
select select
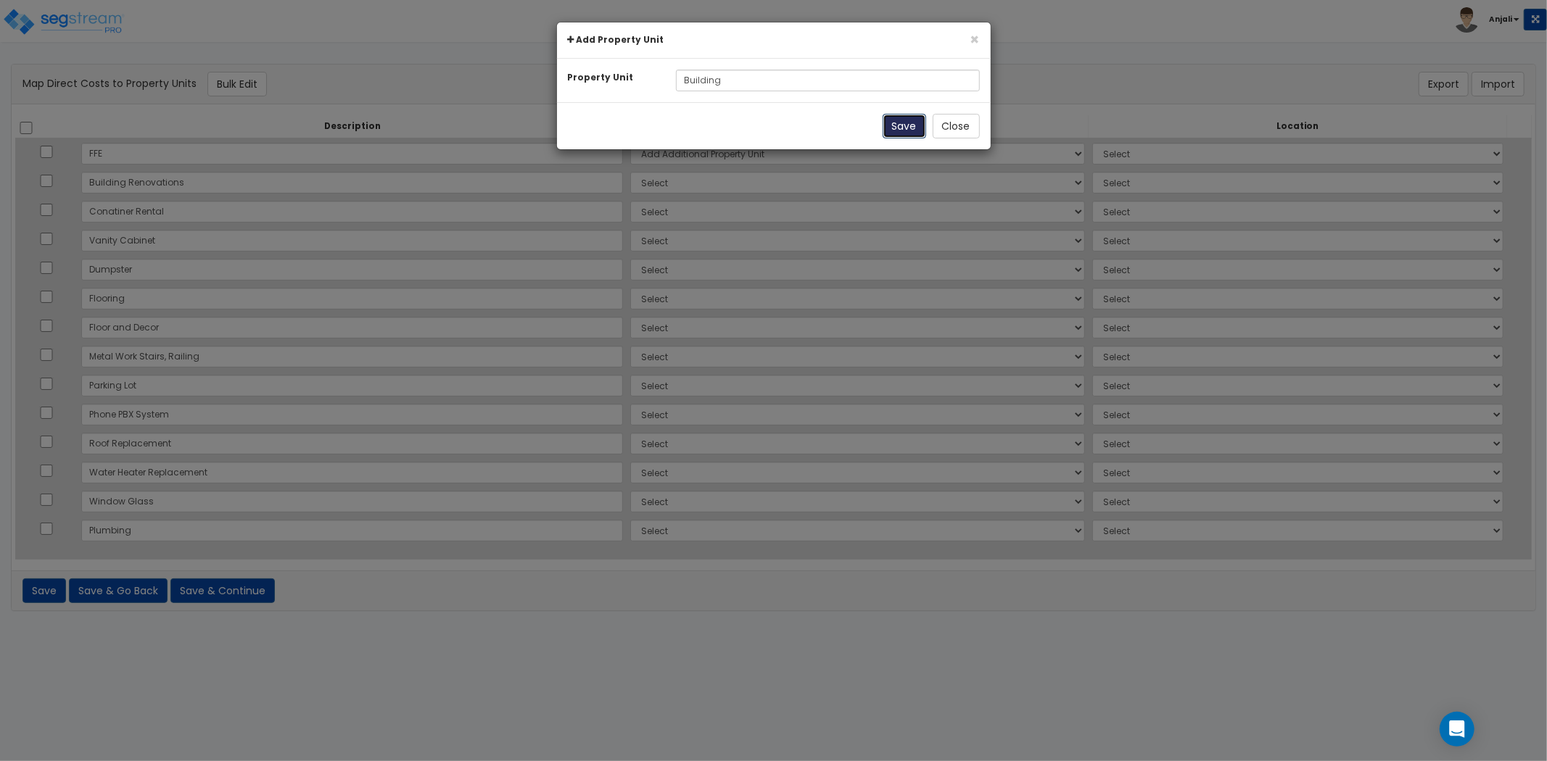
select select
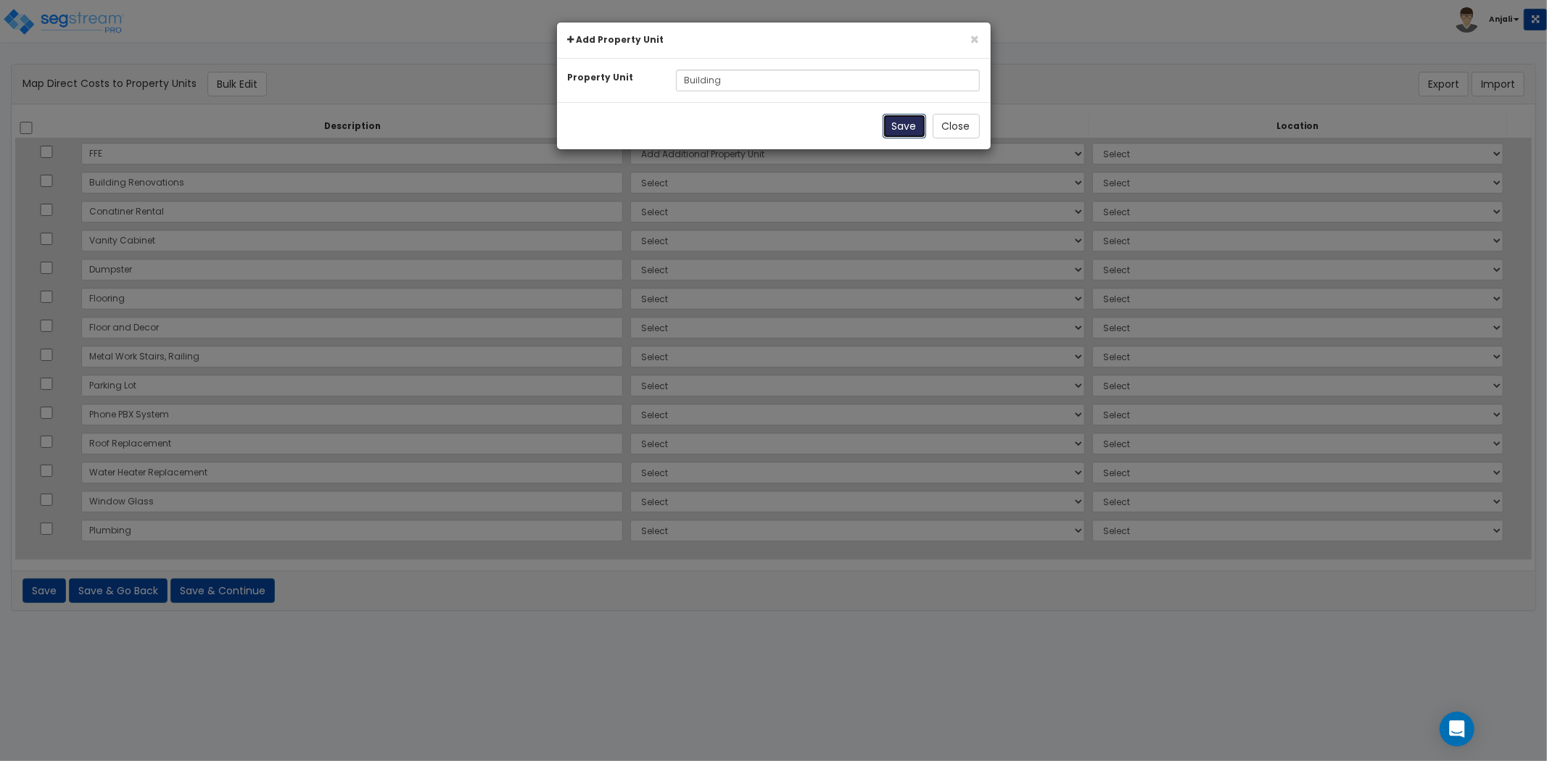
select select
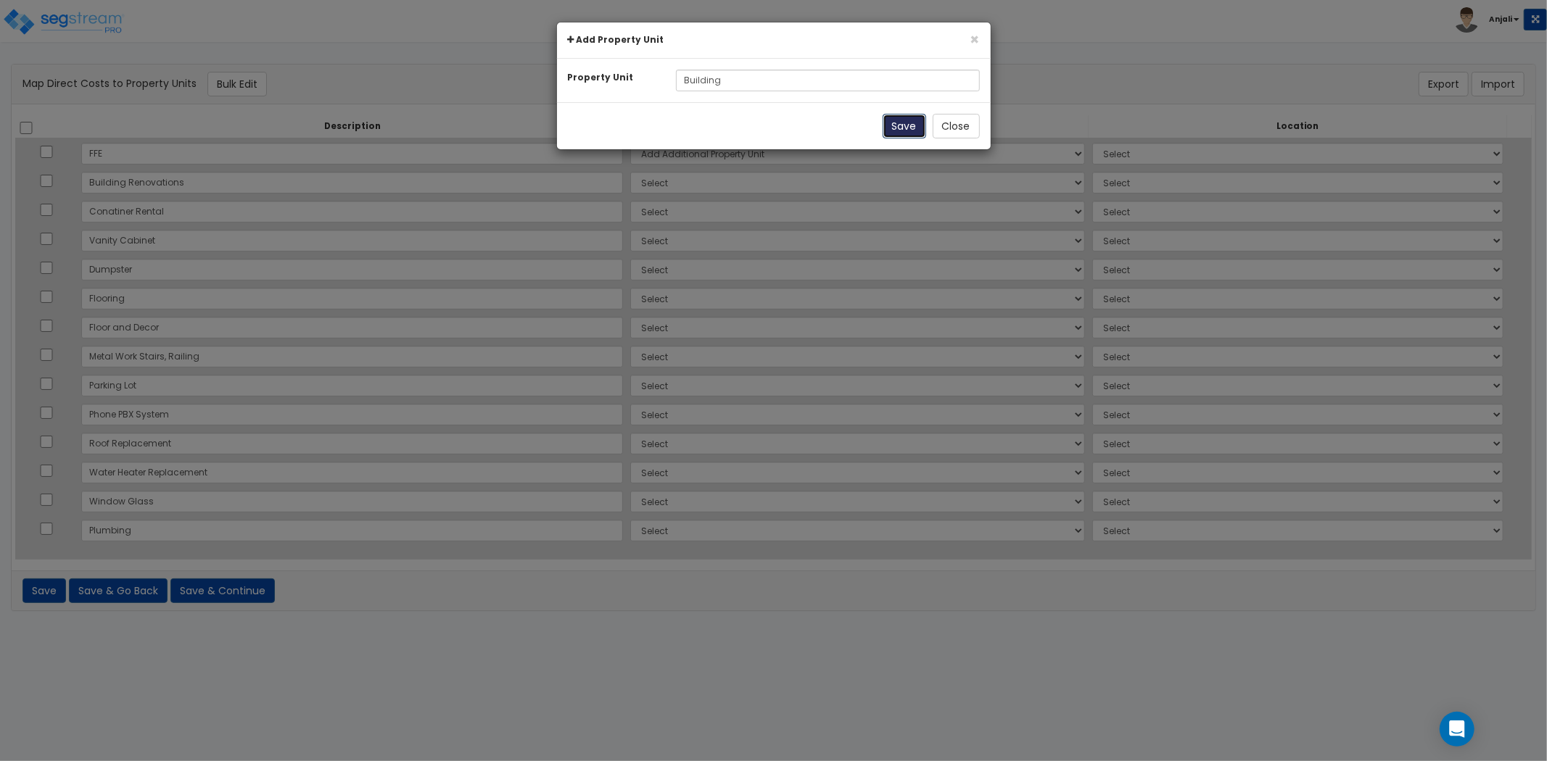
select select
select select "NEW-Building"
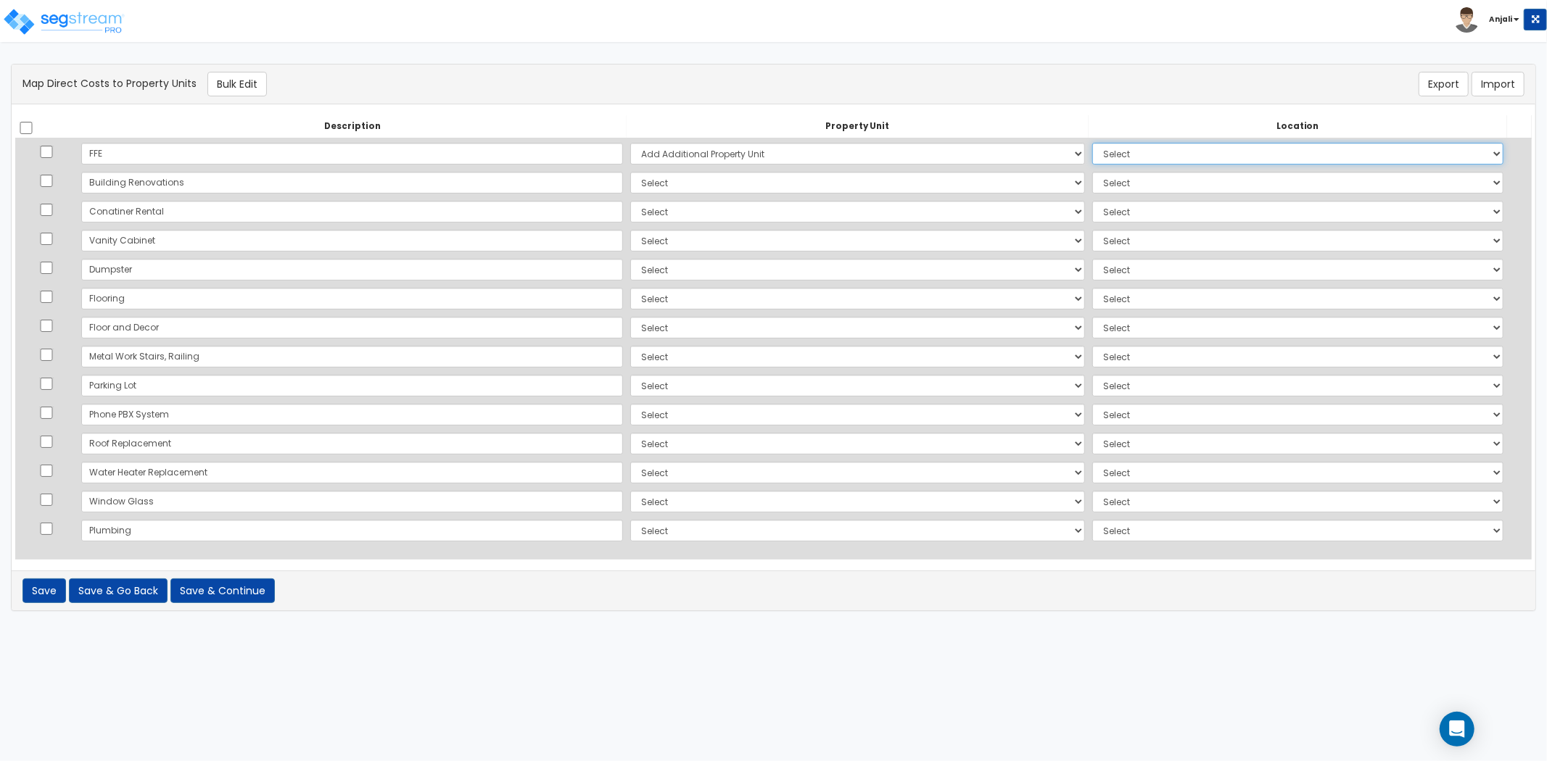
click at [1092, 154] on select "Select Add Additional Location Building Building Interior Site Exterior" at bounding box center [1297, 154] width 411 height 22
select select "461"
click at [1092, 143] on select "Select Add Additional Location Building Building Interior Site Exterior" at bounding box center [1297, 154] width 411 height 22
click at [743, 176] on select "Select Add Additional Property Unit Building" at bounding box center [857, 183] width 455 height 22
select select "NEW-Building"
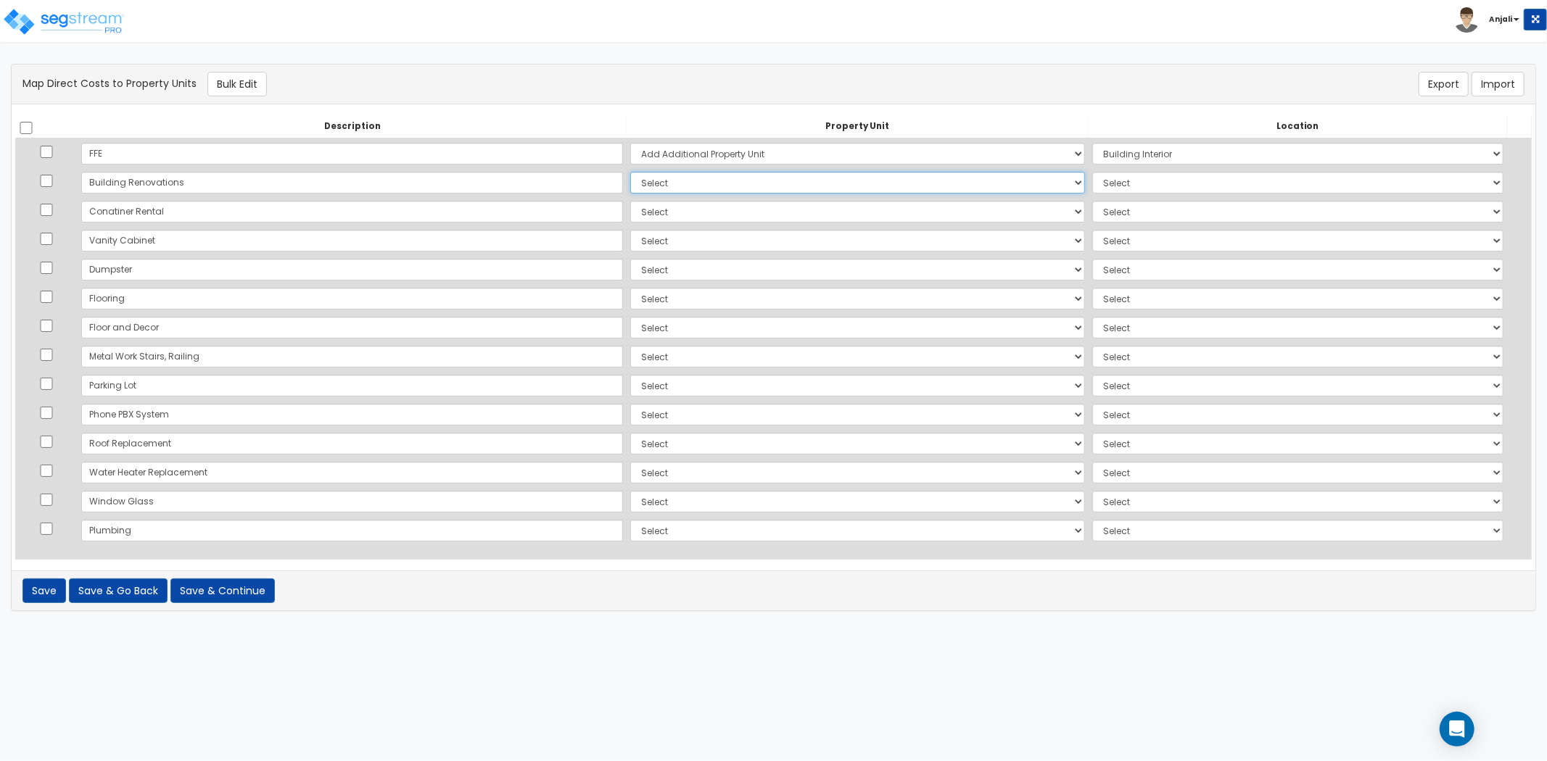
click at [630, 172] on select "Select Add Additional Property Unit Building" at bounding box center [857, 183] width 455 height 22
drag, startPoint x: 1083, startPoint y: 179, endPoint x: 1095, endPoint y: 186, distance: 14.0
click at [1092, 179] on select "Select Add Additional Location Building Building Interior Site Exterior" at bounding box center [1297, 183] width 411 height 22
select select "461"
click at [1092, 172] on select "Select Add Additional Location Building Building Interior Site Exterior" at bounding box center [1297, 183] width 411 height 22
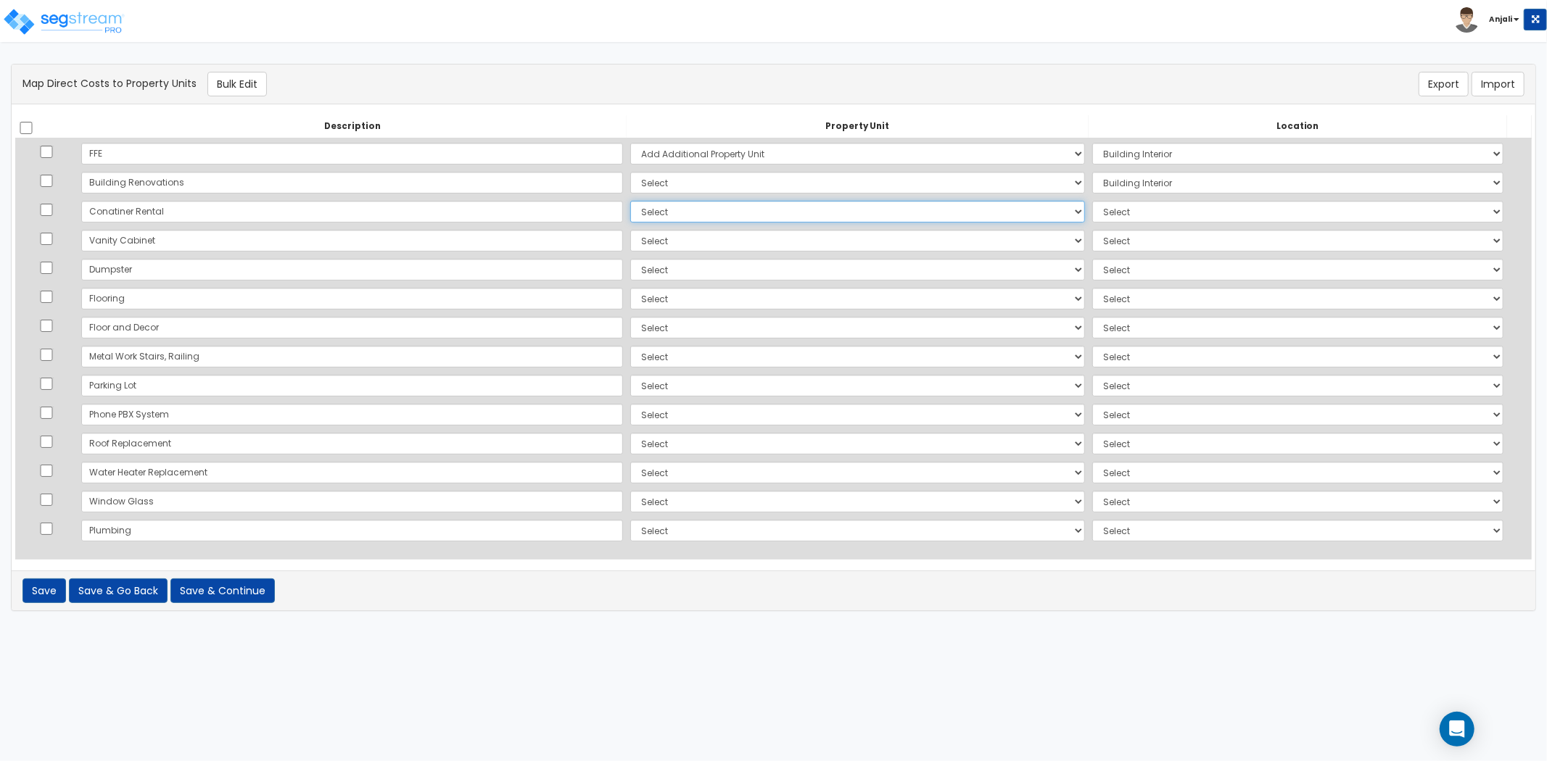
click at [630, 212] on select "Select Add Additional Property Unit Building" at bounding box center [857, 212] width 455 height 22
select select "NEW-Building"
click at [630, 201] on select "Select Add Additional Property Unit Building" at bounding box center [857, 212] width 455 height 22
drag, startPoint x: 1139, startPoint y: 212, endPoint x: 1135, endPoint y: 218, distance: 7.8
click at [1139, 212] on select "Select Add Additional Location Building Building Interior Site Exterior" at bounding box center [1297, 212] width 411 height 22
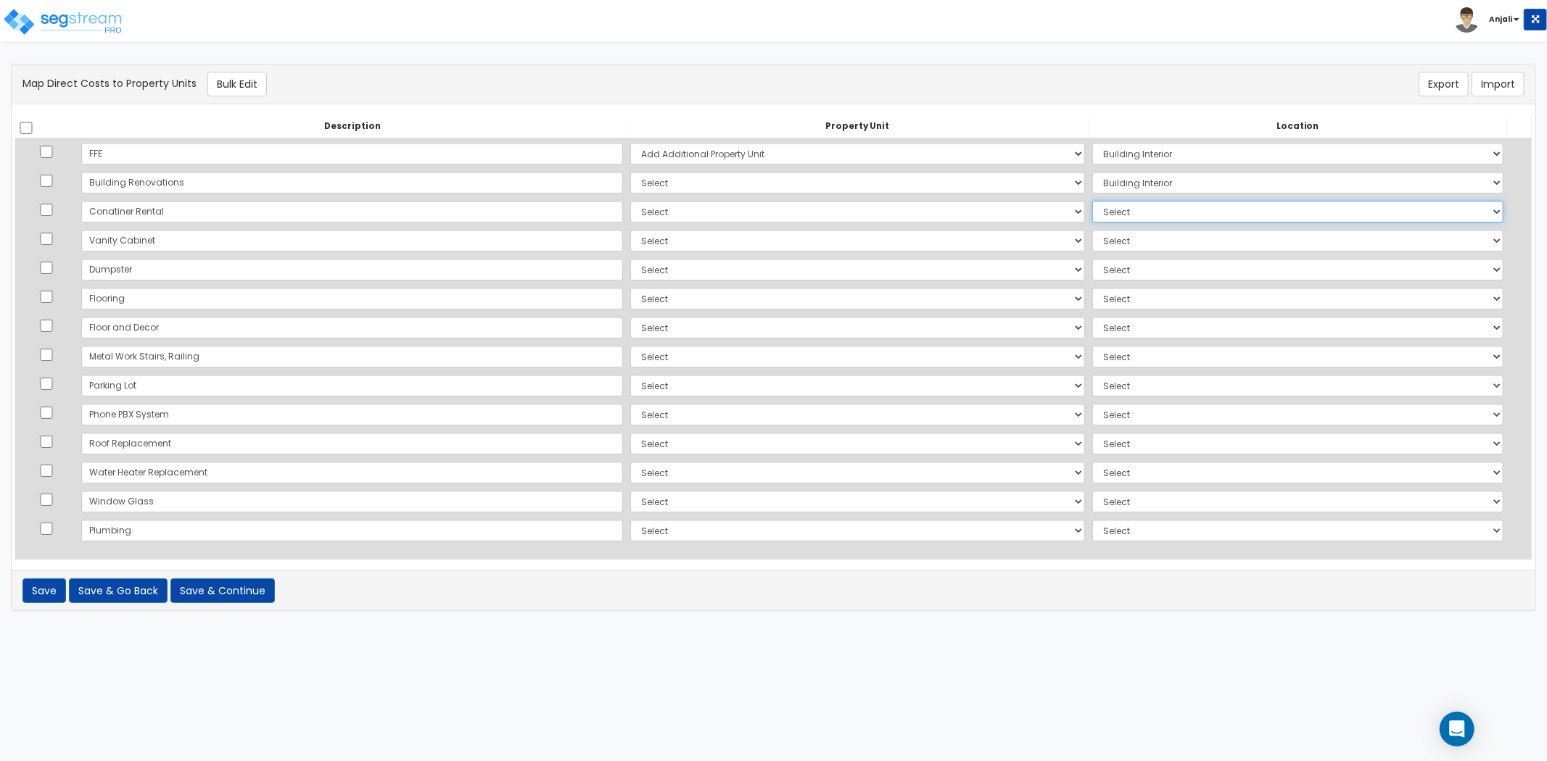
select select "6"
click at [1092, 201] on select "Select Add Additional Location Building Building Interior Site Exterior" at bounding box center [1297, 212] width 411 height 22
click at [714, 240] on select "Select Add Additional Property Unit Building" at bounding box center [857, 241] width 455 height 22
select select "NEW-Building"
click at [630, 230] on select "Select Add Additional Property Unit Building" at bounding box center [857, 241] width 455 height 22
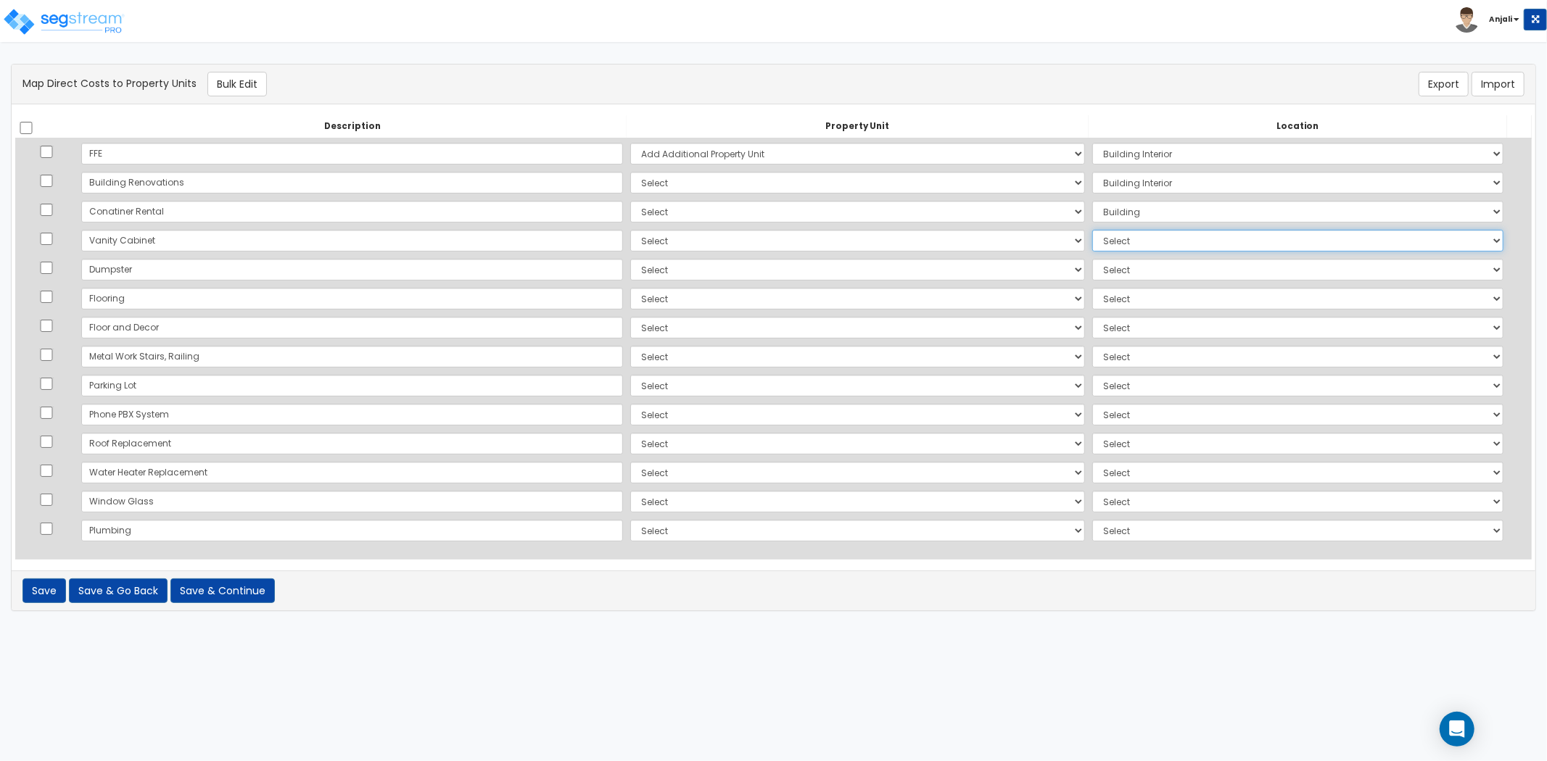
click at [1134, 242] on select "Select Add Additional Location Building Building Interior Site Exterior" at bounding box center [1297, 241] width 411 height 22
select select "6"
click at [1092, 230] on select "Select Add Additional Location Building Building Interior Site Exterior" at bounding box center [1297, 241] width 411 height 22
click at [632, 264] on select "Select Add Additional Property Unit Building" at bounding box center [857, 270] width 455 height 22
select select "NEW-Building"
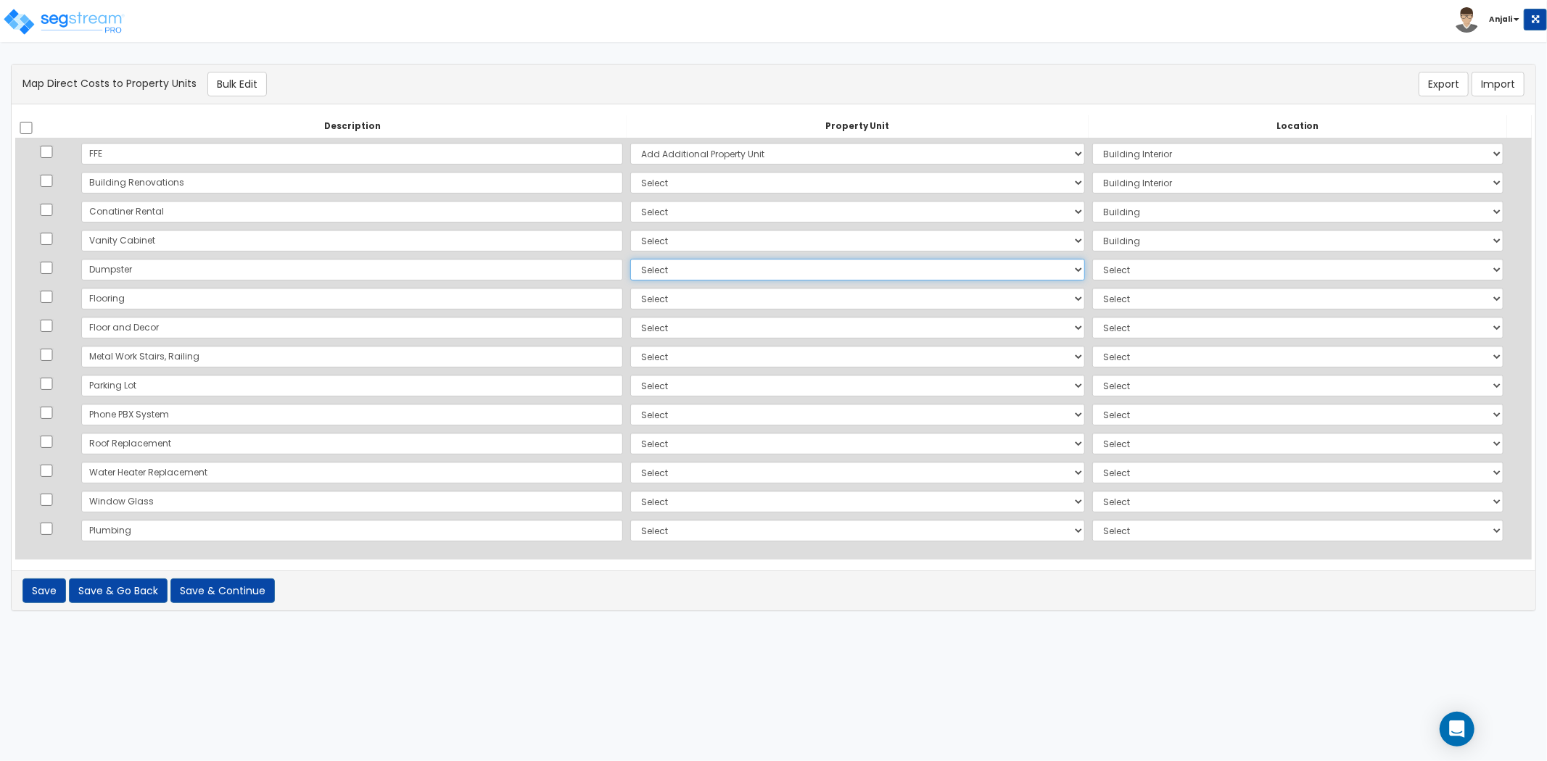
click at [630, 259] on select "Select Add Additional Property Unit Building" at bounding box center [857, 270] width 455 height 22
select select
click at [630, 271] on select "Select Add Additional Property Unit Building" at bounding box center [857, 270] width 455 height 22
select select "_additional"
click at [630, 259] on select "Select Add Additional Property Unit Building" at bounding box center [857, 270] width 455 height 22
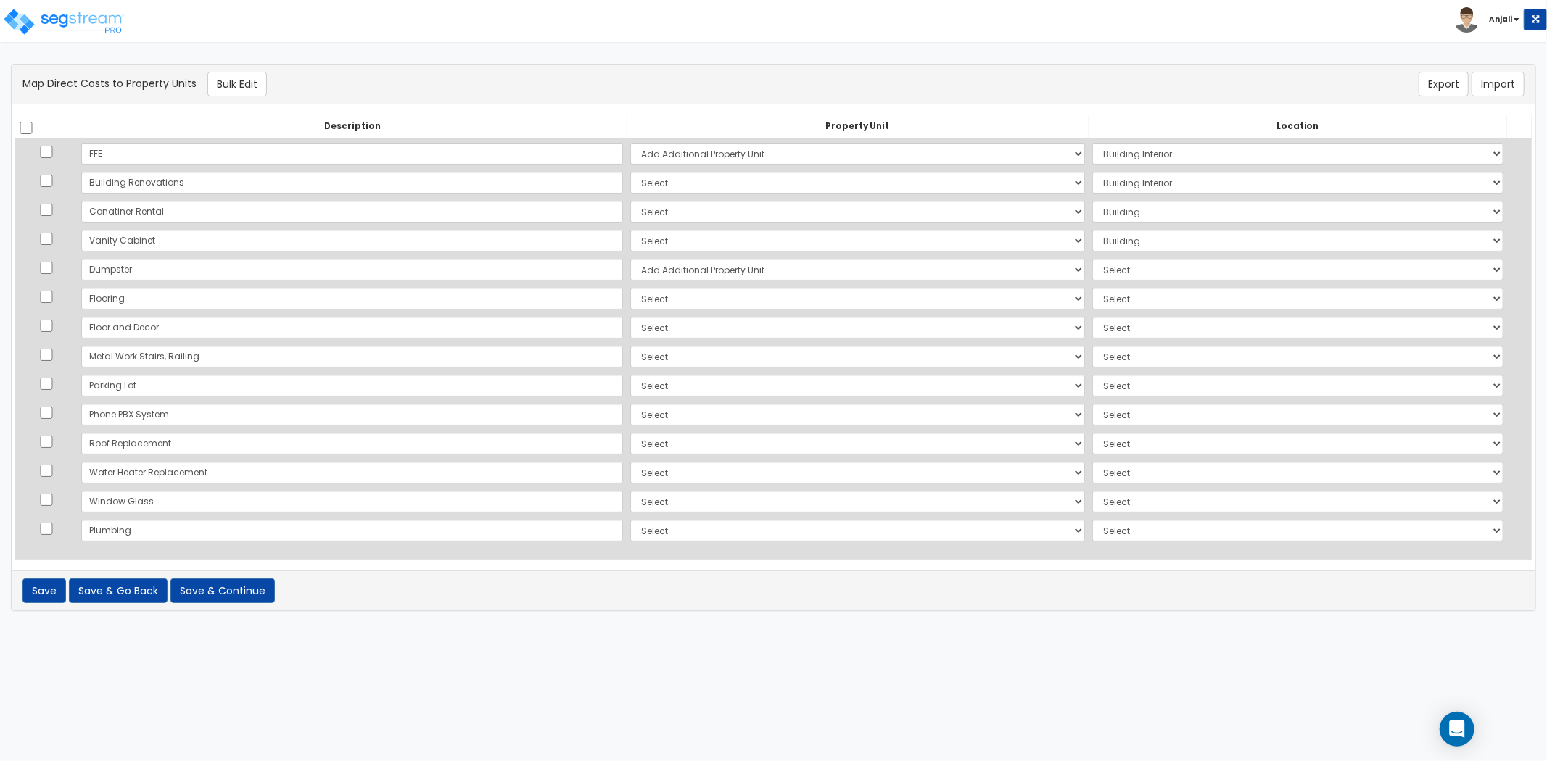
select select
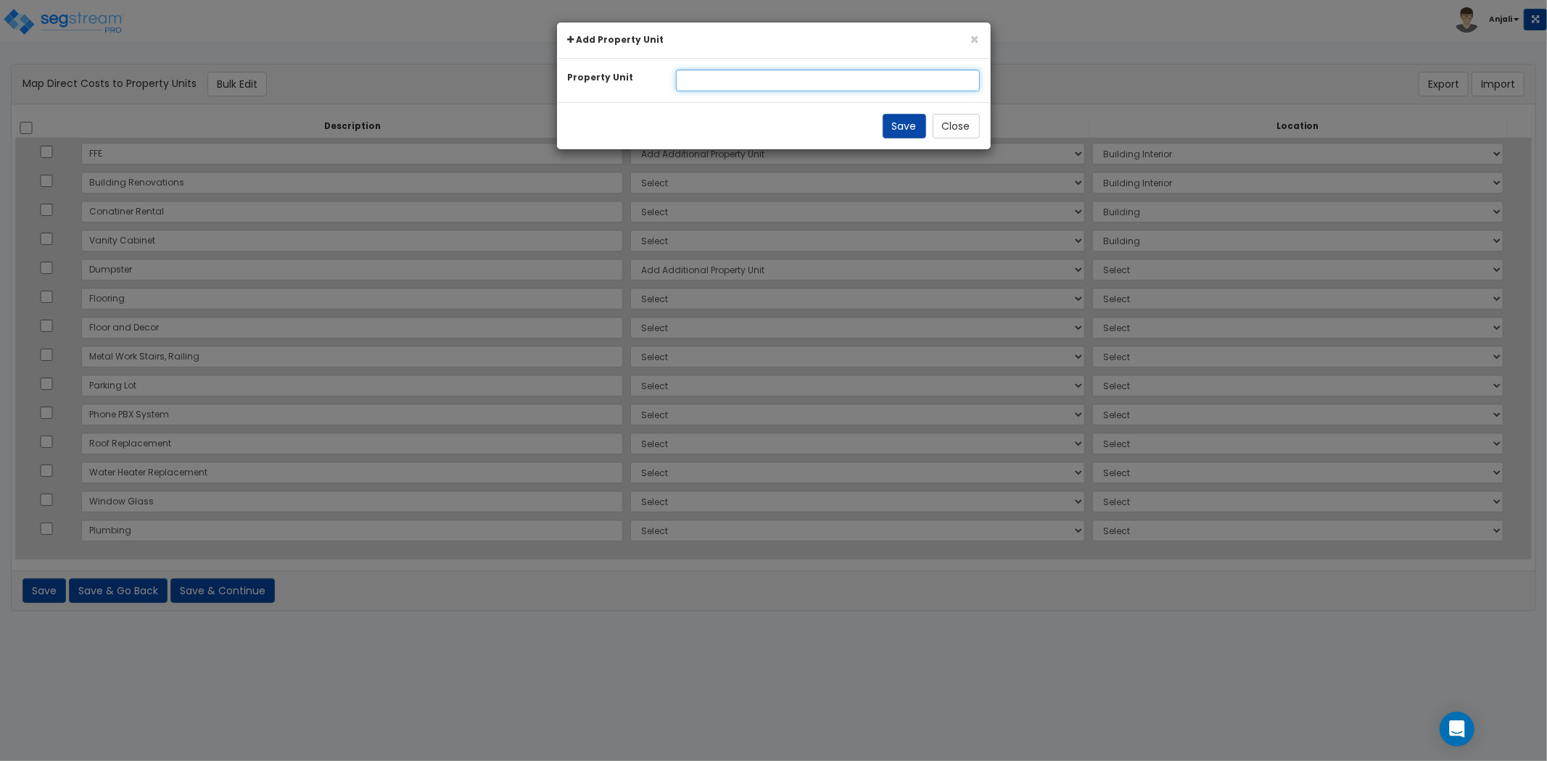
click at [719, 83] on input "text" at bounding box center [828, 81] width 304 height 22
type input "Site"
click at [883, 125] on button "Save" at bounding box center [905, 126] width 44 height 25
select select
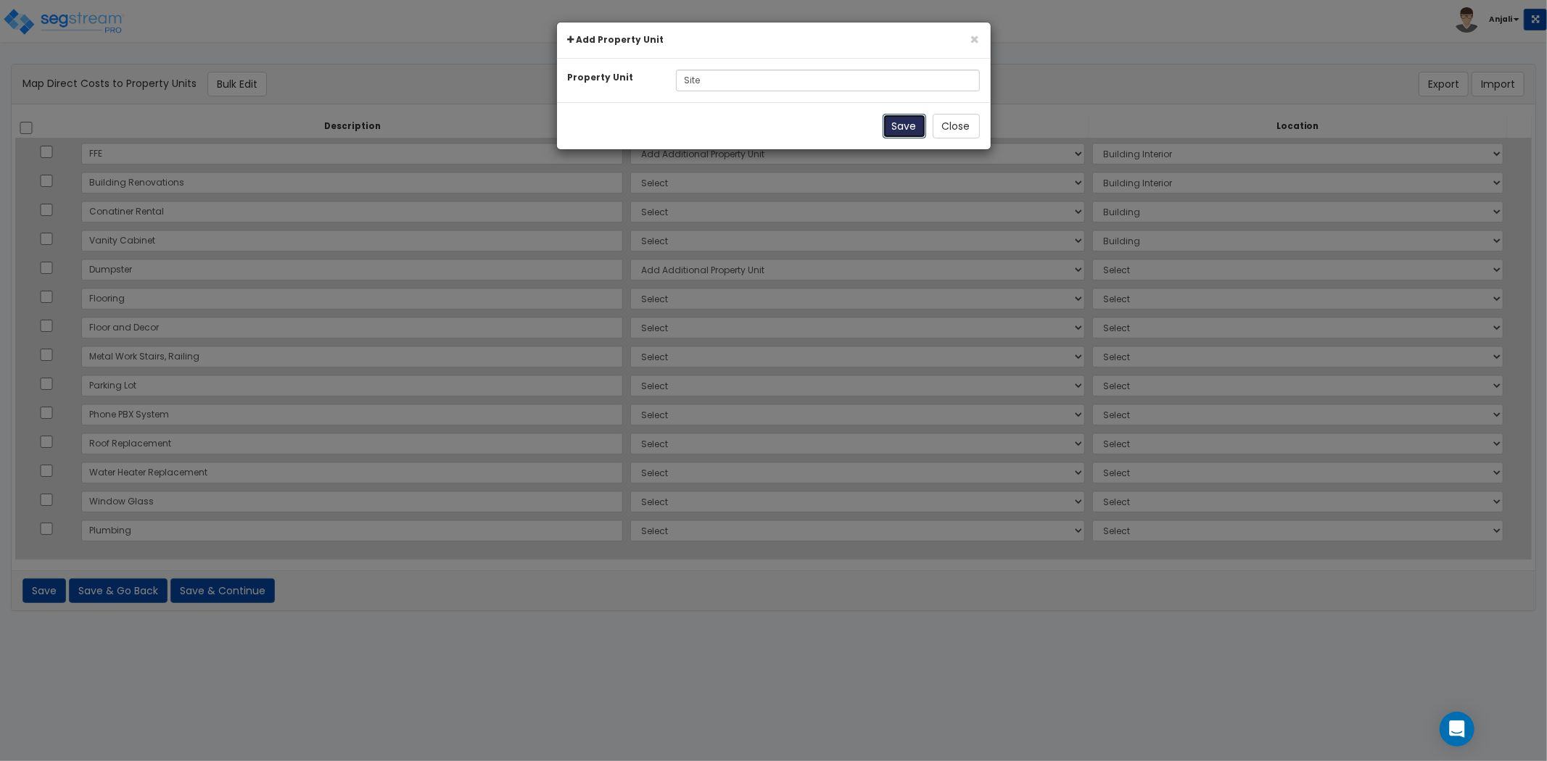
select select
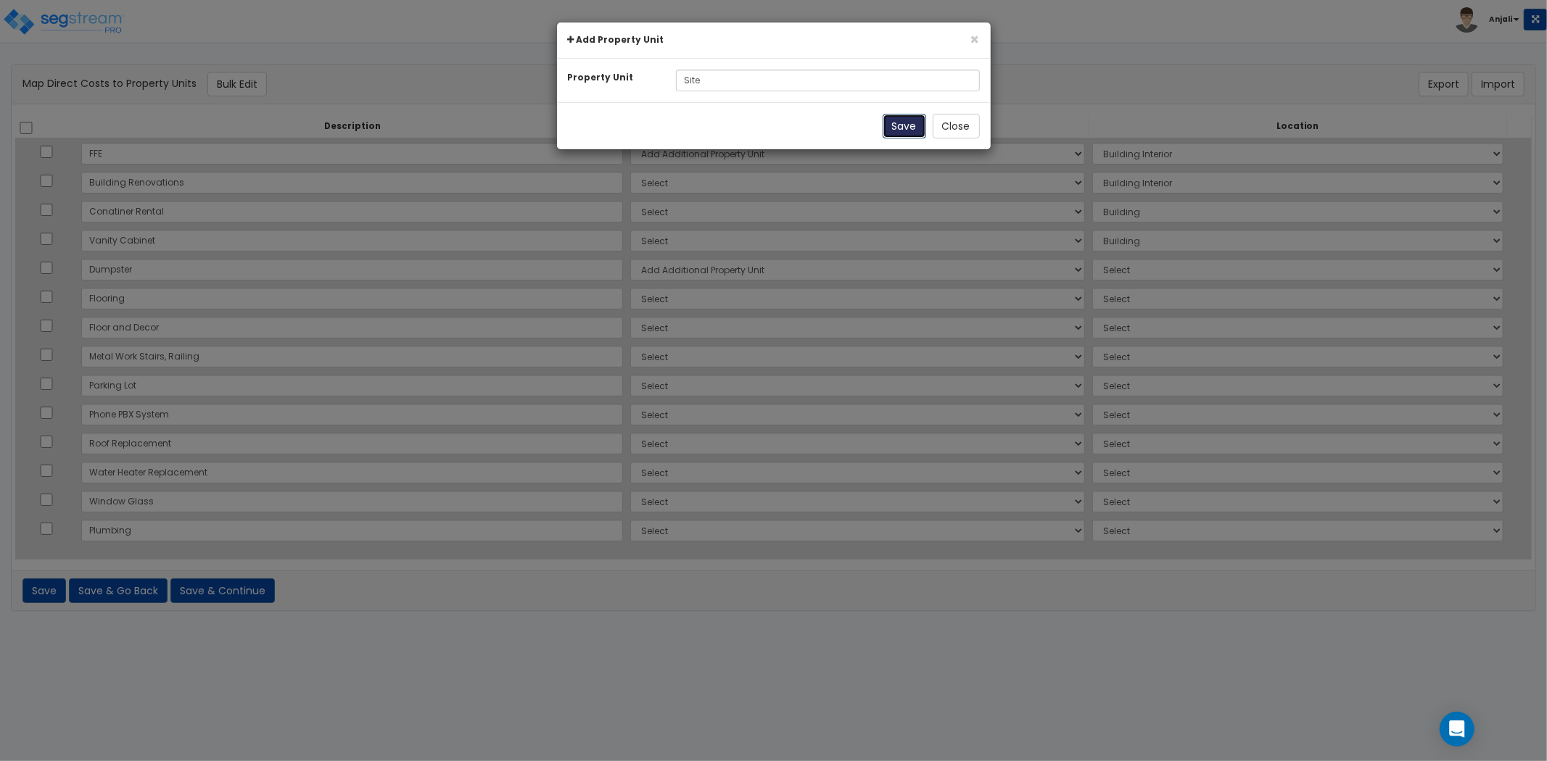
select select
select select "461"
select select "6"
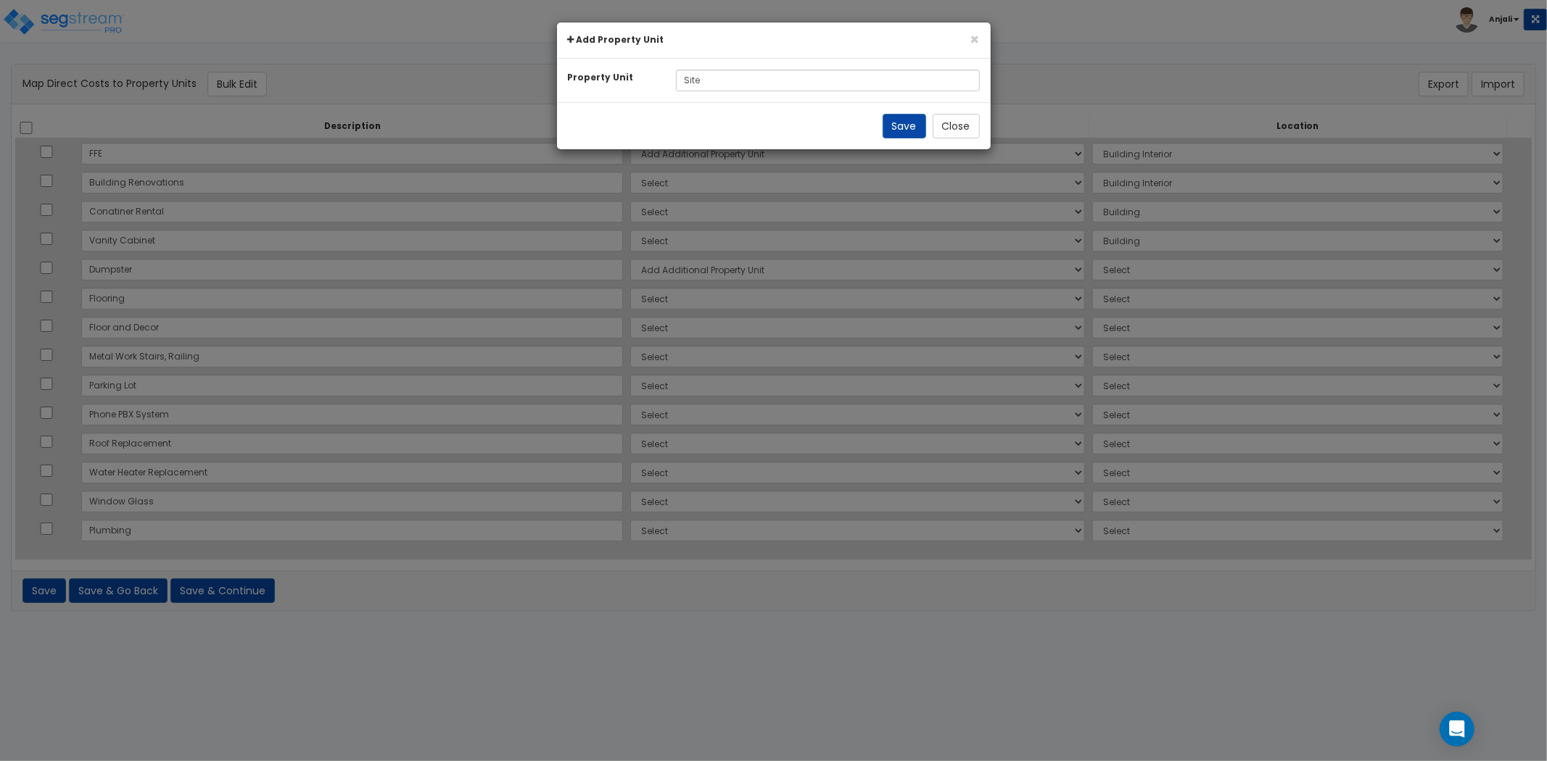
select select "6"
select select "NEW-Site"
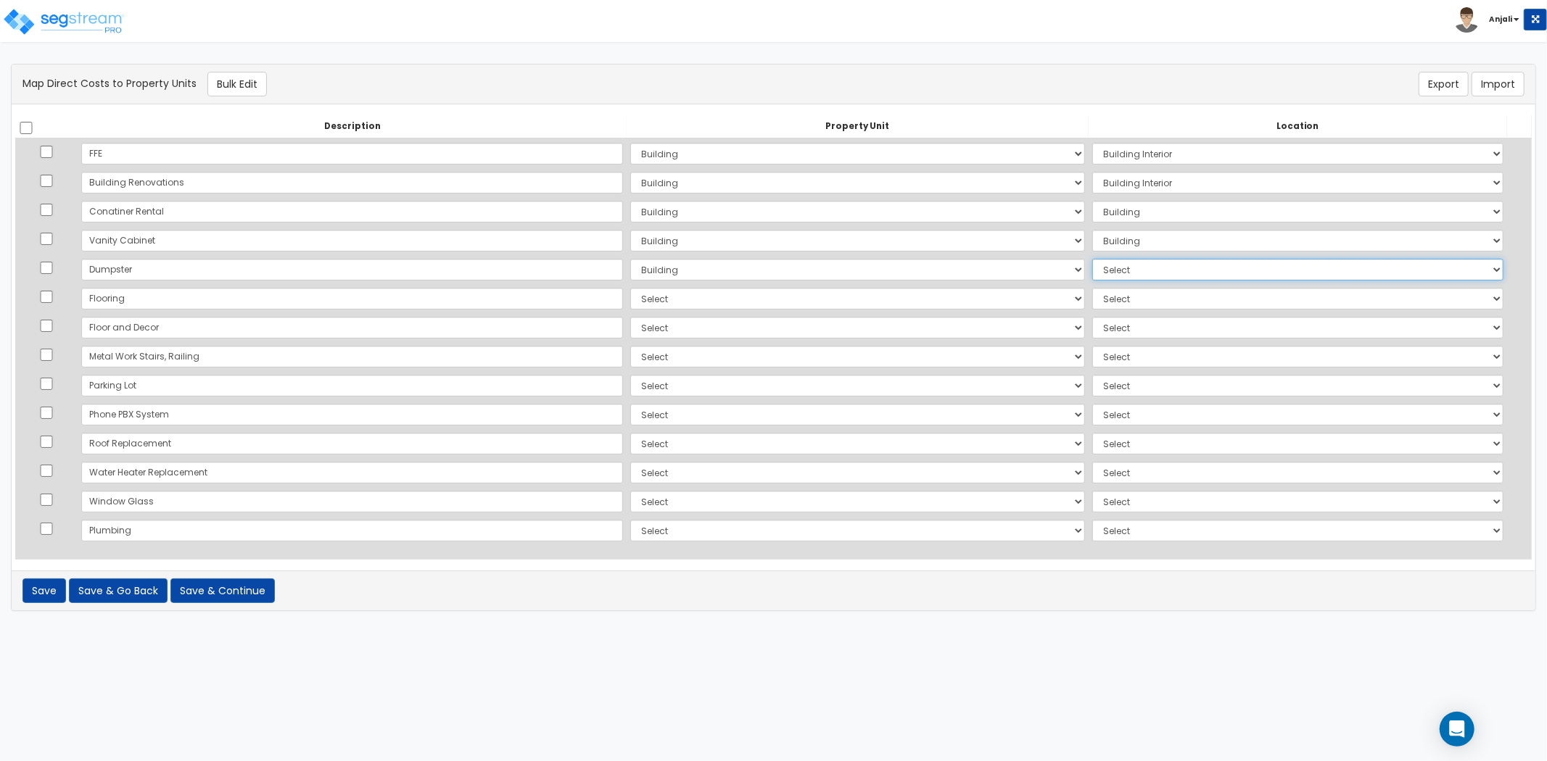
click at [1092, 273] on select "Select Add Additional Location Building Building Interior Site Exterior" at bounding box center [1297, 270] width 411 height 22
select select "462"
click at [1092, 259] on select "Select Add Additional Location Building Building Interior Site Exterior" at bounding box center [1297, 270] width 411 height 22
click at [630, 300] on select "Select Add Additional Property Unit Building Site" at bounding box center [857, 299] width 455 height 22
select select "NEW-Building"
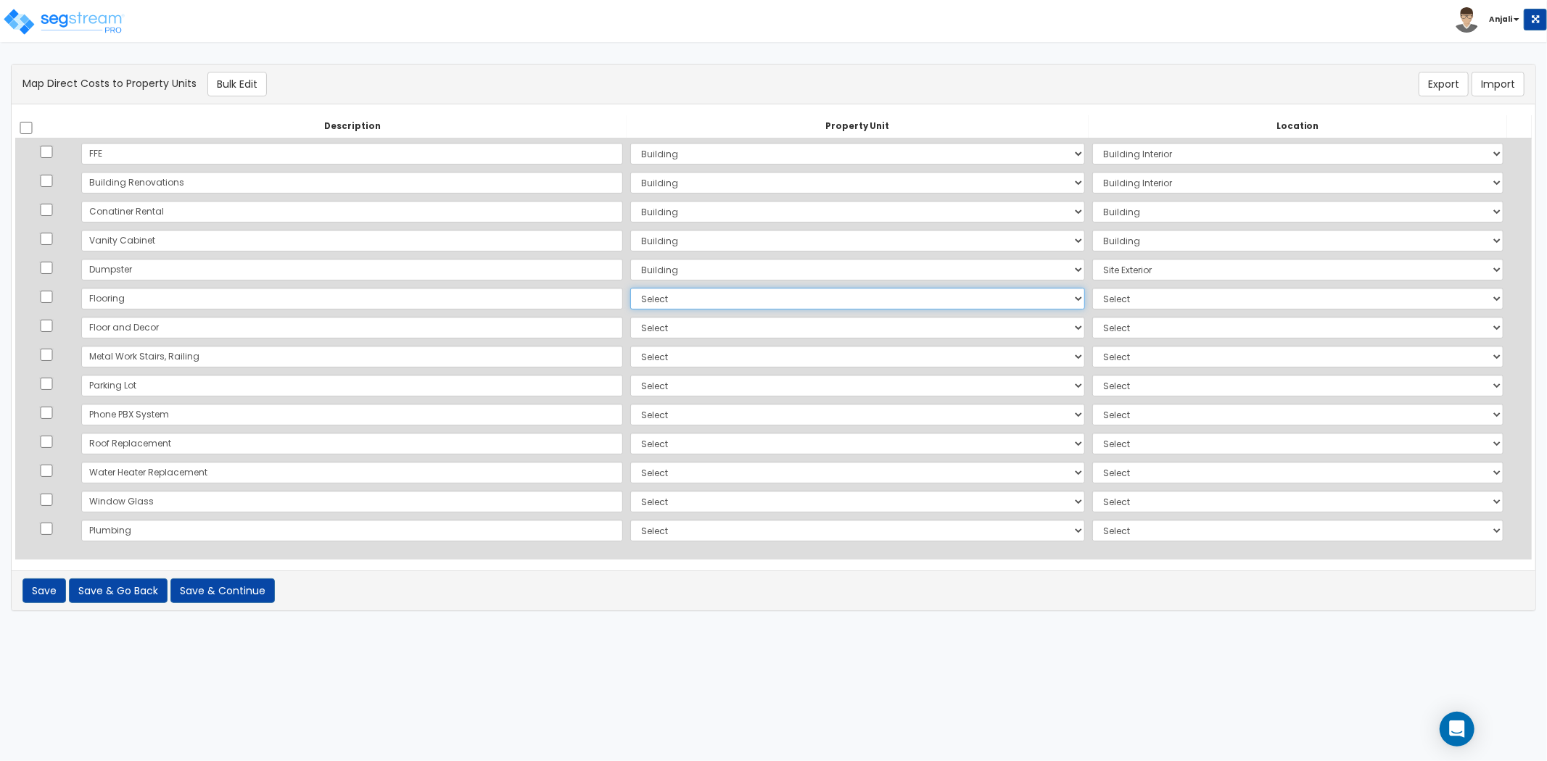
click at [630, 288] on select "Select Add Additional Property Unit Building Site" at bounding box center [857, 299] width 455 height 22
click at [1142, 296] on select "Select Add Additional Location Building Building Interior Site Exterior" at bounding box center [1297, 299] width 411 height 22
select select "461"
click at [1092, 288] on select "Select Add Additional Location Building Building Interior Site Exterior" at bounding box center [1297, 299] width 411 height 22
click at [630, 329] on select "Select Add Additional Property Unit Building Site" at bounding box center [857, 328] width 455 height 22
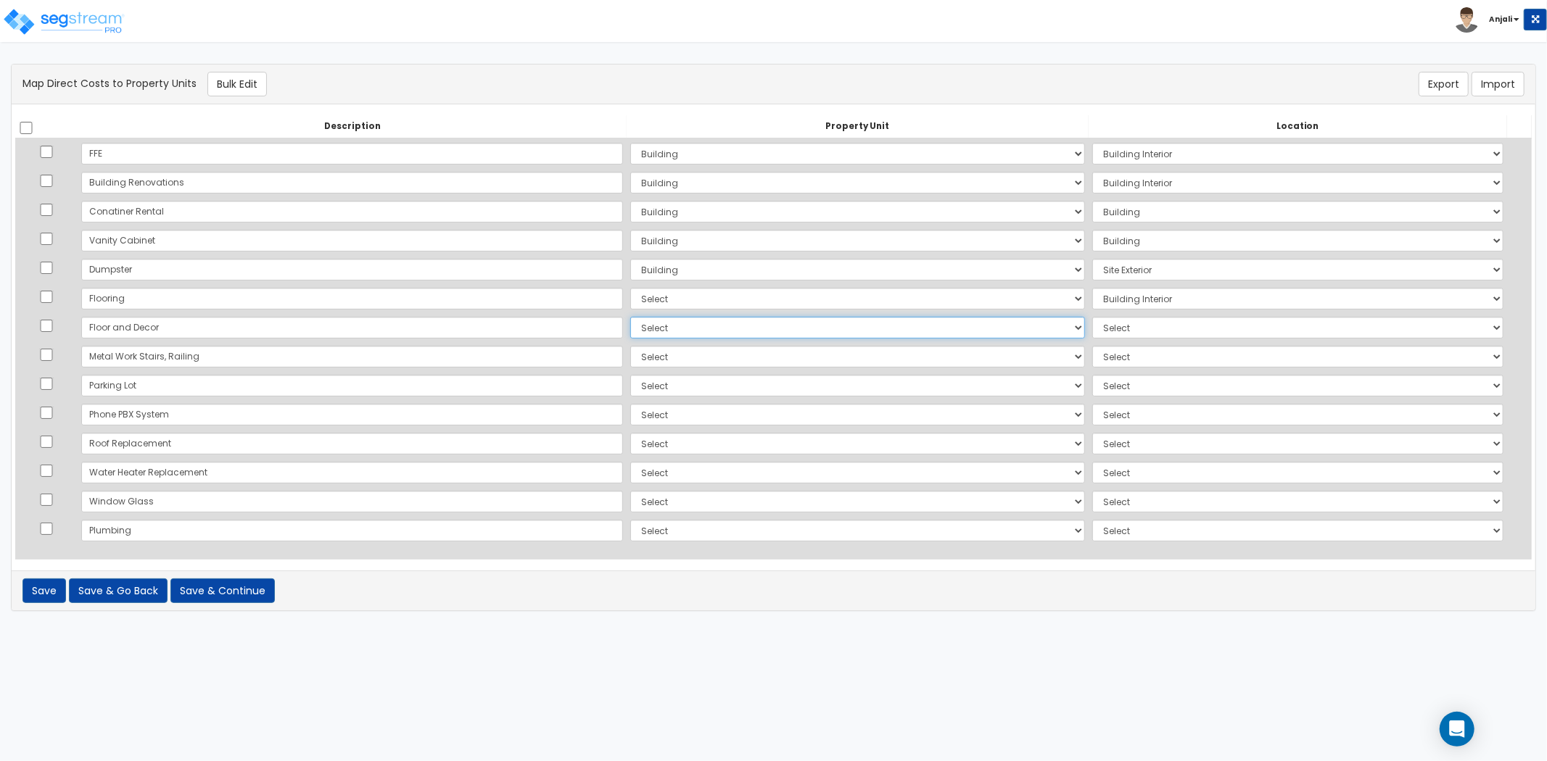
select select "NEW-Building"
click at [630, 317] on select "Select Add Additional Property Unit Building Site" at bounding box center [857, 328] width 455 height 22
click at [1140, 323] on select "Select Add Additional Location Building Building Interior Site Exterior" at bounding box center [1297, 328] width 411 height 22
select select "461"
click at [1092, 317] on select "Select Add Additional Location Building Building Interior Site Exterior" at bounding box center [1297, 328] width 411 height 22
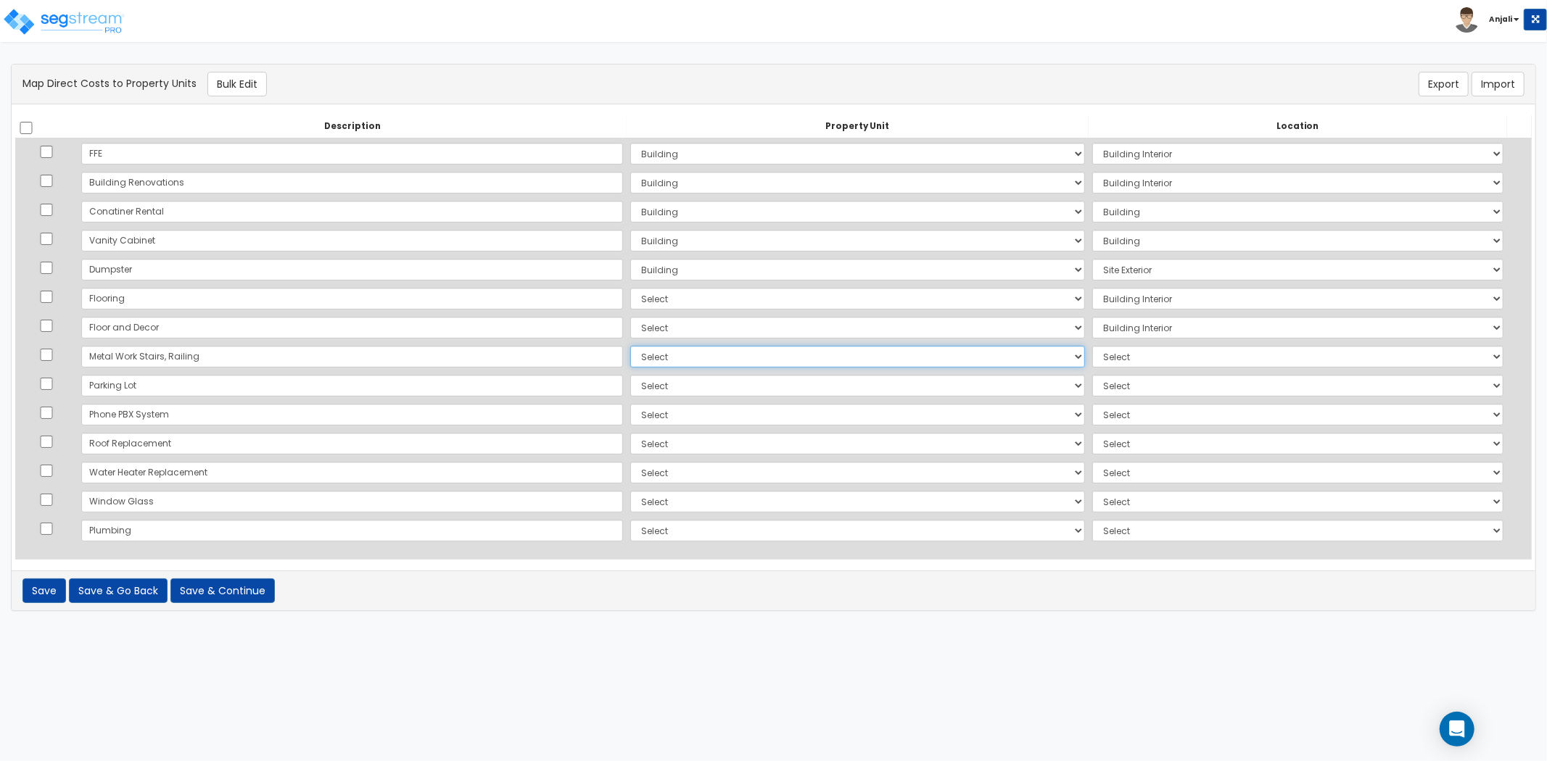
click at [630, 365] on select "Select Add Additional Property Unit Building Site" at bounding box center [857, 357] width 455 height 22
select select "NEW-Building"
click at [630, 346] on select "Select Add Additional Property Unit Building Site" at bounding box center [857, 357] width 455 height 22
click at [1112, 365] on select "Select Add Additional Location Building Building Interior Site Exterior" at bounding box center [1297, 357] width 411 height 22
select select "6"
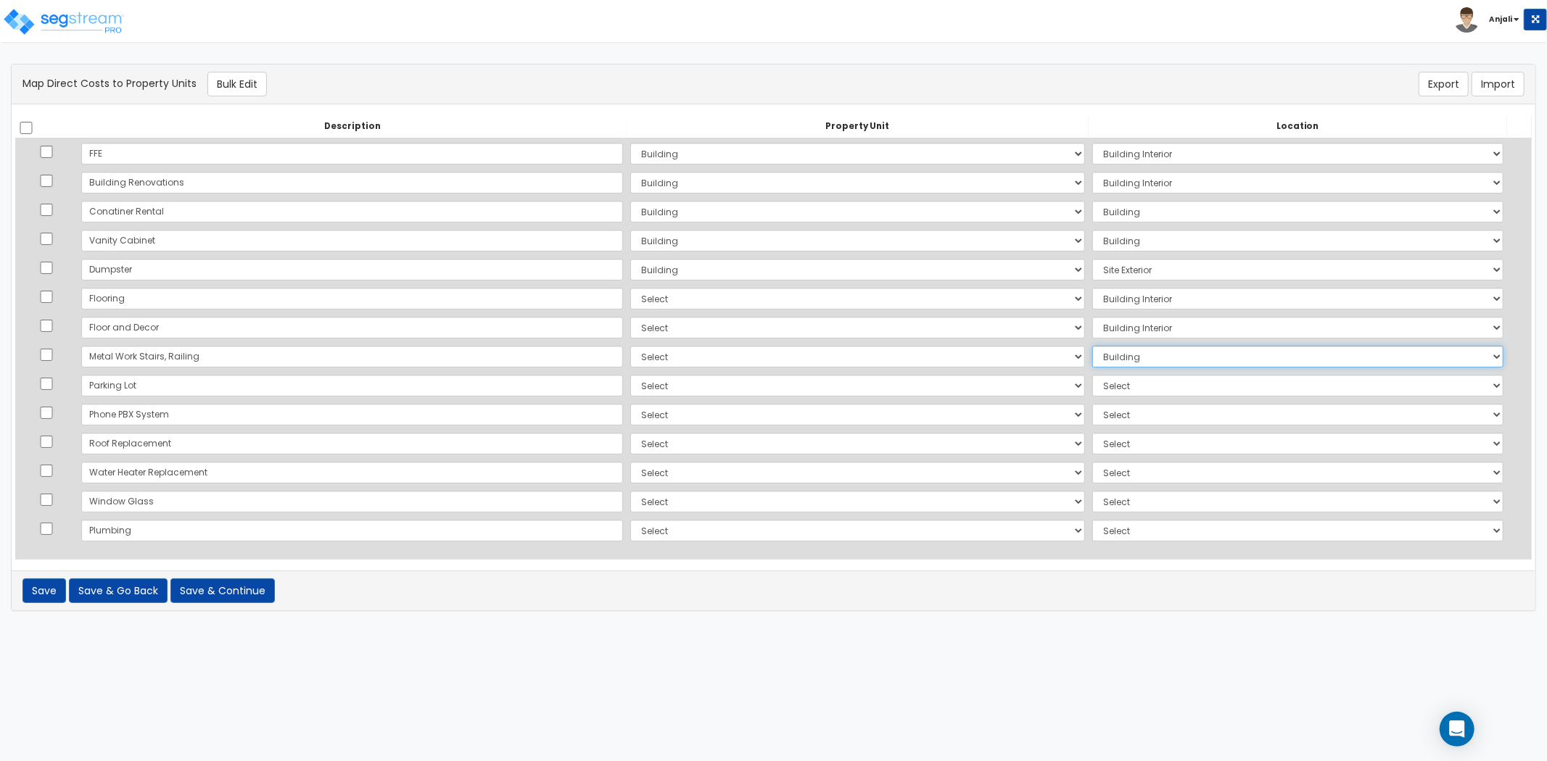
click at [1092, 346] on select "Select Add Additional Location Building Building Interior Site Exterior" at bounding box center [1297, 357] width 411 height 22
click at [633, 381] on select "Select Add Additional Property Unit Building Site" at bounding box center [857, 386] width 455 height 22
select select "NEW-Building"
click at [630, 375] on select "Select Add Additional Property Unit Building Site" at bounding box center [857, 386] width 455 height 22
select select
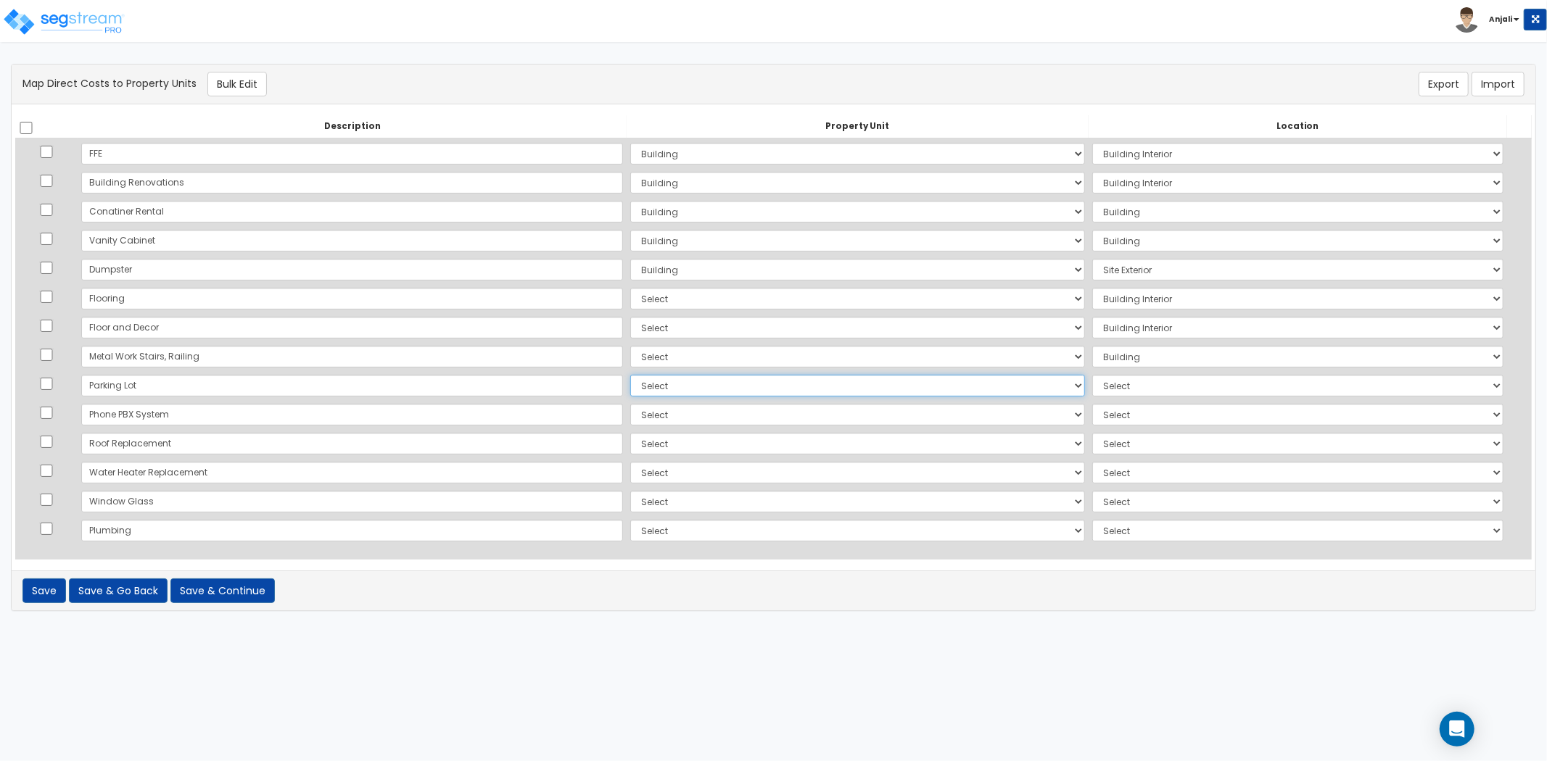
click at [630, 389] on select "Select Add Additional Property Unit Building Site" at bounding box center [857, 386] width 455 height 22
select select "NEW-Site"
click at [630, 375] on select "Select Add Additional Property Unit Building Site" at bounding box center [857, 386] width 455 height 22
drag, startPoint x: 1084, startPoint y: 385, endPoint x: 1085, endPoint y: 392, distance: 7.3
click at [1092, 386] on select "Select Add Additional Location Building Building Interior Site Exterior" at bounding box center [1297, 386] width 411 height 22
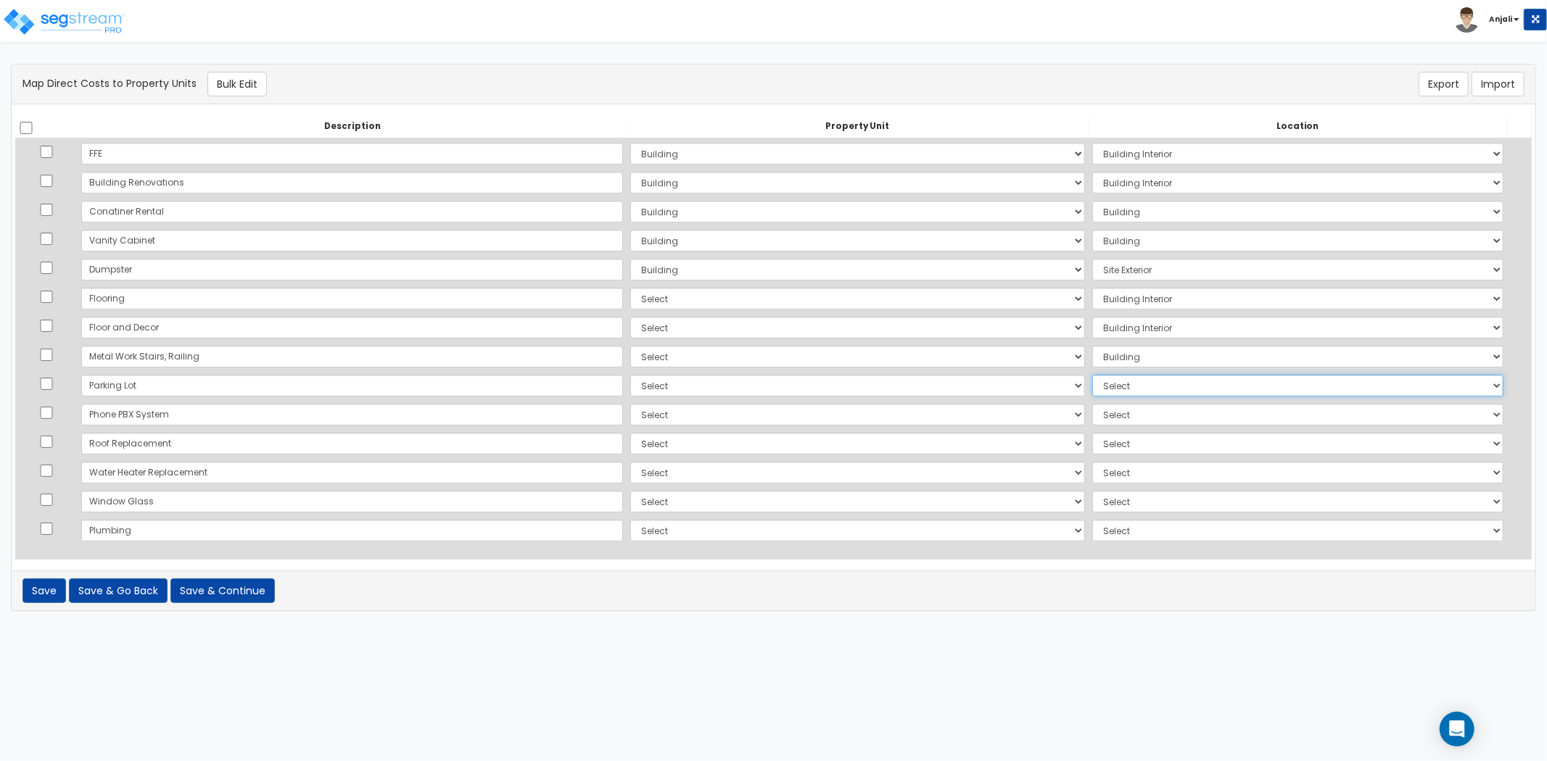
select select "462"
click at [1092, 375] on select "Select Add Additional Location Building Building Interior Site Exterior" at bounding box center [1297, 386] width 411 height 22
click at [630, 415] on select "Select Add Additional Property Unit Building Site" at bounding box center [857, 415] width 455 height 22
select select "NEW-Building"
click at [630, 404] on select "Select Add Additional Property Unit Building Site" at bounding box center [857, 415] width 455 height 22
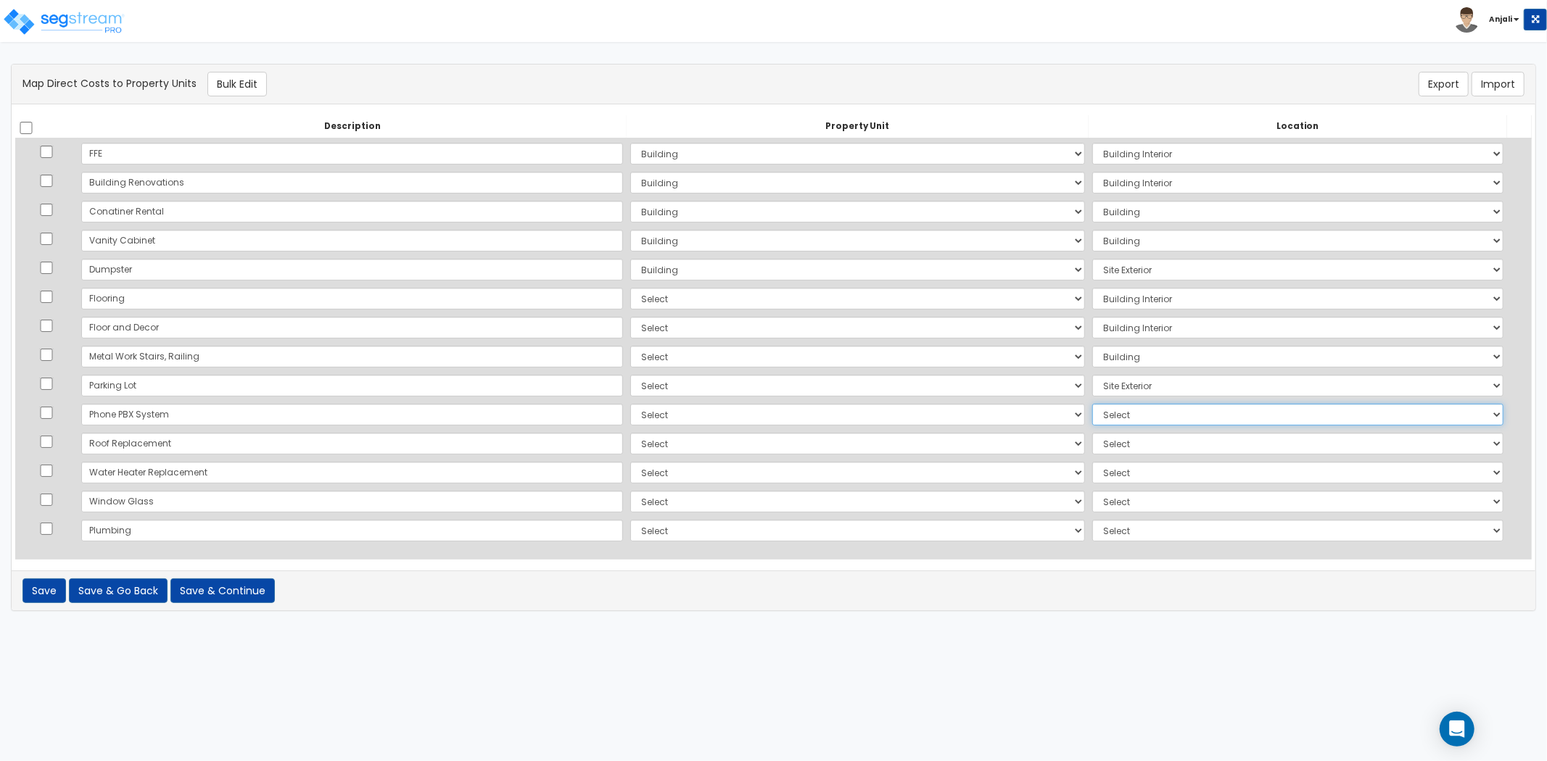
drag, startPoint x: 1134, startPoint y: 417, endPoint x: 1139, endPoint y: 422, distance: 7.7
click at [1134, 417] on select "Select Add Additional Location Building Building Interior Site Exterior" at bounding box center [1297, 415] width 411 height 22
select select "461"
click at [1092, 404] on select "Select Add Additional Location Building Building Interior Site Exterior" at bounding box center [1297, 415] width 411 height 22
click at [630, 439] on select "Select Add Additional Property Unit Building Site" at bounding box center [857, 444] width 455 height 22
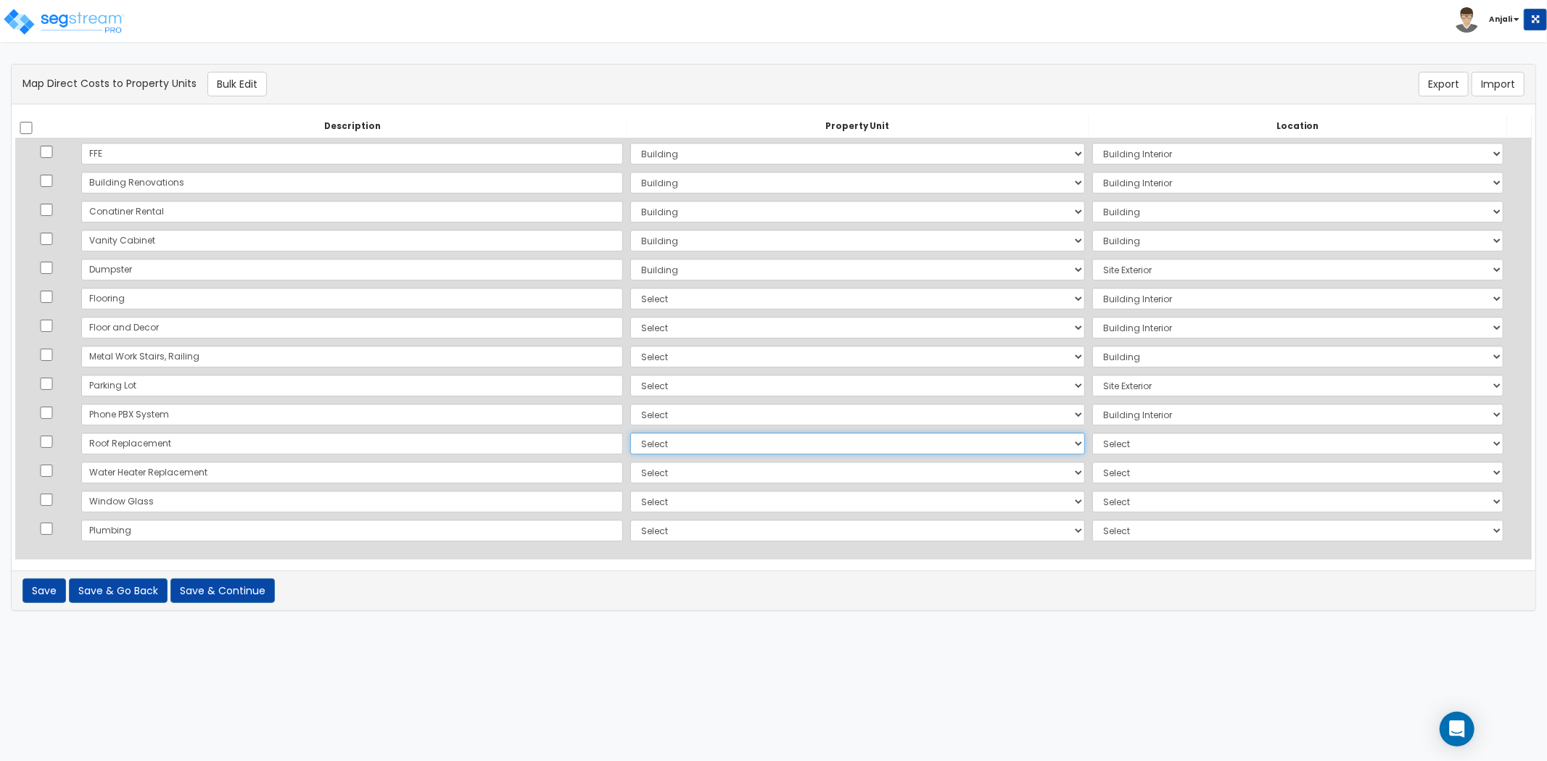
select select "NEW-Building"
click at [630, 433] on select "Select Add Additional Property Unit Building Site" at bounding box center [857, 444] width 455 height 22
click at [1092, 433] on select "Select Add Additional Location Building Building Interior Site Exterior" at bounding box center [1297, 444] width 411 height 22
select select "6"
click at [1092, 433] on select "Select Add Additional Location Building Building Interior Site Exterior" at bounding box center [1297, 444] width 411 height 22
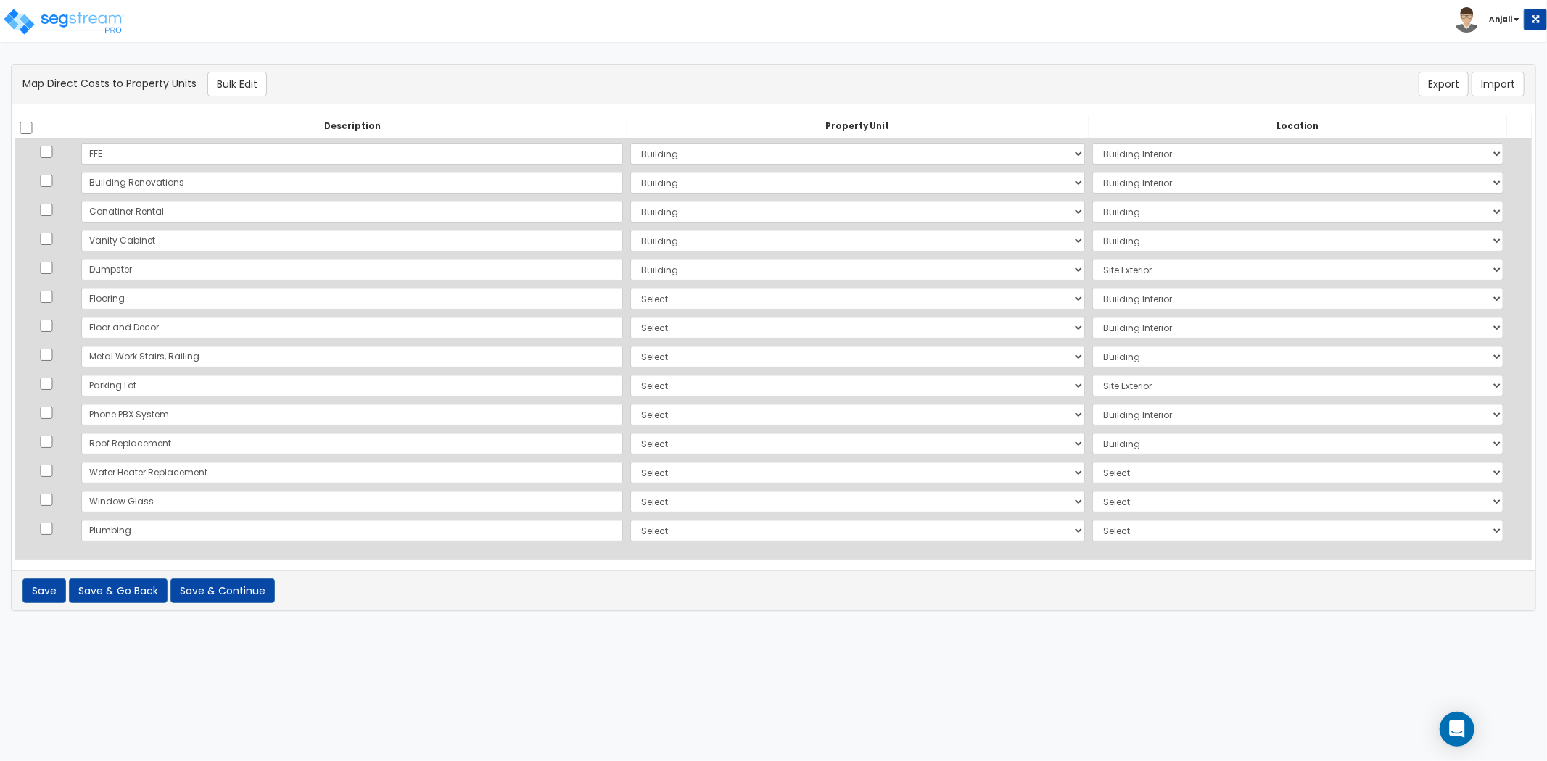
click at [627, 483] on td "Select Add Additional Property Unit Building Site" at bounding box center [858, 472] width 462 height 29
click at [630, 476] on select "Select Add Additional Property Unit Building Site" at bounding box center [857, 473] width 455 height 22
select select "NEW-Building"
click at [630, 462] on select "Select Add Additional Property Unit Building Site" at bounding box center [857, 473] width 455 height 22
click at [1092, 474] on select "Select Add Additional Location Building Building Interior Site Exterior" at bounding box center [1297, 473] width 411 height 22
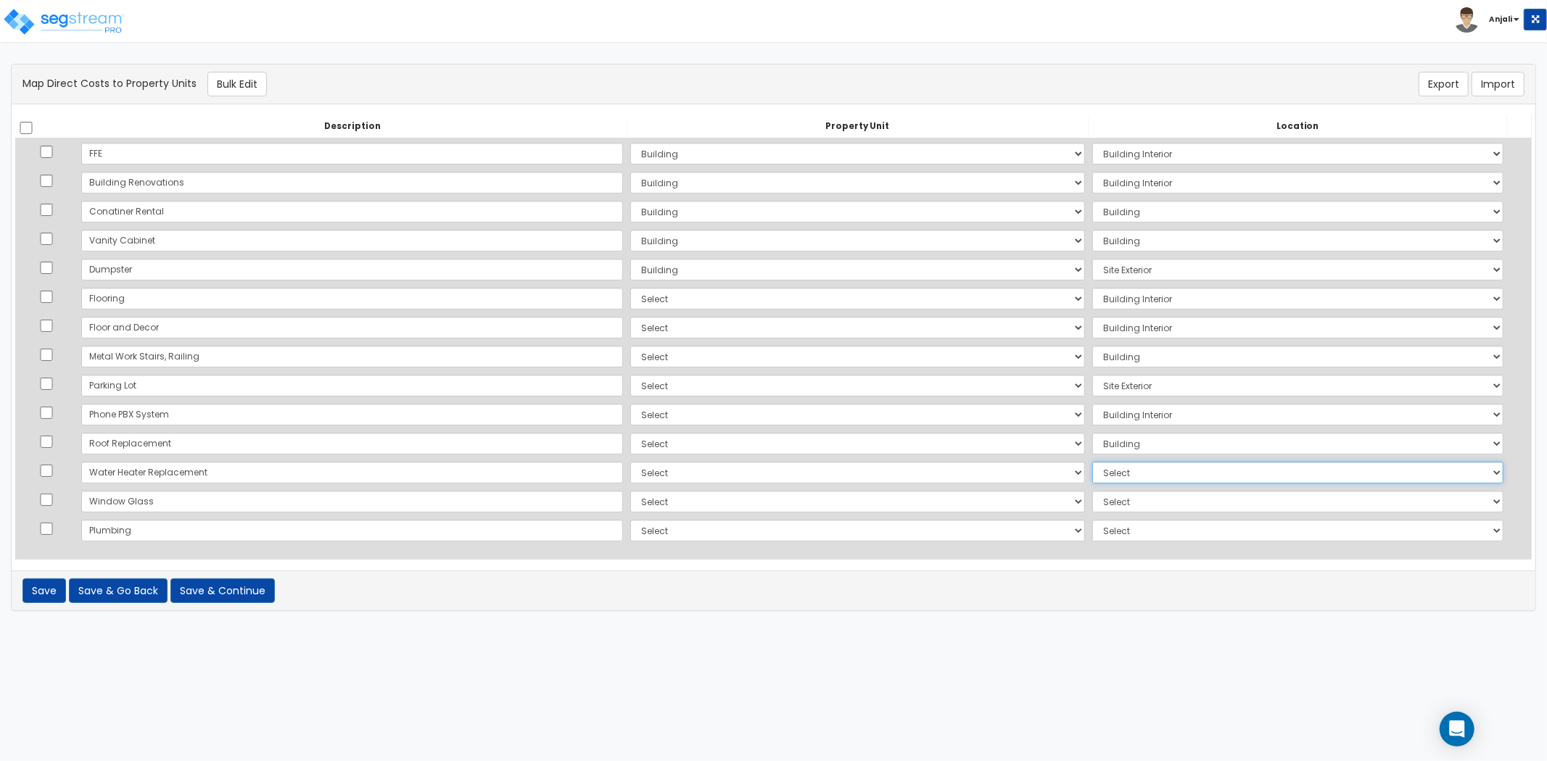
select select "461"
click at [1092, 462] on select "Select Add Additional Location Building Building Interior Site Exterior" at bounding box center [1297, 473] width 411 height 22
click at [630, 498] on select "Select Add Additional Property Unit Building Site" at bounding box center [857, 502] width 455 height 22
select select "NEW-Building"
click at [630, 491] on select "Select Add Additional Property Unit Building Site" at bounding box center [857, 502] width 455 height 22
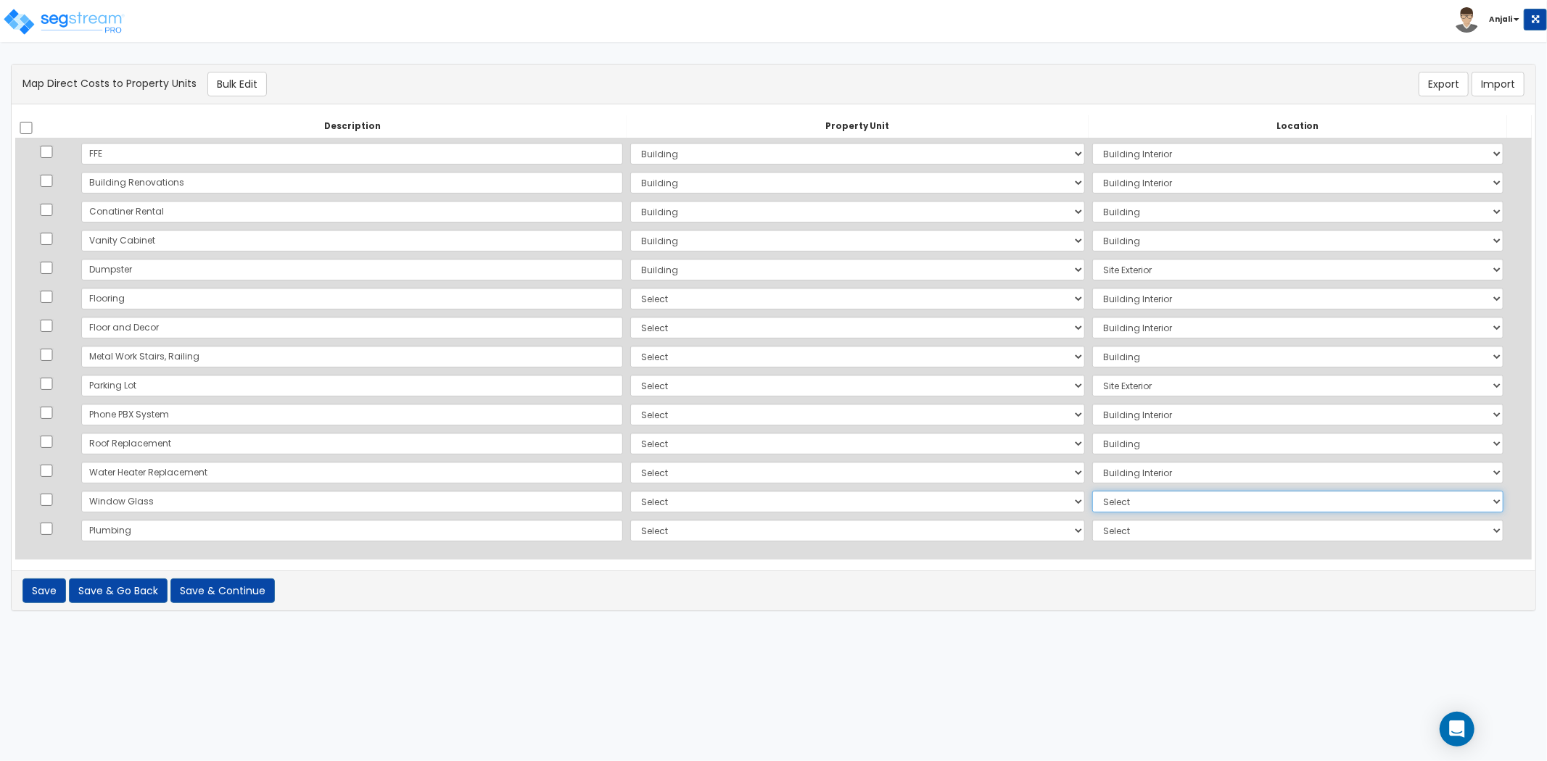
drag, startPoint x: 1127, startPoint y: 495, endPoint x: 1127, endPoint y: 508, distance: 13.1
click at [1127, 495] on select "Select Add Additional Location Building Building Interior Site Exterior" at bounding box center [1297, 502] width 411 height 22
select select "6"
click at [1092, 491] on select "Select Add Additional Location Building Building Interior Site Exterior" at bounding box center [1297, 502] width 411 height 22
click at [630, 530] on select "Select Add Additional Property Unit Building Site" at bounding box center [857, 531] width 455 height 22
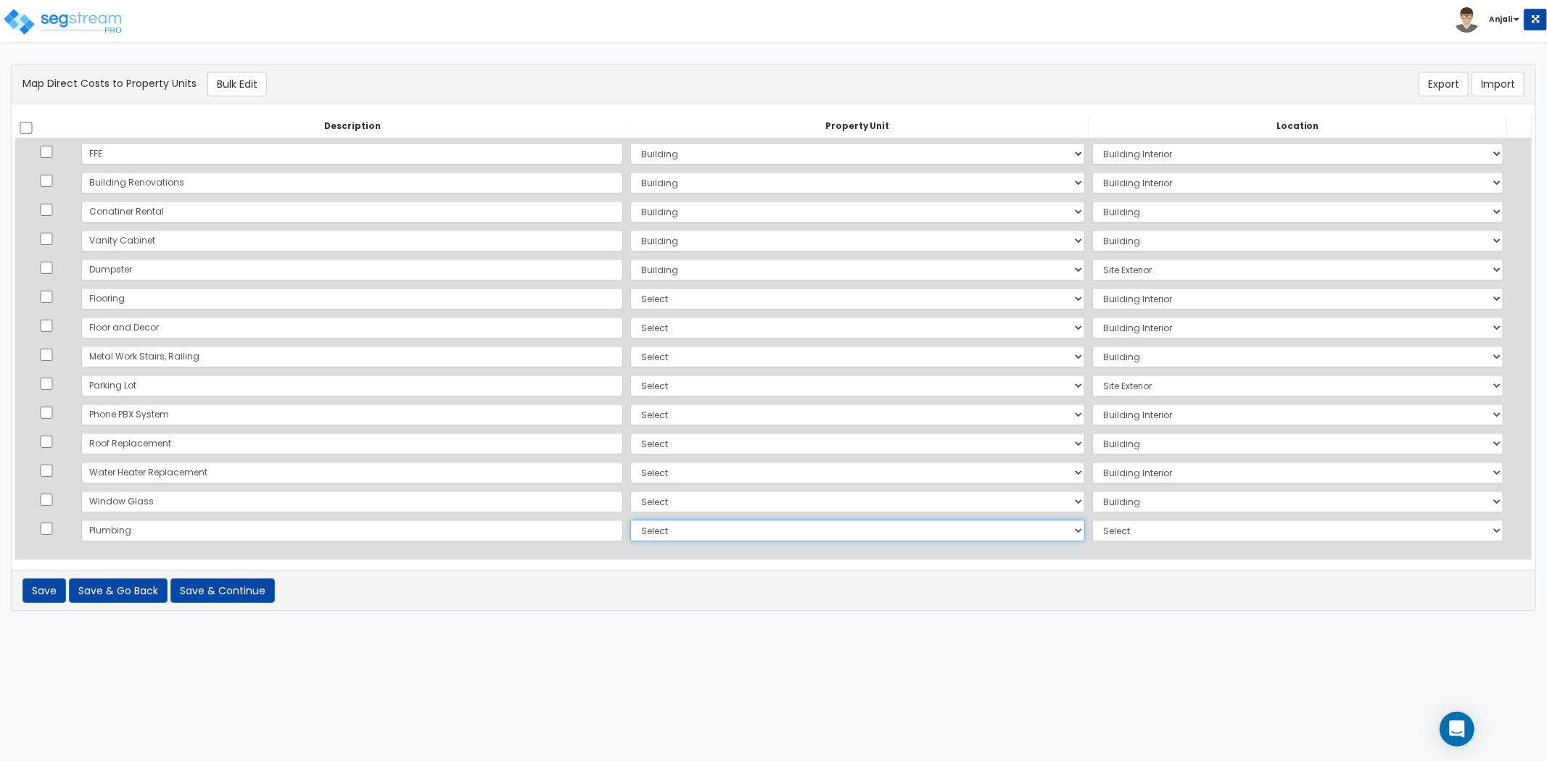
select select "NEW-Site"
click at [630, 520] on select "Select Add Additional Property Unit Building Site" at bounding box center [857, 531] width 455 height 22
select select
drag, startPoint x: 603, startPoint y: 532, endPoint x: 603, endPoint y: 540, distance: 8.7
click at [630, 532] on select "Select Add Additional Property Unit Building Site" at bounding box center [857, 531] width 455 height 22
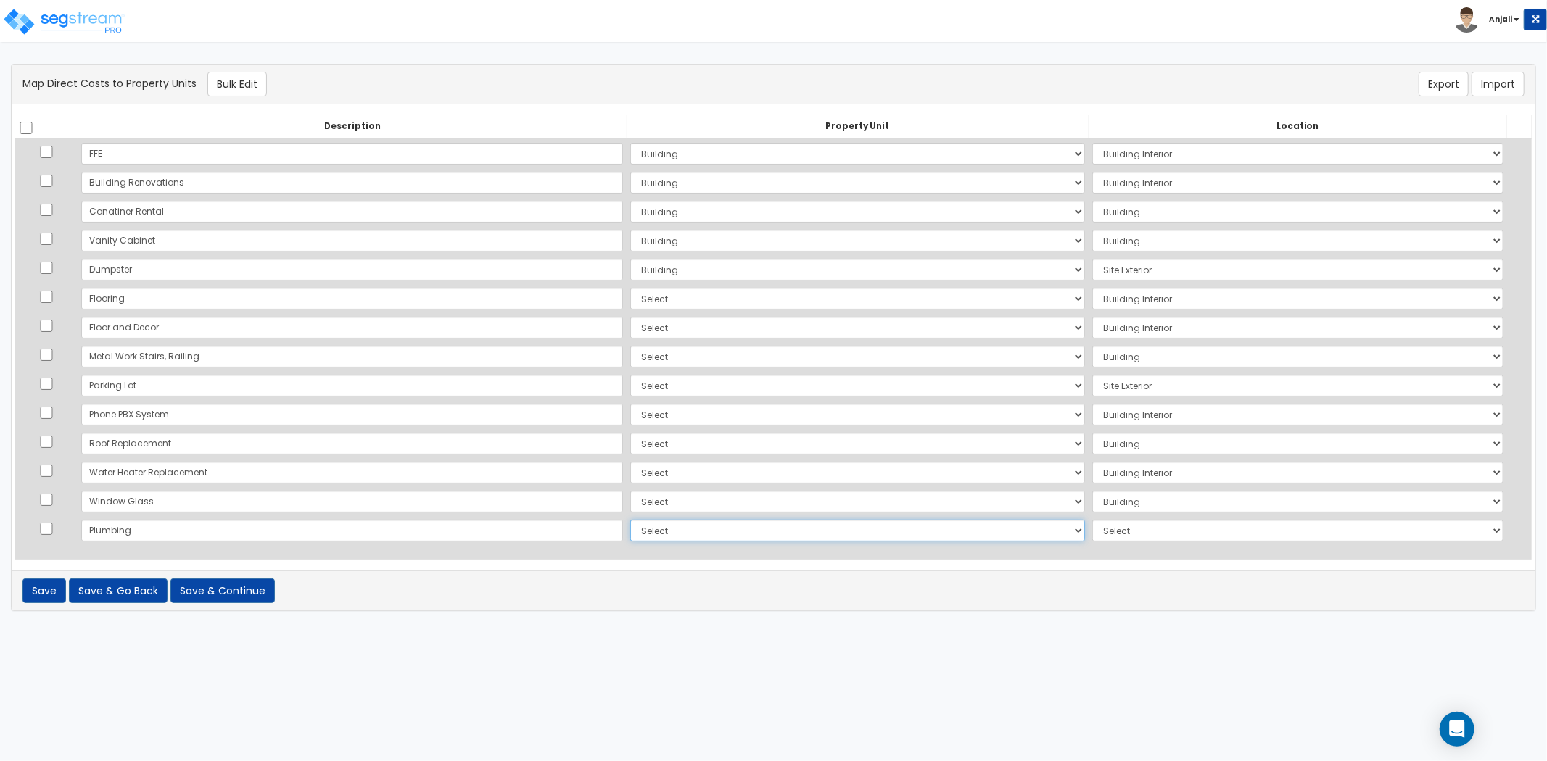
select select "NEW-Building"
click at [630, 520] on select "Select Add Additional Property Unit Building Site" at bounding box center [857, 531] width 455 height 22
click at [1092, 532] on select "Select Add Additional Location Building Building Interior Site Exterior" at bounding box center [1297, 531] width 411 height 22
select select "461"
click at [1092, 520] on select "Select Add Additional Location Building Building Interior Site Exterior" at bounding box center [1297, 531] width 411 height 22
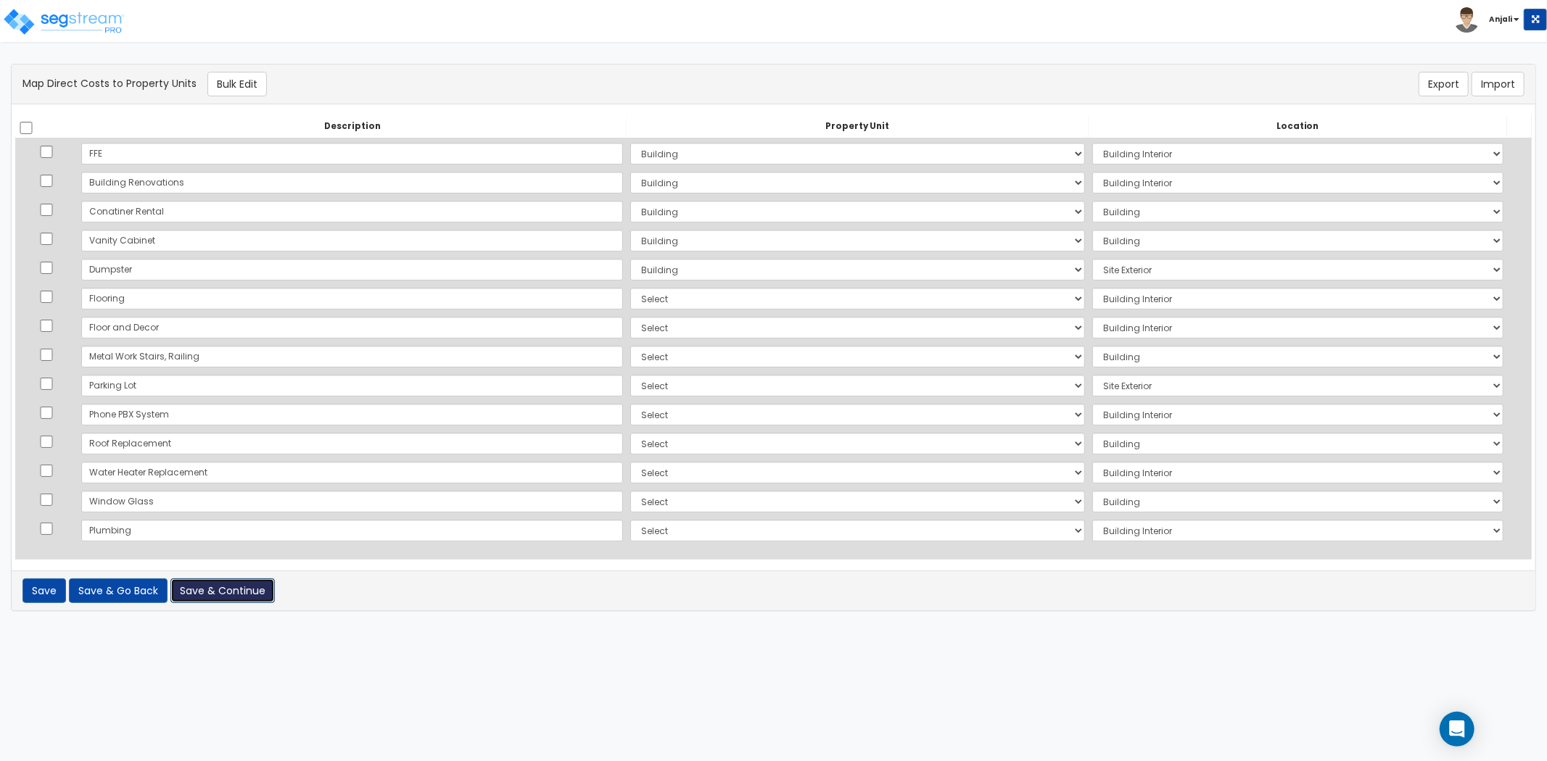
click at [237, 595] on button "Save & Continue" at bounding box center [222, 591] width 104 height 25
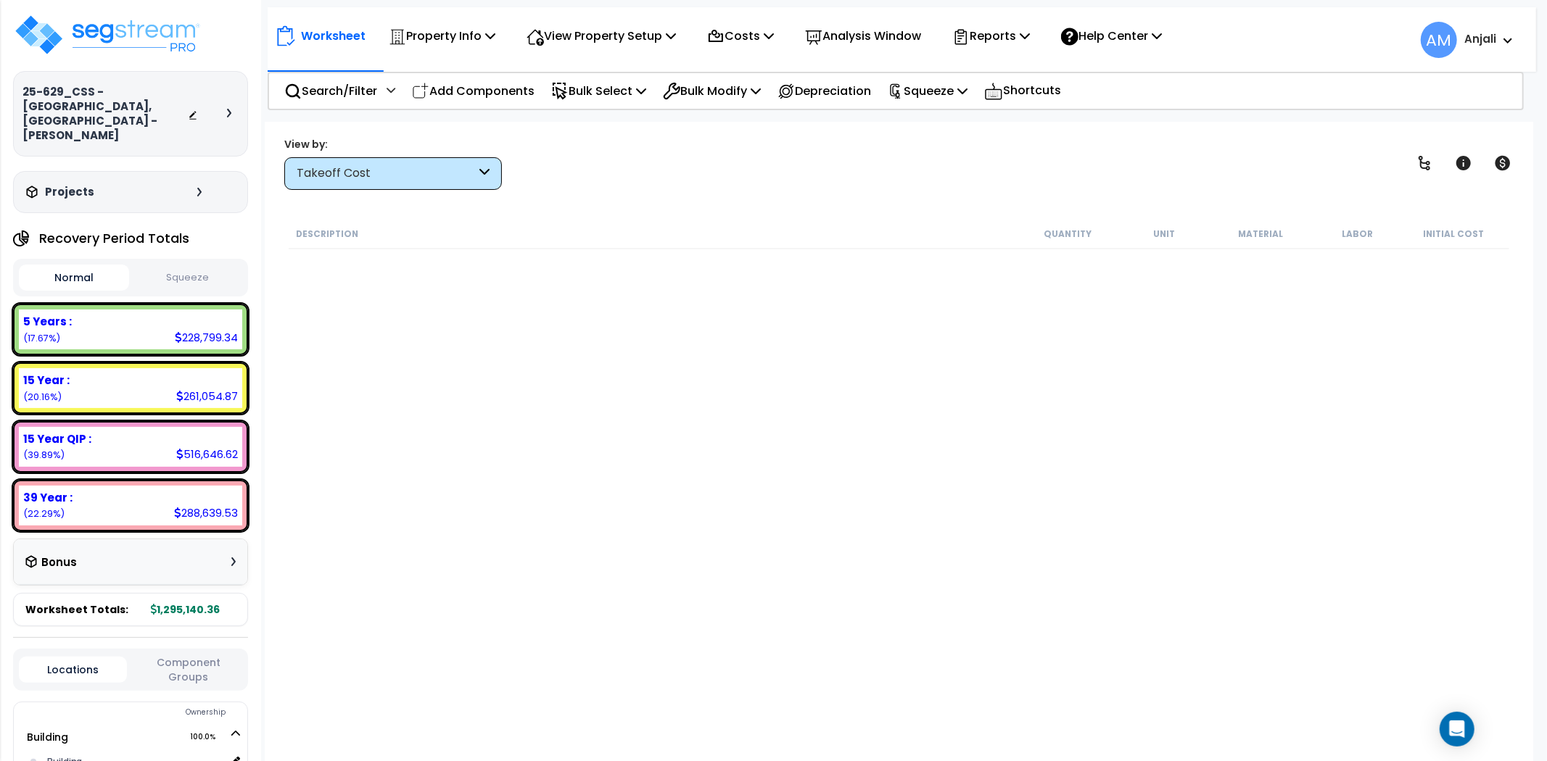
click at [447, 170] on div "Takeoff Cost" at bounding box center [386, 173] width 179 height 17
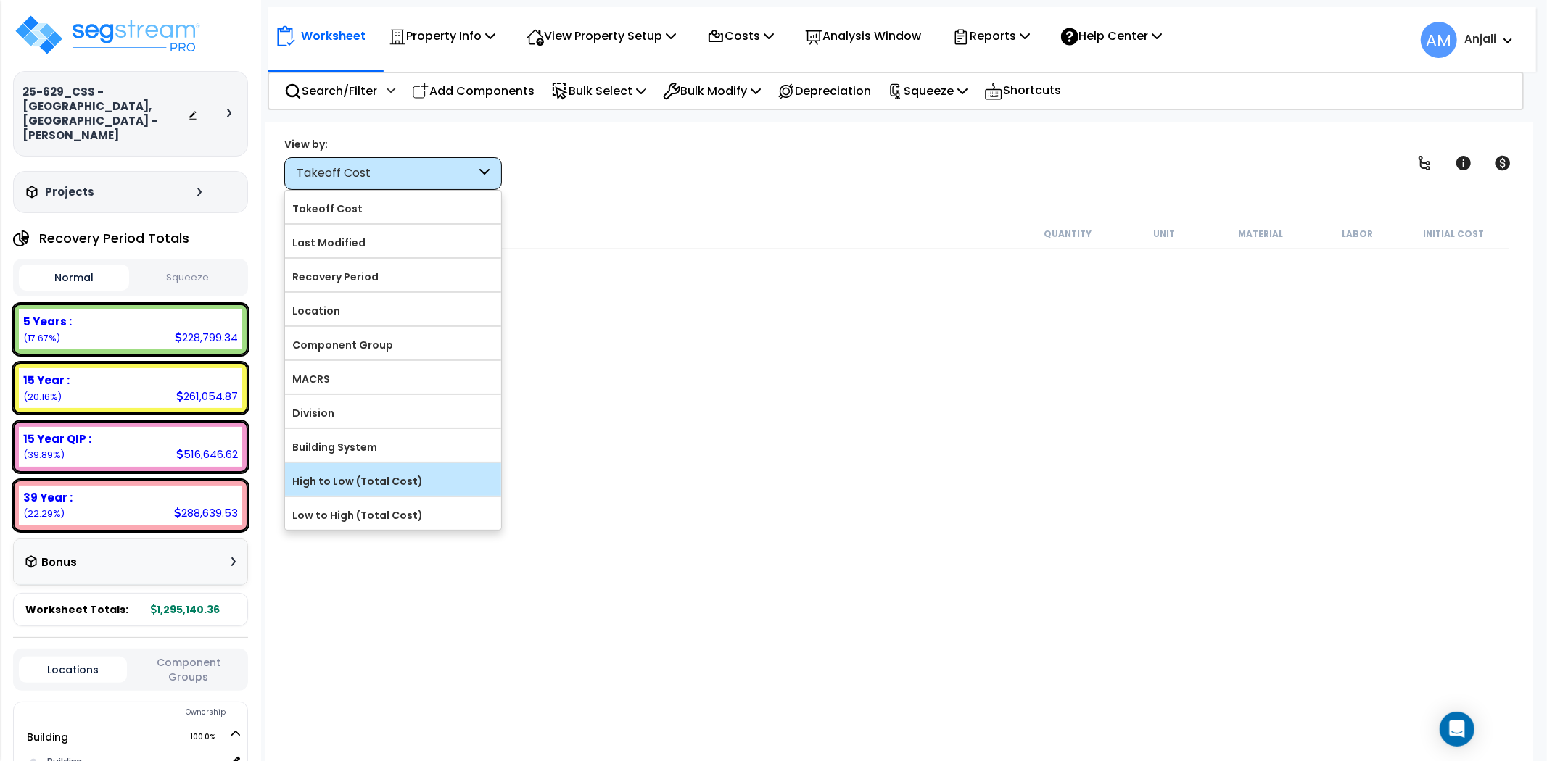
click at [371, 484] on label "High to Low (Total Cost)" at bounding box center [393, 482] width 216 height 22
click at [0, 0] on input "High to Low (Total Cost)" at bounding box center [0, 0] width 0 height 0
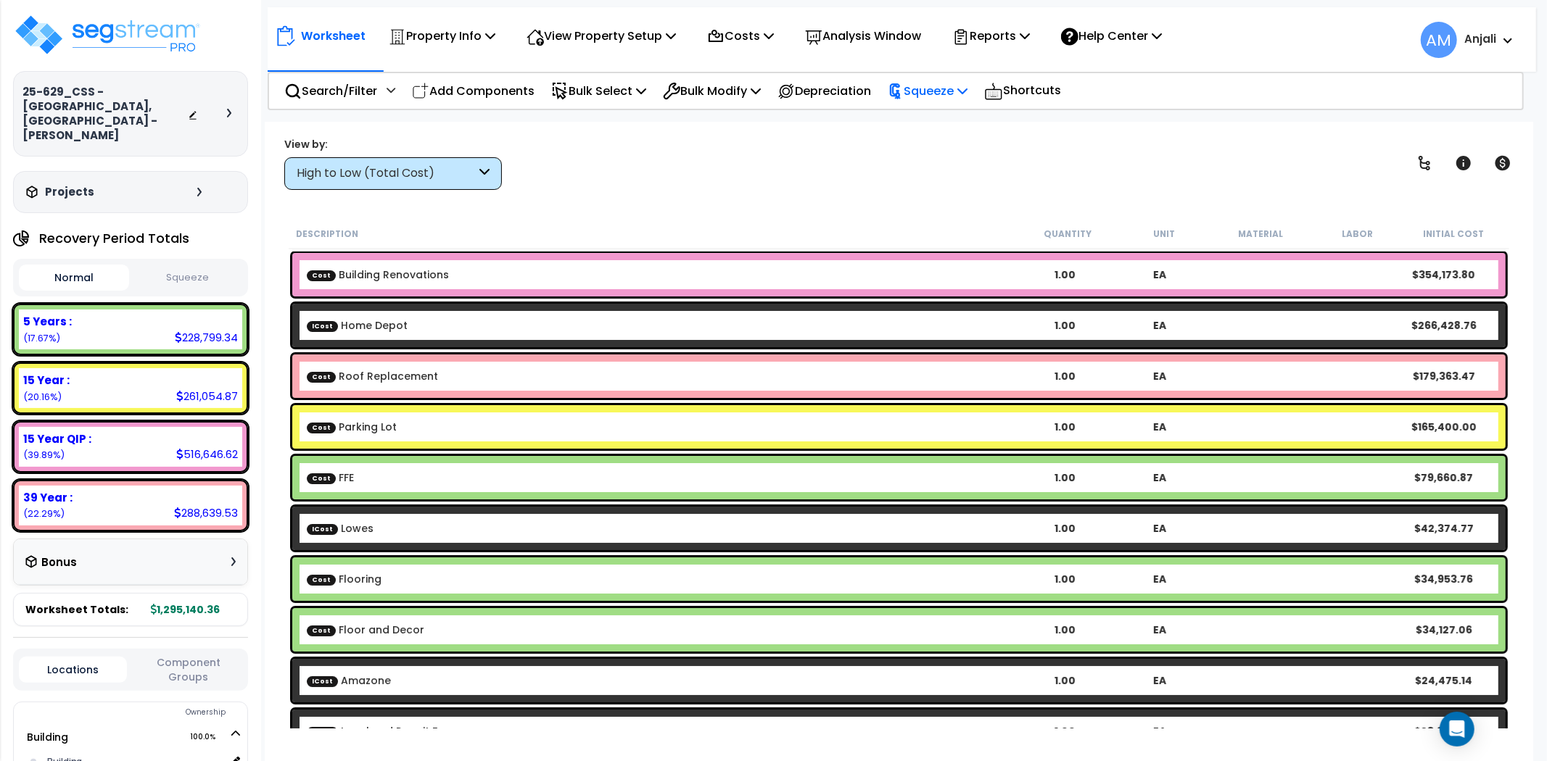
click at [936, 83] on p "Squeeze" at bounding box center [928, 91] width 80 height 20
click at [954, 125] on link "Squeeze" at bounding box center [952, 123] width 144 height 29
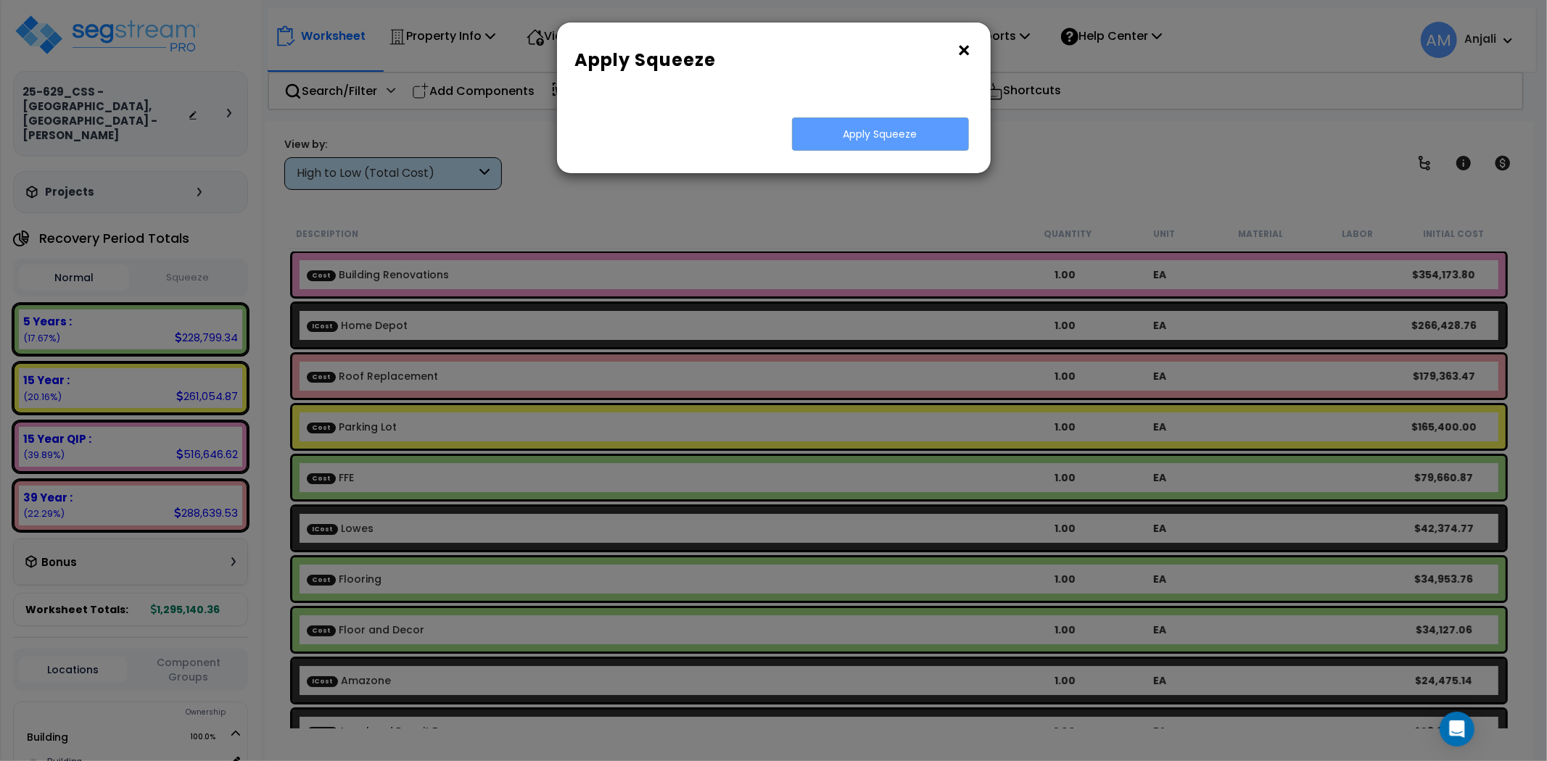
click at [963, 47] on button "×" at bounding box center [965, 50] width 16 height 23
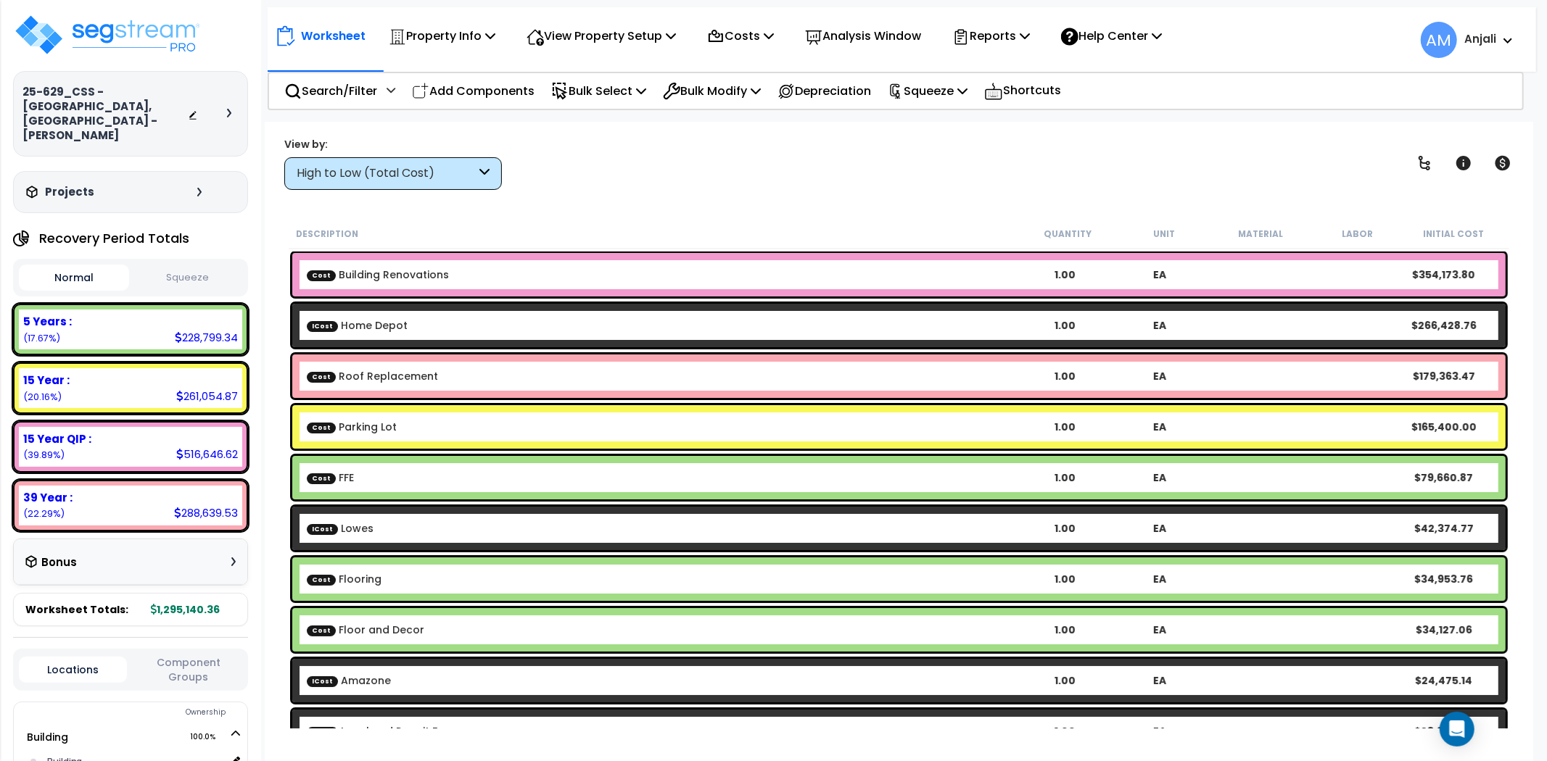
click at [177, 265] on button "Squeeze" at bounding box center [188, 277] width 110 height 25
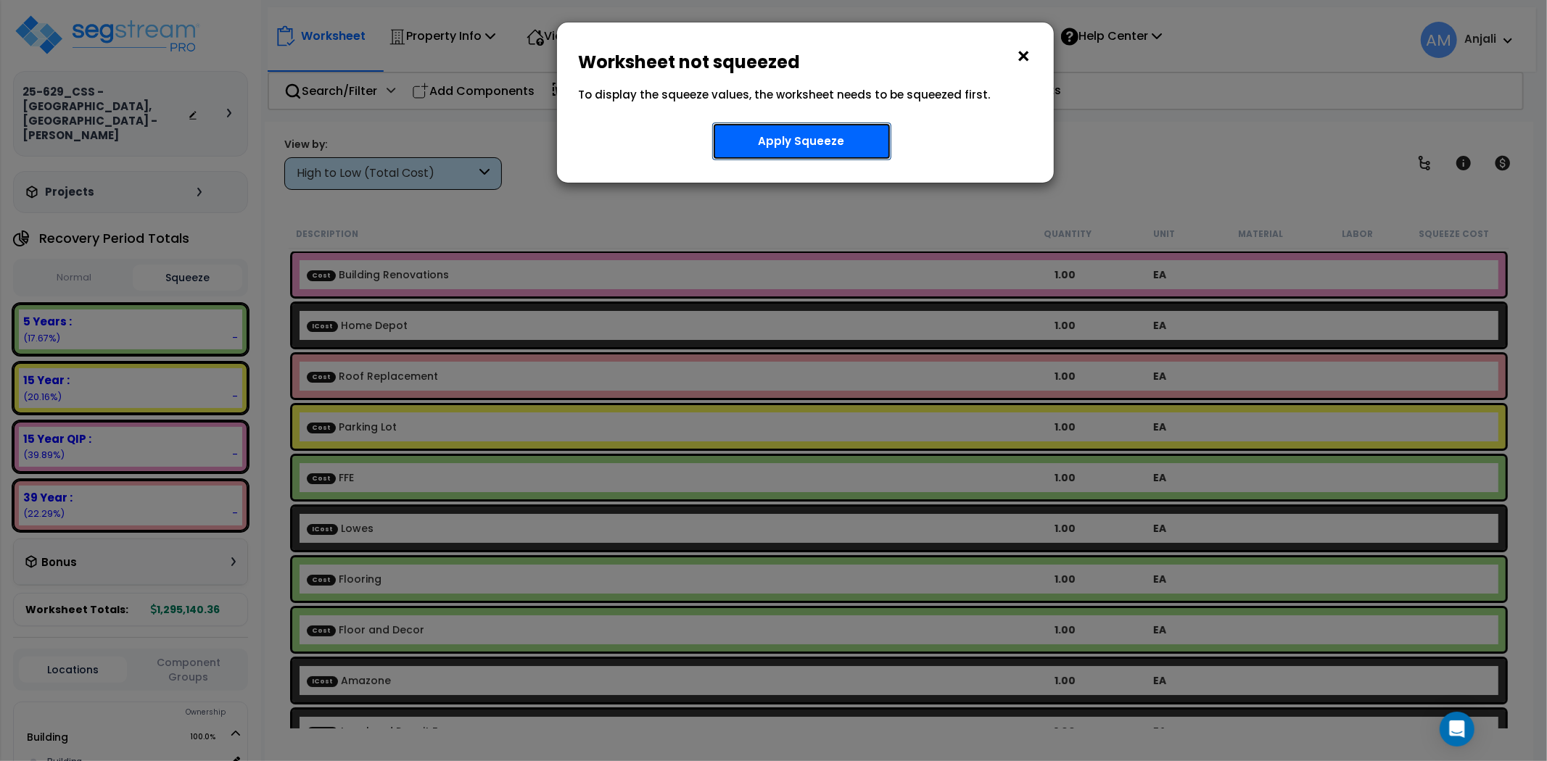
click at [843, 154] on button "Apply Squeeze" at bounding box center [801, 142] width 179 height 38
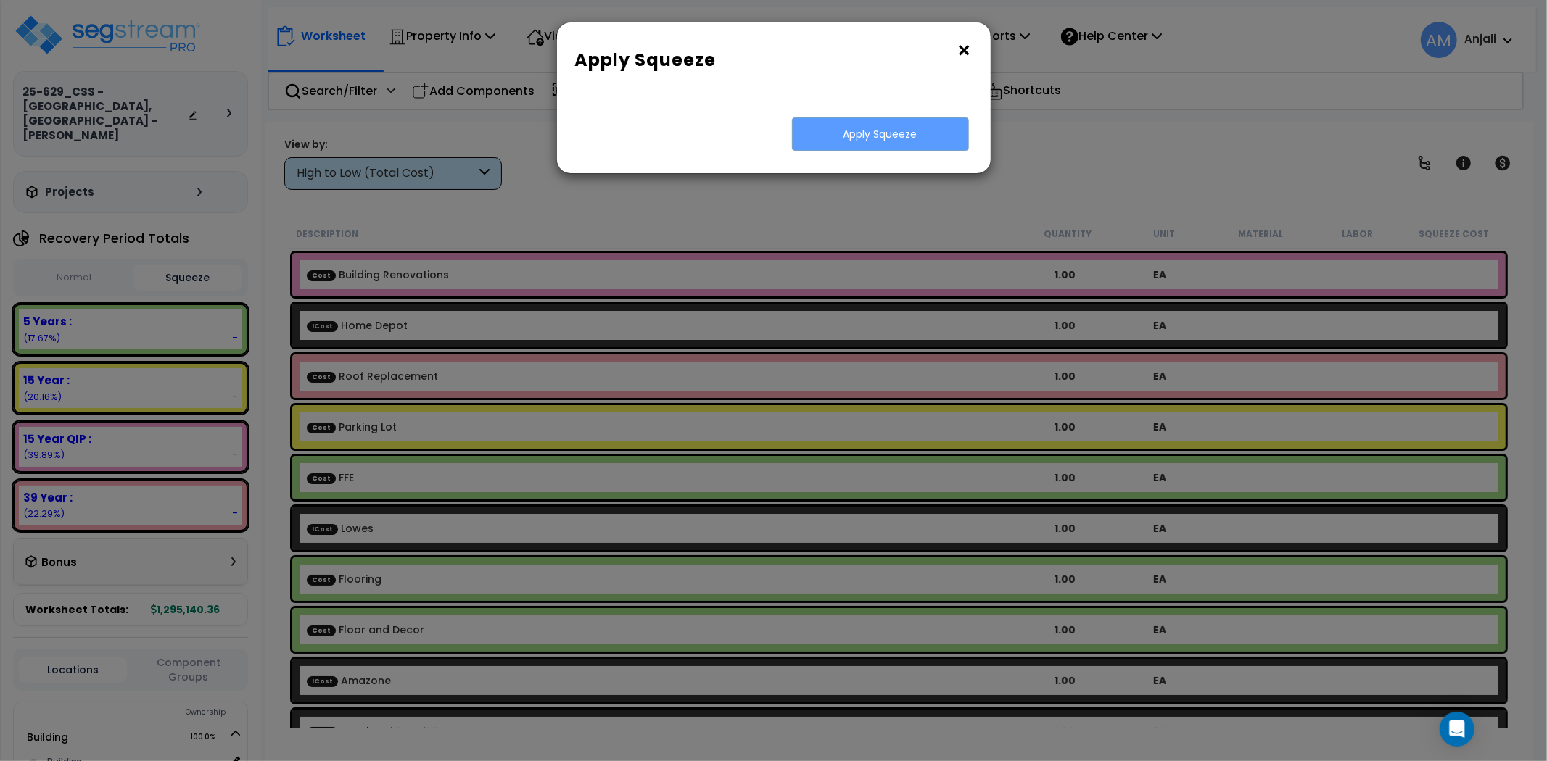
click at [961, 51] on button "×" at bounding box center [965, 50] width 16 height 23
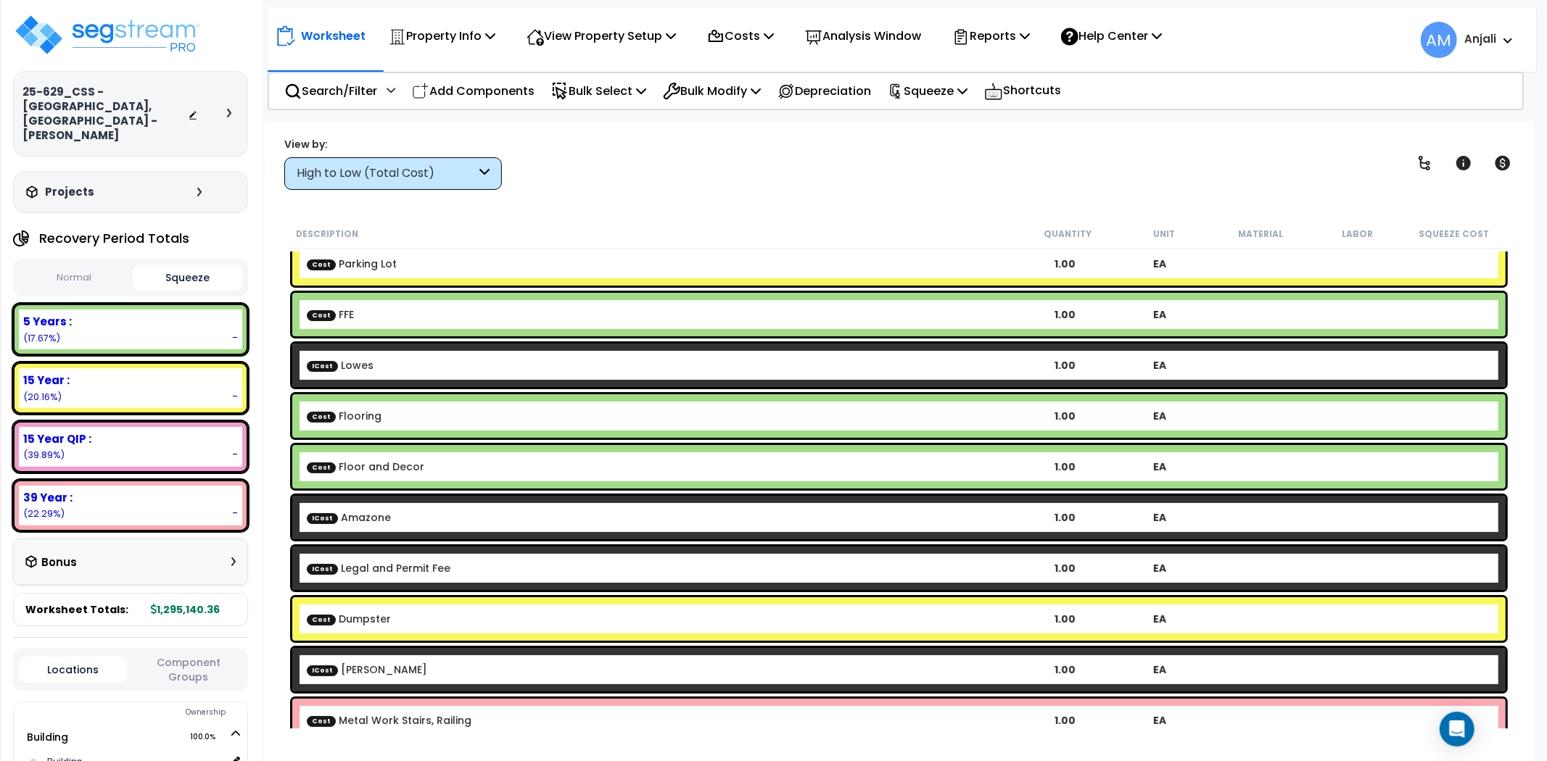
scroll to position [242, 0]
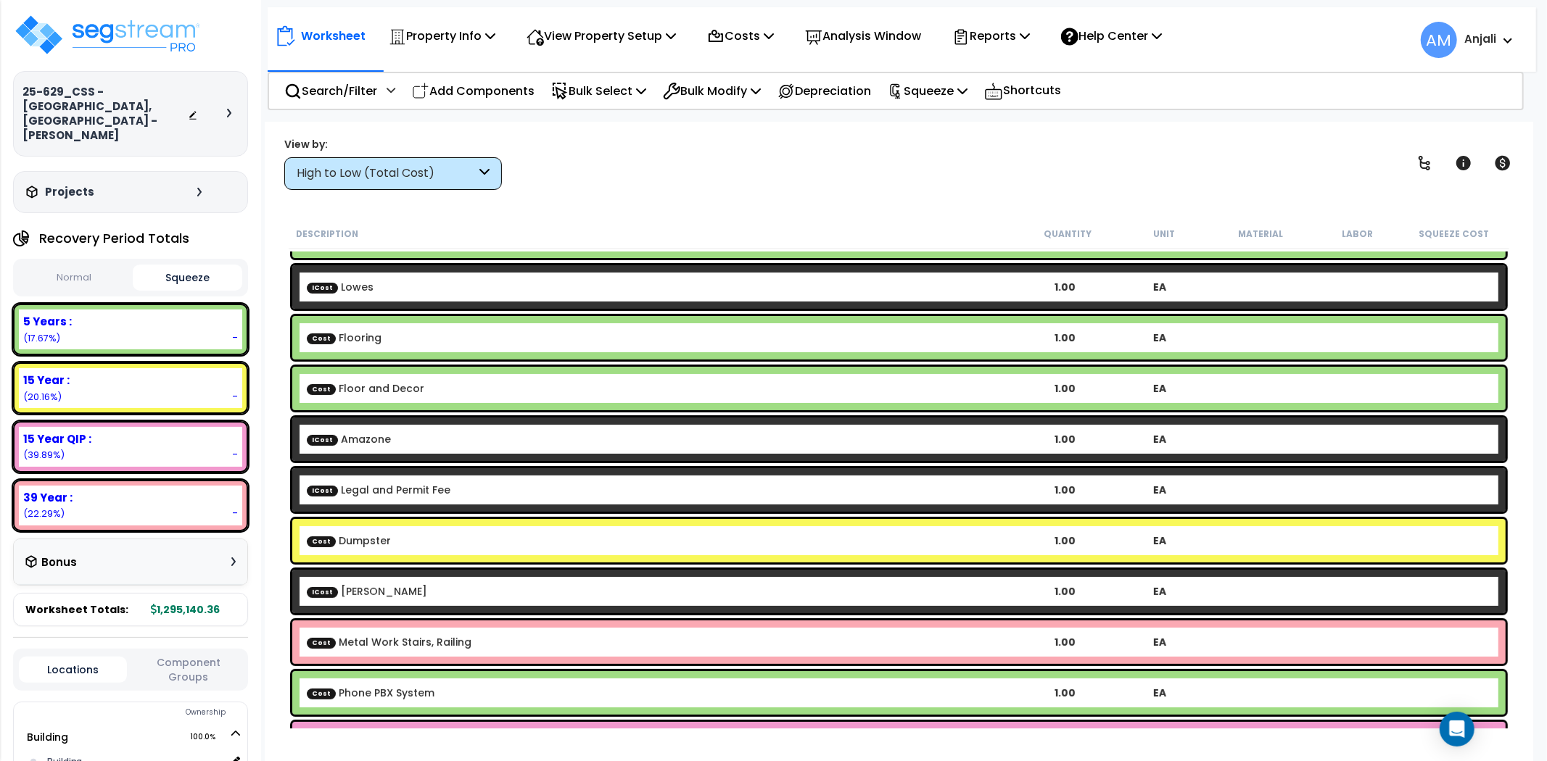
click at [70, 226] on div "Recovery Period Totals Normal Squeeze 5 Years : - (17.67%) 7 Year : - (0.00%) 1…" at bounding box center [130, 425] width 235 height 403
click at [75, 265] on button "Normal" at bounding box center [74, 277] width 110 height 25
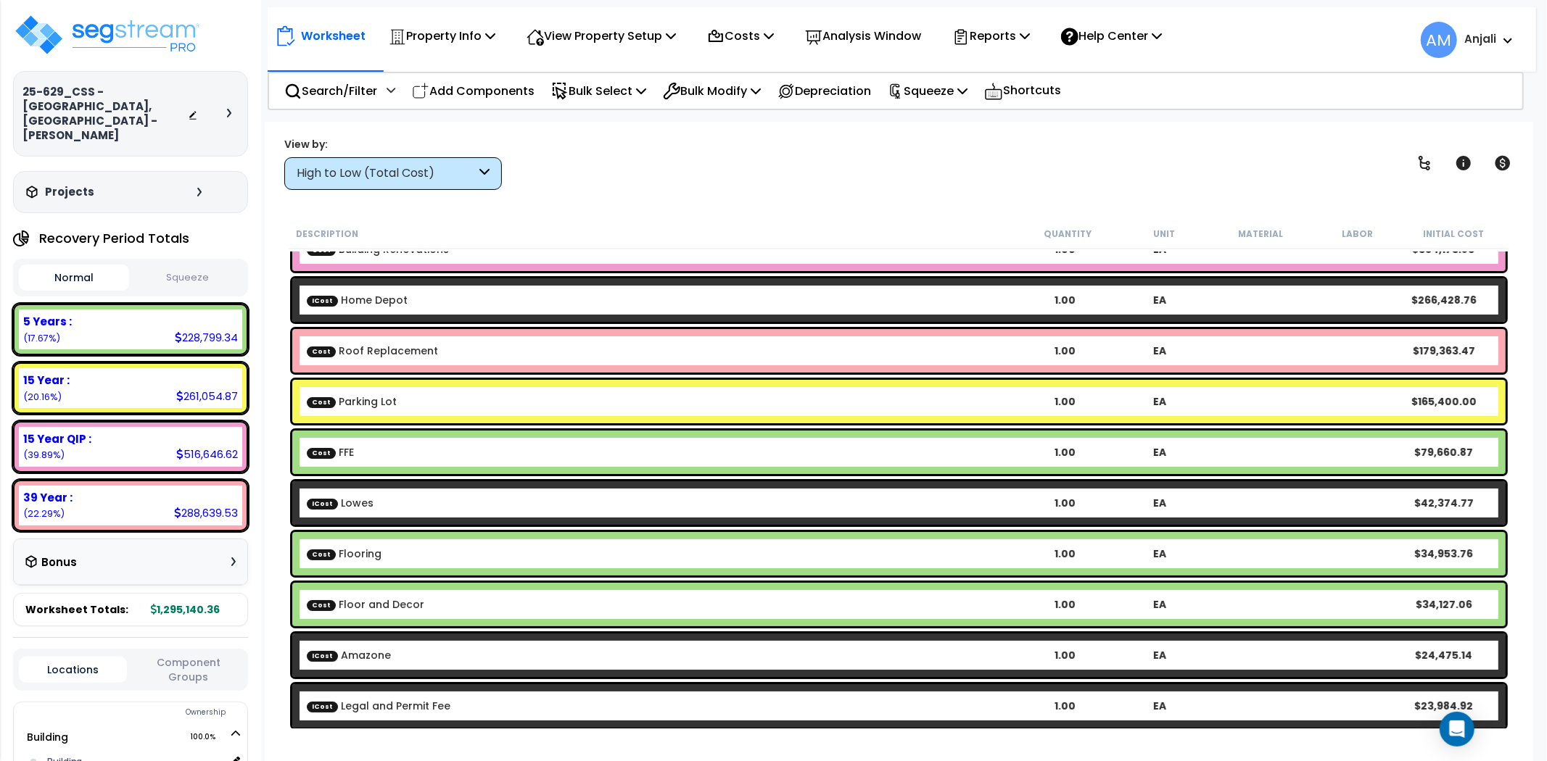
scroll to position [0, 0]
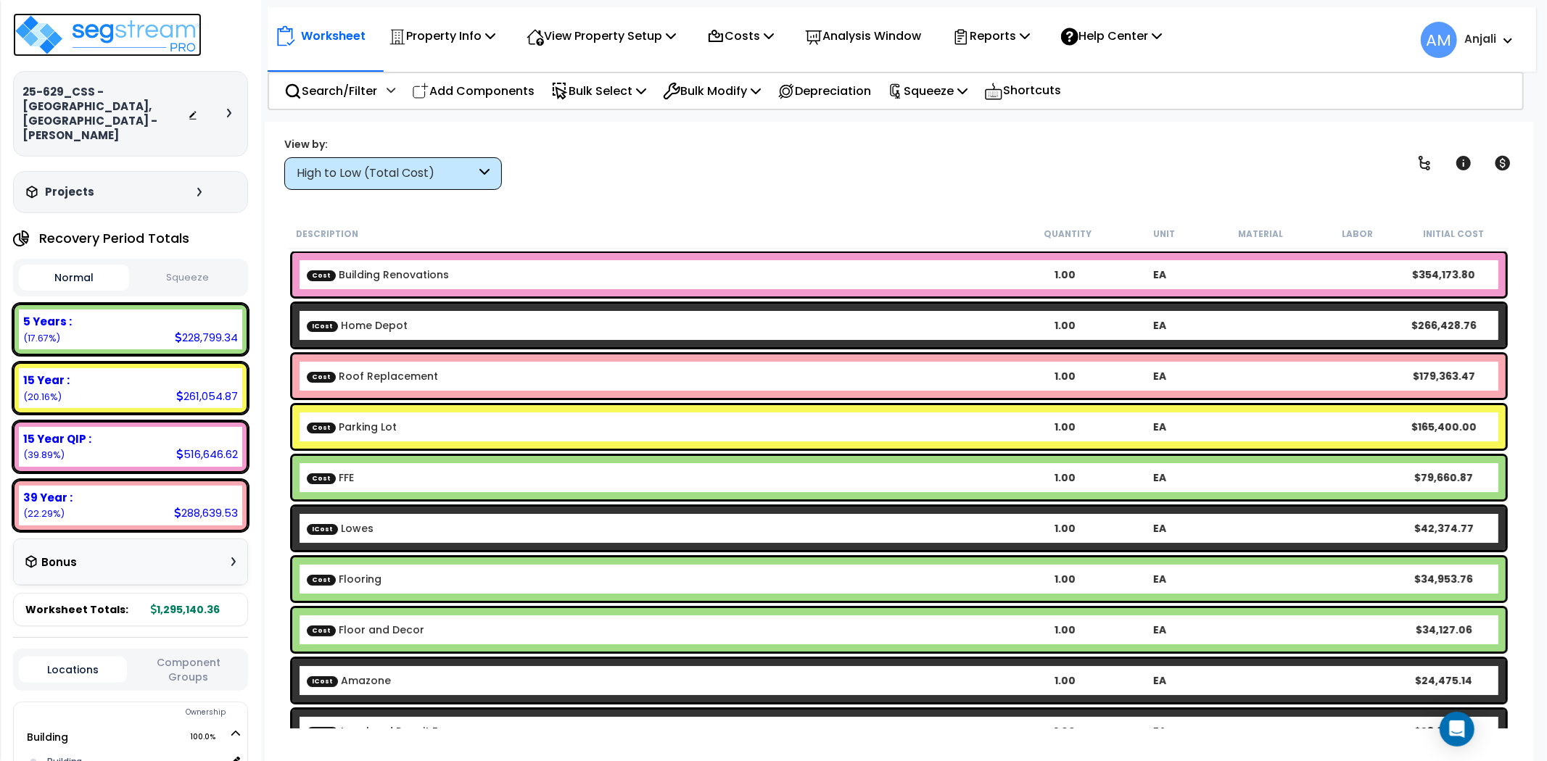
click at [107, 37] on img at bounding box center [107, 35] width 189 height 44
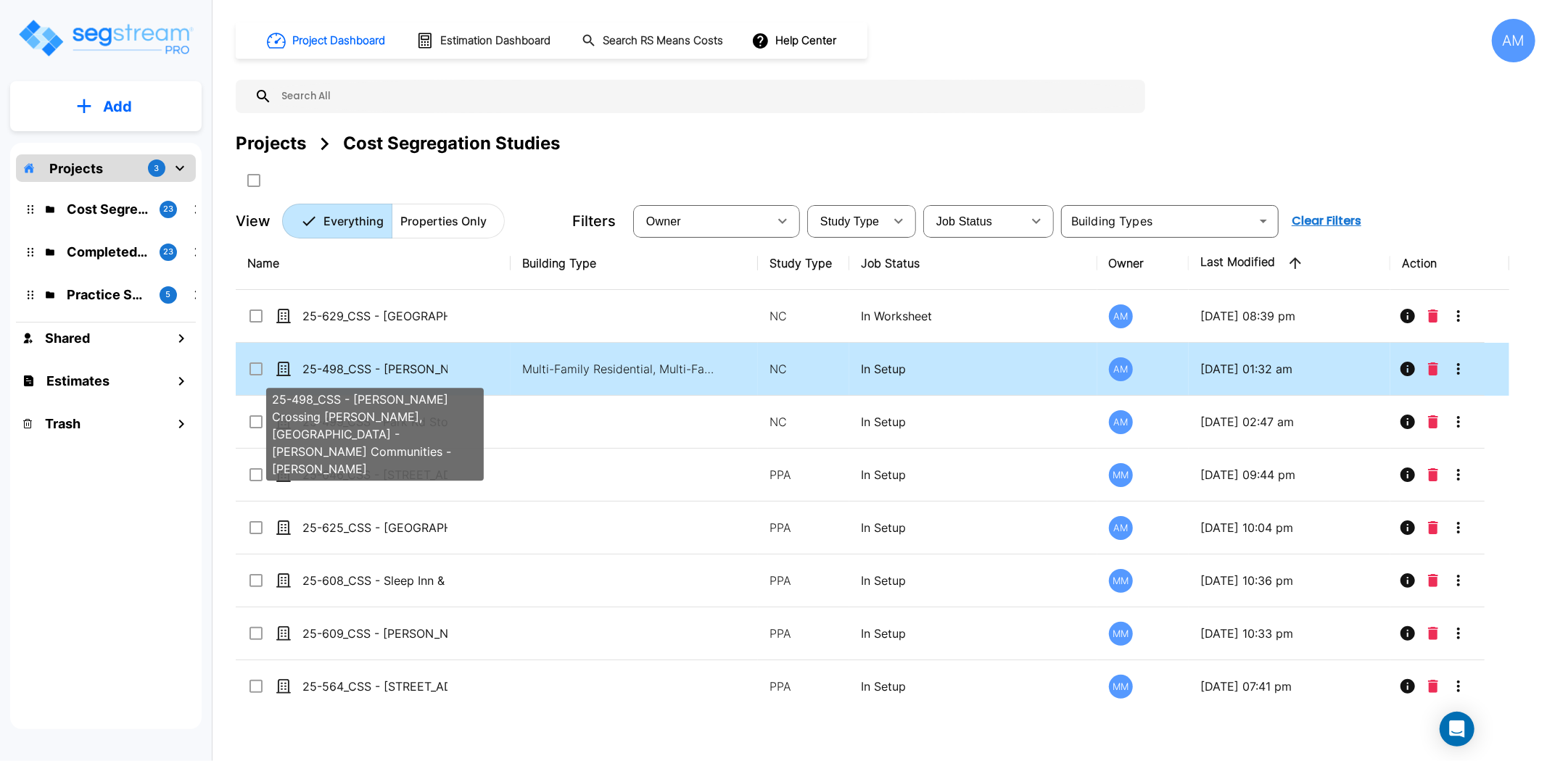
click at [409, 373] on p "25-498_CSS - Sara Crossing Powell, OH - Wilcox Communities - Scott Gonzalez" at bounding box center [374, 368] width 145 height 17
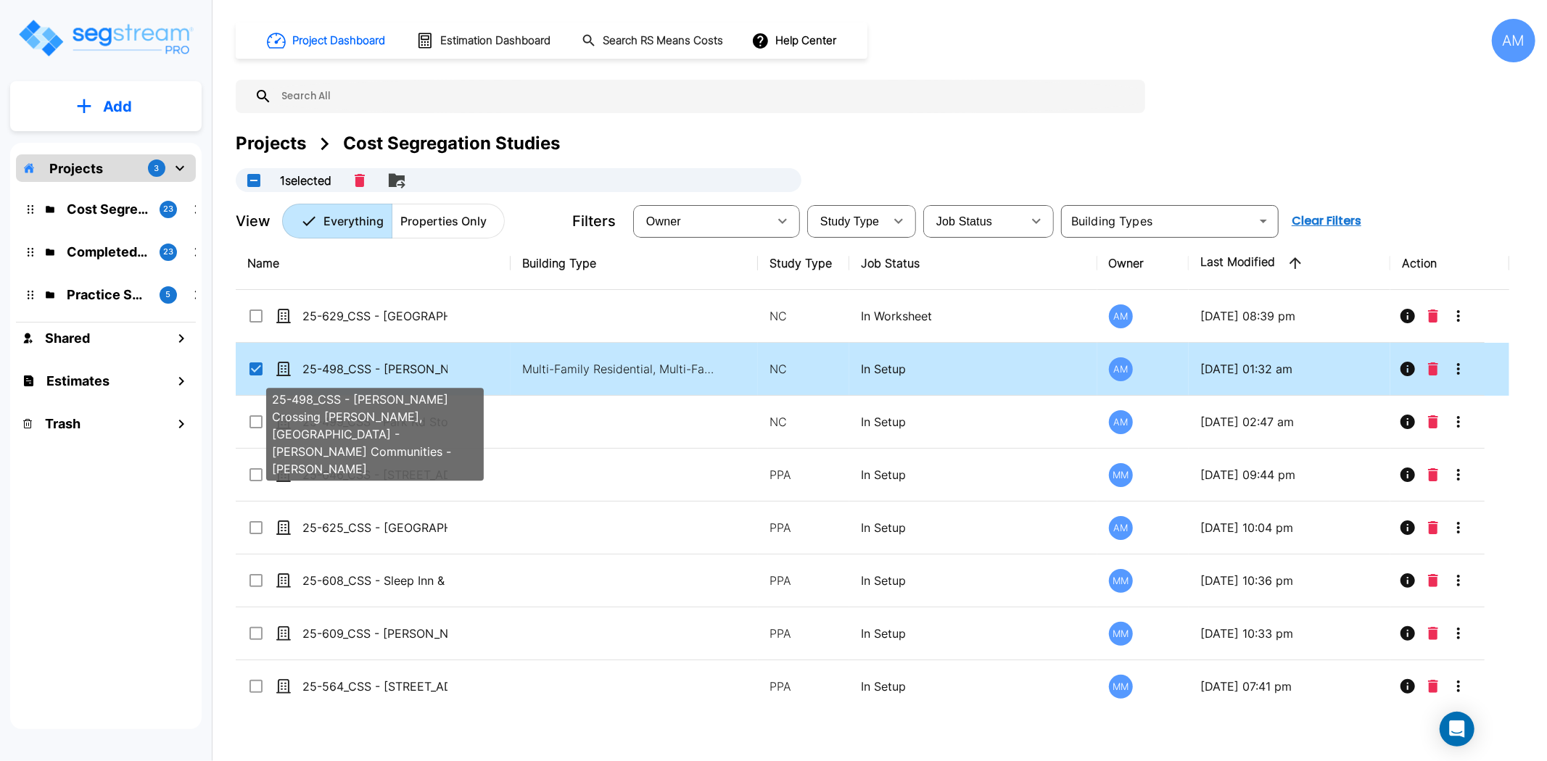
click at [410, 370] on p "25-498_CSS - Sara Crossing Powell, OH - Wilcox Communities - Scott Gonzalez" at bounding box center [374, 368] width 145 height 17
checkbox input "false"
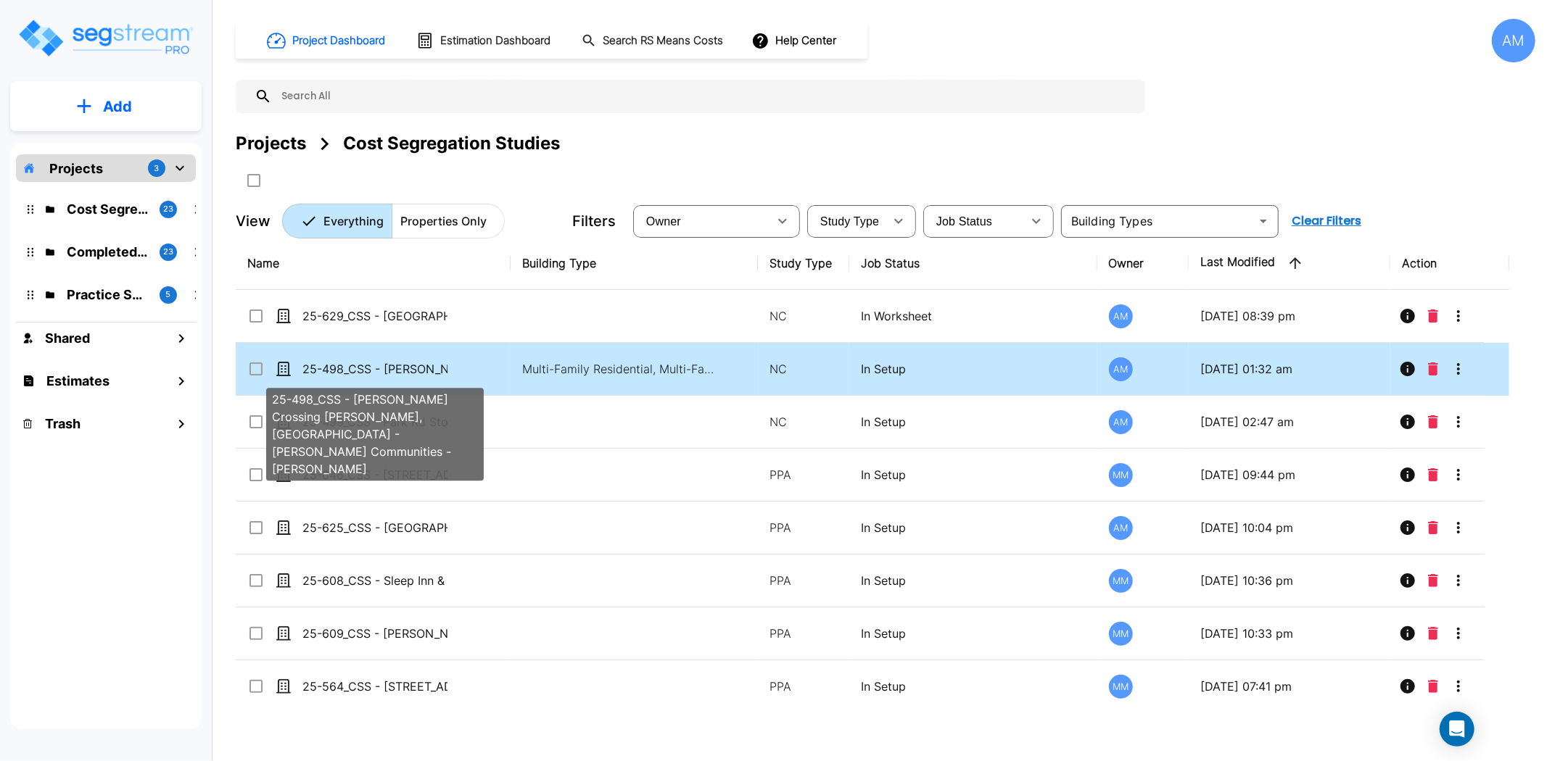
click at [410, 370] on p "25-498_CSS - Sara Crossing Powell, OH - Wilcox Communities - Scott Gonzalez" at bounding box center [374, 368] width 145 height 17
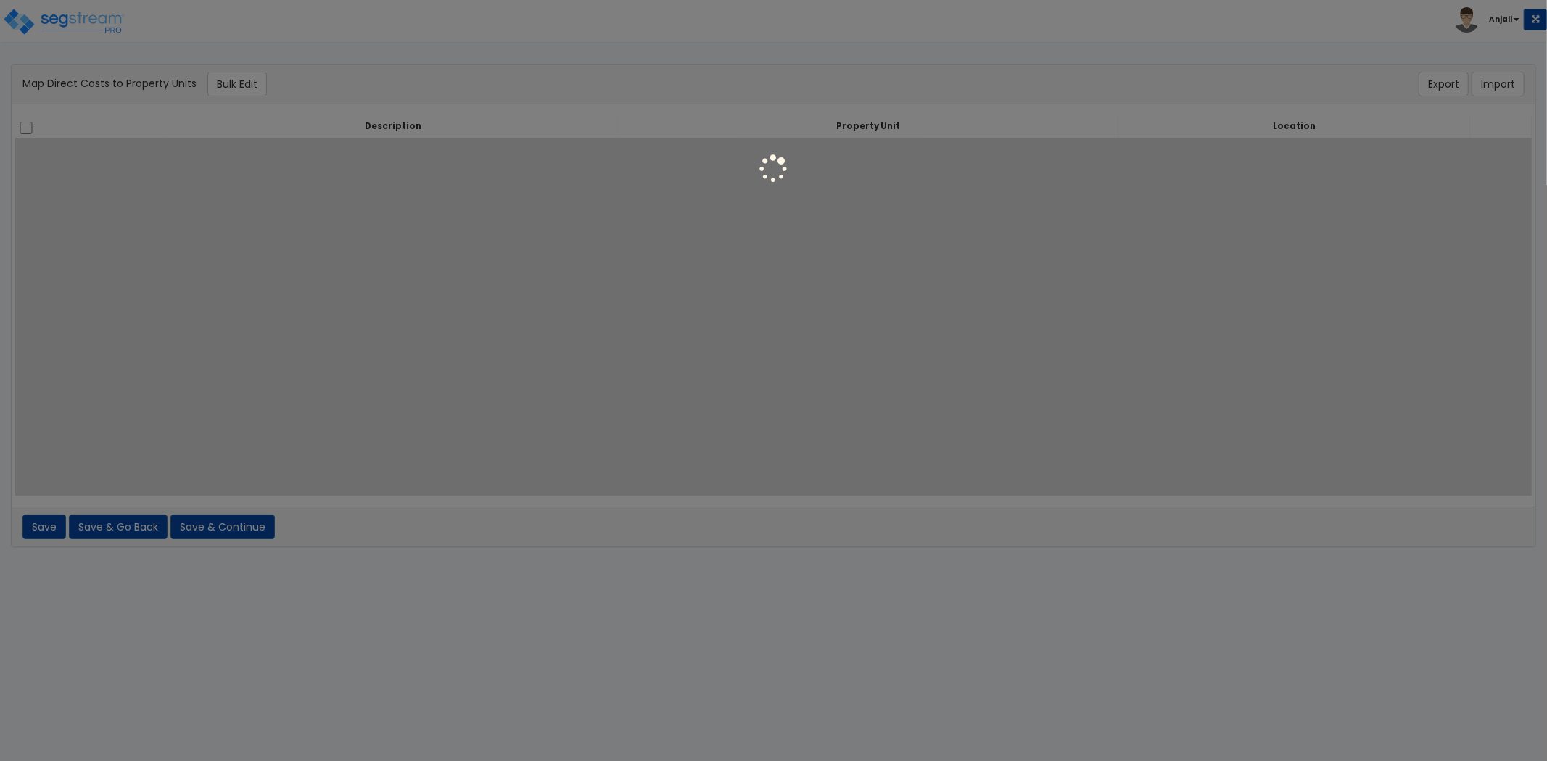
select select
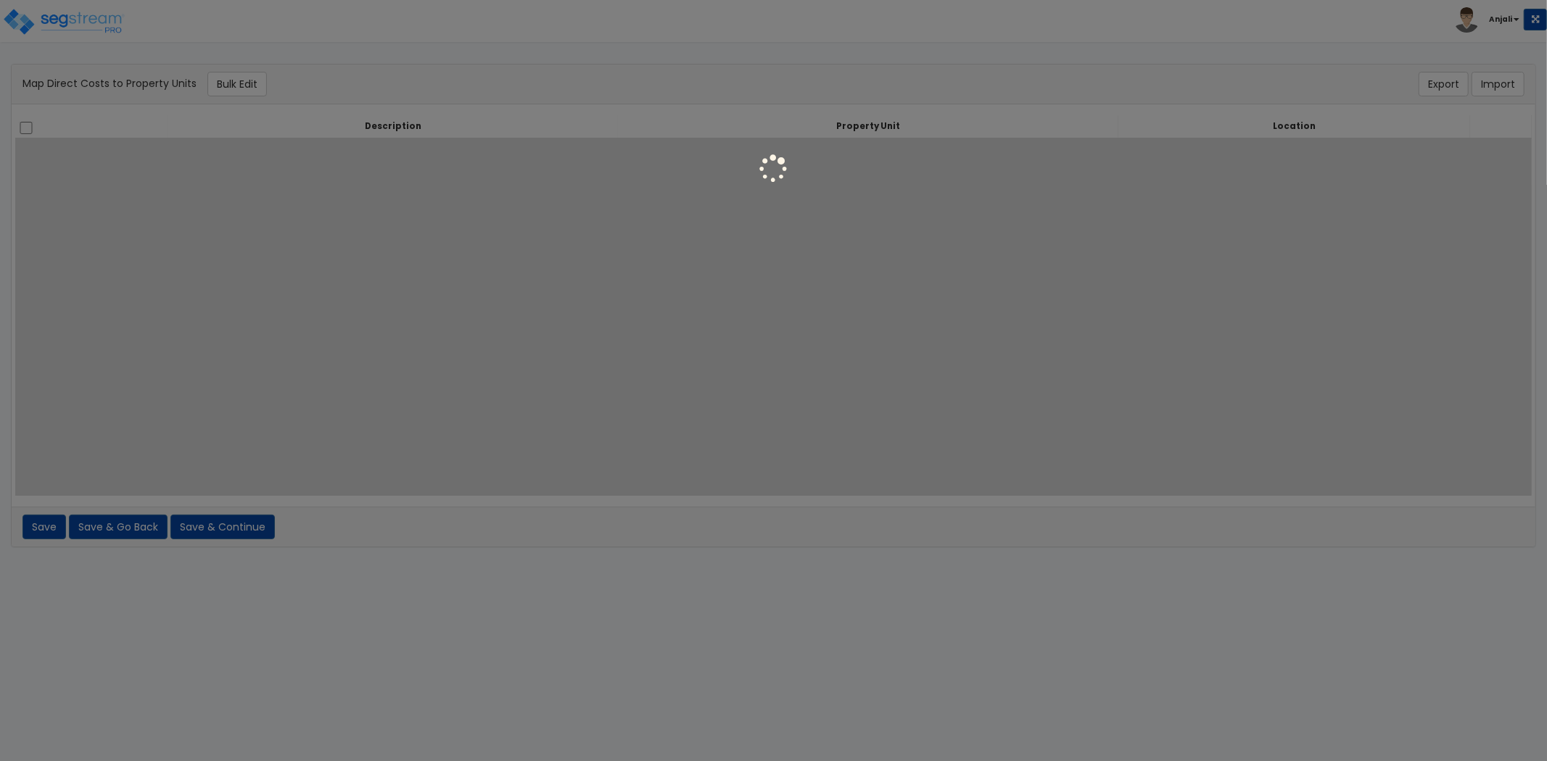
select select
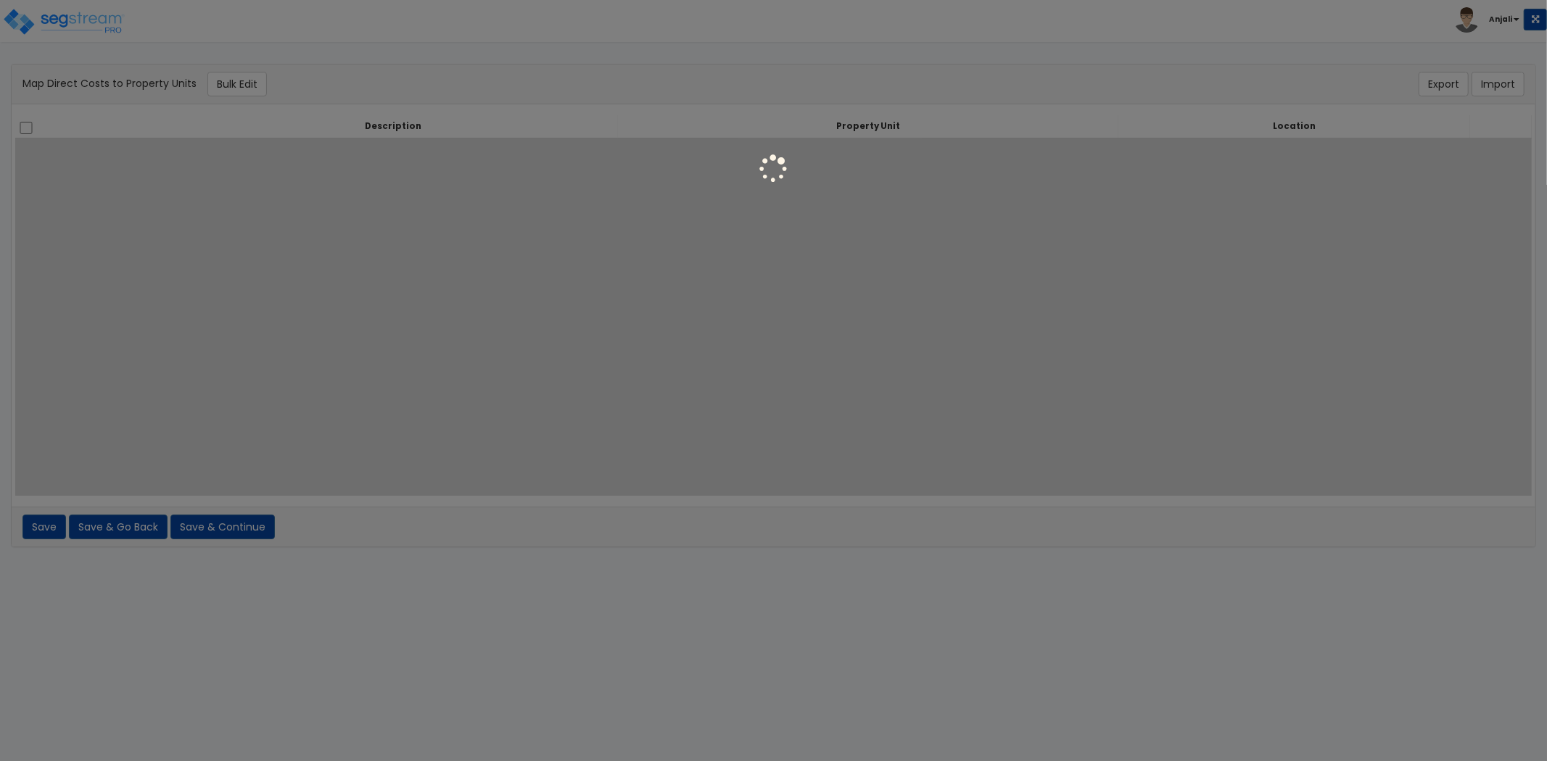
select select
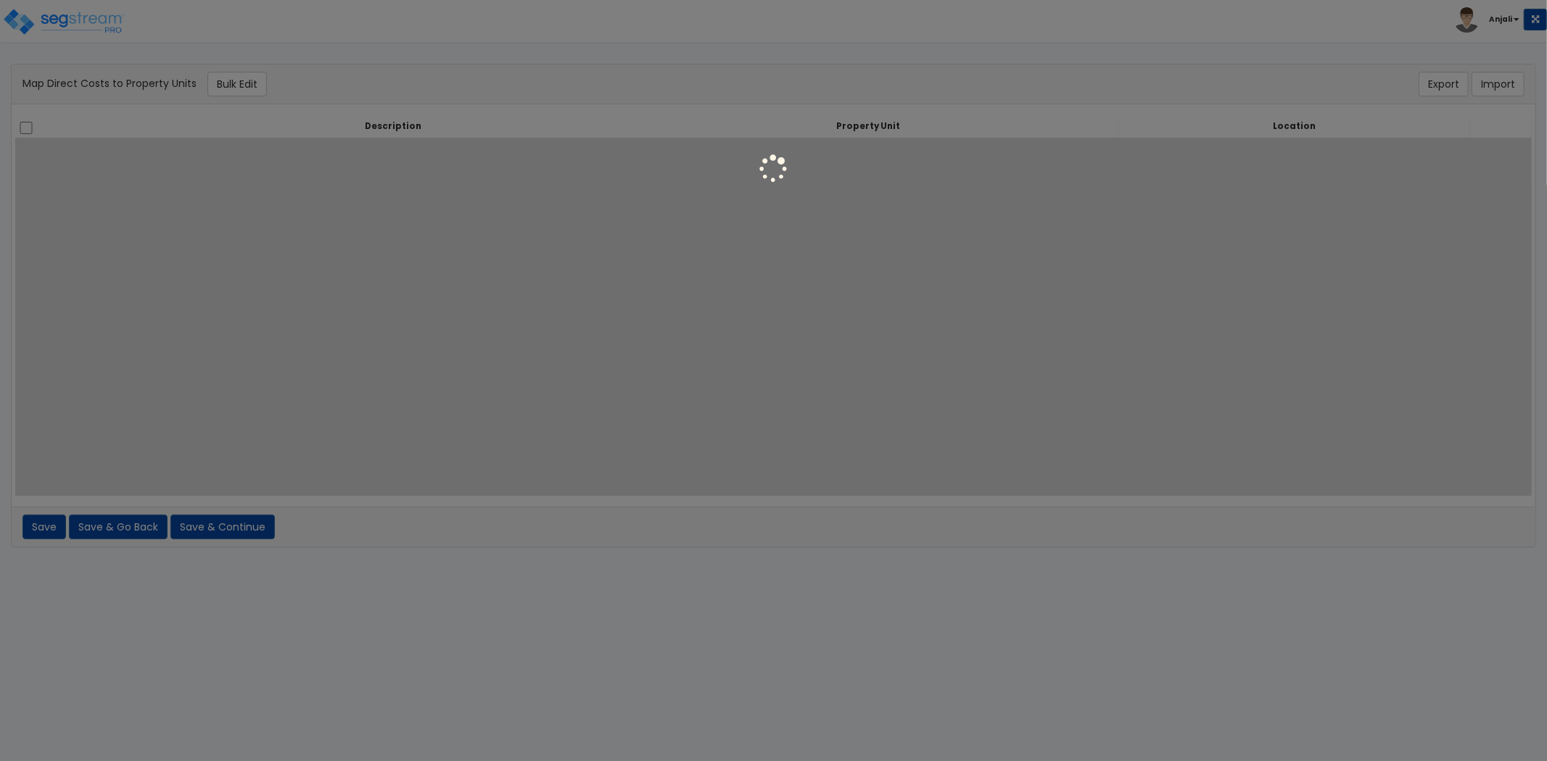
select select
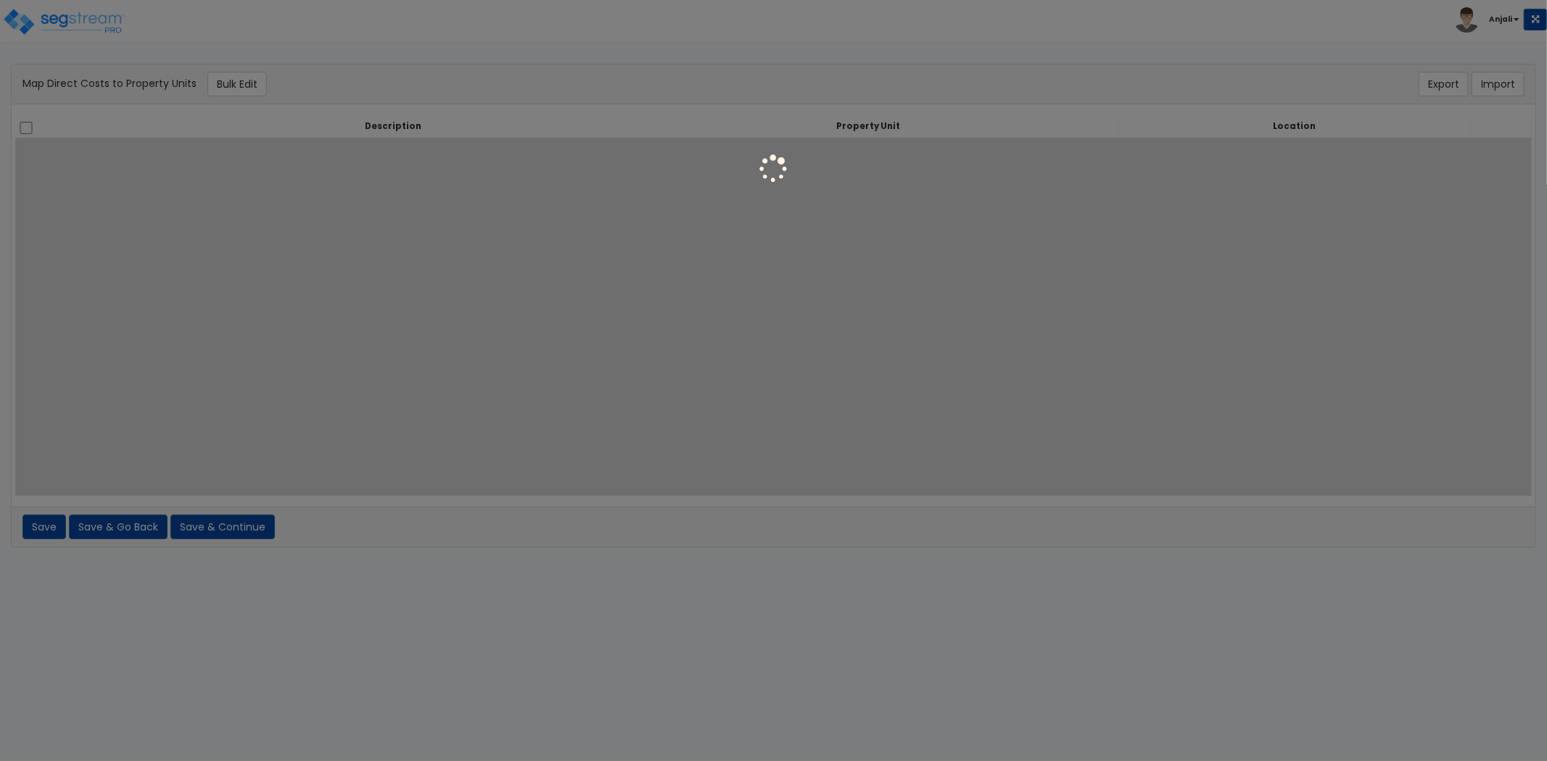
select select "6"
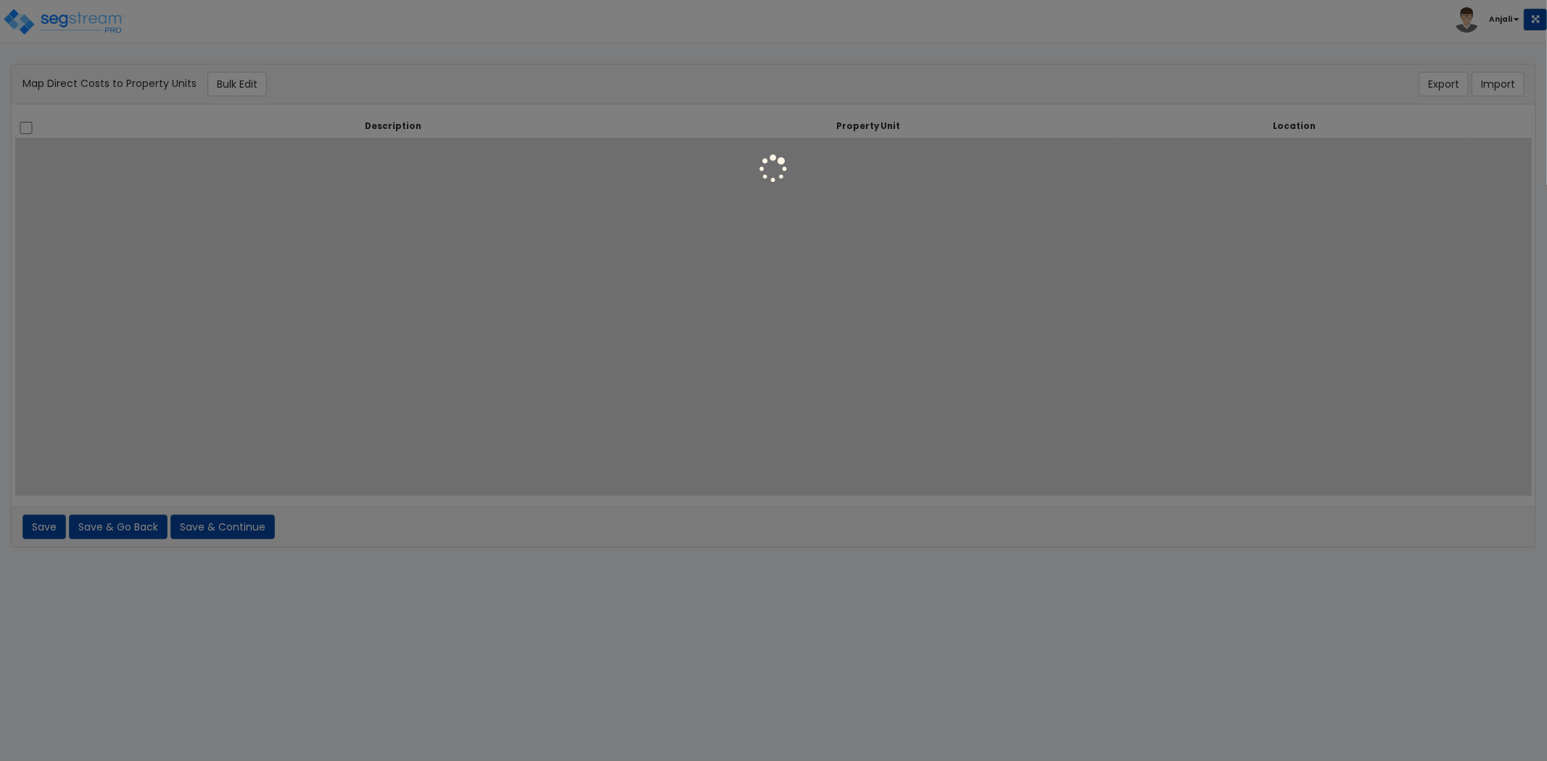
select select "6"
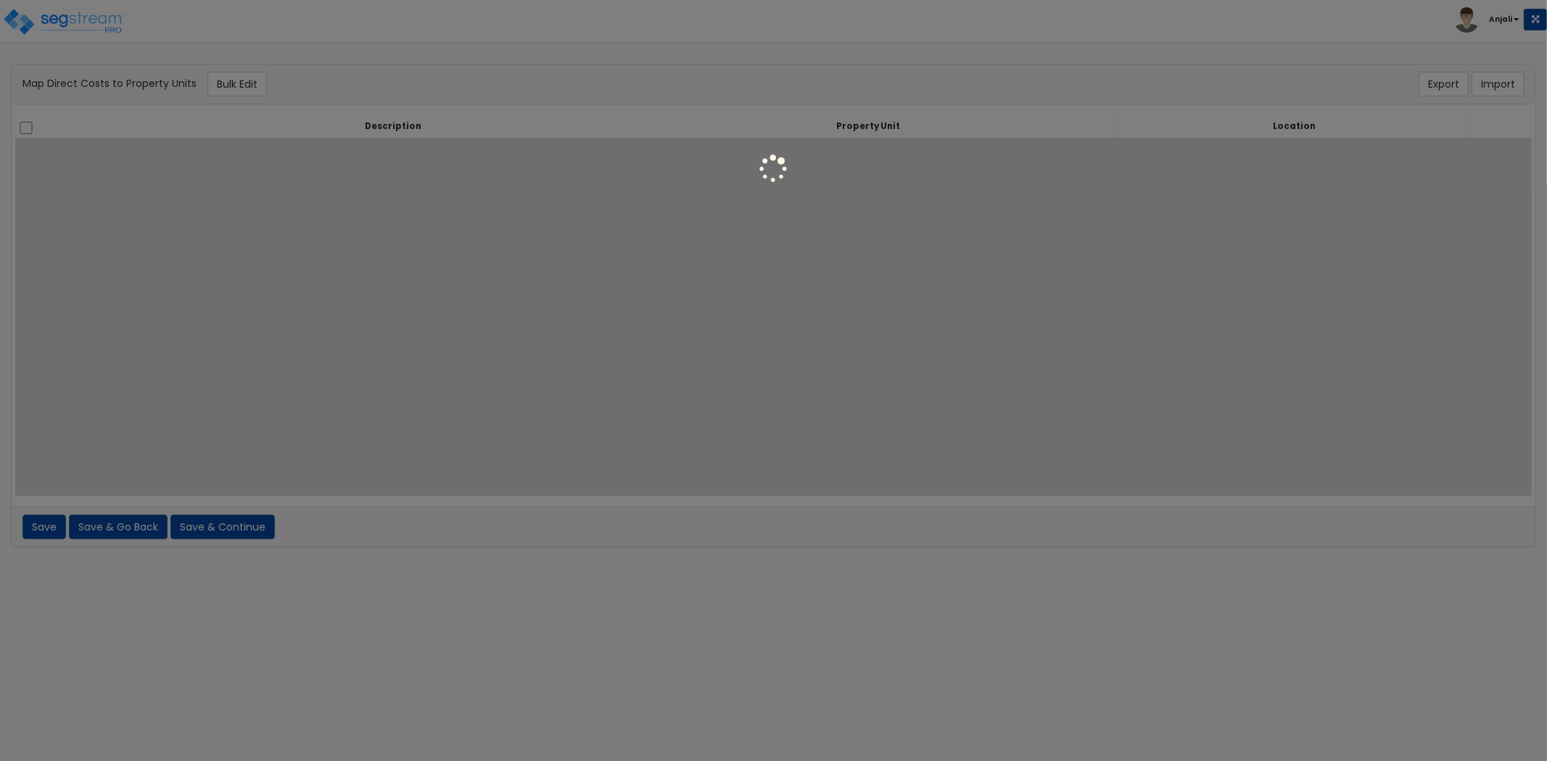
select select "6"
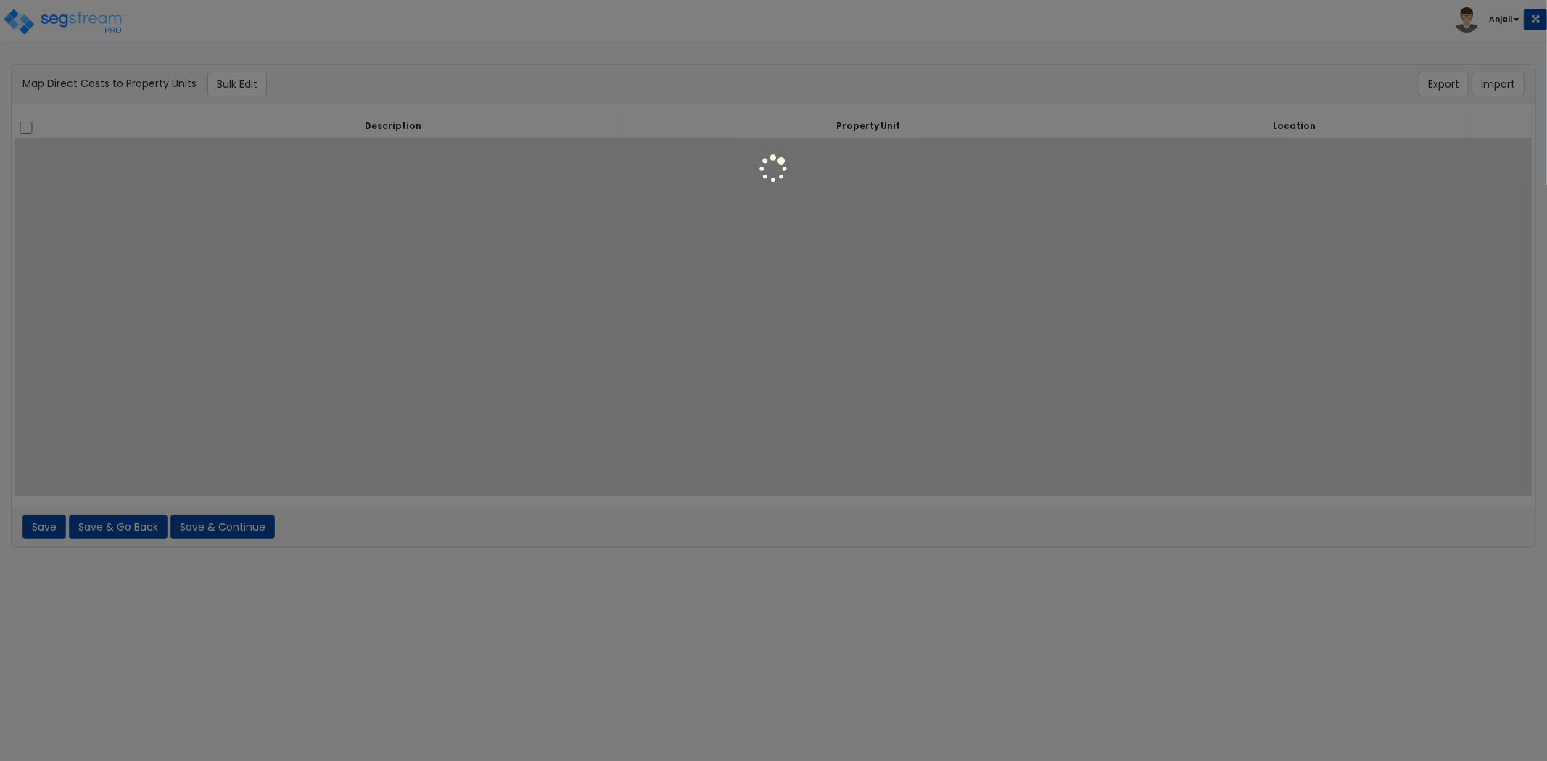
select select "6"
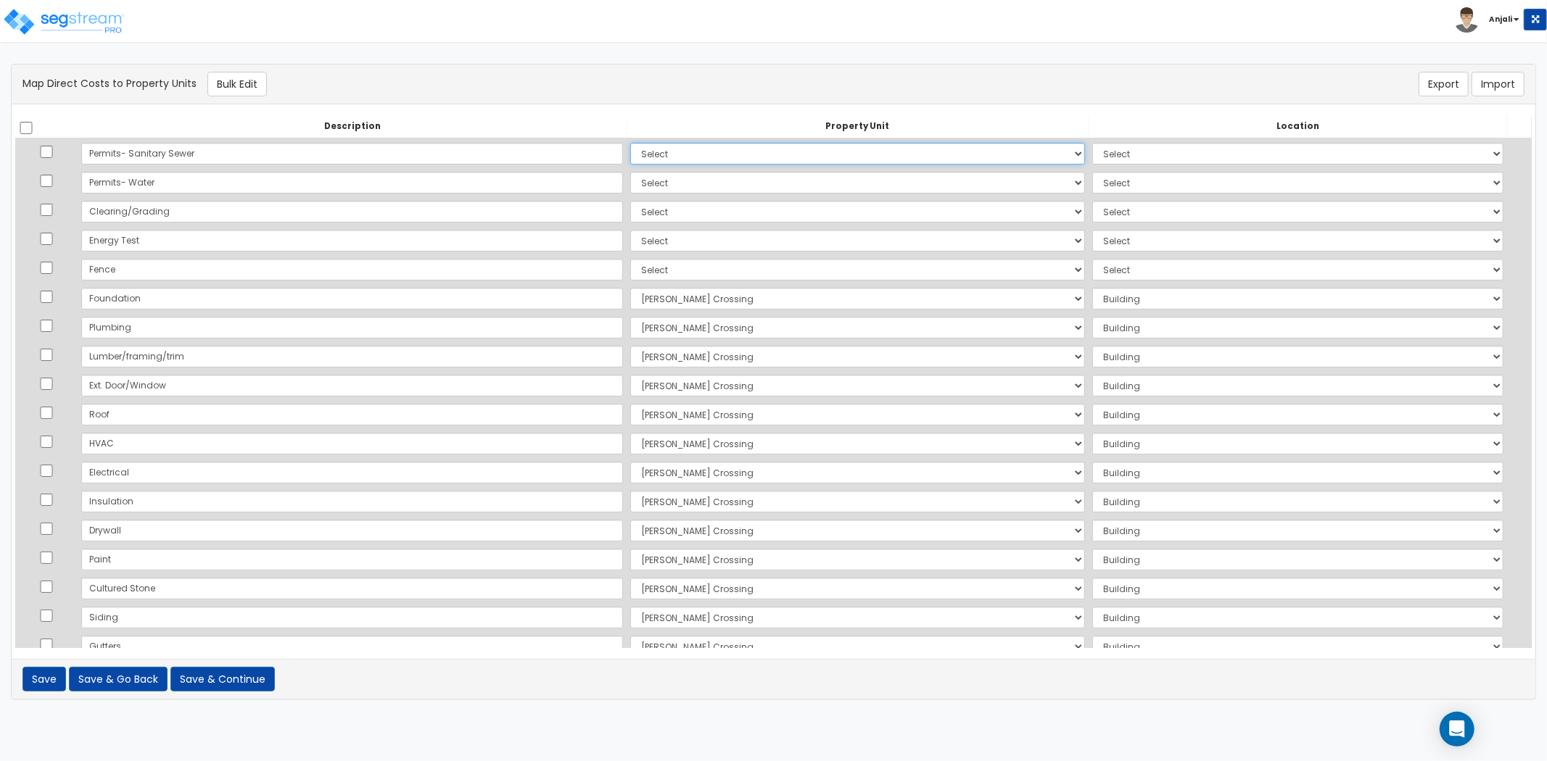
click at [679, 157] on select "Select Sara Crossing Site Improvements Add Additional Property Unit" at bounding box center [857, 154] width 455 height 22
select select "167587"
click at [630, 143] on select "Select Sara Crossing Site Improvements Add Additional Property Unit" at bounding box center [857, 154] width 455 height 22
select select "462"
click at [630, 186] on select "Select Sara Crossing Site Improvements Add Additional Property Unit" at bounding box center [857, 183] width 455 height 22
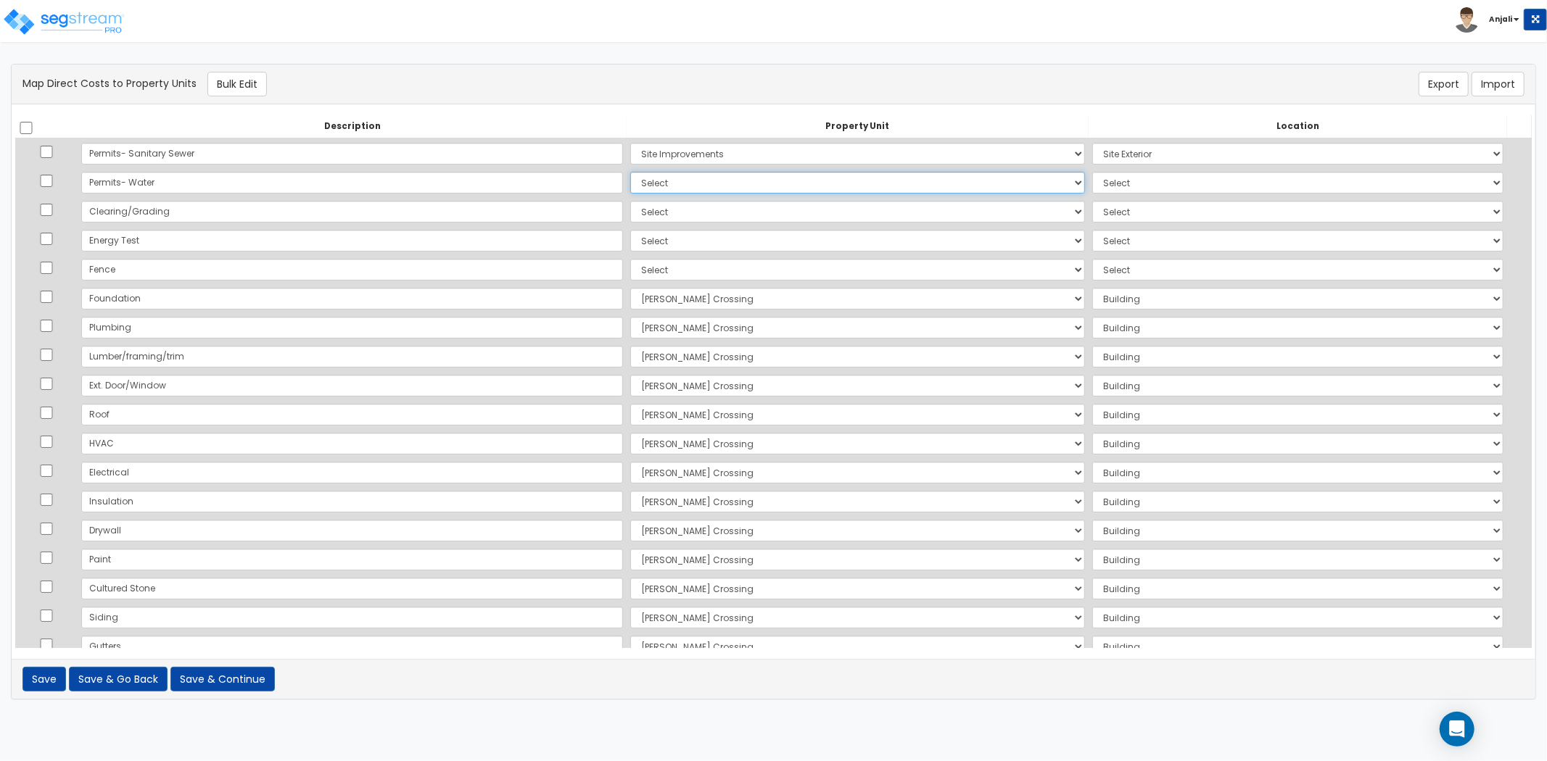
select select "167587"
click at [630, 172] on select "Select Sara Crossing Site Improvements Add Additional Property Unit" at bounding box center [857, 183] width 455 height 22
select select "462"
drag, startPoint x: 584, startPoint y: 212, endPoint x: 586, endPoint y: 221, distance: 9.7
click at [630, 212] on select "Select Sara Crossing Site Improvements Add Additional Property Unit" at bounding box center [857, 212] width 455 height 22
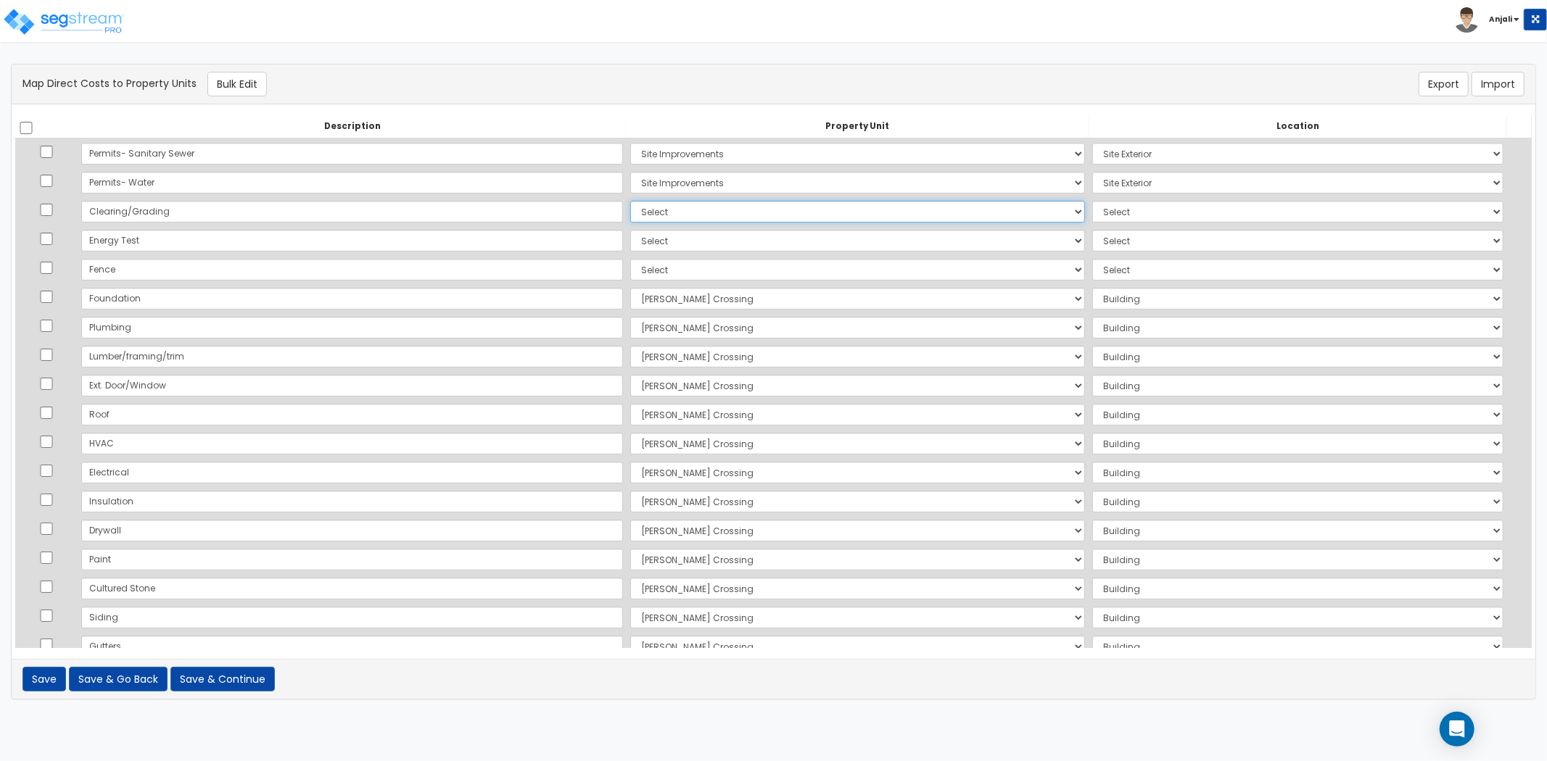
select select "167587"
click at [630, 201] on select "Select Sara Crossing Site Improvements Add Additional Property Unit" at bounding box center [857, 212] width 455 height 22
select select "462"
click at [630, 244] on select "Select Sara Crossing Site Improvements Add Additional Property Unit" at bounding box center [857, 241] width 455 height 22
select select "167585"
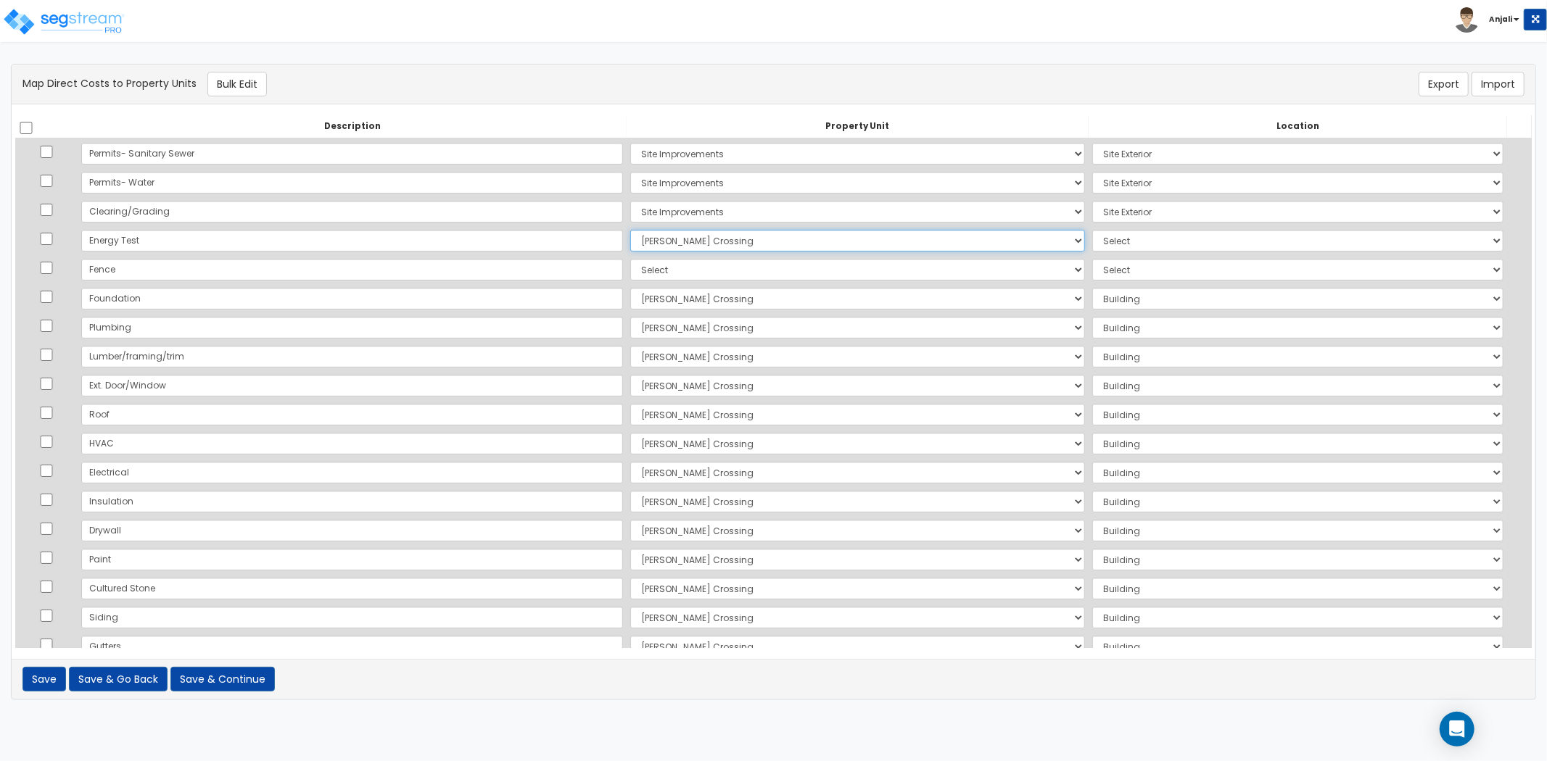
click at [630, 230] on select "Select Sara Crossing Site Improvements Add Additional Property Unit" at bounding box center [857, 241] width 455 height 22
select select "6"
click at [630, 274] on select "Select Sara Crossing Site Improvements Add Additional Property Unit" at bounding box center [857, 270] width 455 height 22
select select "167587"
click at [630, 259] on select "Select Sara Crossing Site Improvements Add Additional Property Unit" at bounding box center [857, 270] width 455 height 22
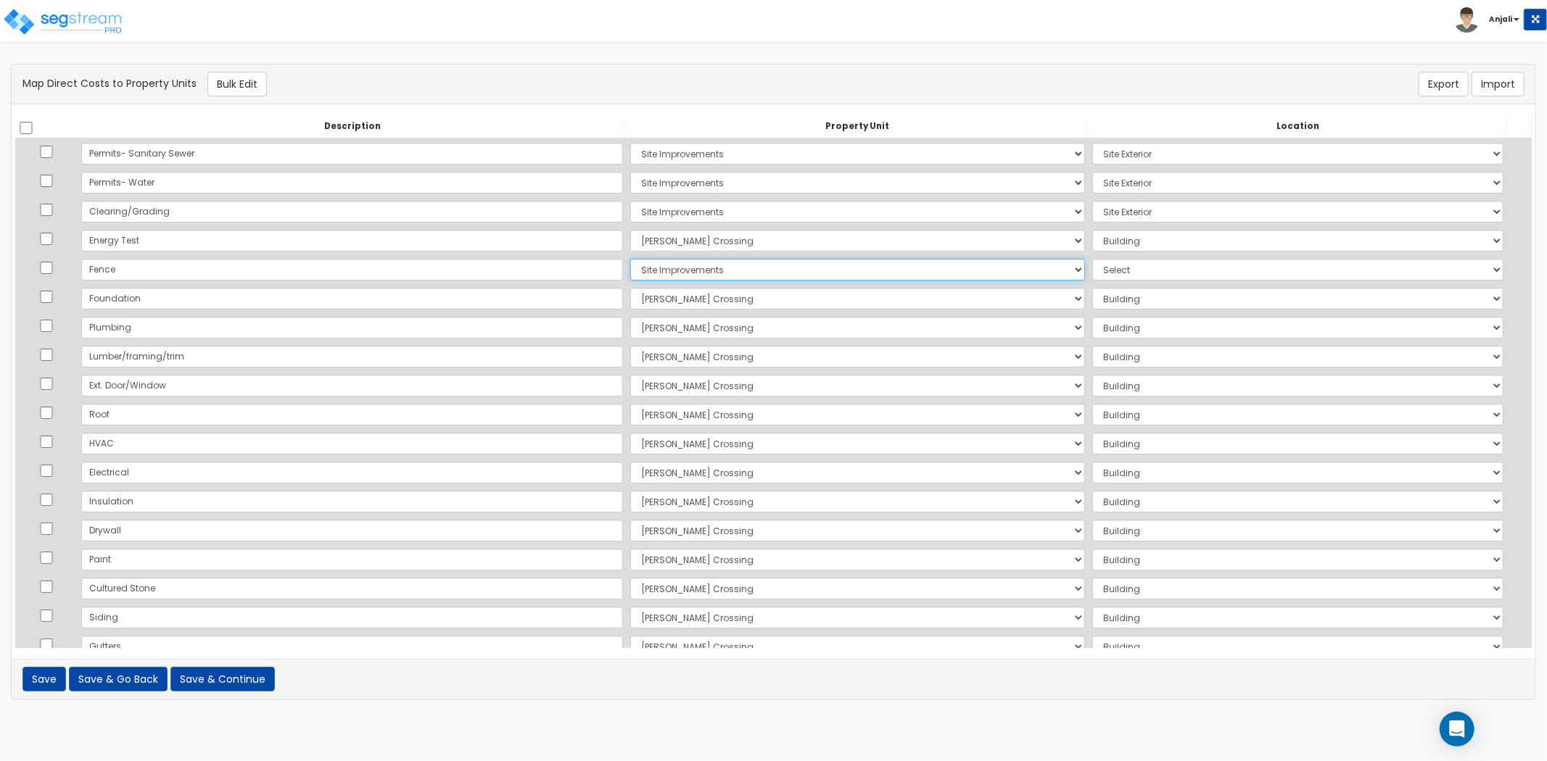
select select "462"
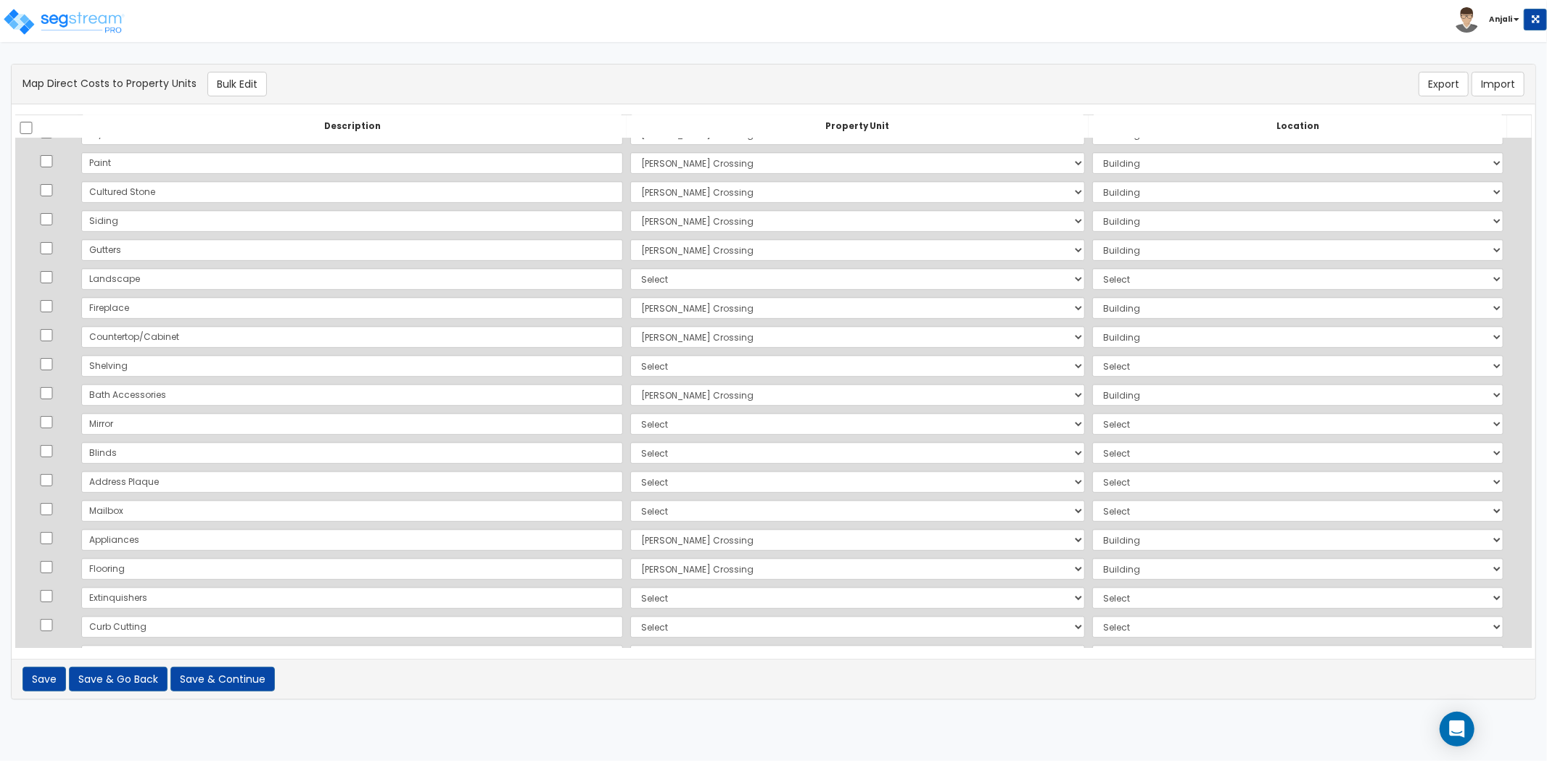
scroll to position [365, 0]
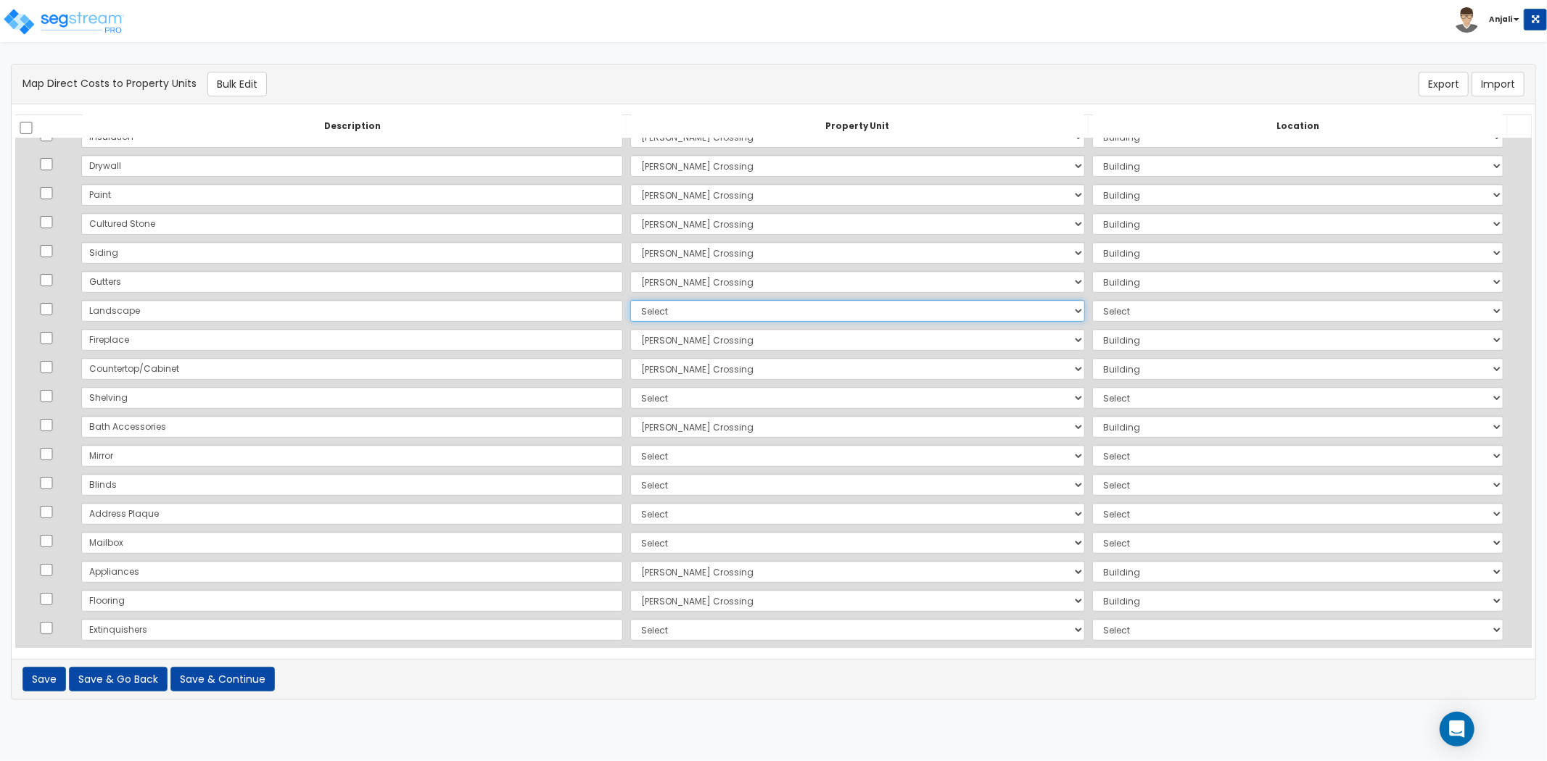
click at [630, 313] on select "Select Sara Crossing Site Improvements Add Additional Property Unit" at bounding box center [857, 311] width 455 height 22
select select "167587"
click at [630, 300] on select "Select Sara Crossing Site Improvements Add Additional Property Unit" at bounding box center [857, 311] width 455 height 22
select select "462"
click at [630, 401] on select "Select Sara Crossing Site Improvements Add Additional Property Unit" at bounding box center [857, 398] width 455 height 22
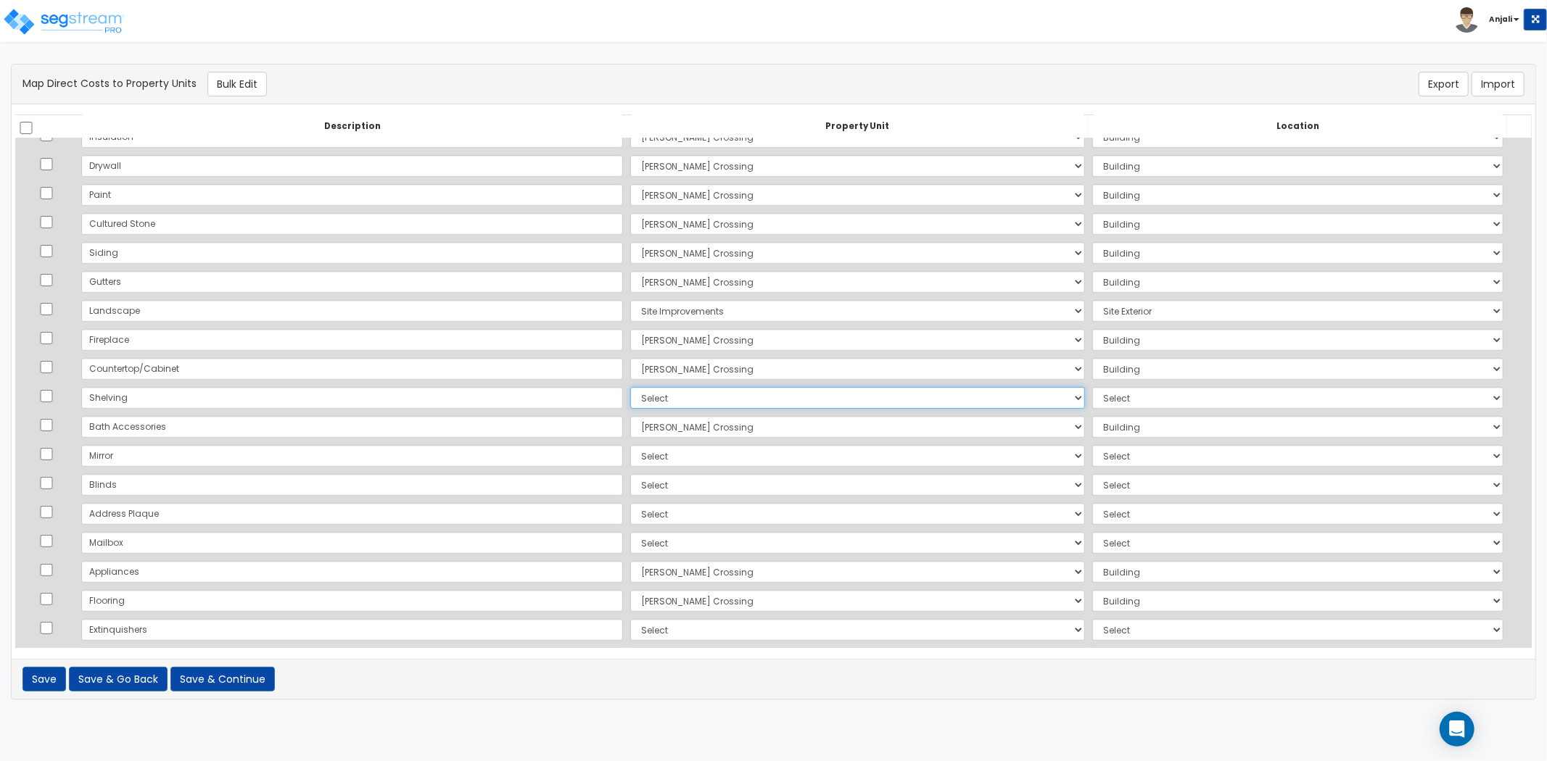
select select "167585"
click at [630, 387] on select "Select Sara Crossing Site Improvements Add Additional Property Unit" at bounding box center [857, 398] width 455 height 22
select select "6"
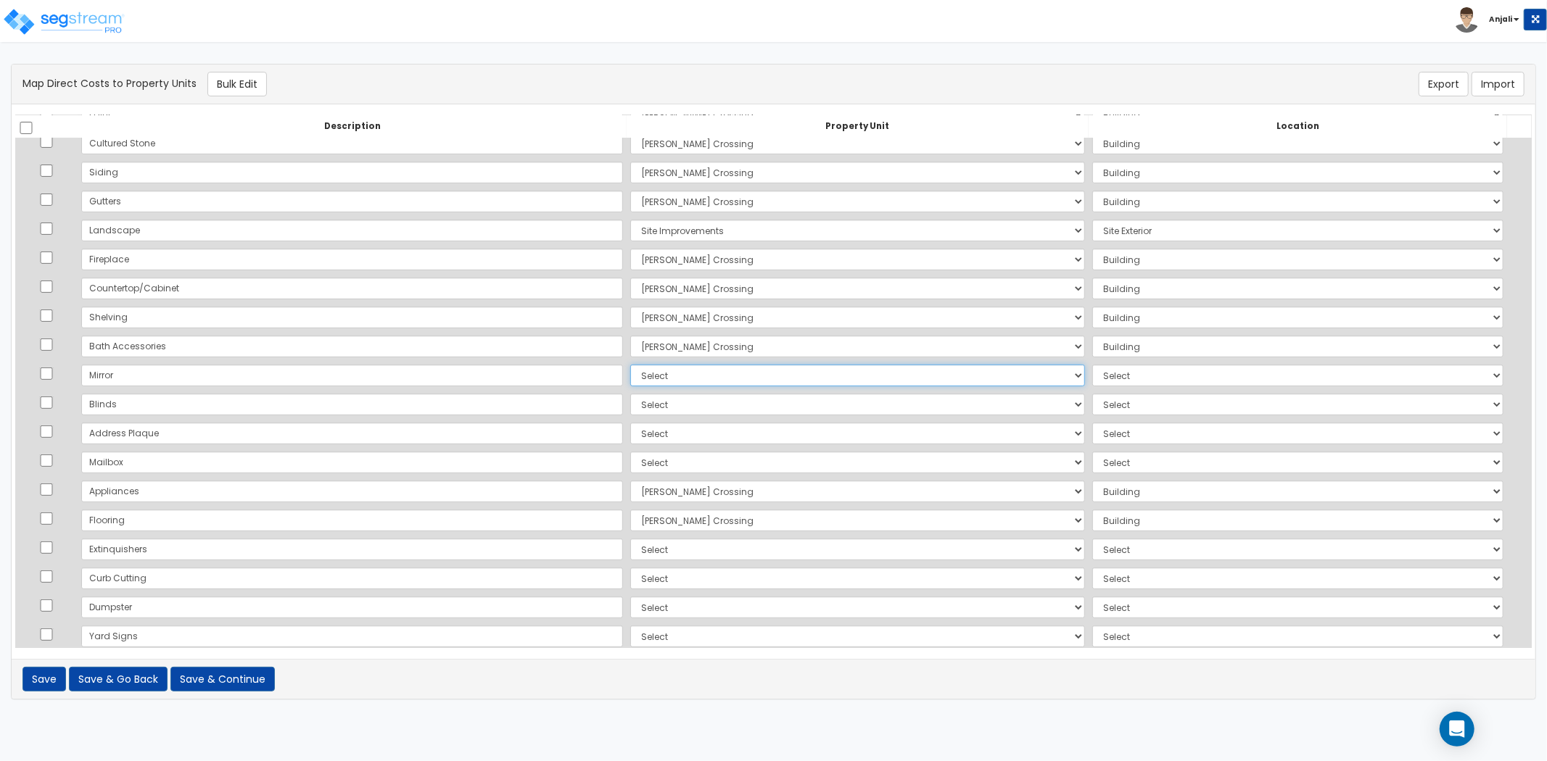
click at [630, 382] on select "Select Sara Crossing Site Improvements Add Additional Property Unit" at bounding box center [857, 376] width 455 height 22
select select "167585"
click at [630, 365] on select "Select Sara Crossing Site Improvements Add Additional Property Unit" at bounding box center [857, 376] width 455 height 22
select select "6"
click at [630, 406] on select "Select Sara Crossing Site Improvements Add Additional Property Unit" at bounding box center [857, 405] width 455 height 22
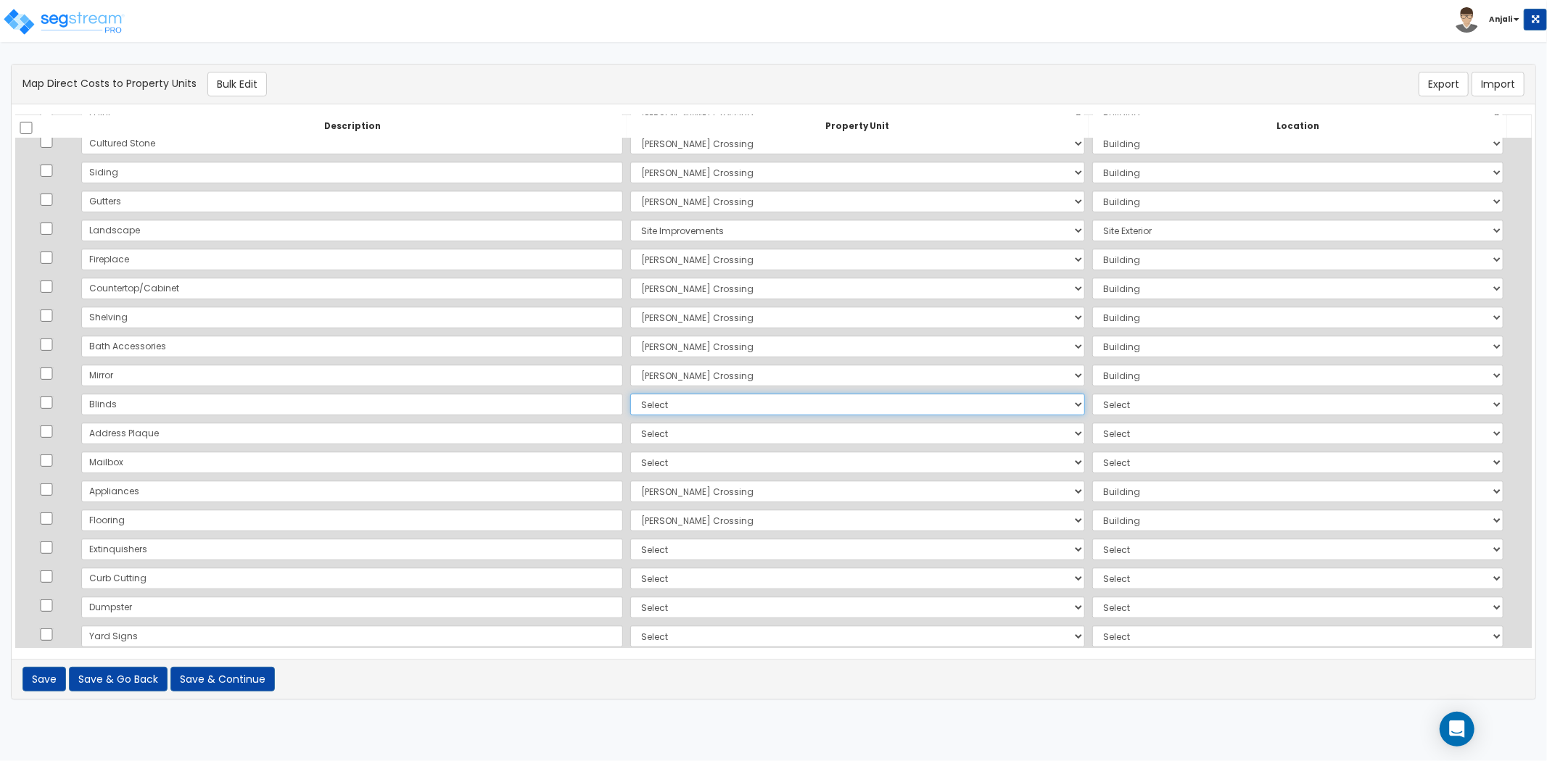
select select "167585"
click at [630, 394] on select "Select Sara Crossing Site Improvements Add Additional Property Unit" at bounding box center [857, 405] width 455 height 22
select select "6"
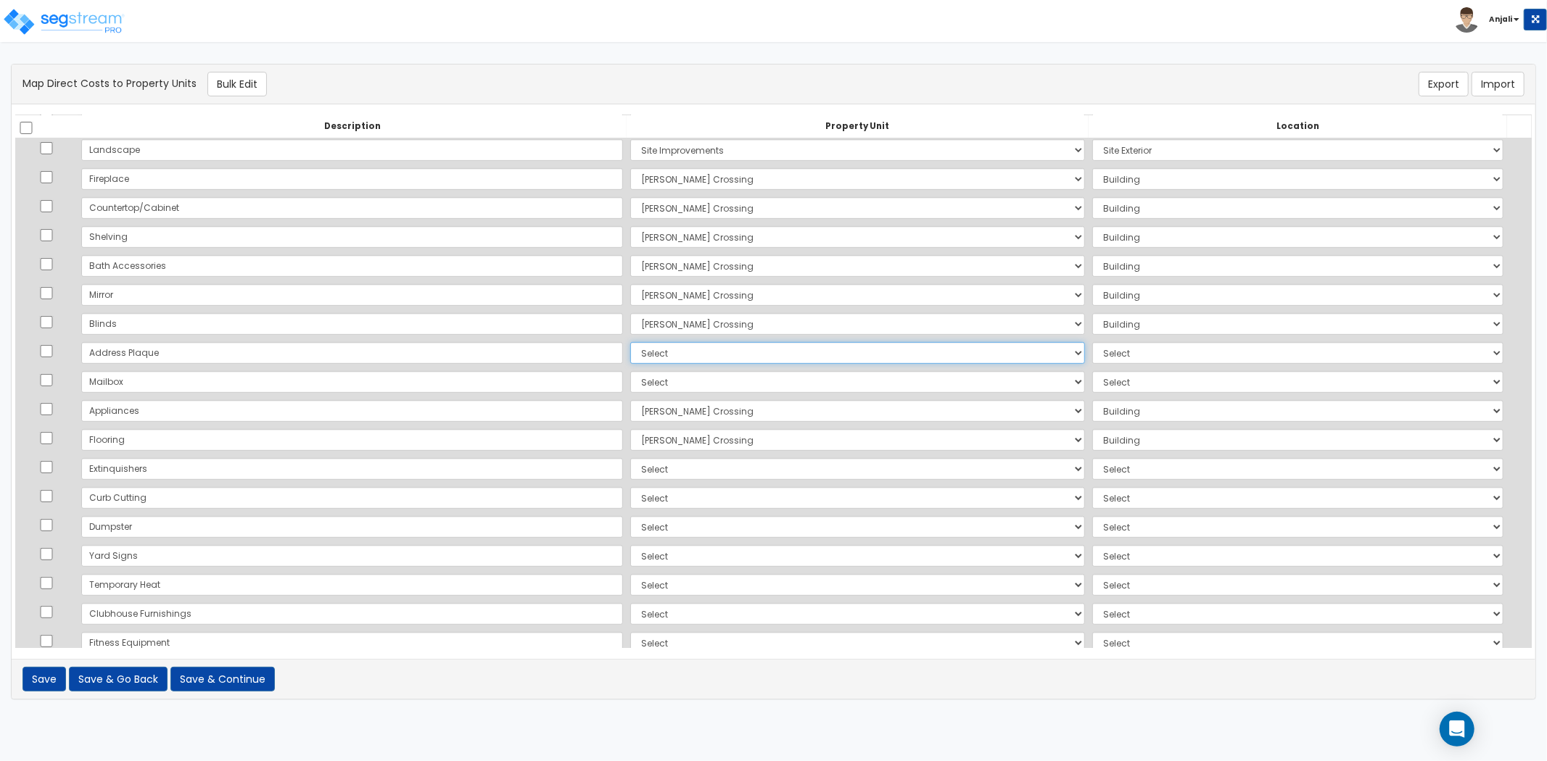
click at [630, 355] on select "Select Sara Crossing Site Improvements Add Additional Property Unit" at bounding box center [857, 353] width 455 height 22
select select "167585"
click at [630, 342] on select "Select Sara Crossing Site Improvements Add Additional Property Unit" at bounding box center [857, 353] width 455 height 22
select select "6"
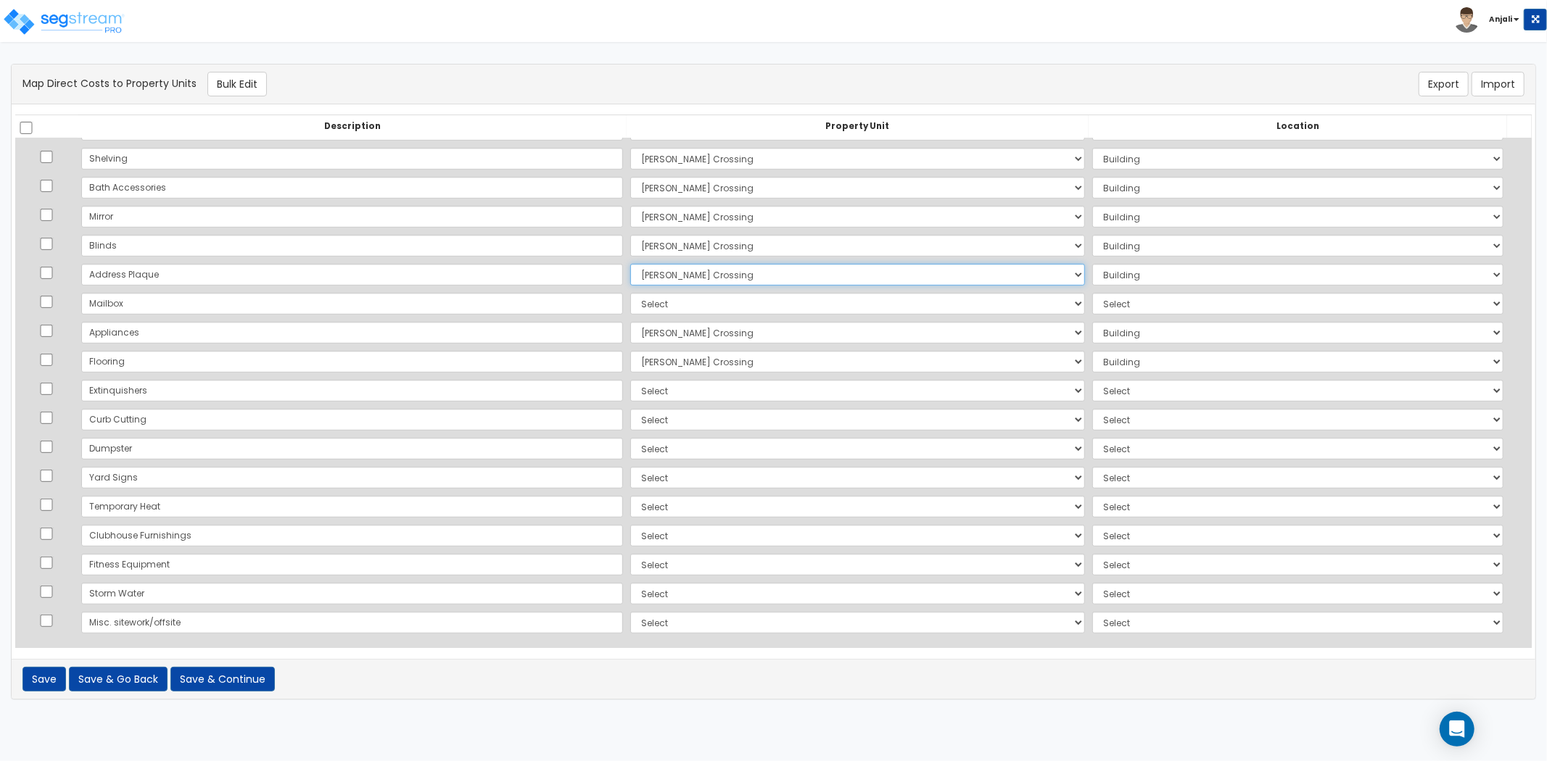
scroll to position [606, 0]
click at [630, 305] on select "Select Sara Crossing Site Improvements Add Additional Property Unit" at bounding box center [857, 302] width 455 height 22
select select "167585"
click at [630, 291] on select "Select Sara Crossing Site Improvements Add Additional Property Unit" at bounding box center [857, 302] width 455 height 22
select select "6"
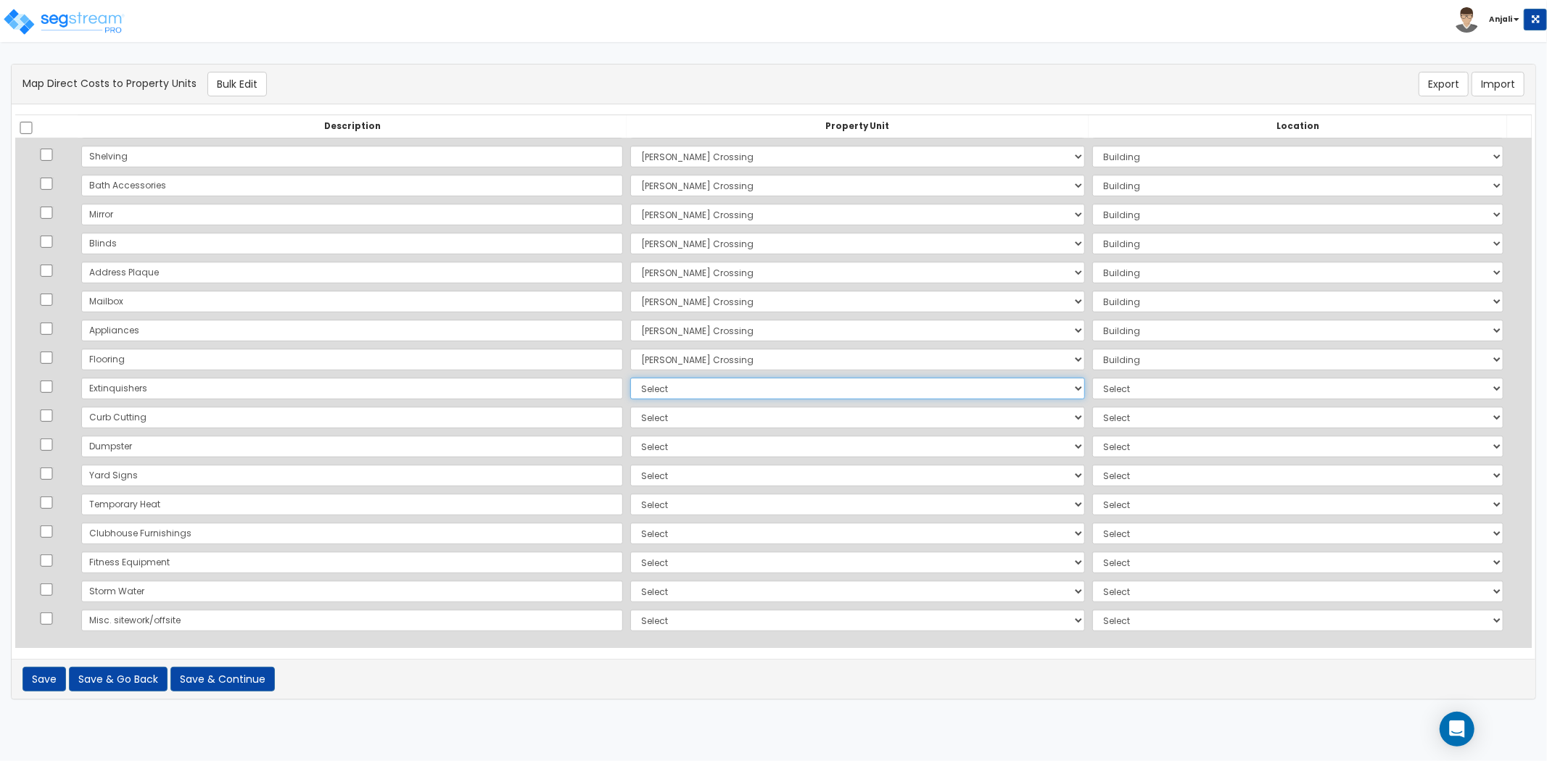
click at [630, 395] on select "Select Sara Crossing Site Improvements Add Additional Property Unit" at bounding box center [857, 389] width 455 height 22
select select "167585"
click at [630, 378] on select "Select Sara Crossing Site Improvements Add Additional Property Unit" at bounding box center [857, 389] width 455 height 22
select select "6"
click at [630, 415] on select "Select Sara Crossing Site Improvements Add Additional Property Unit" at bounding box center [857, 418] width 455 height 22
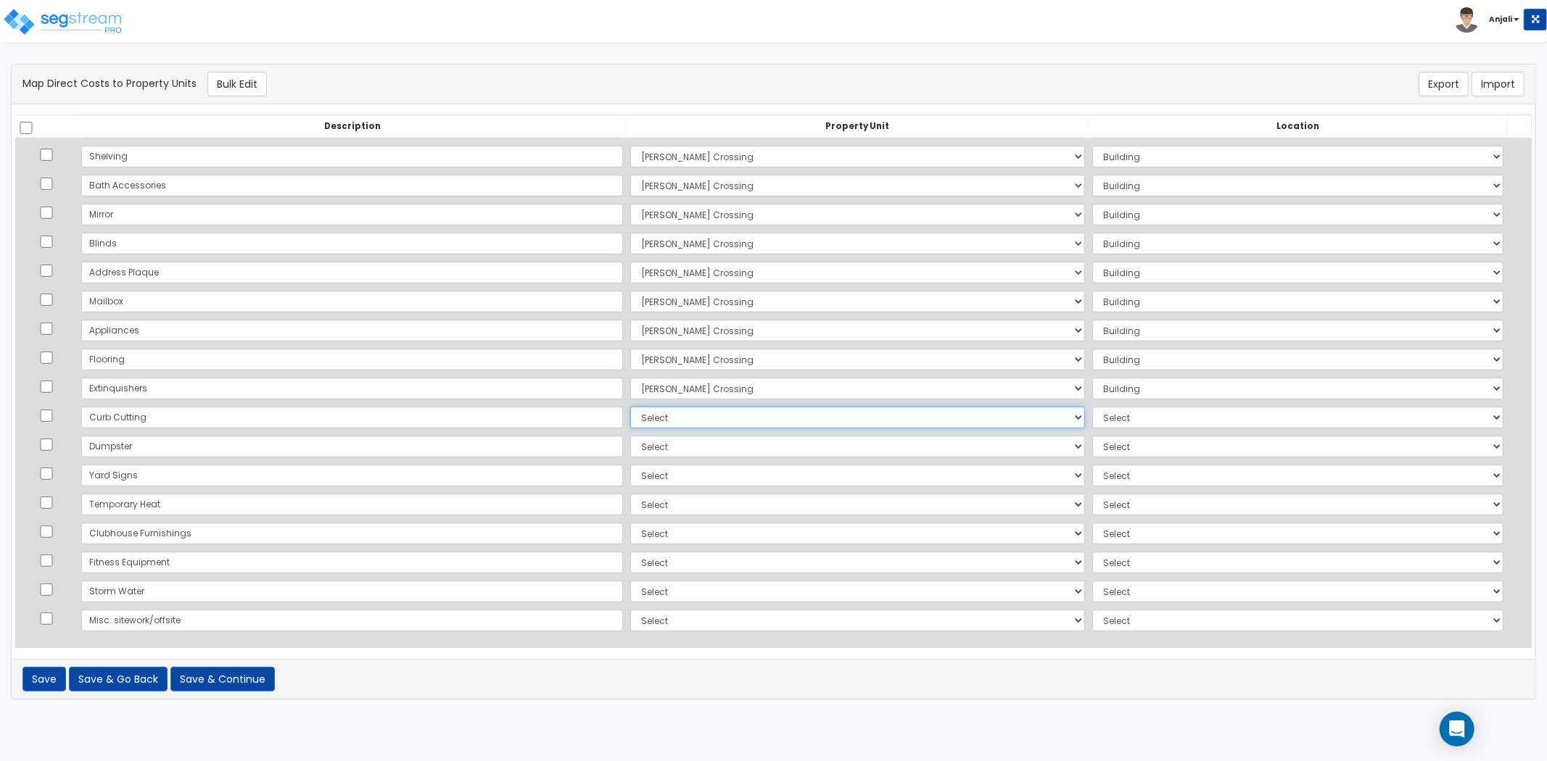
select select "167587"
click at [630, 407] on select "Select Sara Crossing Site Improvements Add Additional Property Unit" at bounding box center [857, 418] width 455 height 22
select select "462"
click at [630, 450] on select "Select Sara Crossing Site Improvements Add Additional Property Unit" at bounding box center [857, 447] width 455 height 22
select select "167587"
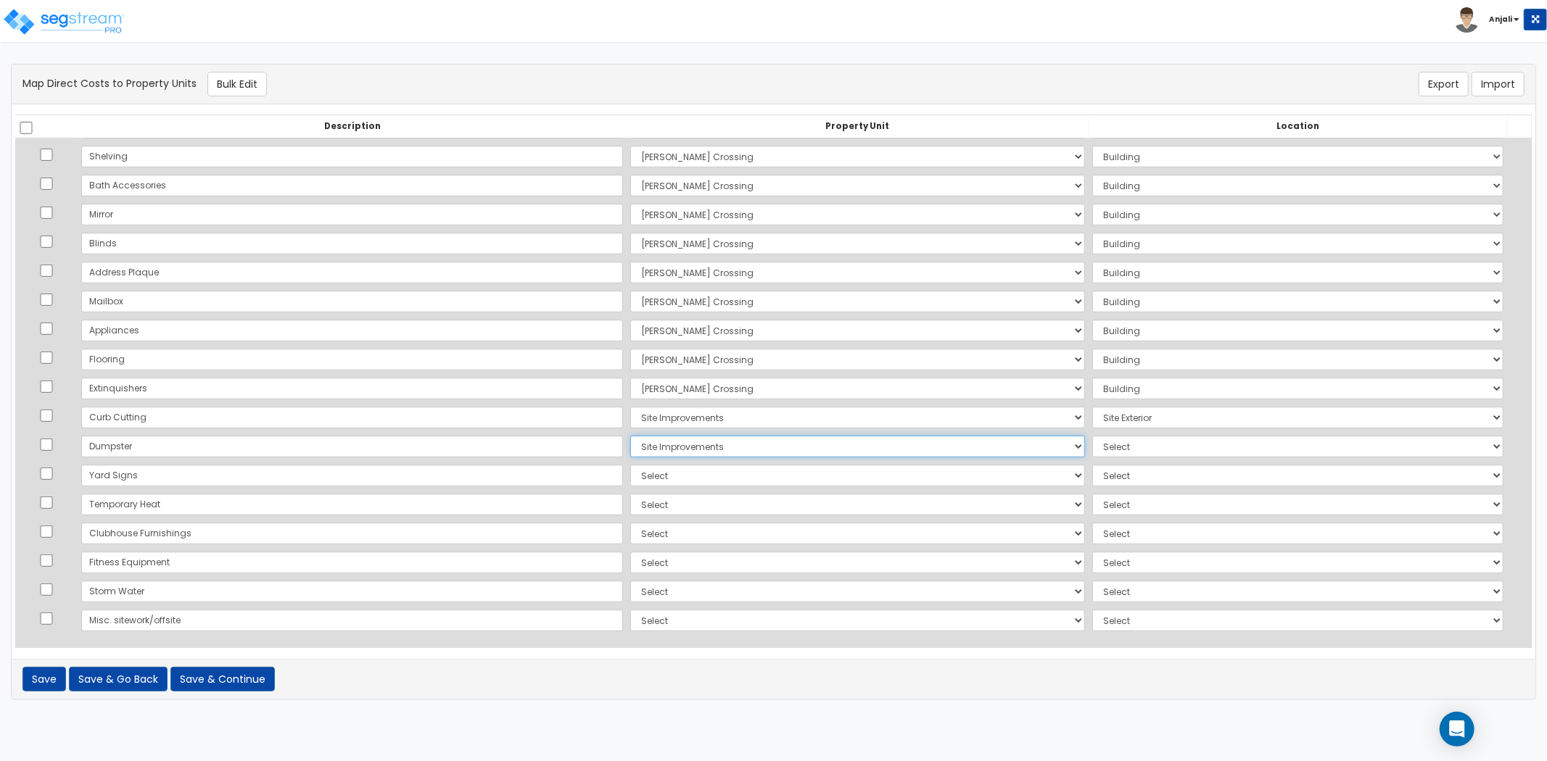
click at [630, 436] on select "Select Sara Crossing Site Improvements Add Additional Property Unit" at bounding box center [857, 447] width 455 height 22
select select "462"
click at [630, 466] on select "Select Sara Crossing Site Improvements Add Additional Property Unit" at bounding box center [857, 476] width 455 height 22
select select "167587"
click at [630, 465] on select "Select Sara Crossing Site Improvements Add Additional Property Unit" at bounding box center [857, 476] width 455 height 22
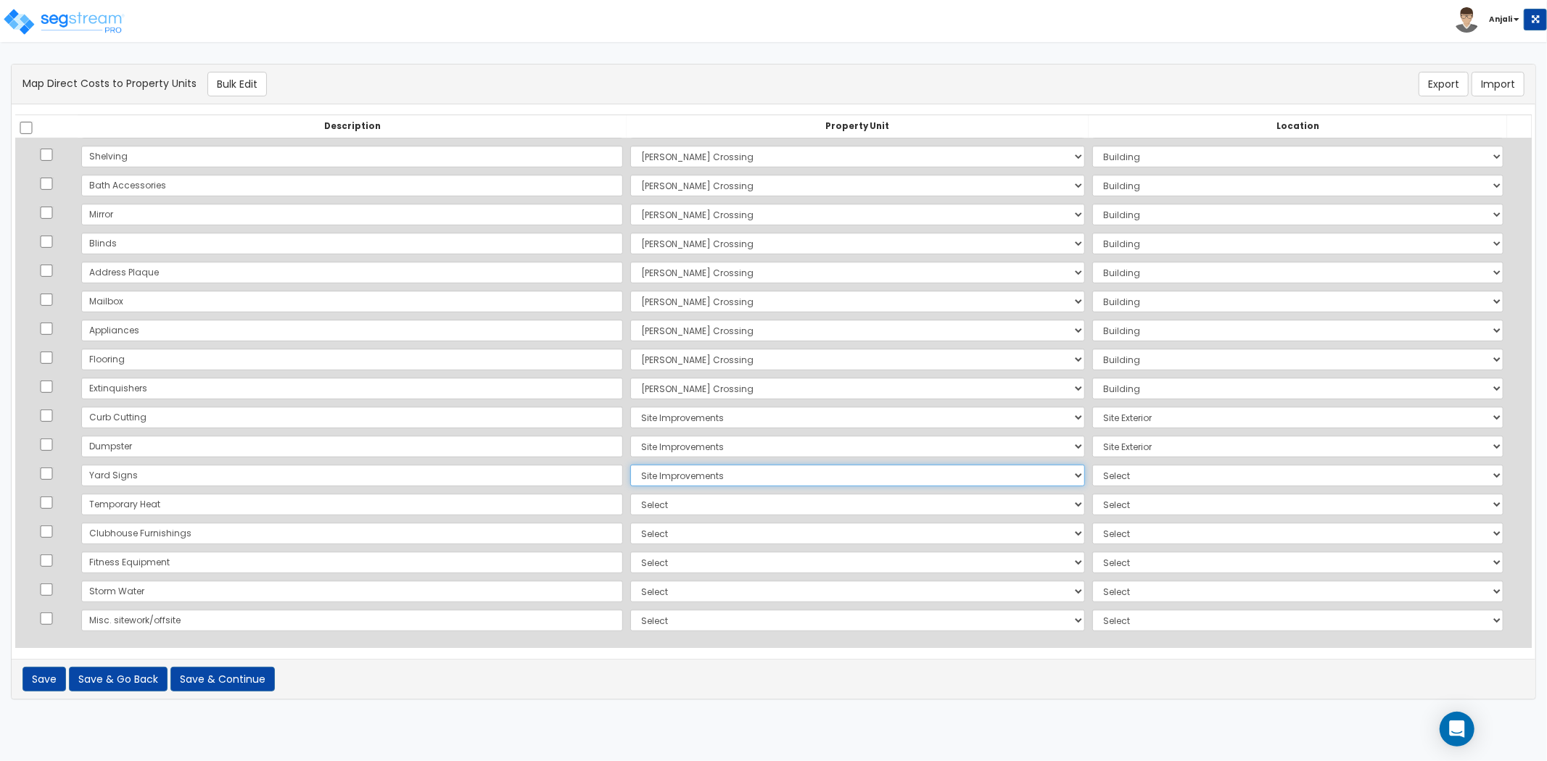
select select "462"
click at [630, 505] on select "Select Sara Crossing Site Improvements Add Additional Property Unit" at bounding box center [857, 505] width 455 height 22
select select "167585"
click at [630, 494] on select "Select Sara Crossing Site Improvements Add Additional Property Unit" at bounding box center [857, 505] width 455 height 22
select select "6"
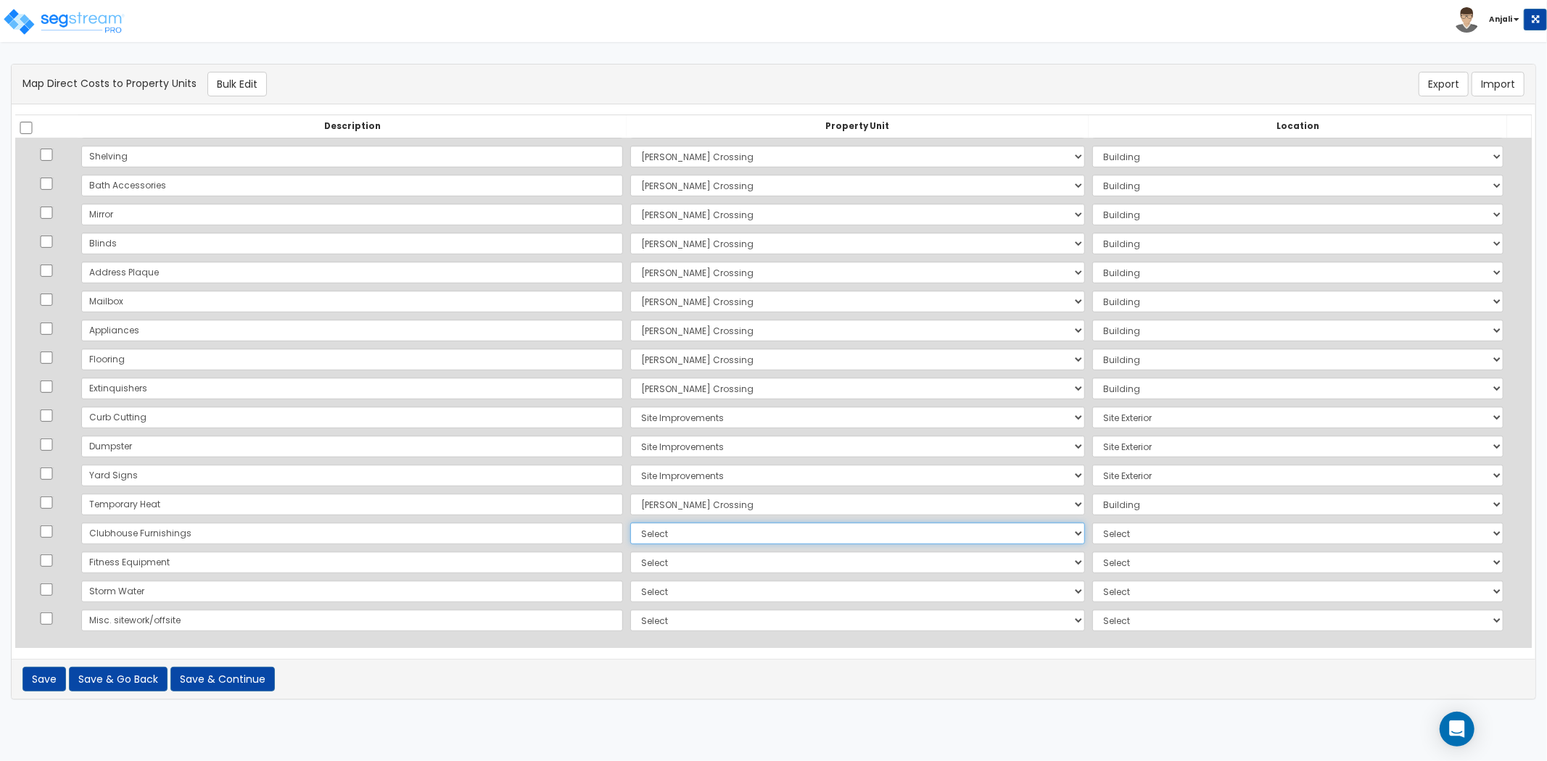
click at [630, 535] on select "Select Sara Crossing Site Improvements Add Additional Property Unit" at bounding box center [857, 534] width 455 height 22
select select "167587"
click at [630, 523] on select "Select Sara Crossing Site Improvements Add Additional Property Unit" at bounding box center [857, 534] width 455 height 22
select select "462"
click at [630, 561] on select "Select Sara Crossing Site Improvements Add Additional Property Unit" at bounding box center [857, 563] width 455 height 22
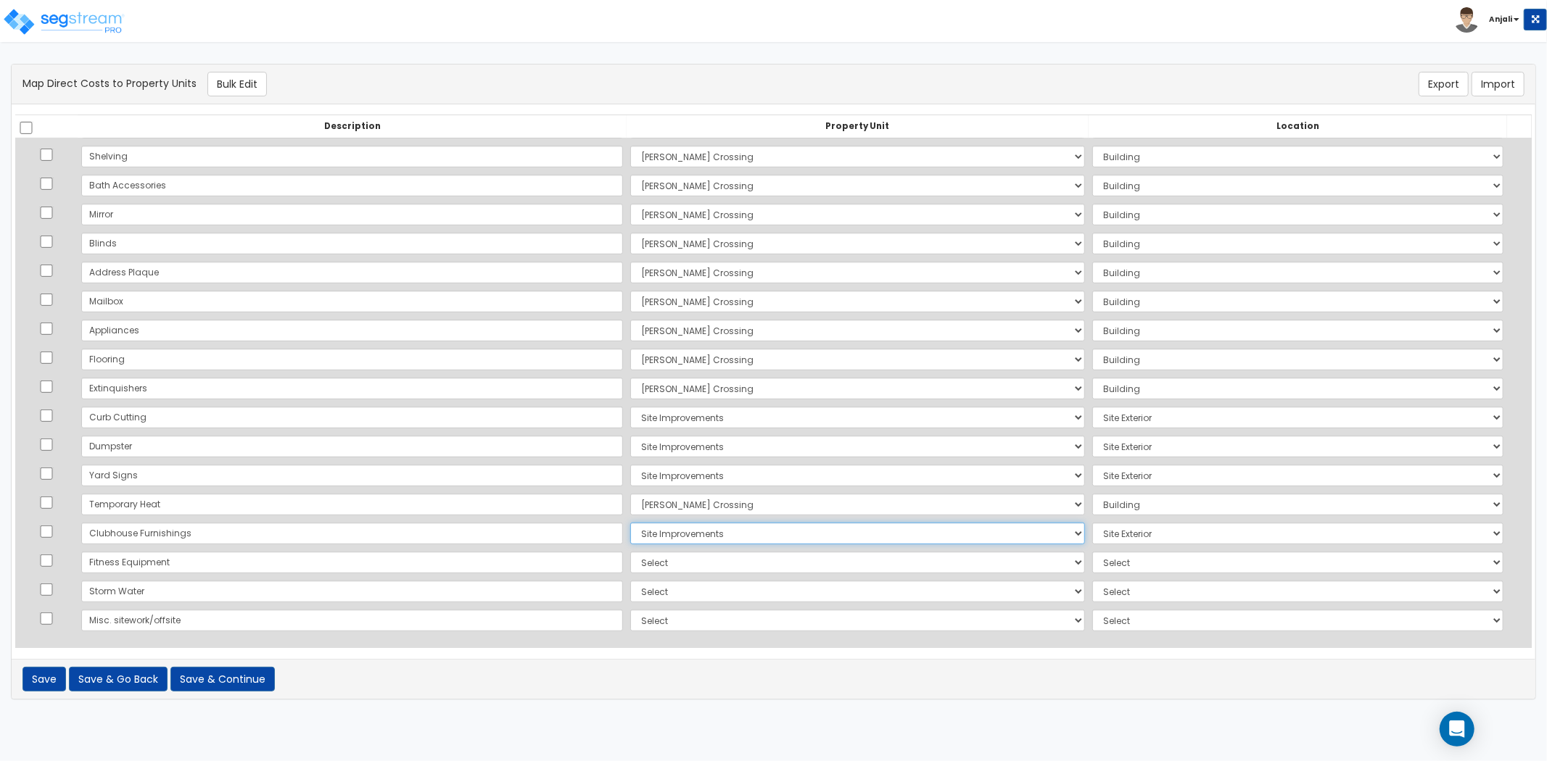
click at [630, 541] on select "Select Sara Crossing Site Improvements Add Additional Property Unit" at bounding box center [857, 534] width 455 height 22
click at [630, 535] on select "Select Sara Crossing Site Improvements Add Additional Property Unit" at bounding box center [857, 534] width 455 height 22
click at [630, 537] on select "Select Sara Crossing Site Improvements Add Additional Property Unit" at bounding box center [857, 534] width 455 height 22
select select "167585"
click at [630, 523] on select "Select Sara Crossing Site Improvements Add Additional Property Unit" at bounding box center [857, 534] width 455 height 22
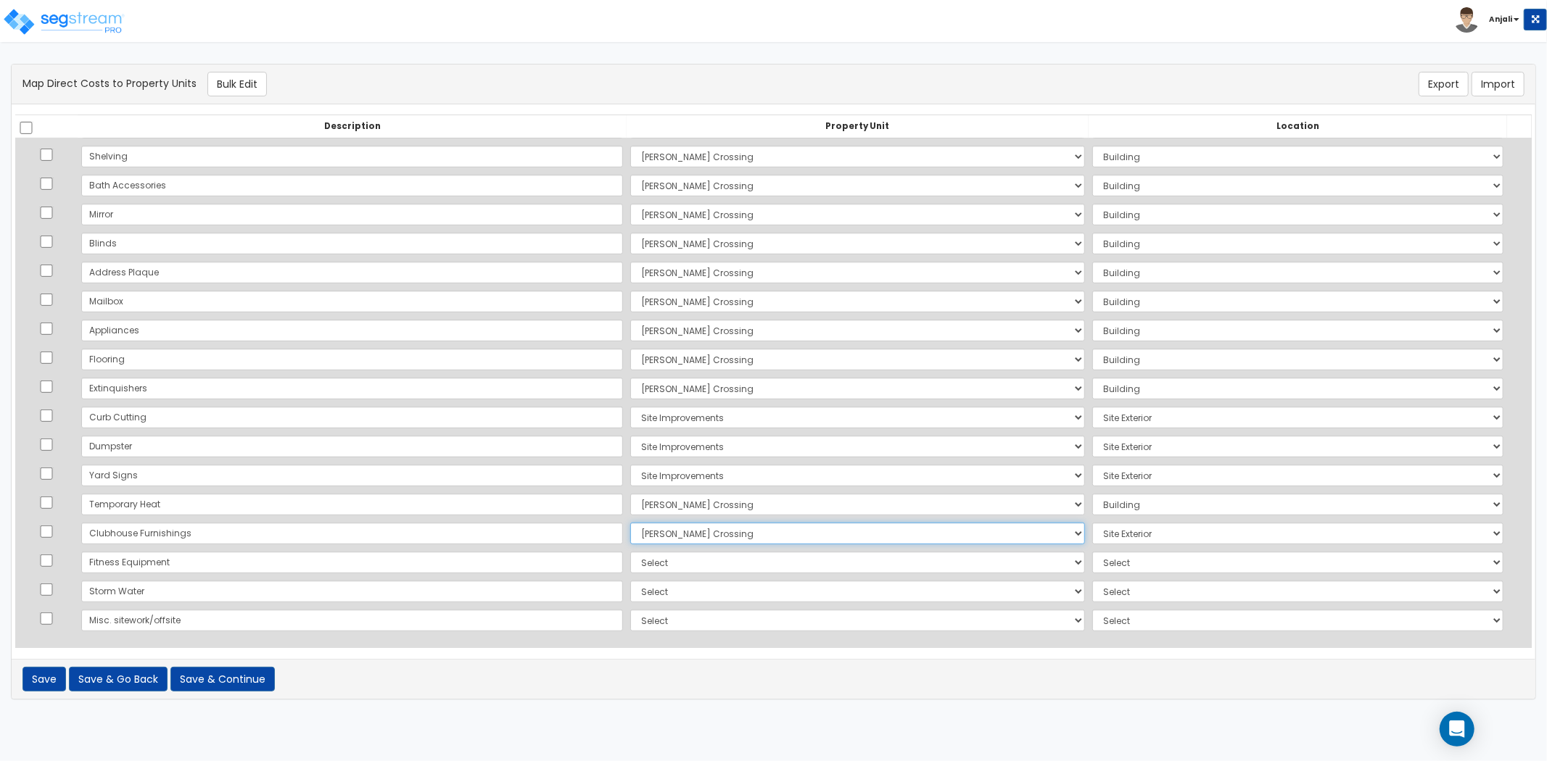
select select
click at [630, 566] on select "Select Sara Crossing Site Improvements Add Additional Property Unit" at bounding box center [857, 563] width 455 height 22
select select "167585"
click at [630, 552] on select "Select Sara Crossing Site Improvements Add Additional Property Unit" at bounding box center [857, 563] width 455 height 22
select select
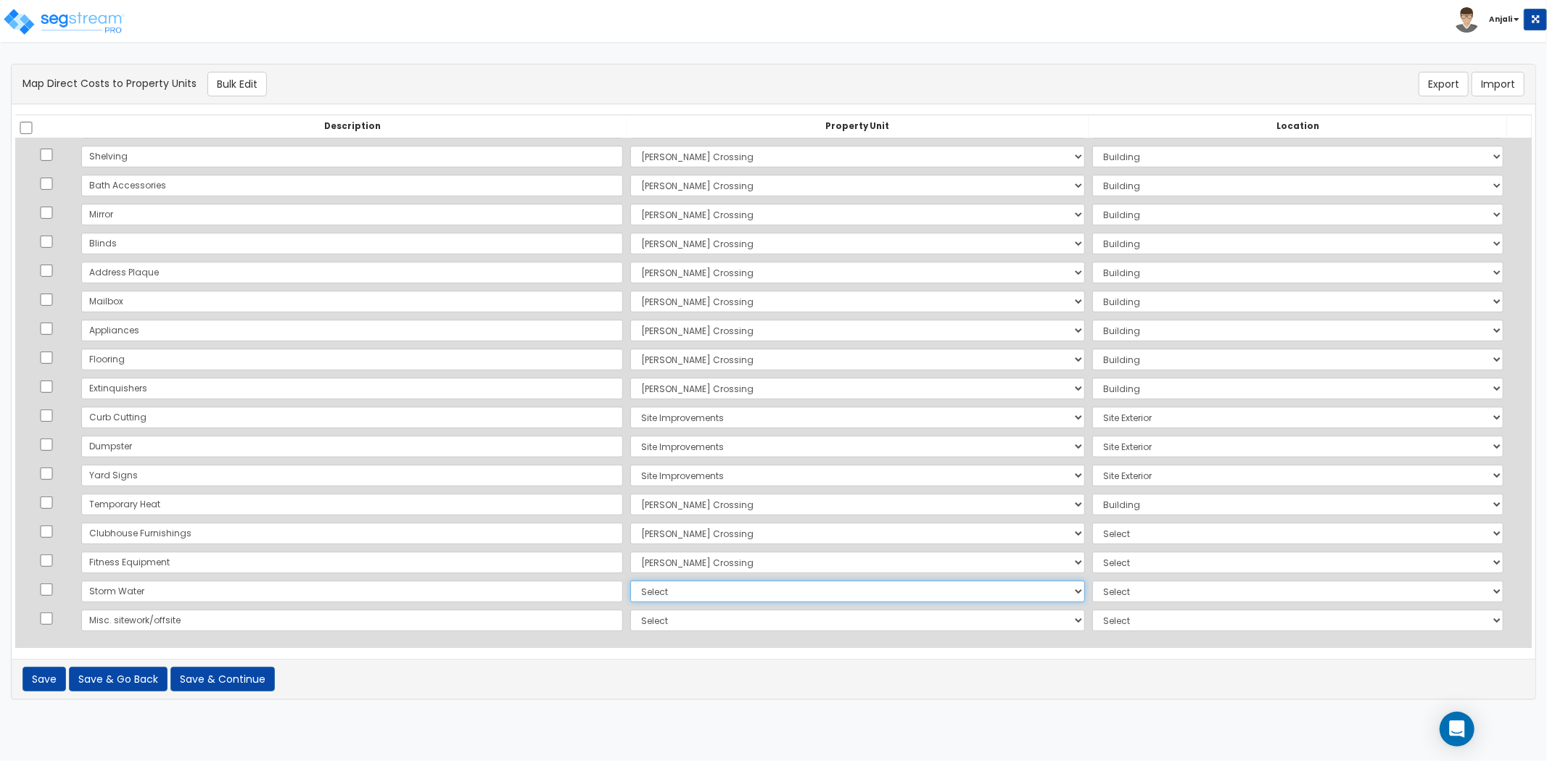
click at [630, 593] on select "Select Sara Crossing Site Improvements Add Additional Property Unit" at bounding box center [857, 592] width 455 height 22
select select "167587"
click at [630, 581] on select "Select Sara Crossing Site Improvements Add Additional Property Unit" at bounding box center [857, 592] width 455 height 22
select select "462"
drag, startPoint x: 580, startPoint y: 622, endPoint x: 590, endPoint y: 628, distance: 11.5
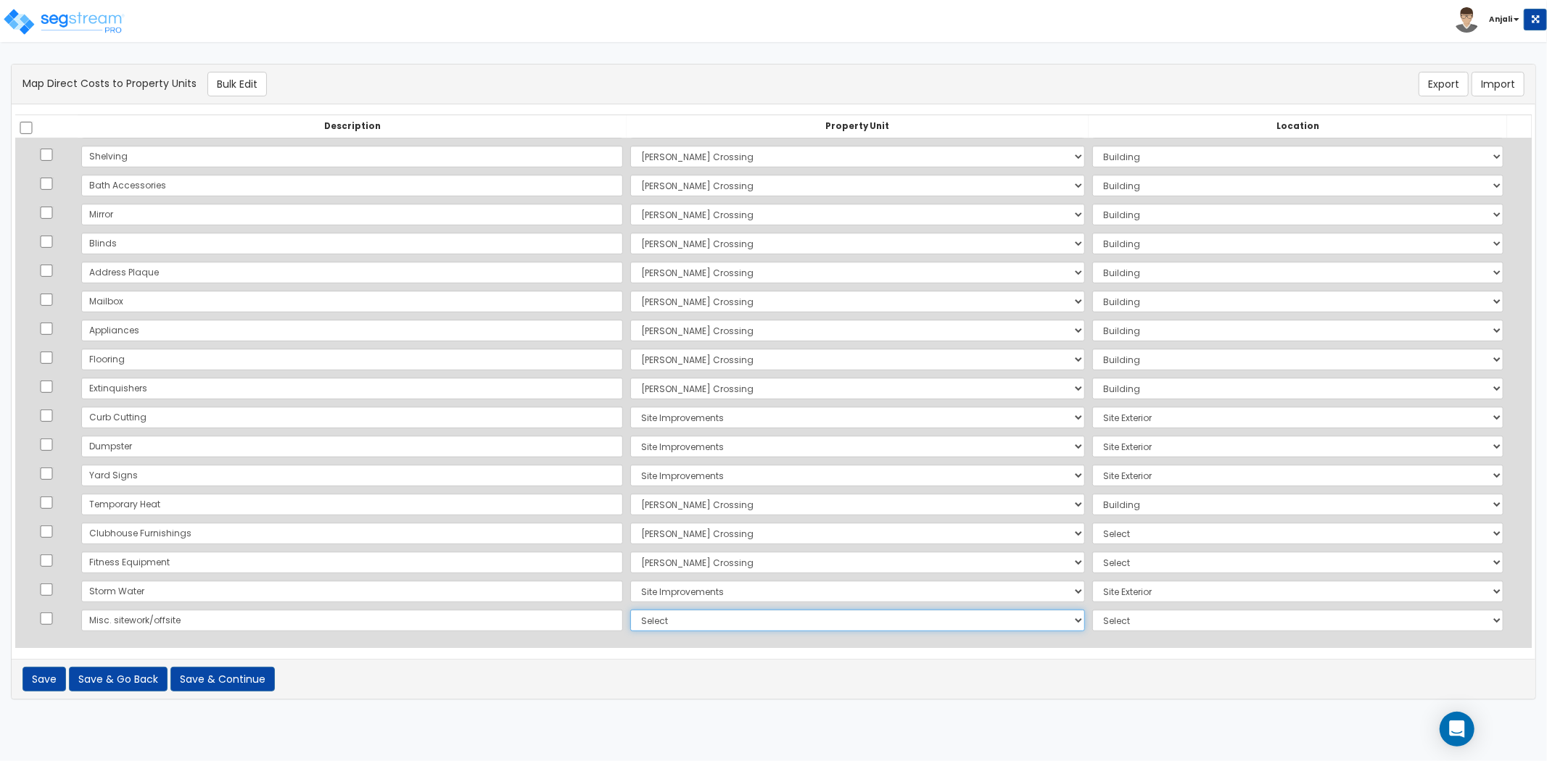
click at [630, 622] on select "Select Sara Crossing Site Improvements Add Additional Property Unit" at bounding box center [857, 621] width 455 height 22
select select "167587"
click at [630, 610] on select "Select Sara Crossing Site Improvements Add Additional Property Unit" at bounding box center [857, 621] width 455 height 22
select select "462"
click at [1092, 533] on select "Select Add Additional Location Building Building Interior 2 Bed/2 Bath" at bounding box center [1297, 534] width 411 height 22
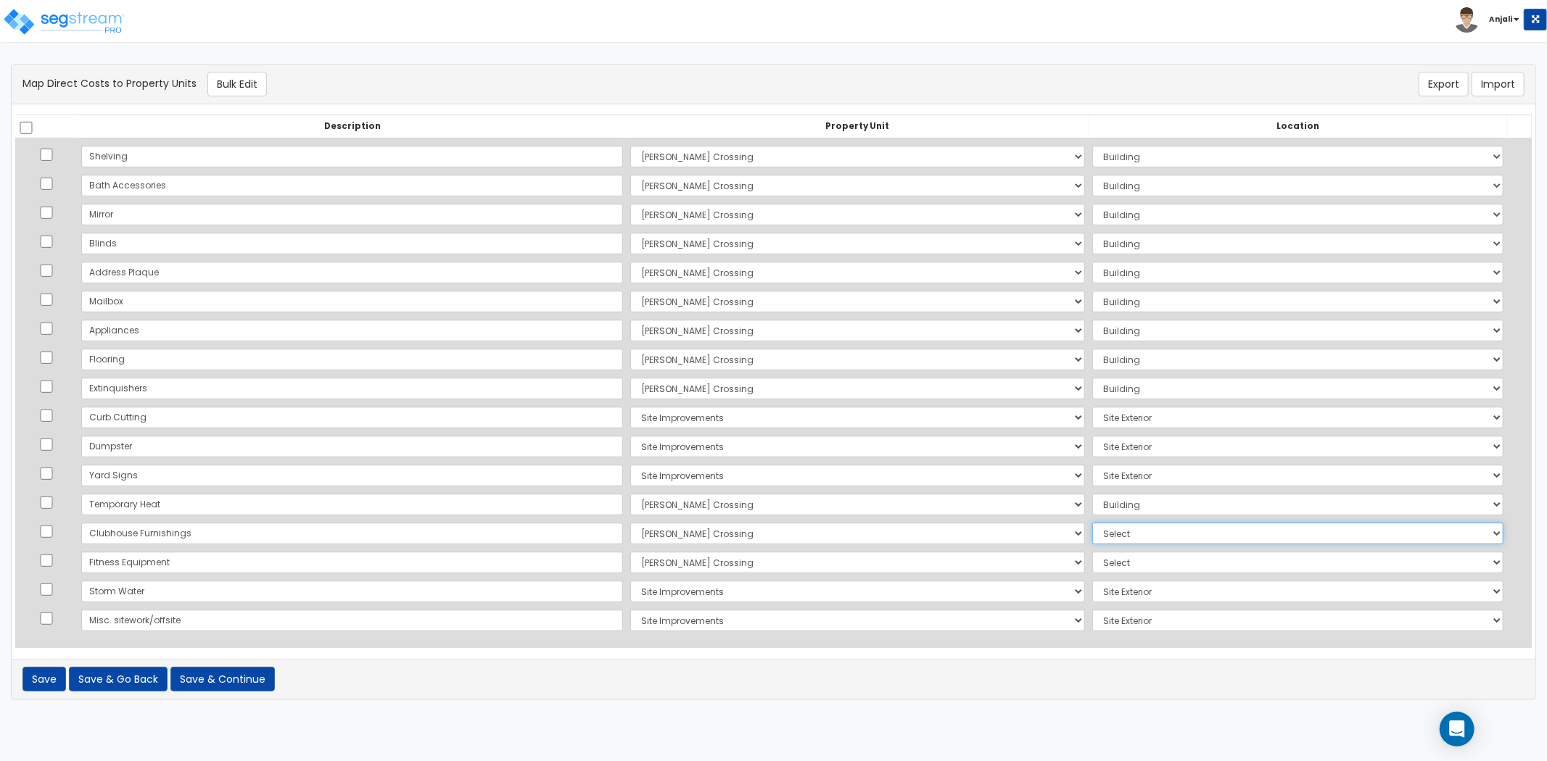
select select "6"
click at [1092, 523] on select "Select Add Additional Location Building Building Interior 2 Bed/2 Bath" at bounding box center [1297, 534] width 411 height 22
click at [1092, 559] on select "Select Add Additional Location Building Building Interior 2 Bed/2 Bath" at bounding box center [1297, 563] width 411 height 22
select select "6"
click at [1092, 552] on select "Select Add Additional Location Building Building Interior 2 Bed/2 Bath" at bounding box center [1297, 563] width 411 height 22
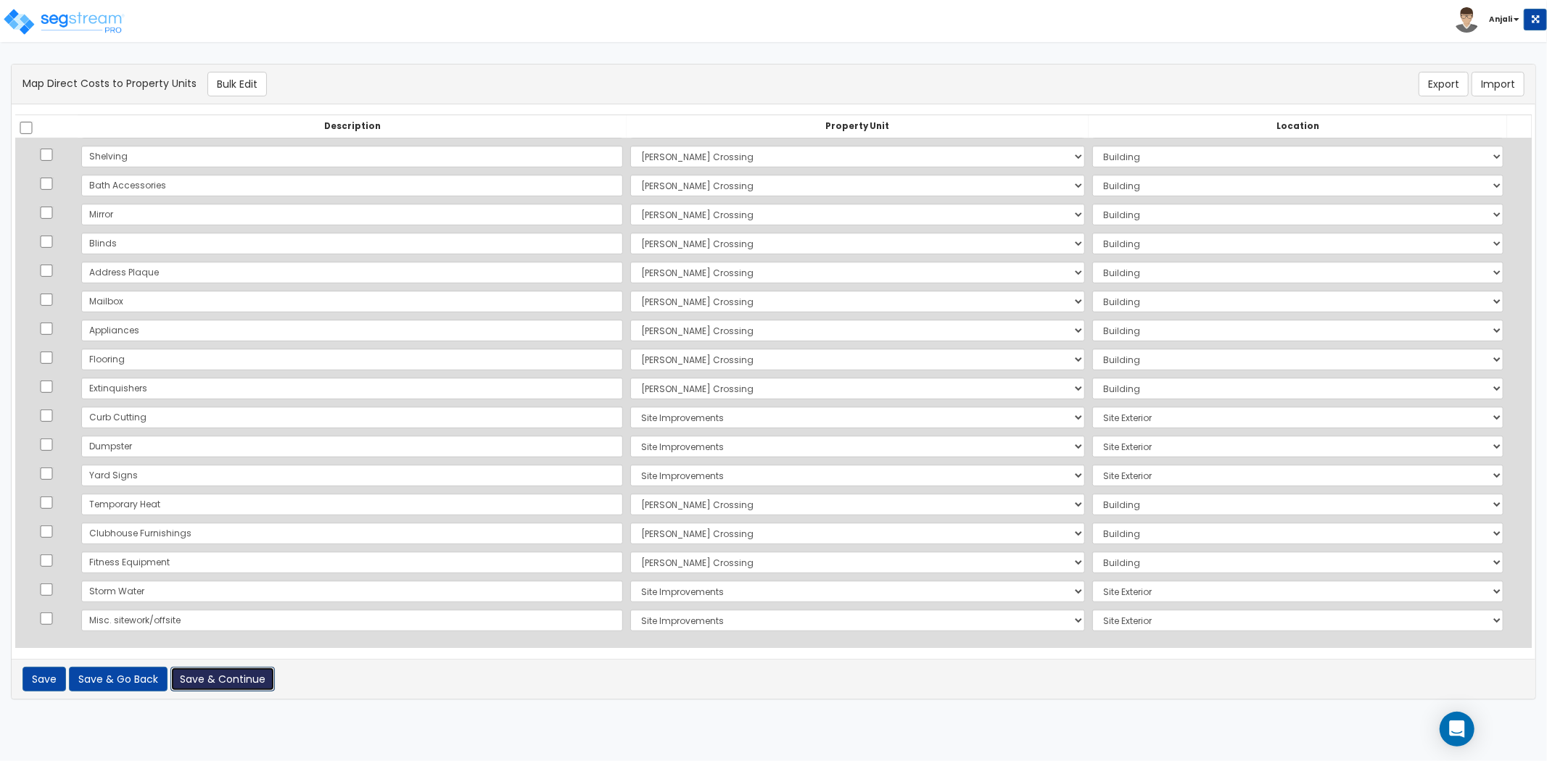
click at [228, 680] on button "Save & Continue" at bounding box center [222, 679] width 104 height 25
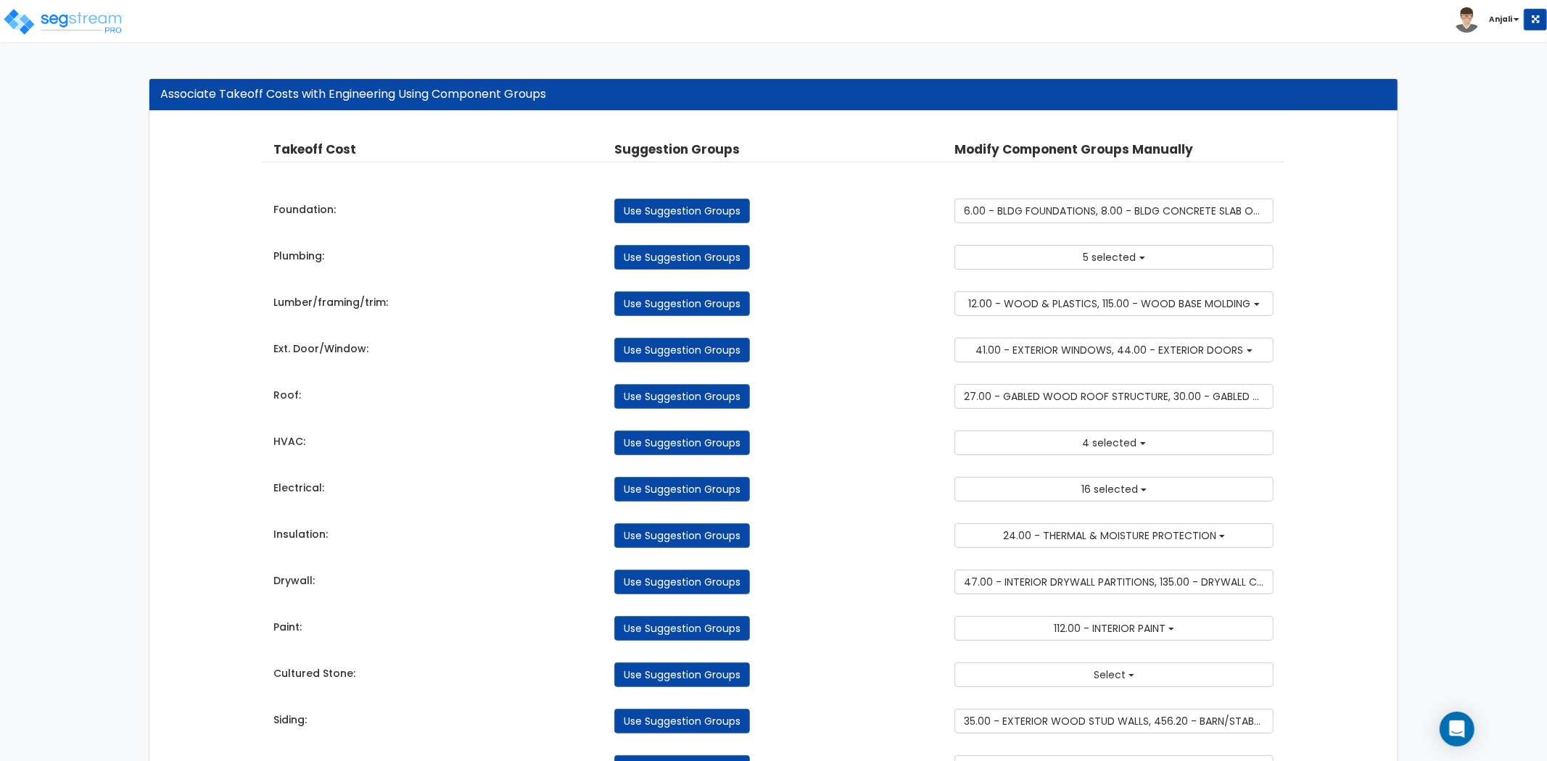
scroll to position [341, 0]
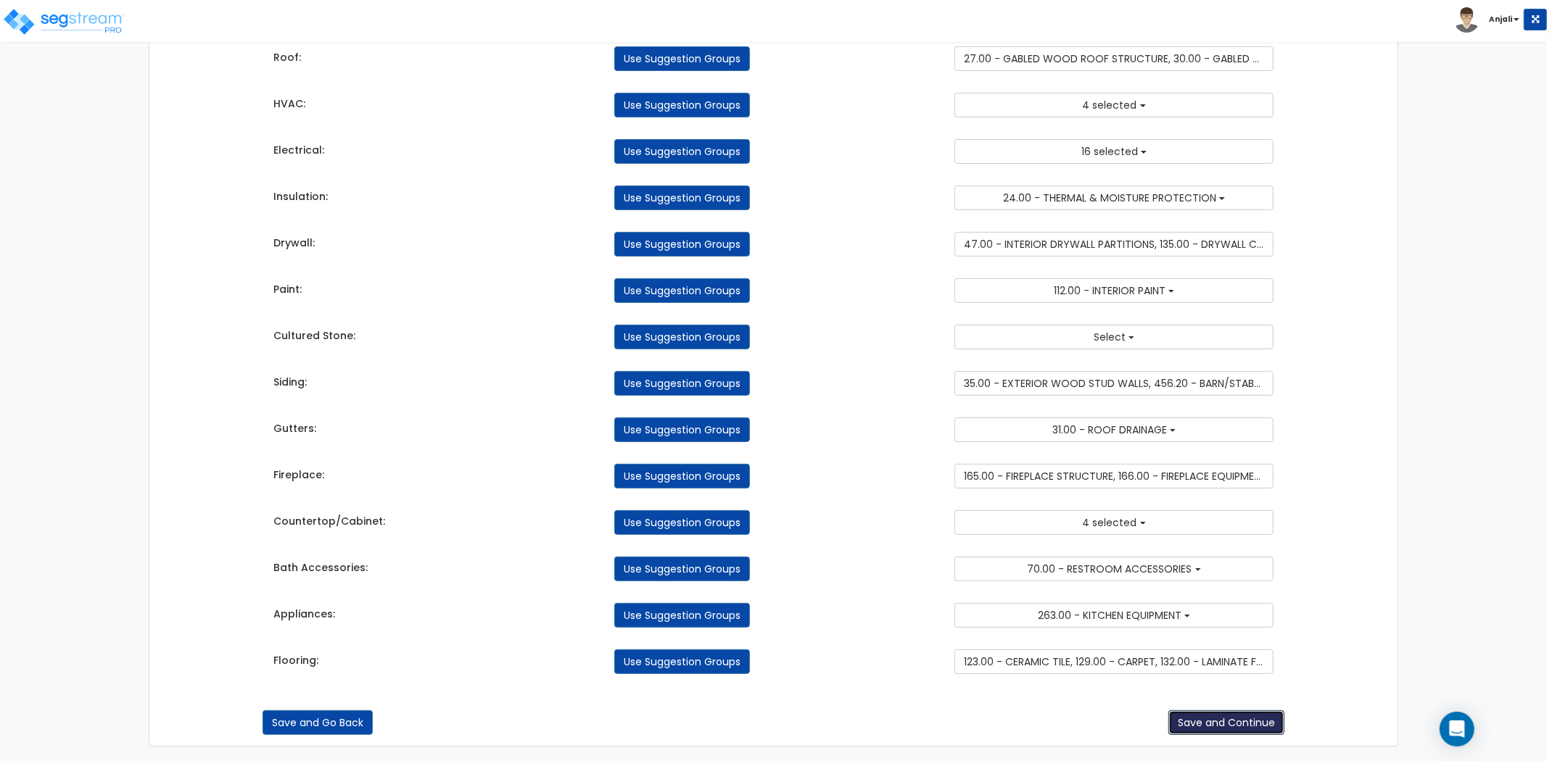
click at [1228, 718] on button "Save and Continue" at bounding box center [1226, 723] width 116 height 25
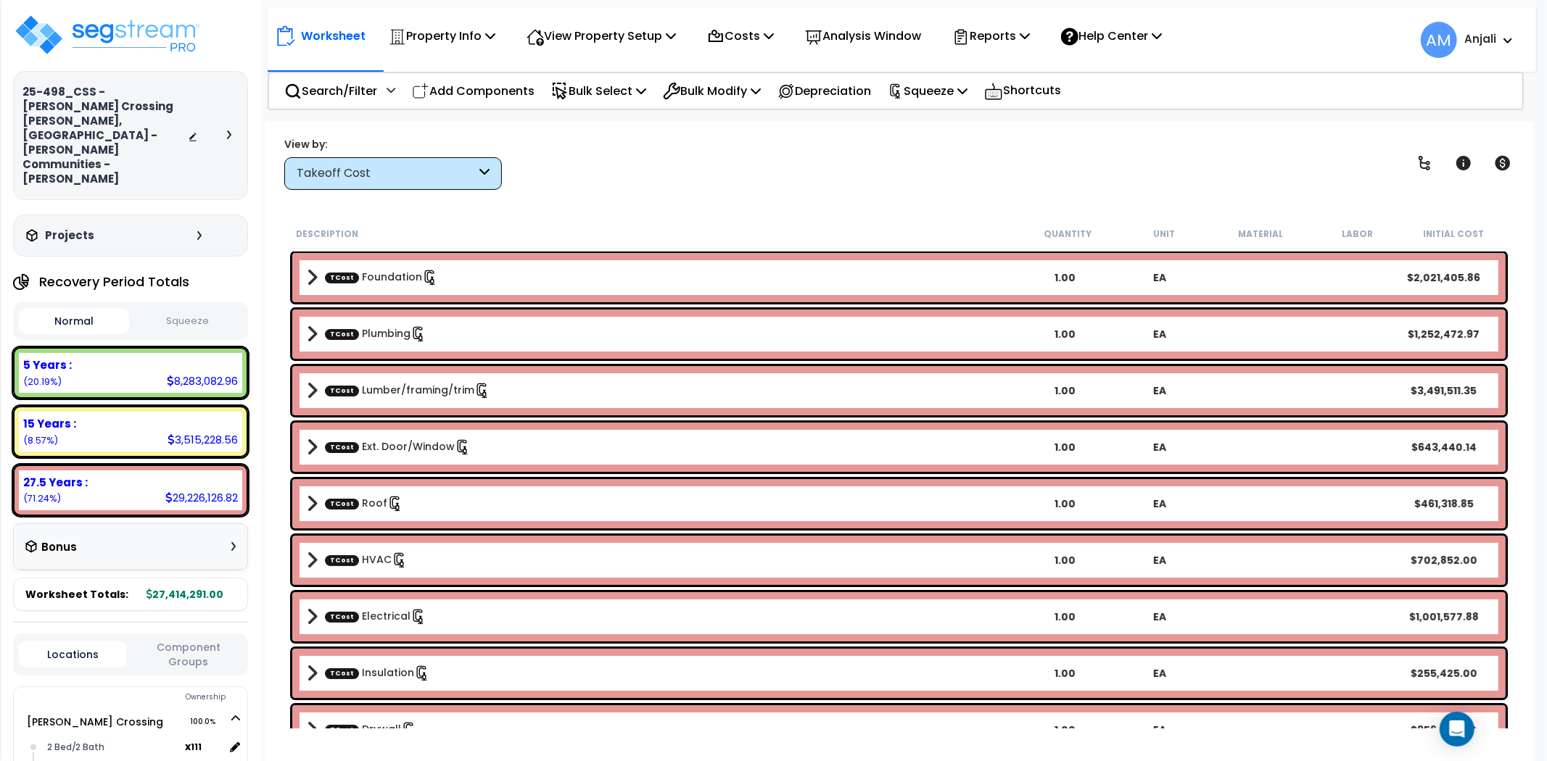
click at [452, 160] on div "Takeoff Cost" at bounding box center [393, 173] width 218 height 33
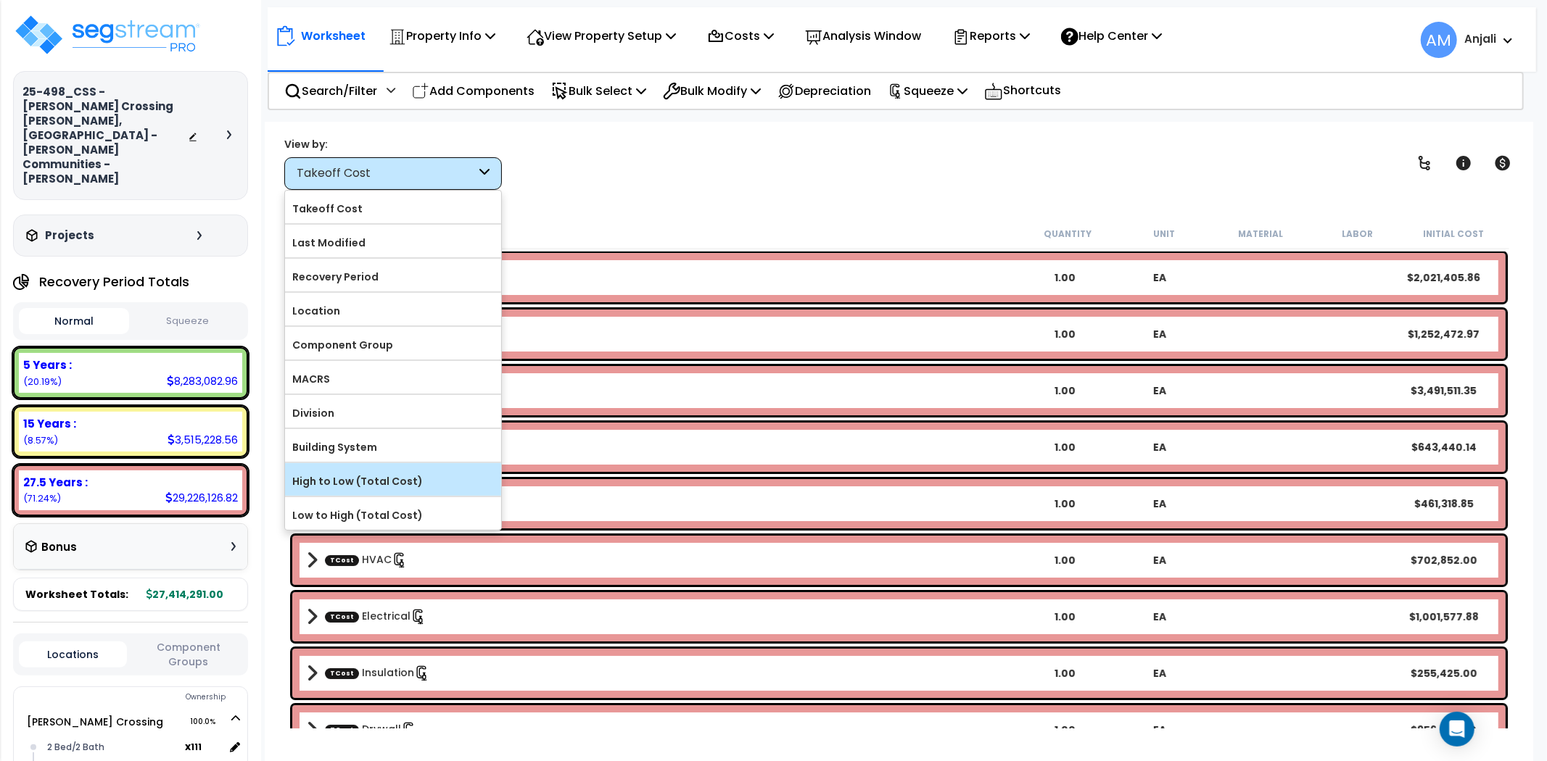
click at [431, 474] on label "High to Low (Total Cost)" at bounding box center [393, 482] width 216 height 22
click at [0, 0] on input "High to Low (Total Cost)" at bounding box center [0, 0] width 0 height 0
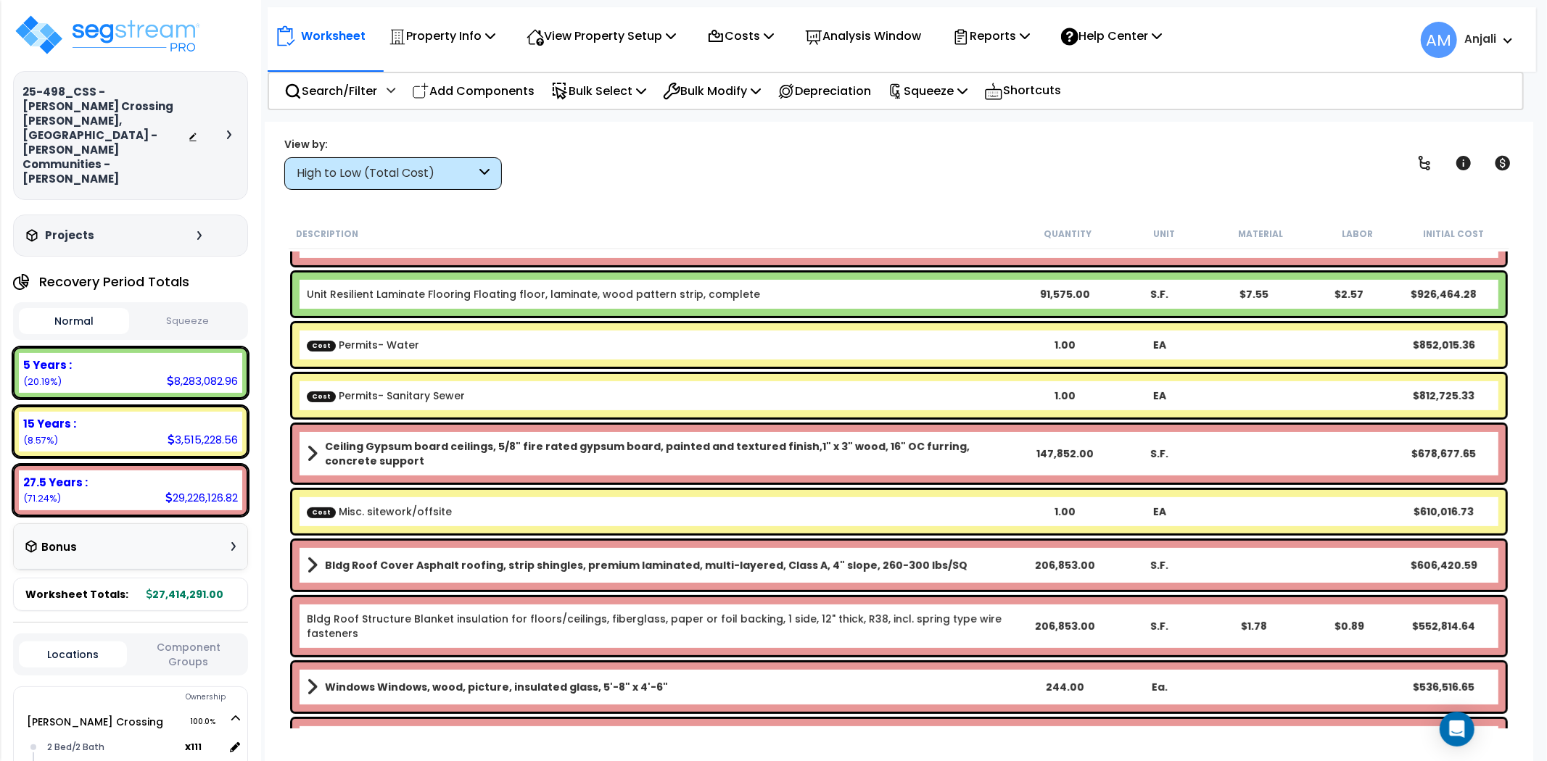
scroll to position [403, 0]
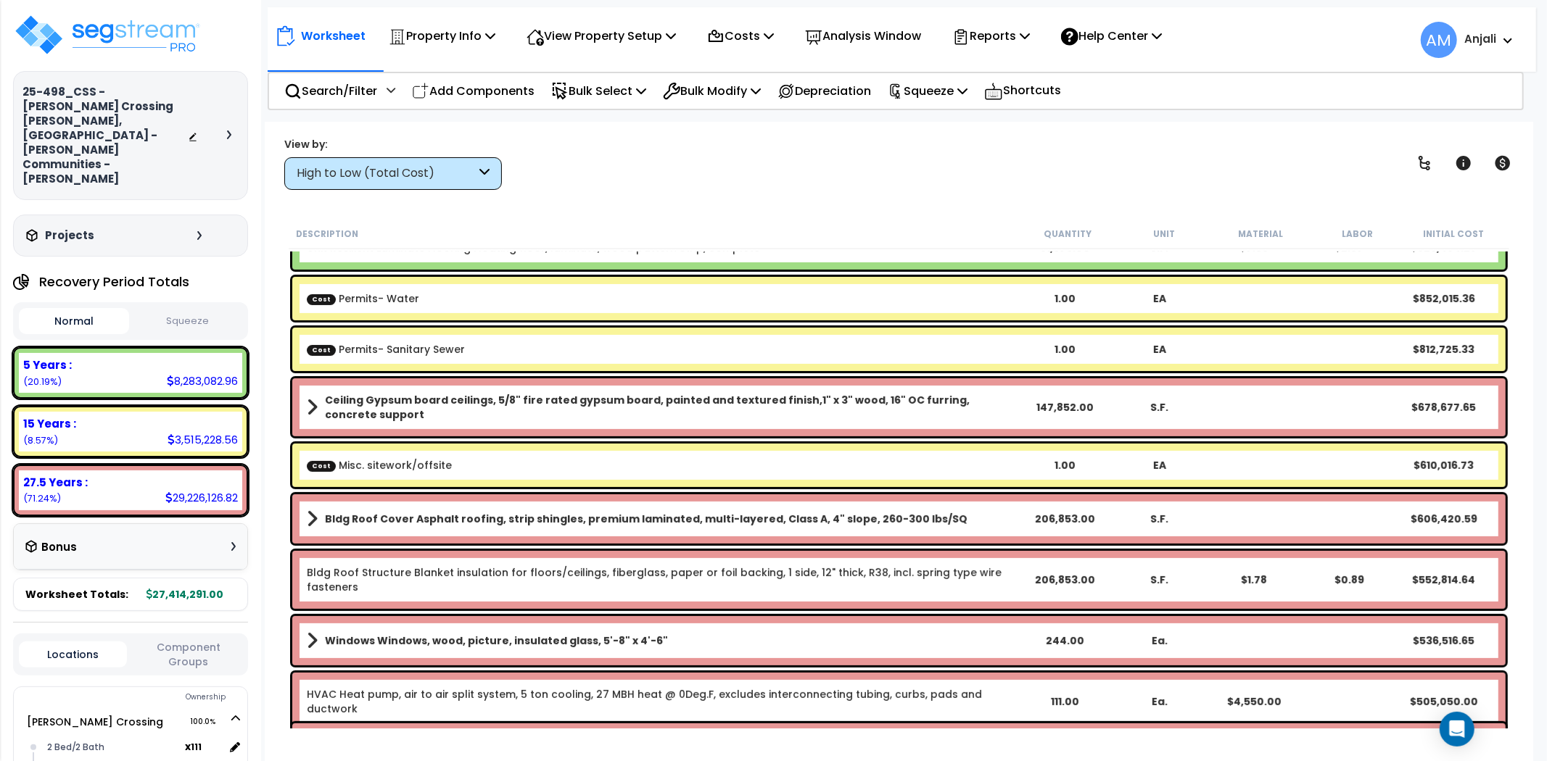
click at [228, 309] on button "Squeeze" at bounding box center [188, 321] width 110 height 25
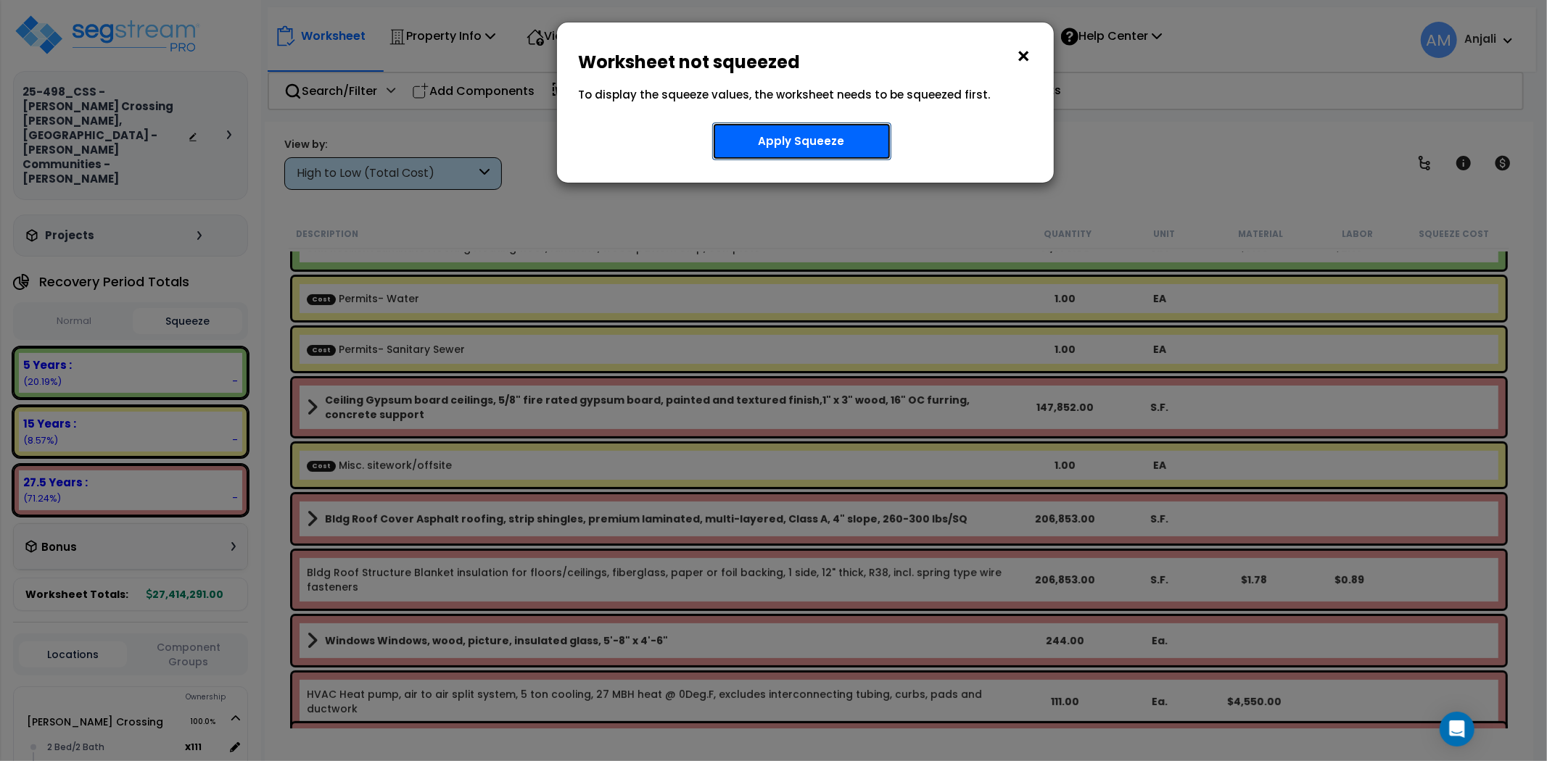
click at [809, 146] on button "Apply Squeeze" at bounding box center [801, 142] width 179 height 38
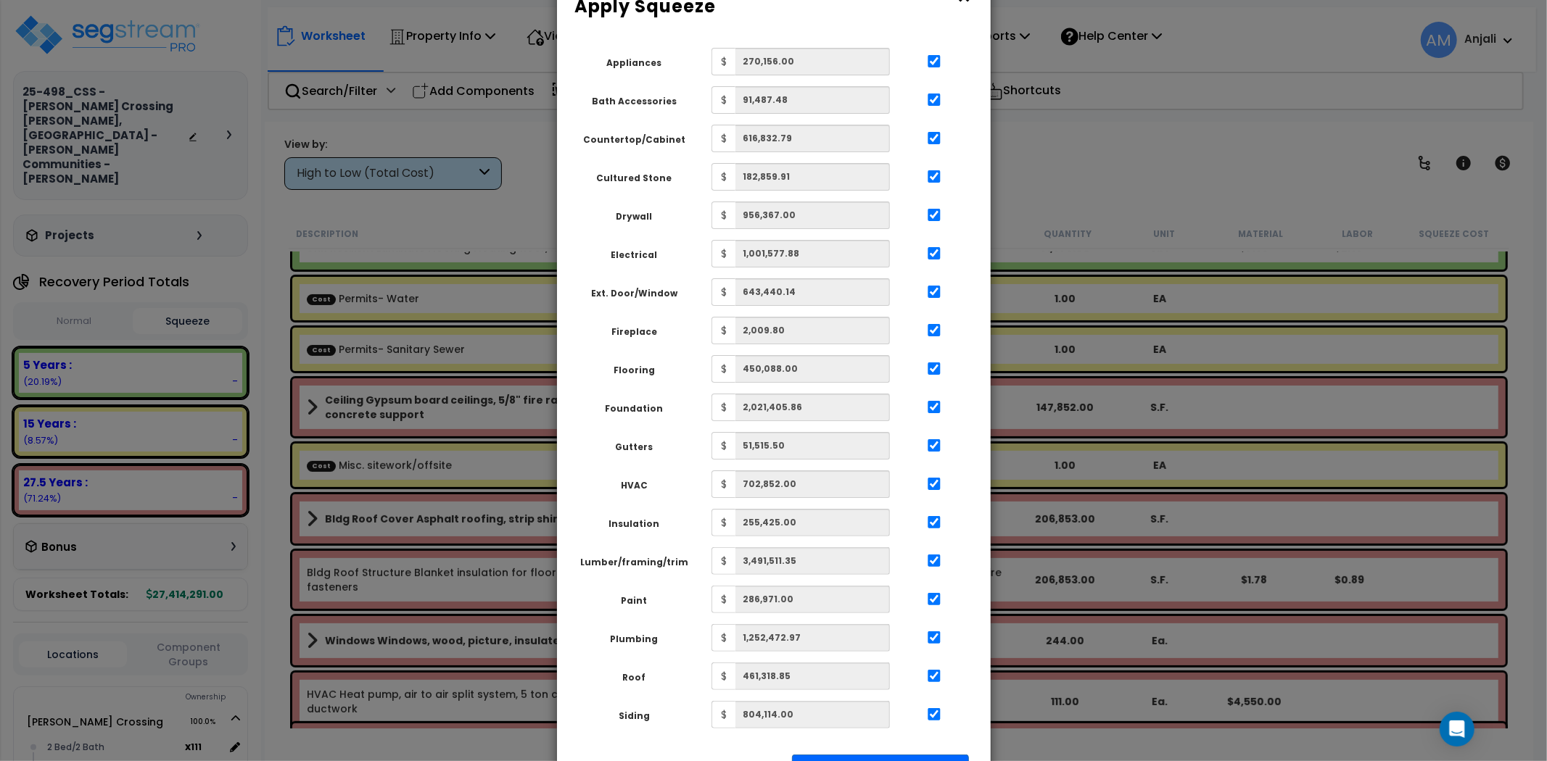
scroll to position [125, 0]
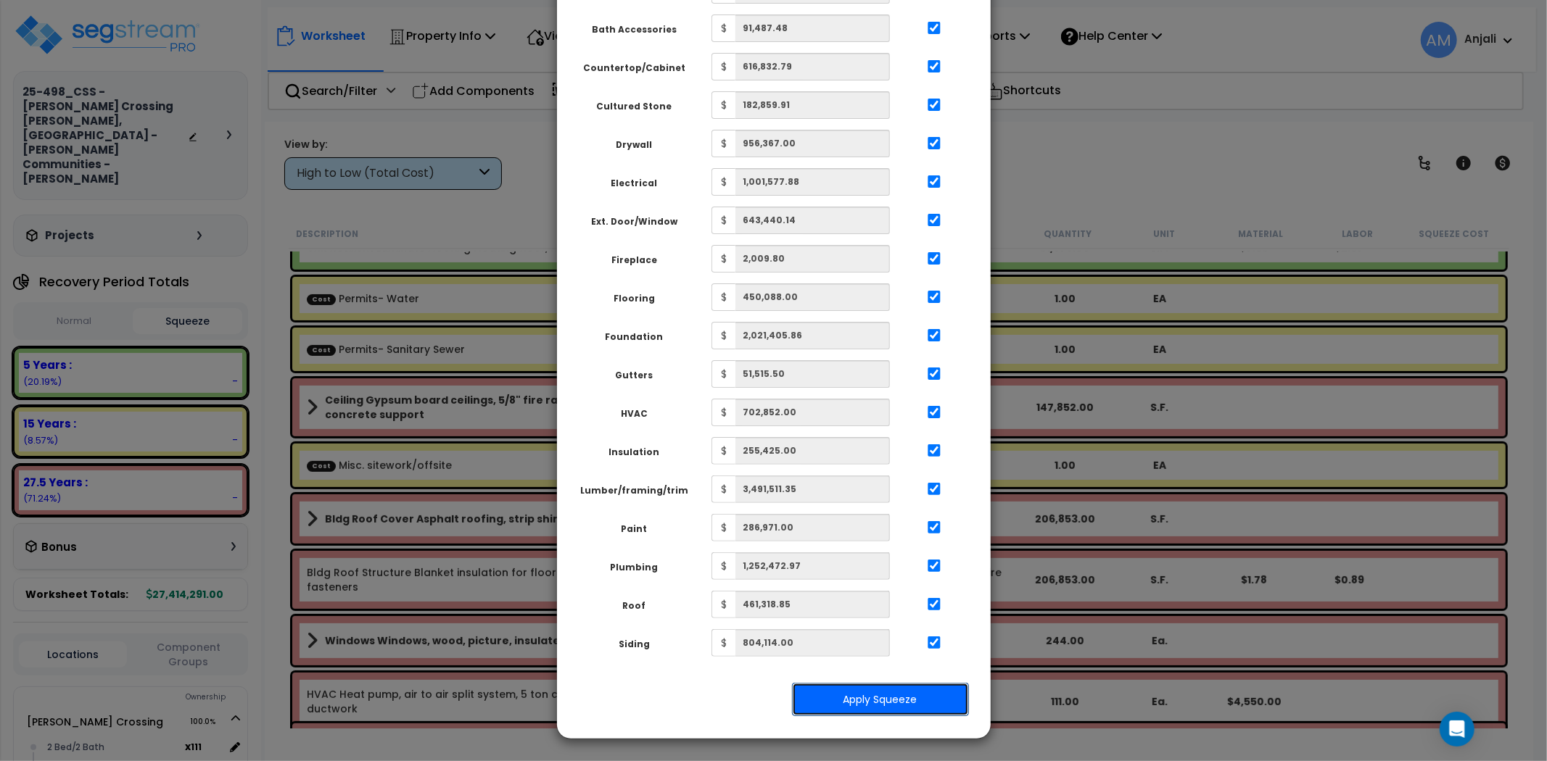
click at [925, 690] on button "Apply Squeeze" at bounding box center [880, 699] width 177 height 33
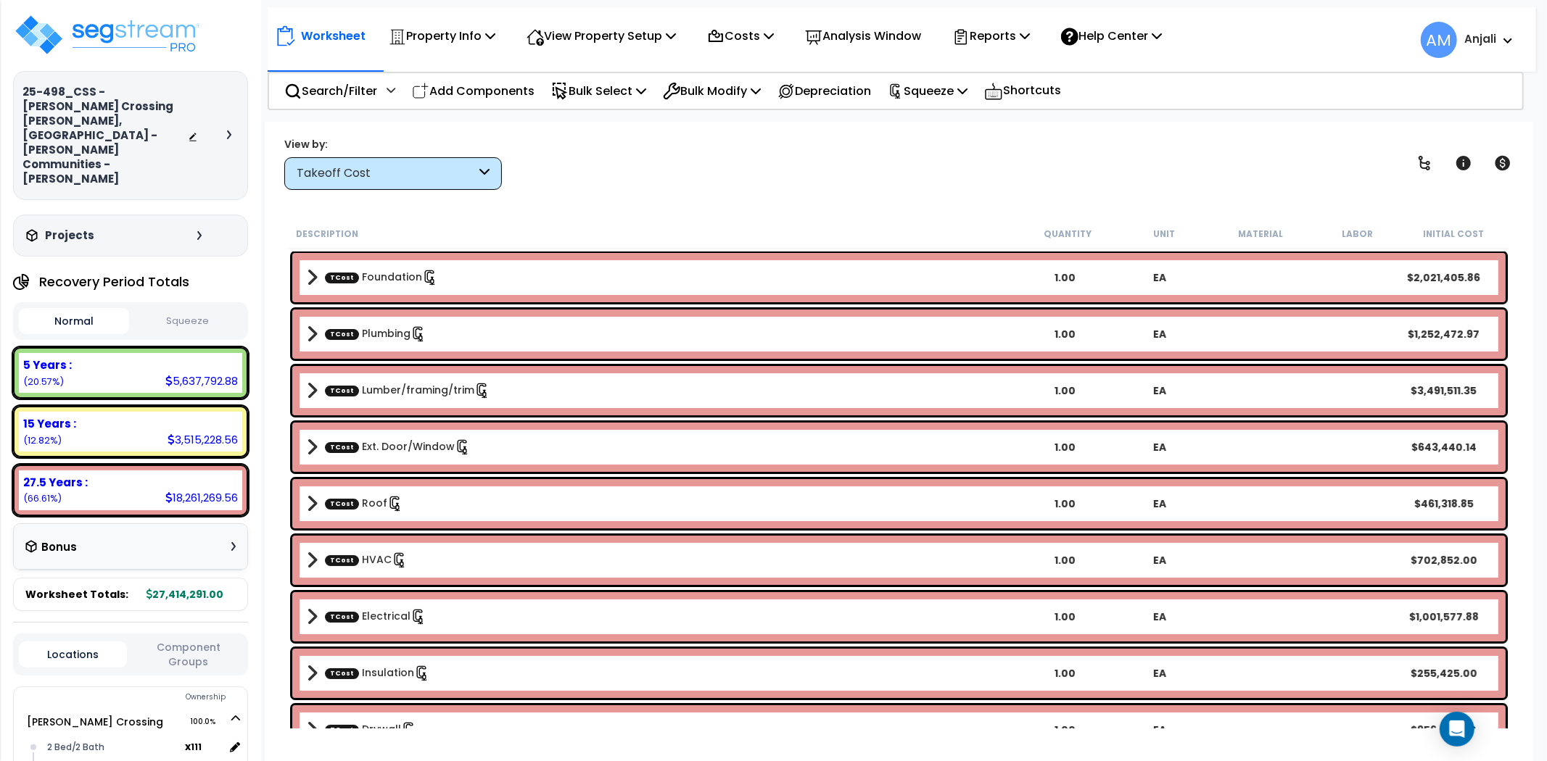
click at [202, 309] on button "Squeeze" at bounding box center [188, 321] width 110 height 25
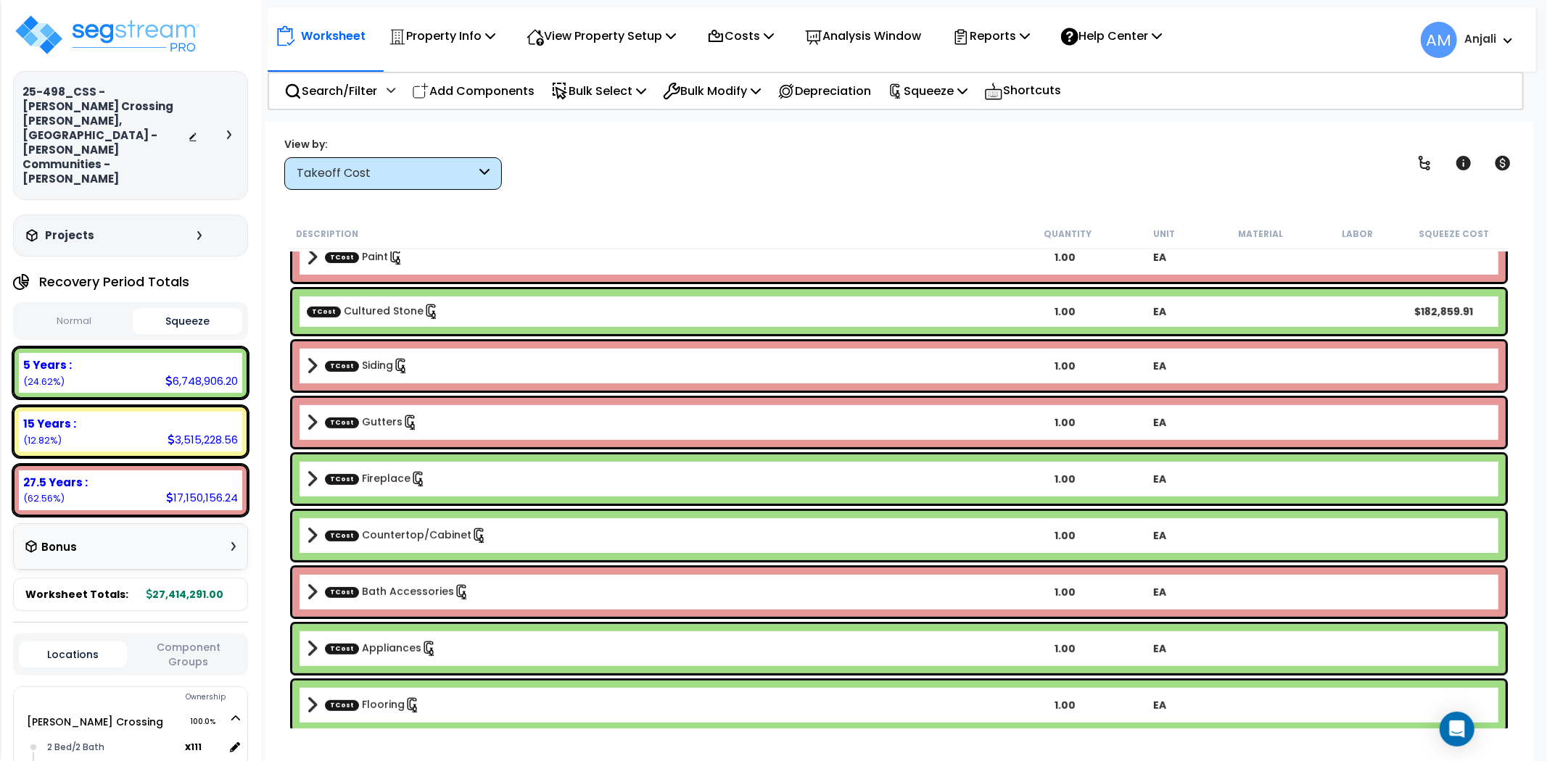
scroll to position [533, 0]
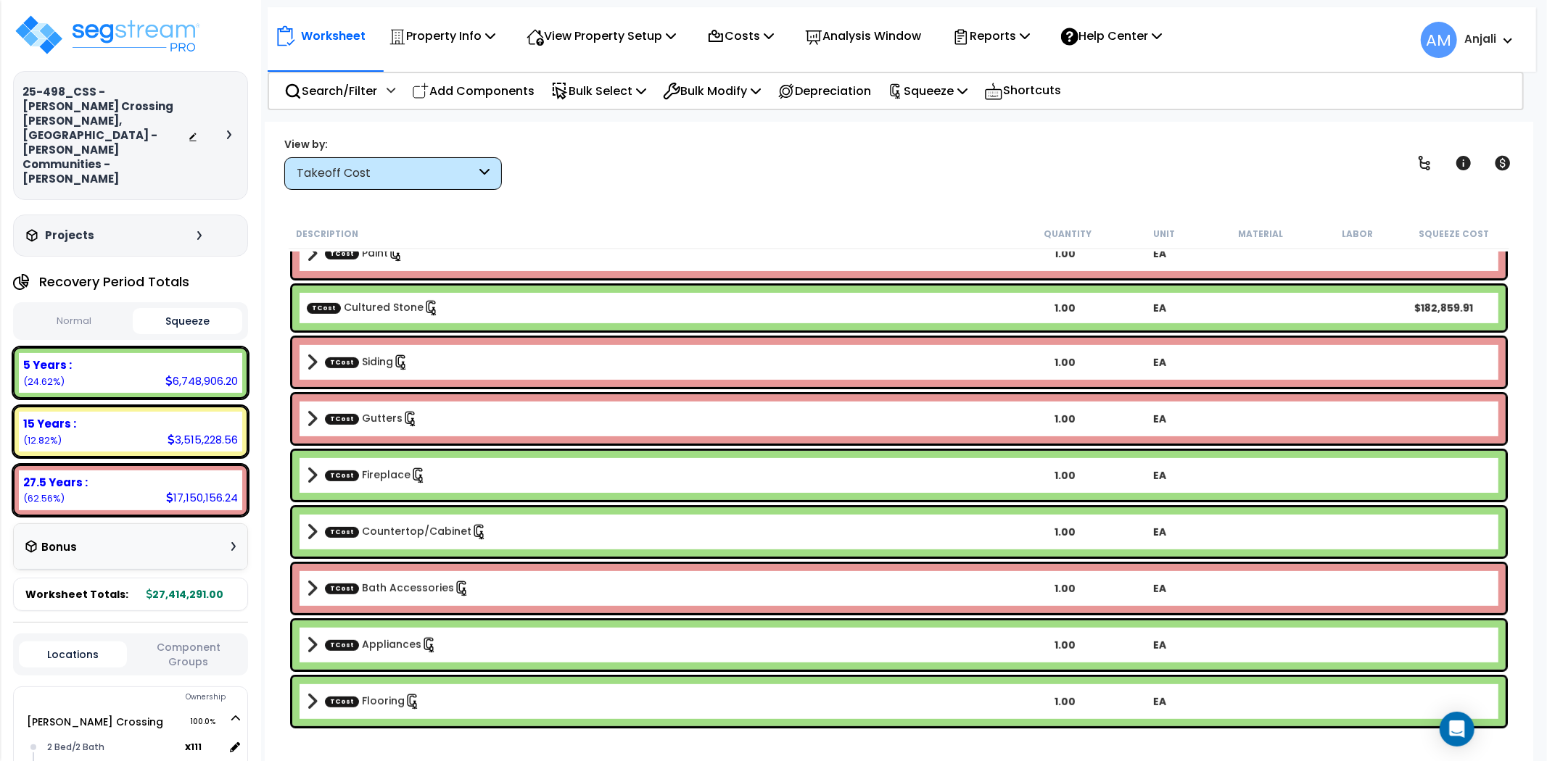
click at [432, 168] on div "Takeoff Cost" at bounding box center [386, 173] width 179 height 17
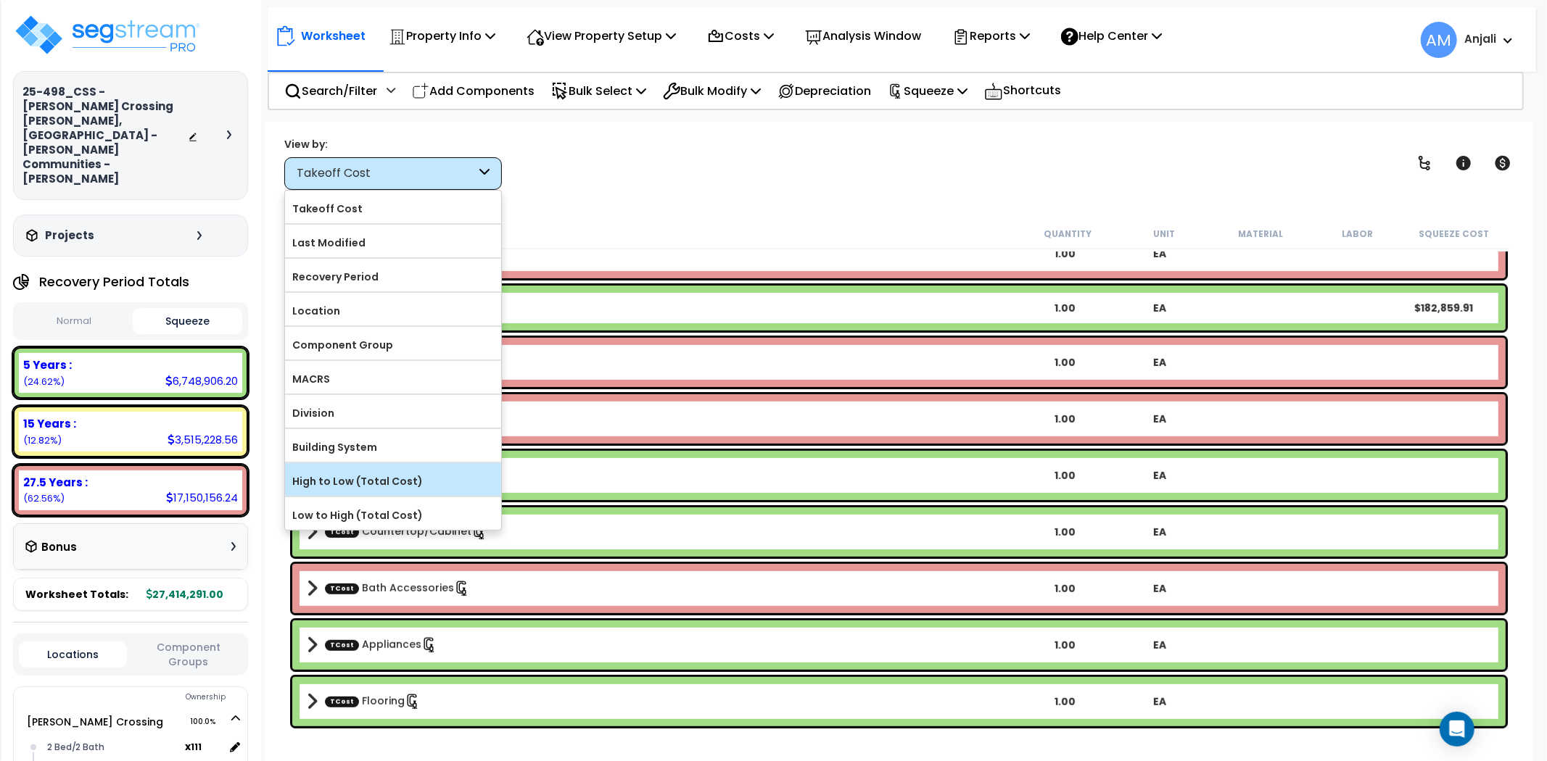
click at [412, 490] on label "High to Low (Total Cost)" at bounding box center [393, 482] width 216 height 22
click at [0, 0] on input "High to Low (Total Cost)" at bounding box center [0, 0] width 0 height 0
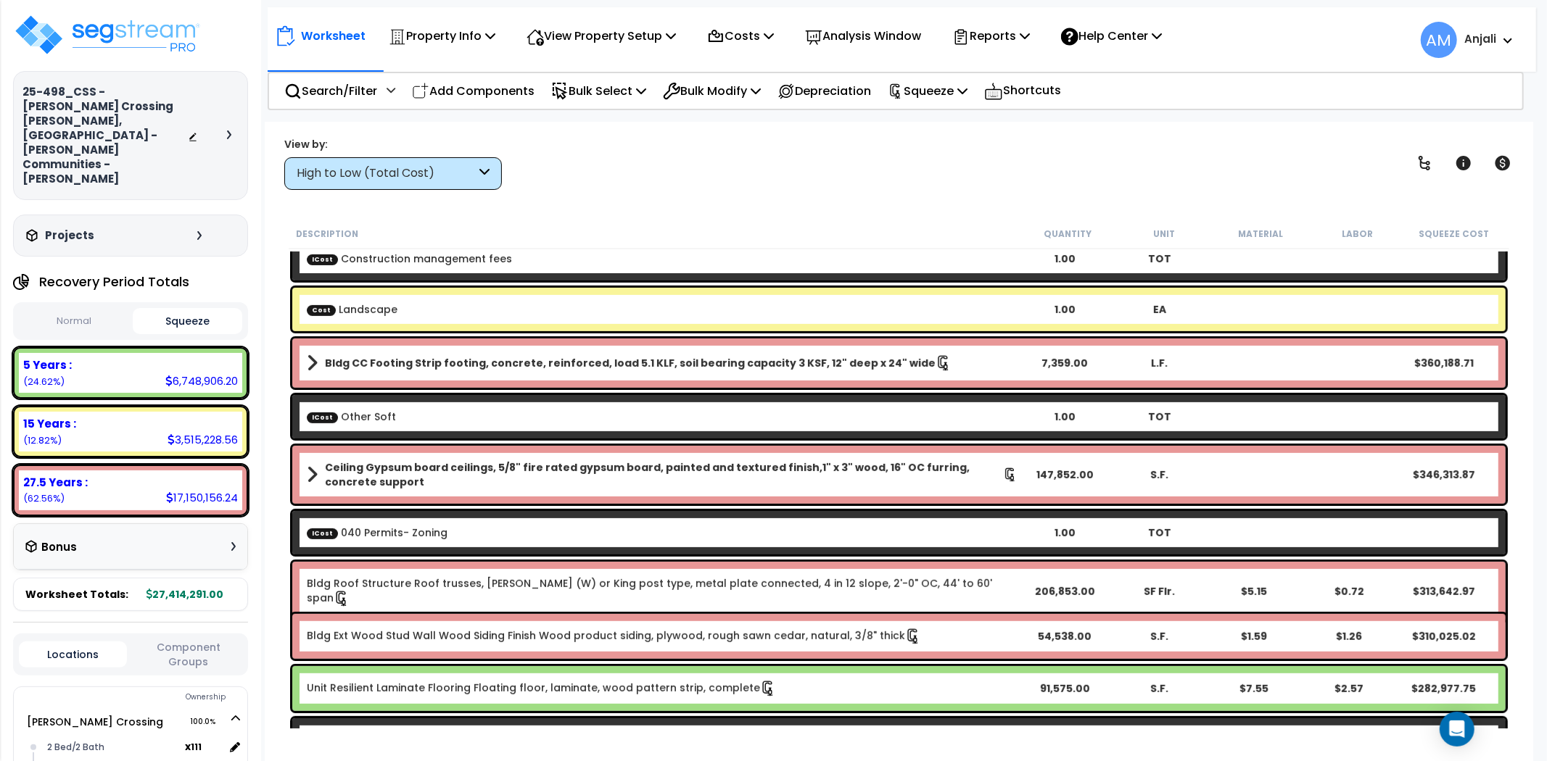
scroll to position [564, 0]
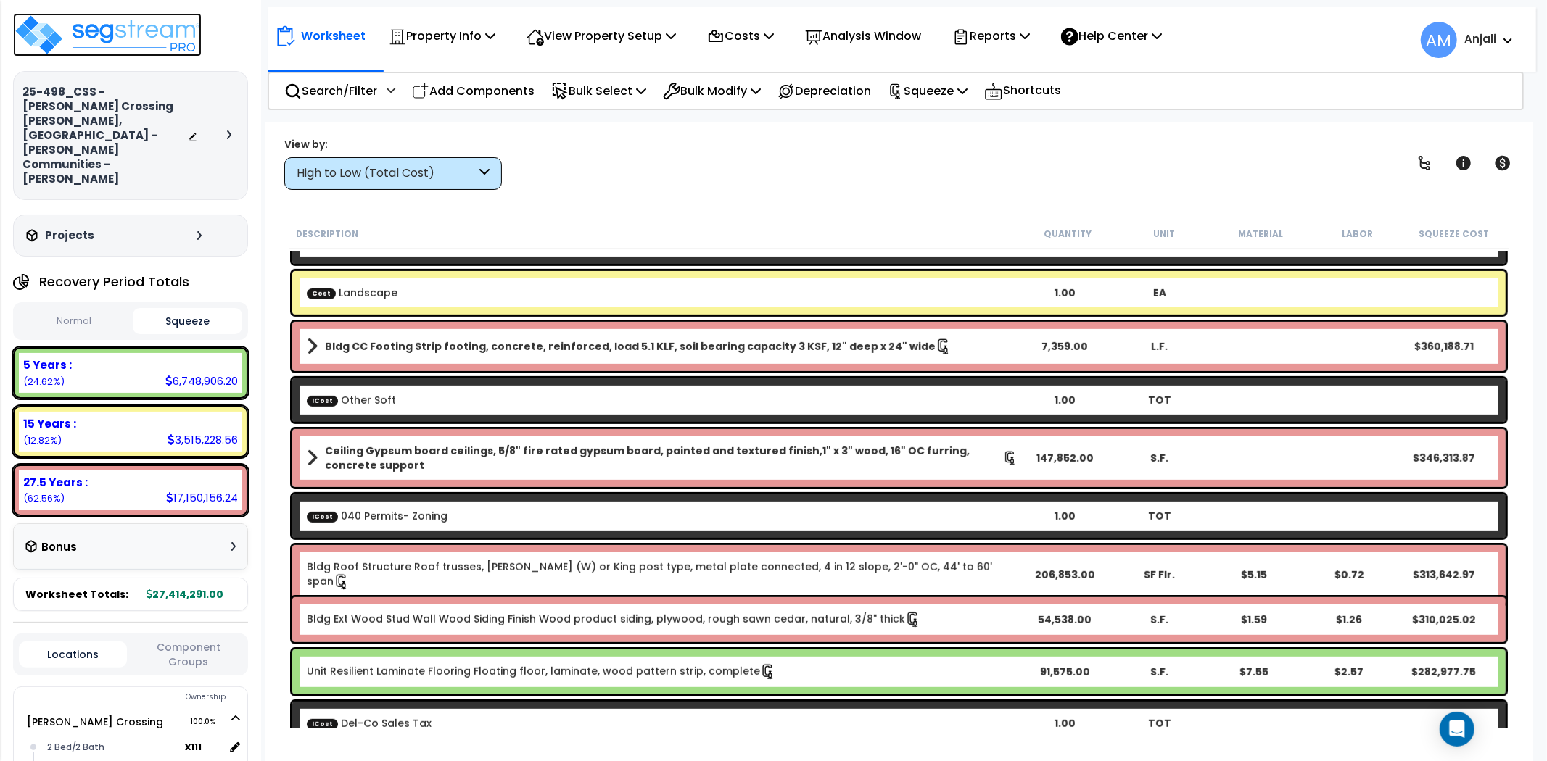
click at [170, 33] on img at bounding box center [107, 35] width 189 height 44
